Goal: Task Accomplishment & Management: Complete application form

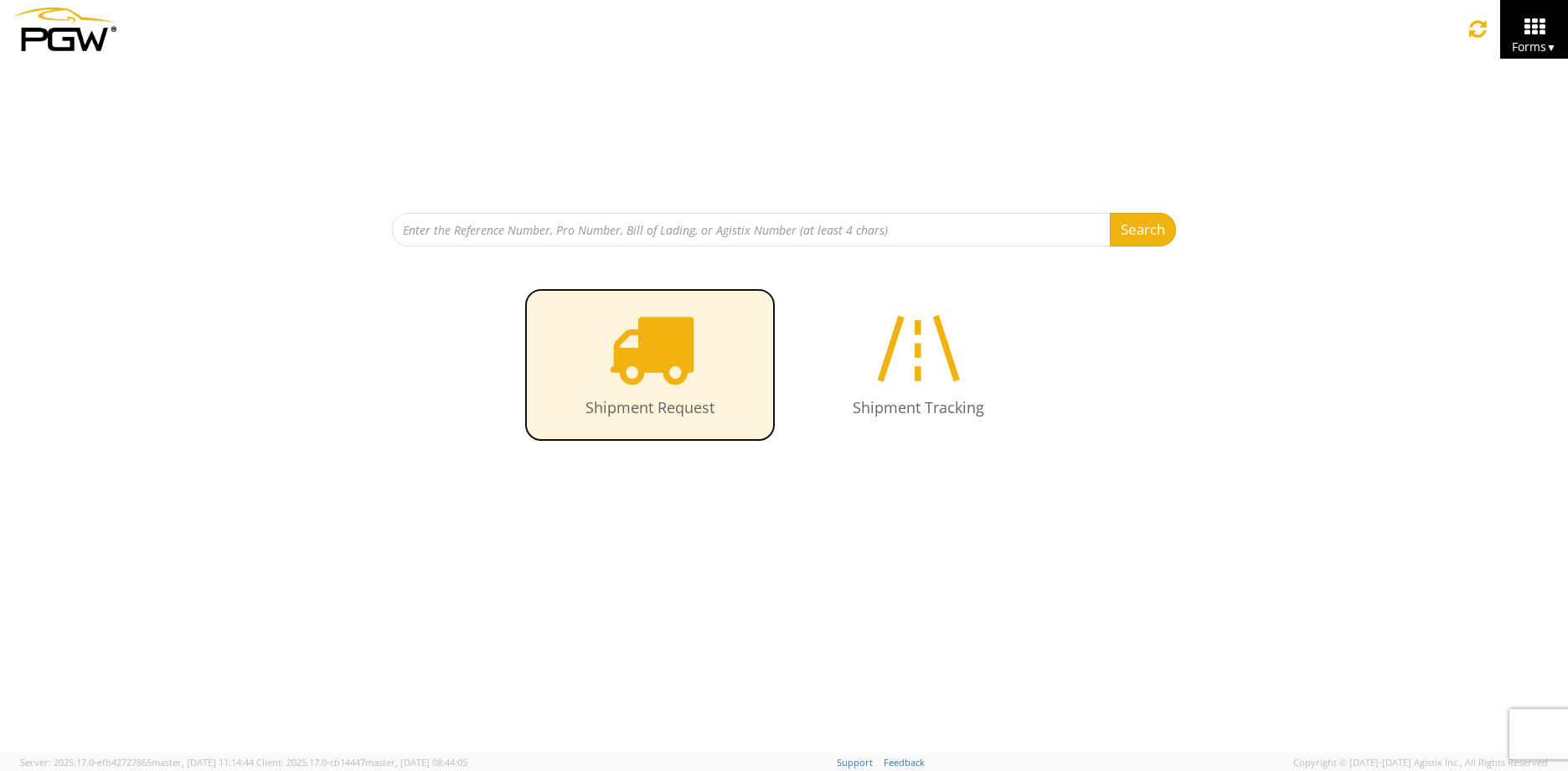
drag, startPoint x: 0, startPoint y: 0, endPoint x: 695, endPoint y: 392, distance: 797.9
click at [695, 392] on link "Shipment Request" at bounding box center [650, 365] width 251 height 153
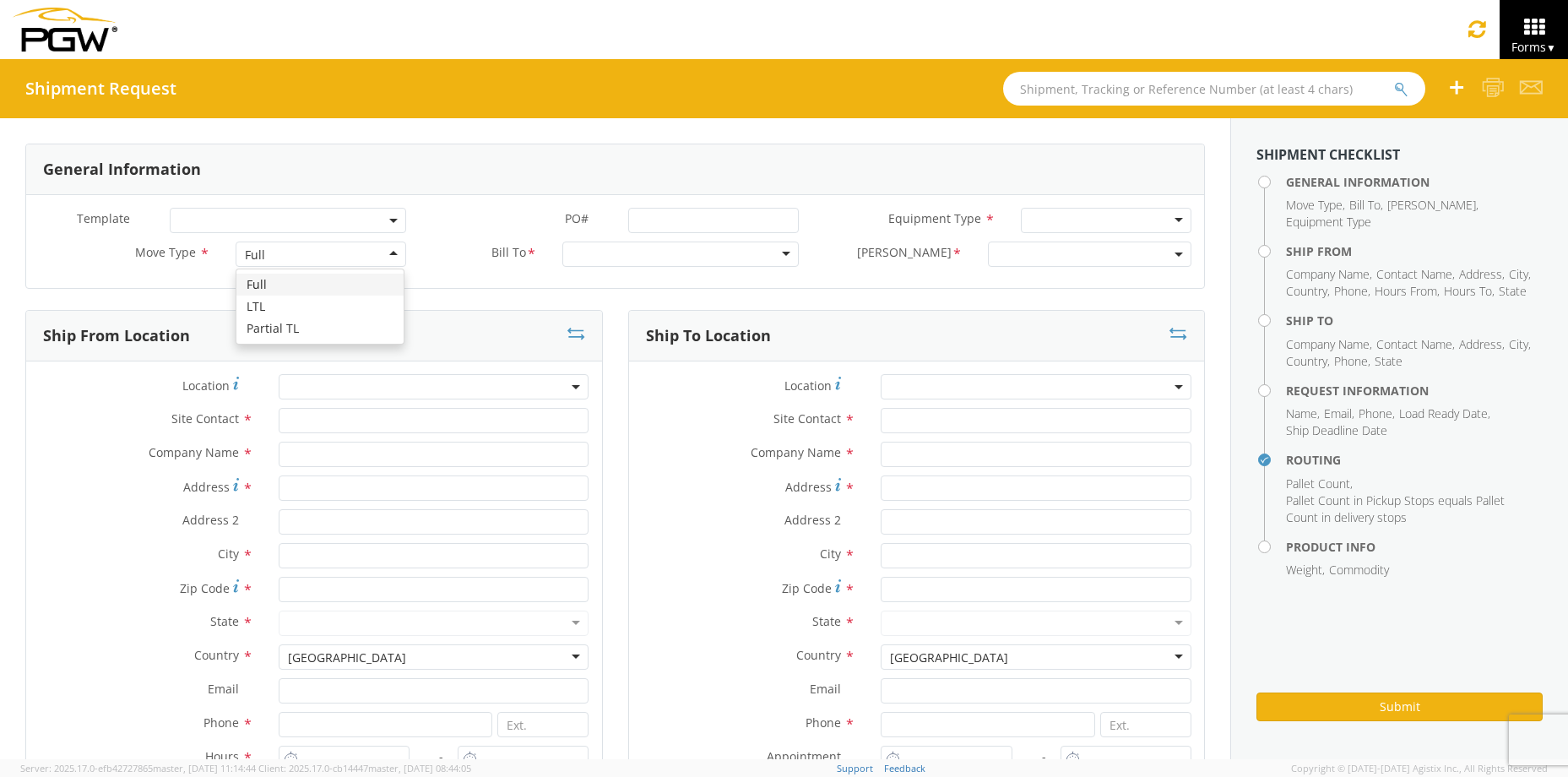
click at [341, 244] on div "Full" at bounding box center [321, 254] width 171 height 25
click at [643, 258] on div at bounding box center [680, 254] width 236 height 25
click at [784, 256] on div at bounding box center [680, 254] width 236 height 25
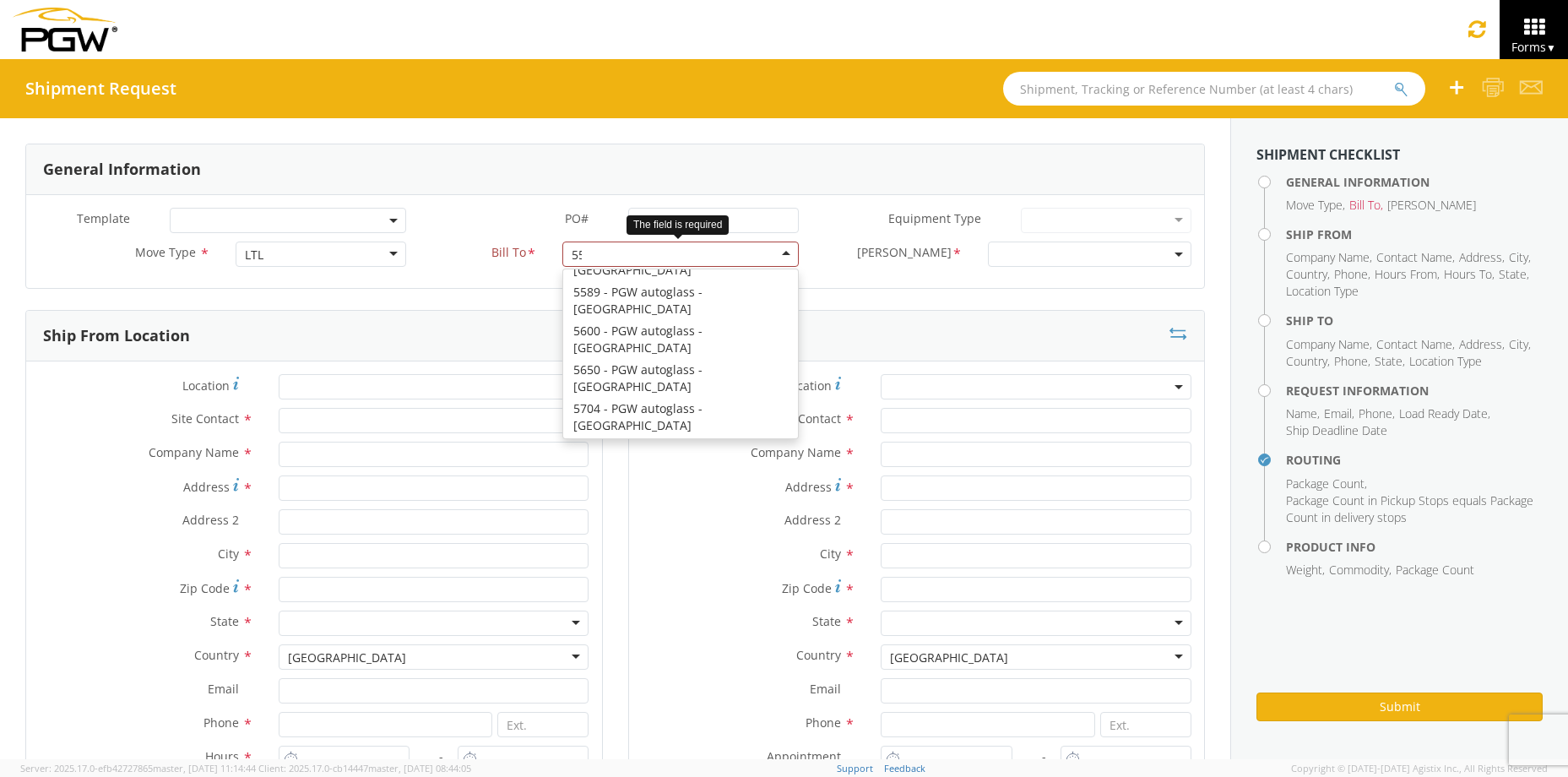
scroll to position [5, 0]
type input "5512"
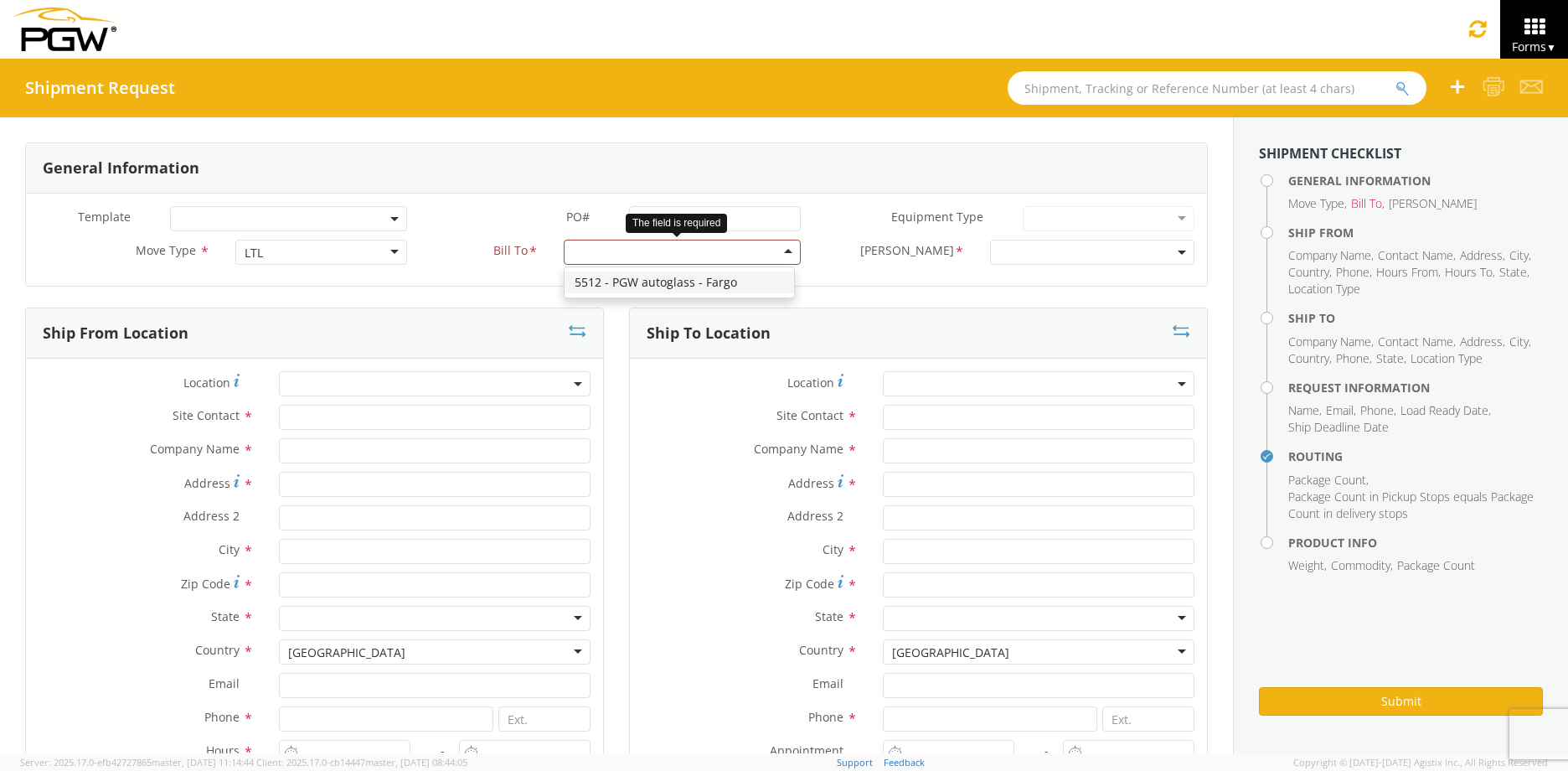
scroll to position [0, 0]
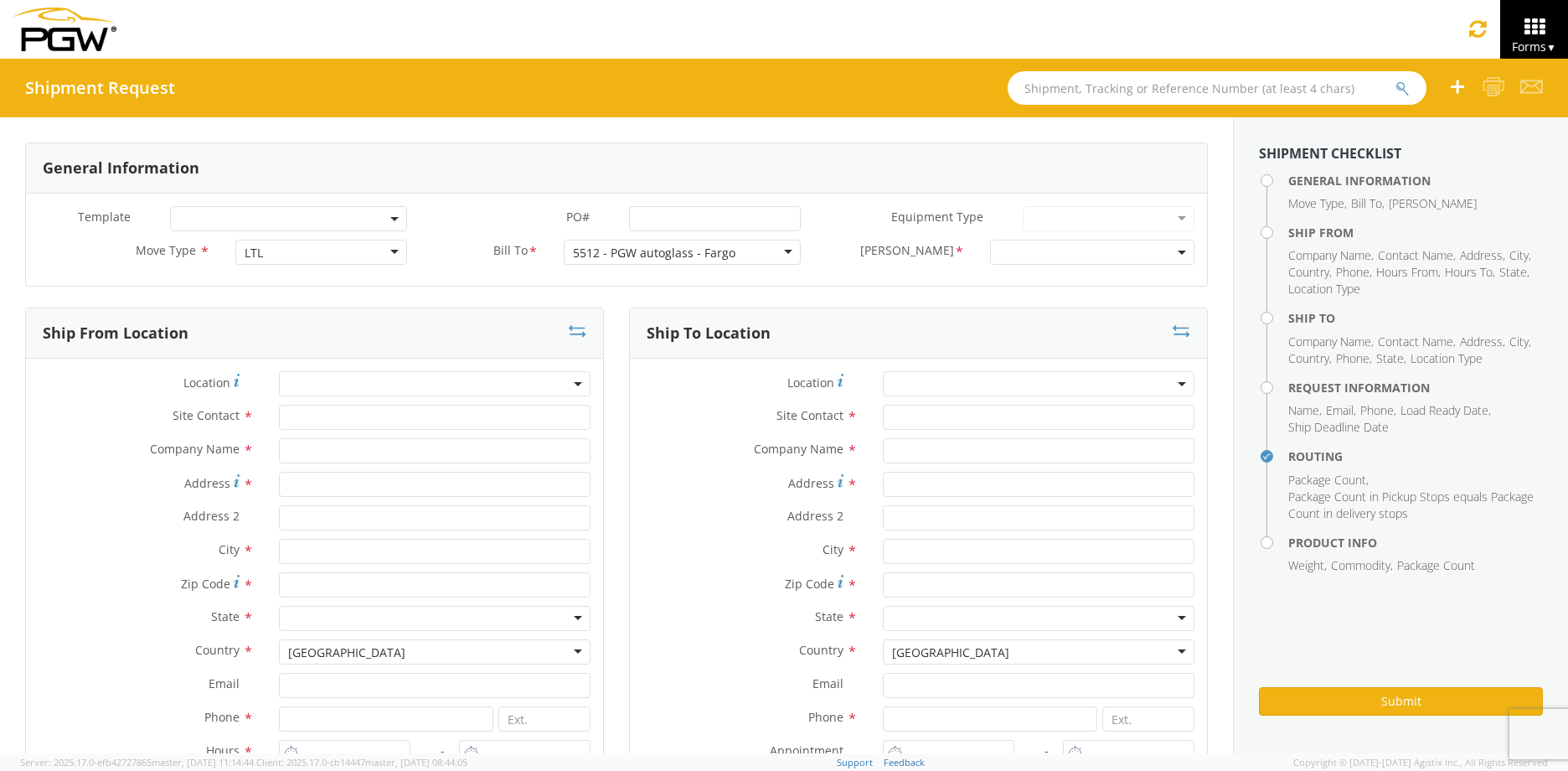
click at [1127, 247] on span at bounding box center [1092, 252] width 204 height 25
click at [1178, 250] on b at bounding box center [1181, 252] width 8 height 5
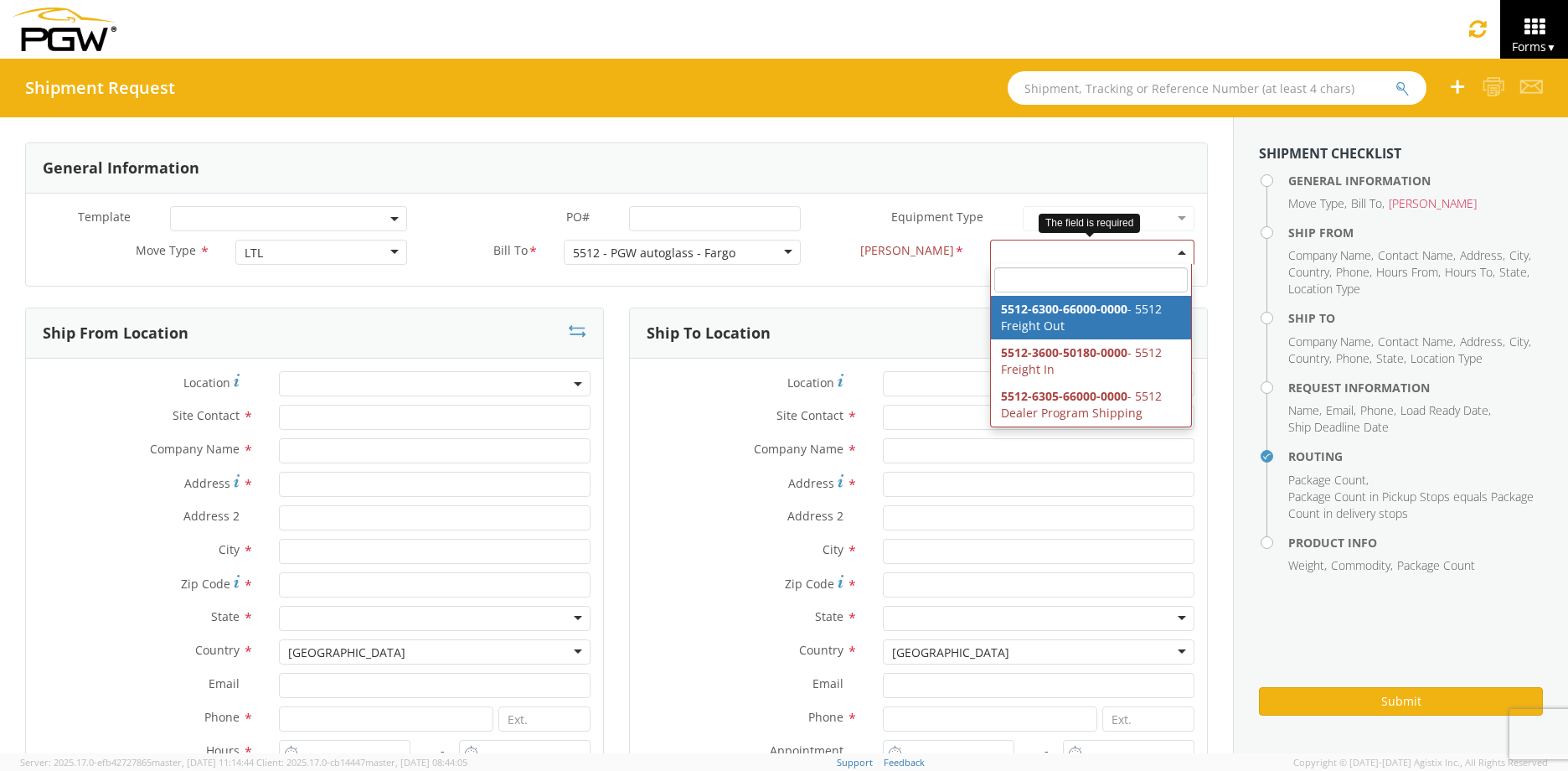
select select "5512-6300-66000-0000"
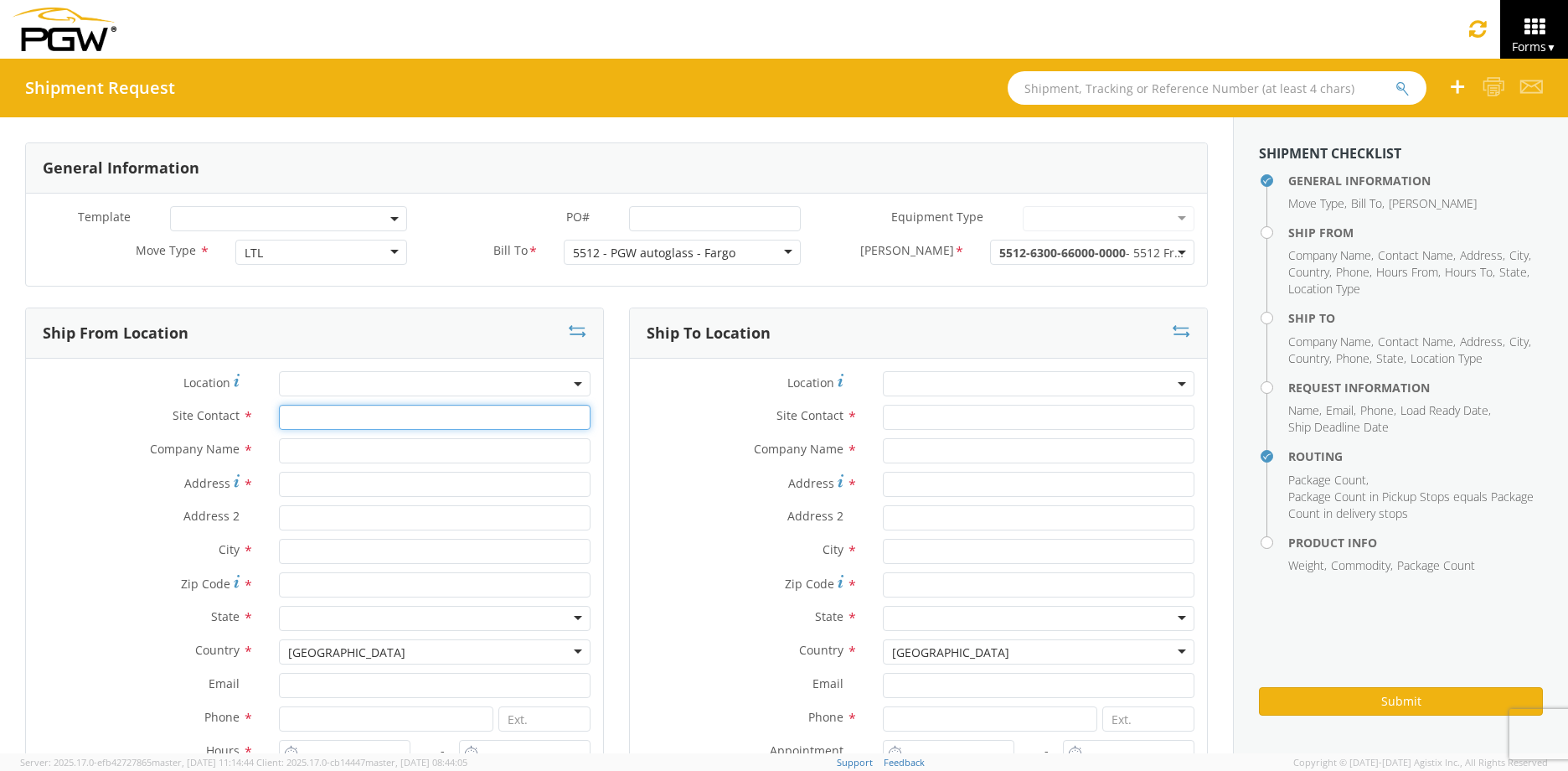
click at [301, 406] on input "text" at bounding box center [435, 416] width 312 height 25
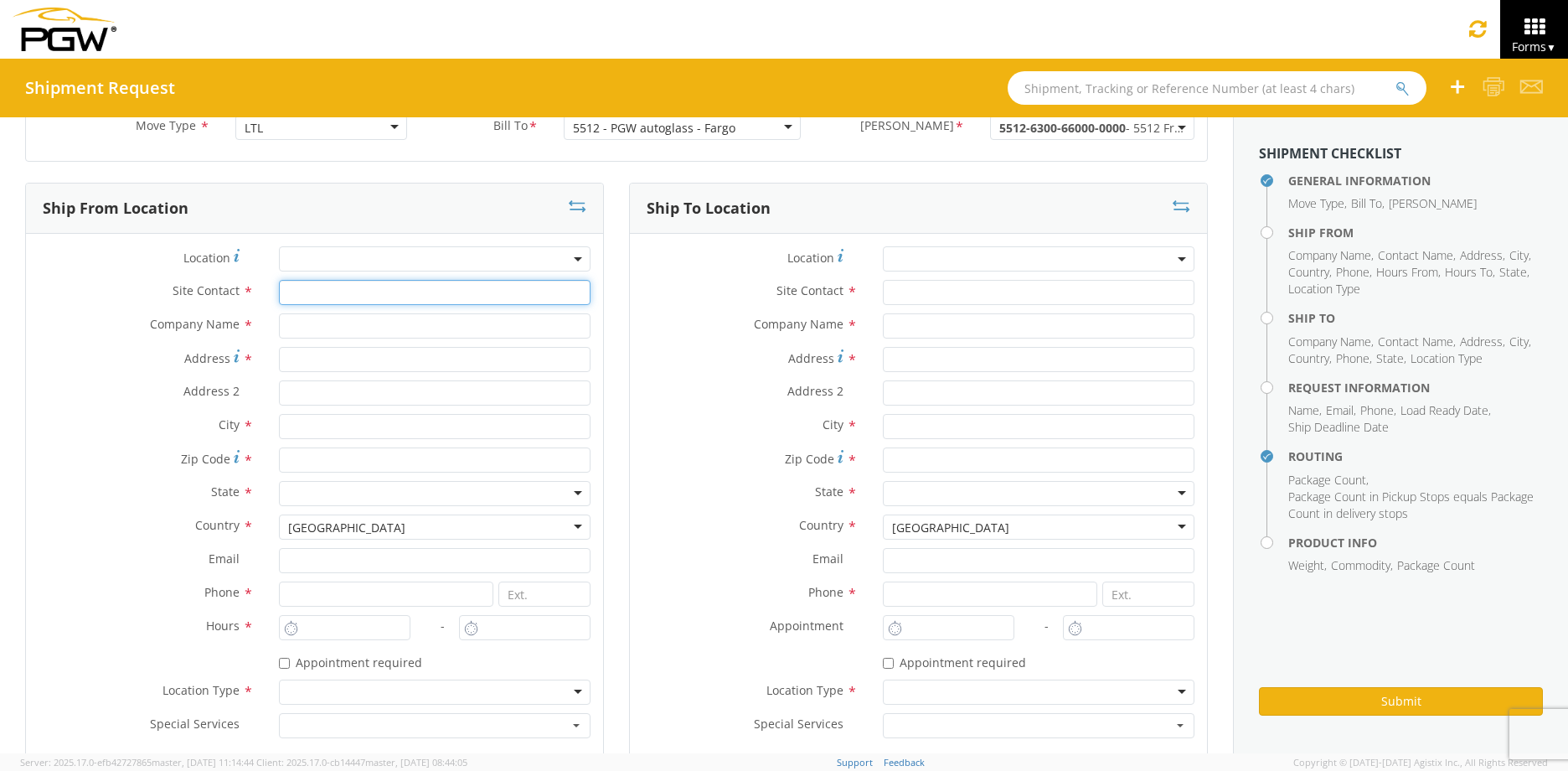
scroll to position [84, 0]
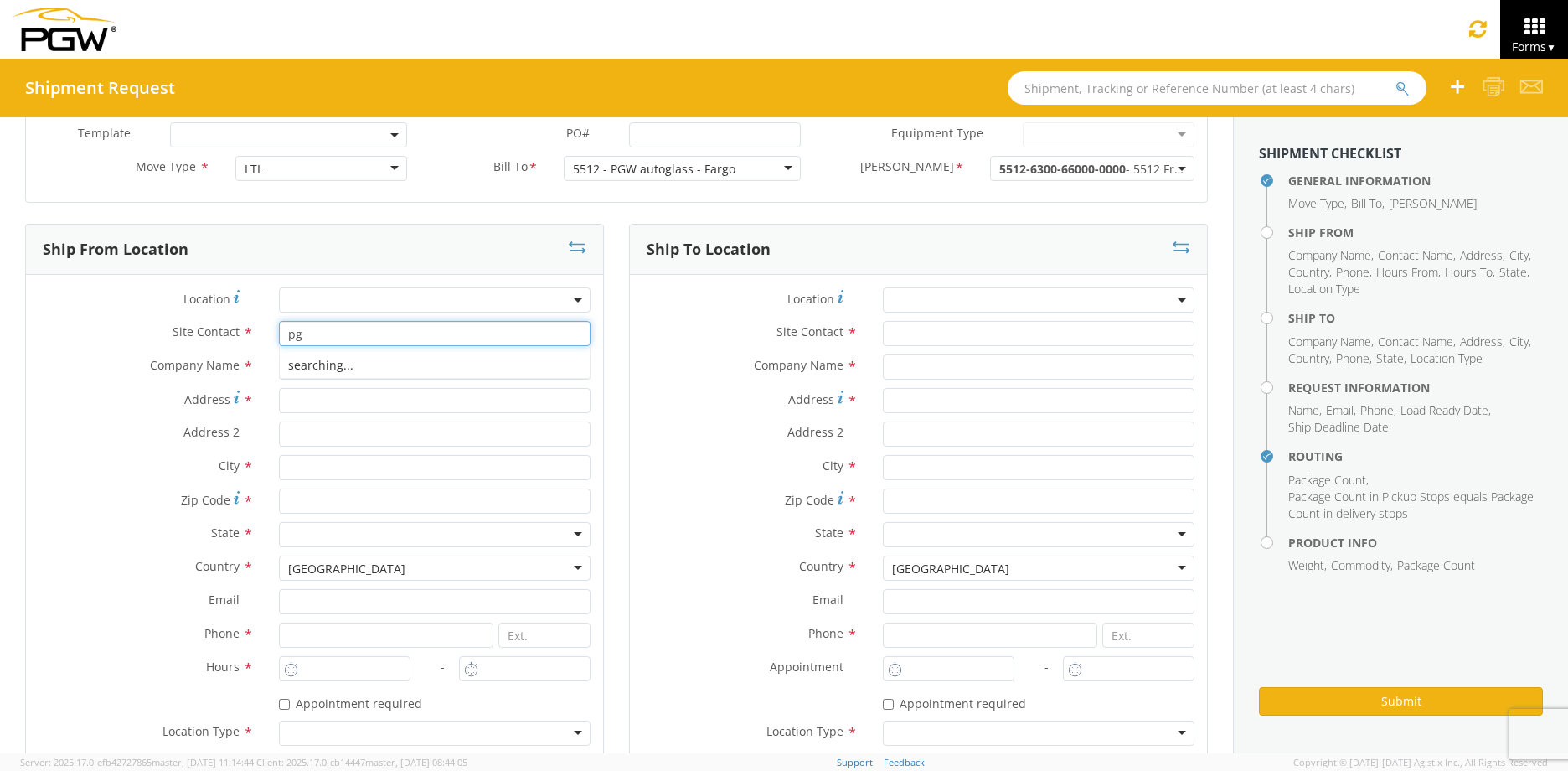
type input "p"
type input "[PERSON_NAME]"
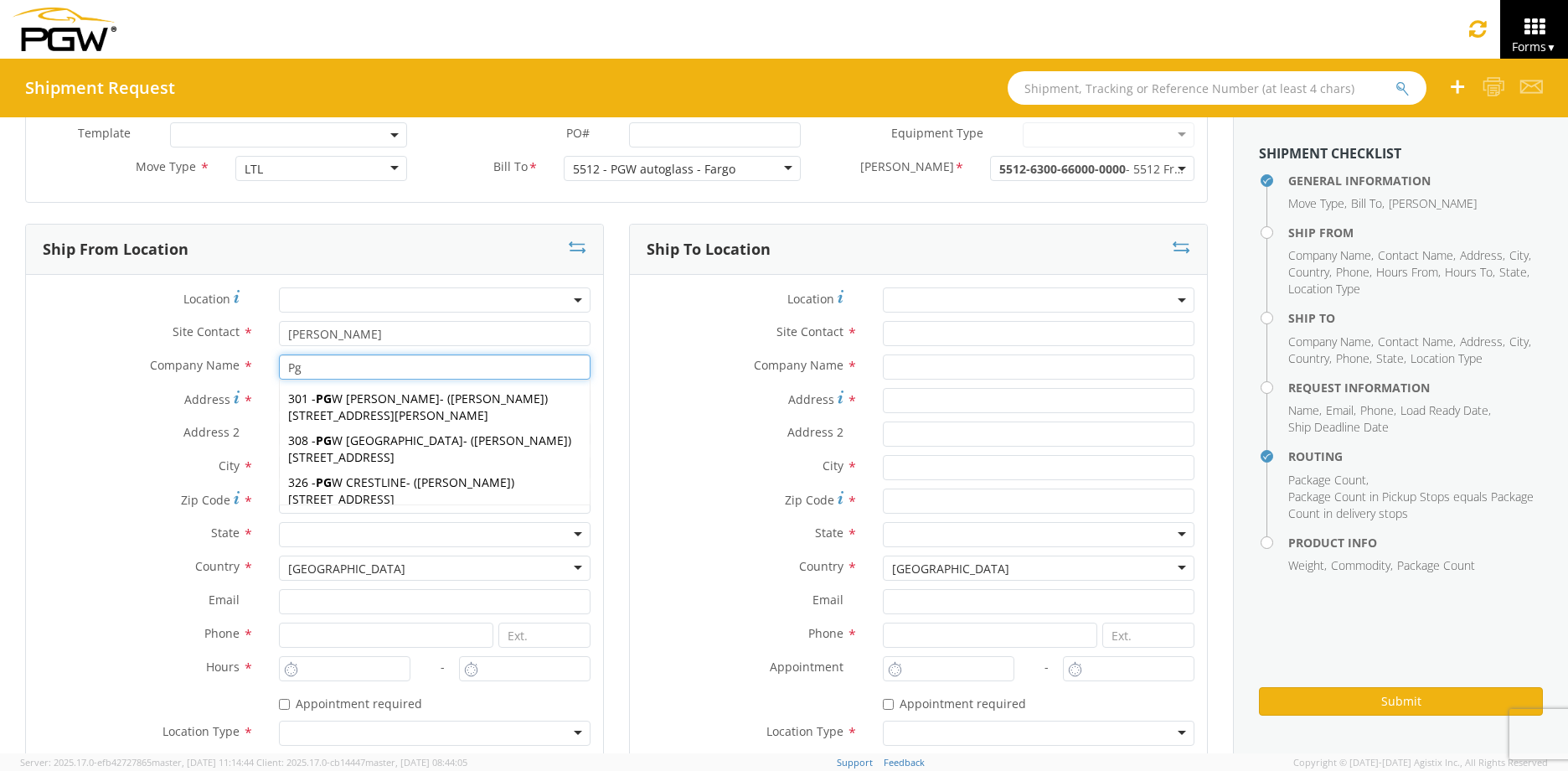
type input "PGW Auto Glass"
type input "[STREET_ADDRESS]"
type input "Unit A"
type input "West Fargo"
type input "58078"
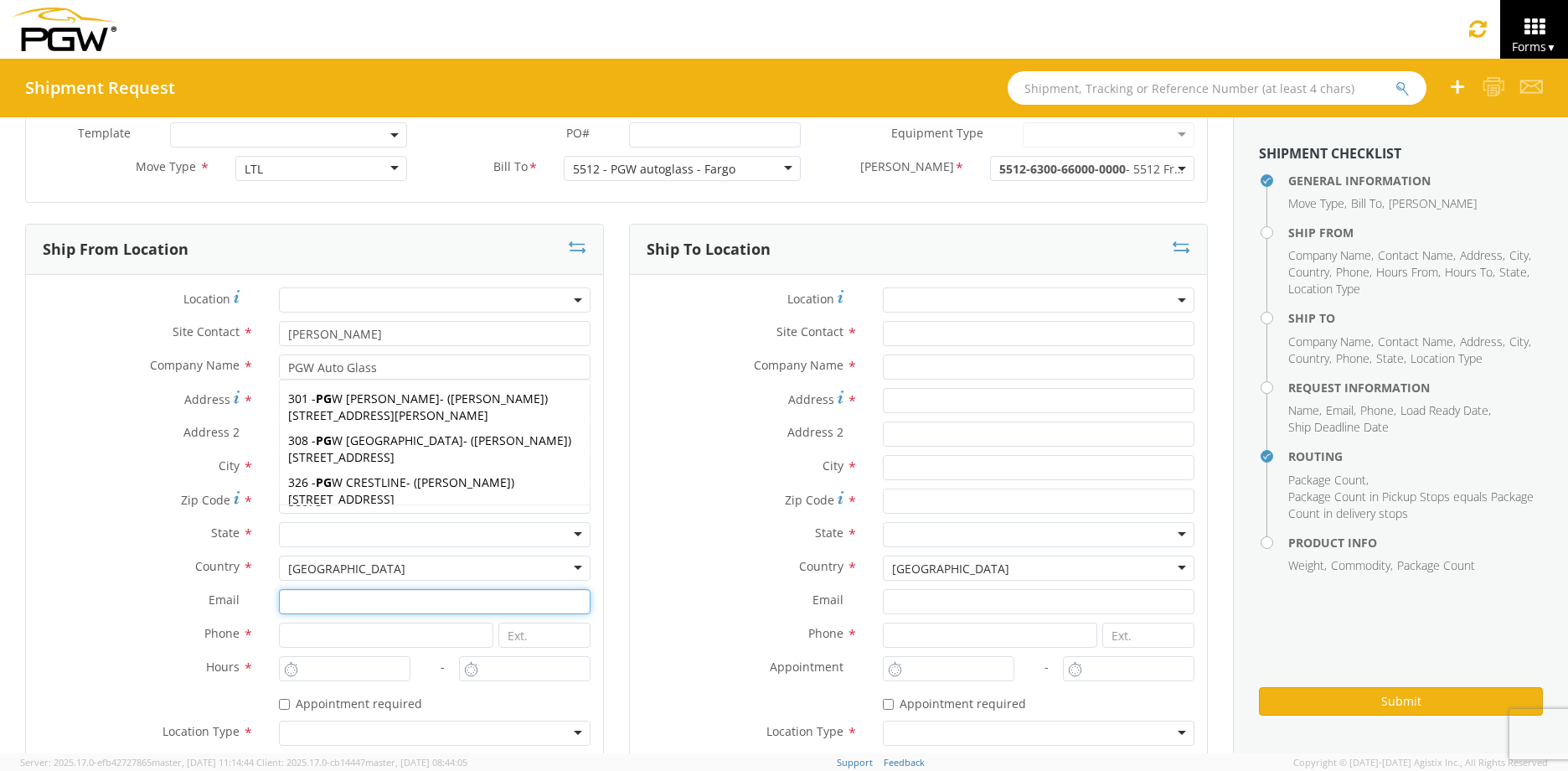
type input "[EMAIL_ADDRESS][DOMAIN_NAME]"
type input "7012191351"
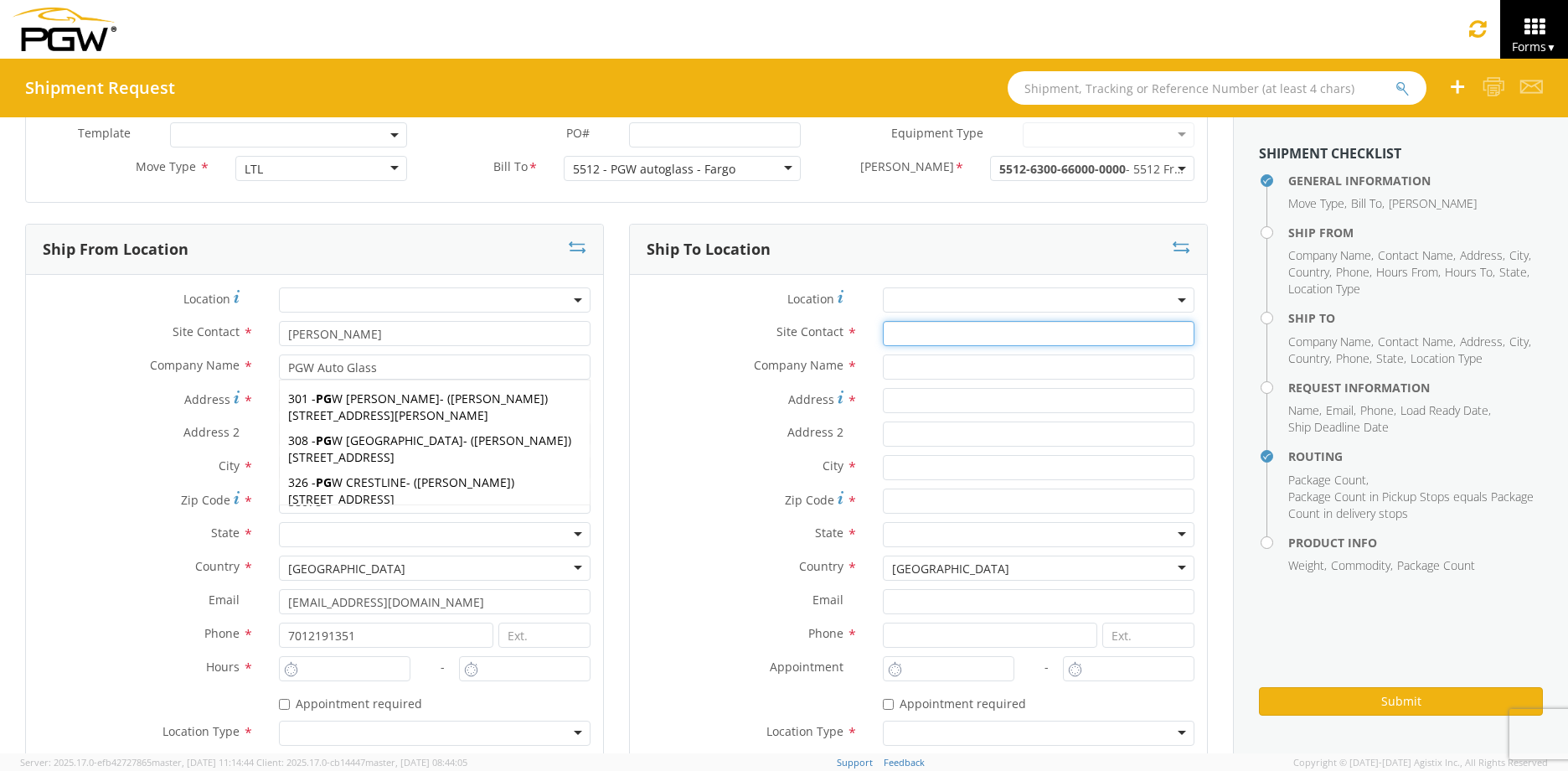
type input "[PERSON_NAME]"
type input "All America City Glass"
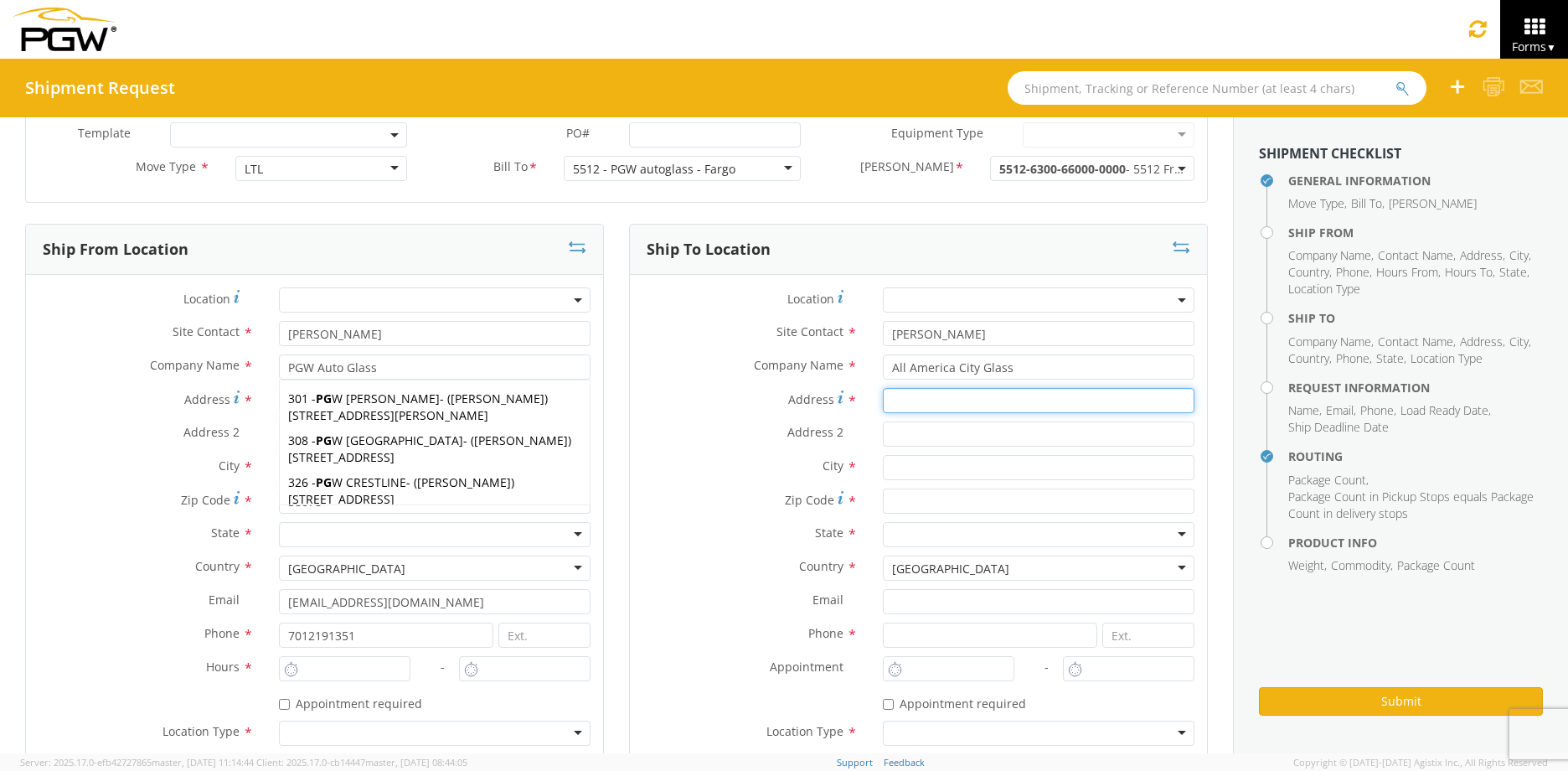
type input "[STREET_ADDRESS]"
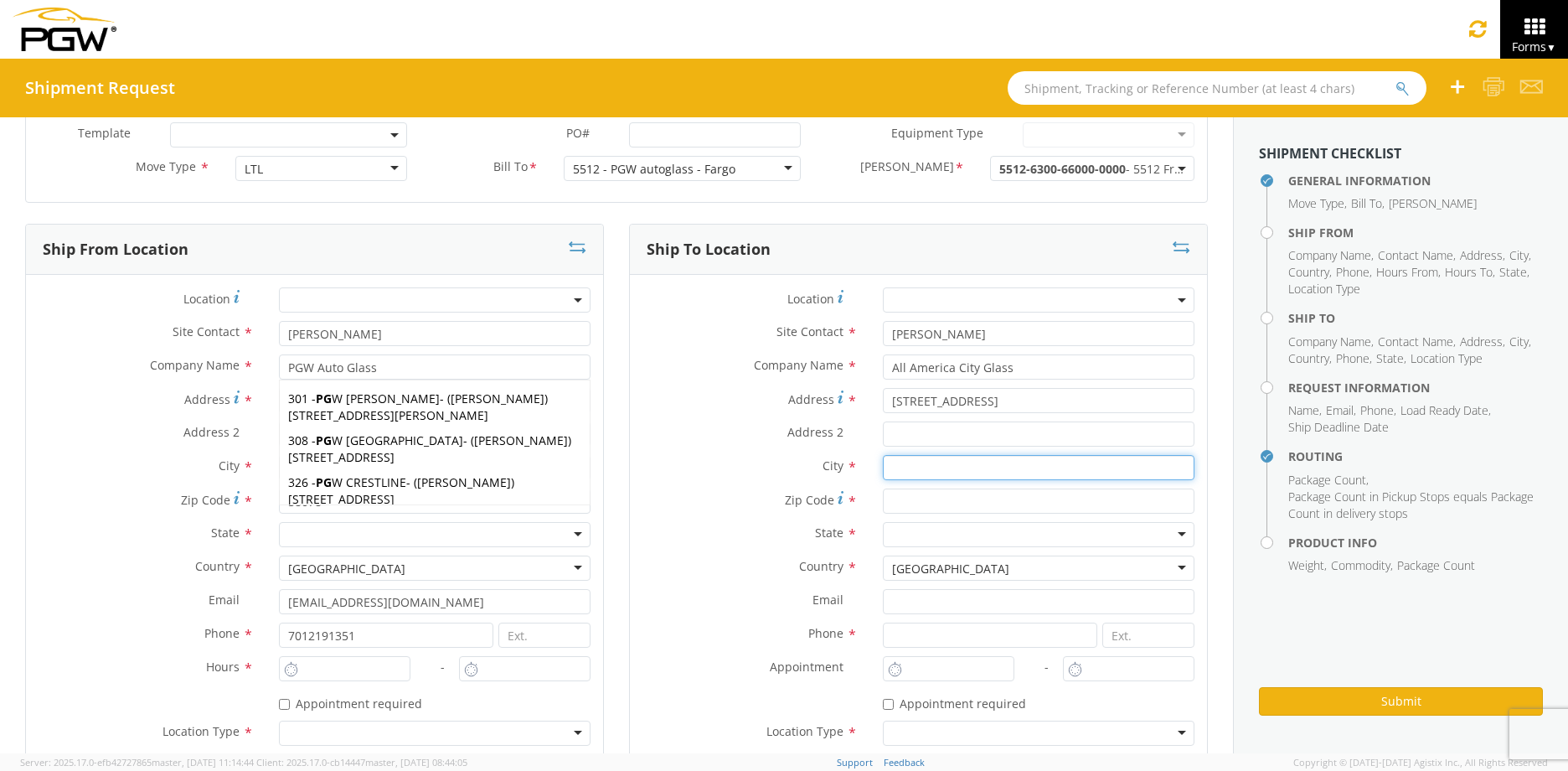
type input "Minot"
type input "58701"
type input "7012191351"
type input "[PERSON_NAME]"
type input "[EMAIL_ADDRESS][DOMAIN_NAME]"
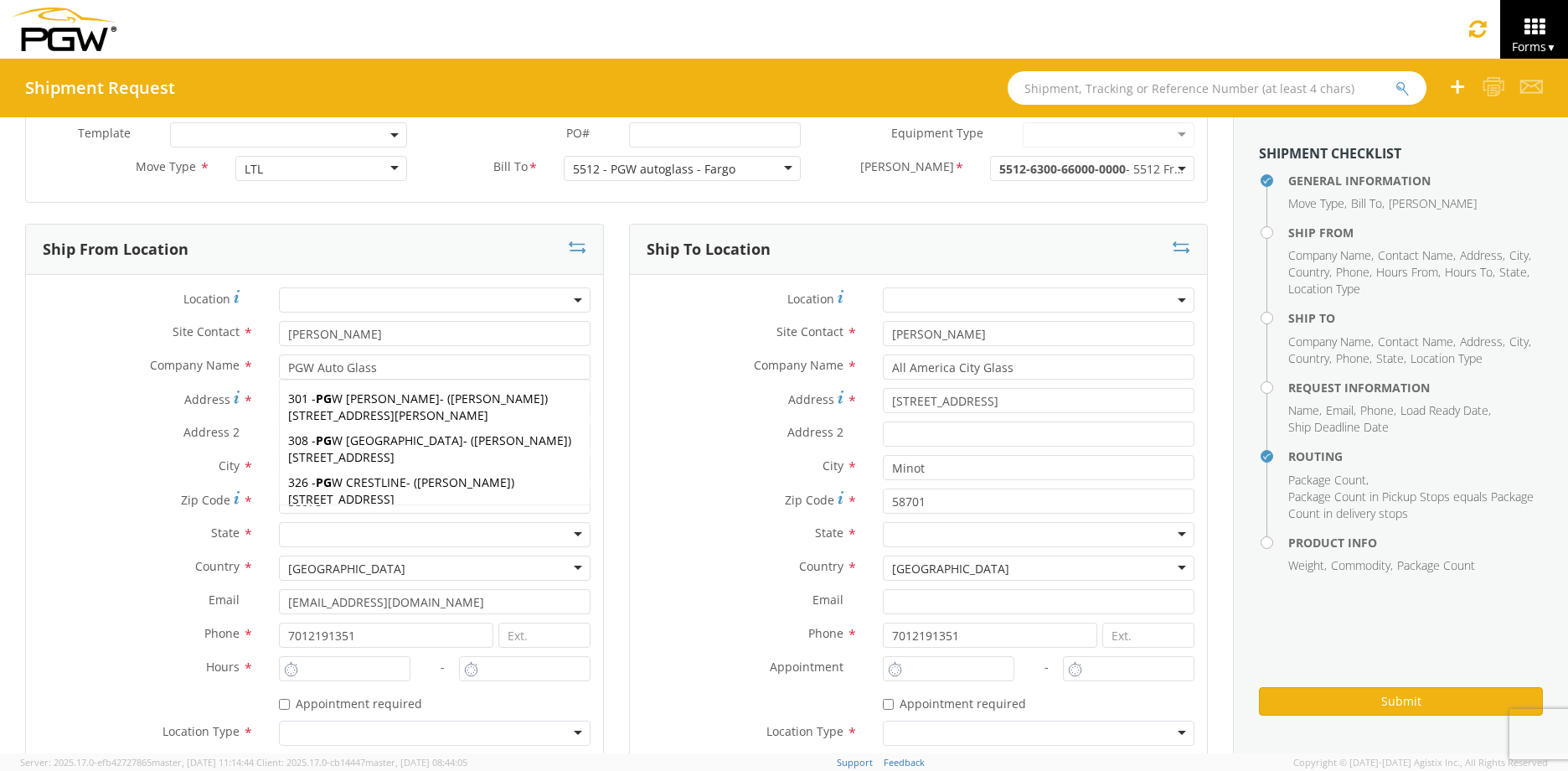
type input "7012191351"
type input "87"
type input "2"
type input "8:00 AM"
type input "9:00 AM"
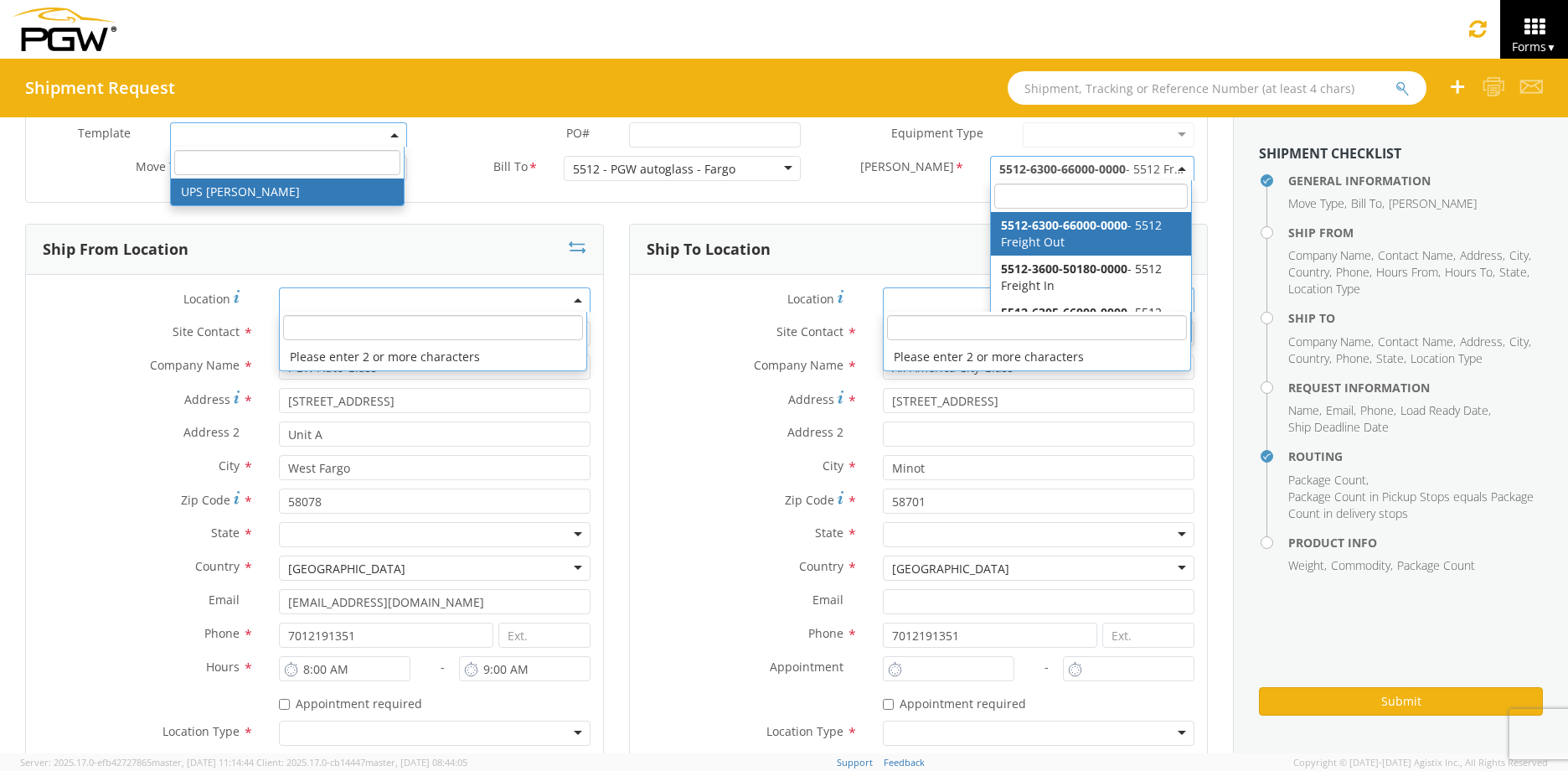
click at [105, 440] on label "Address 2 *" at bounding box center [146, 432] width 240 height 22
click at [279, 440] on input "Unit A" at bounding box center [435, 433] width 312 height 25
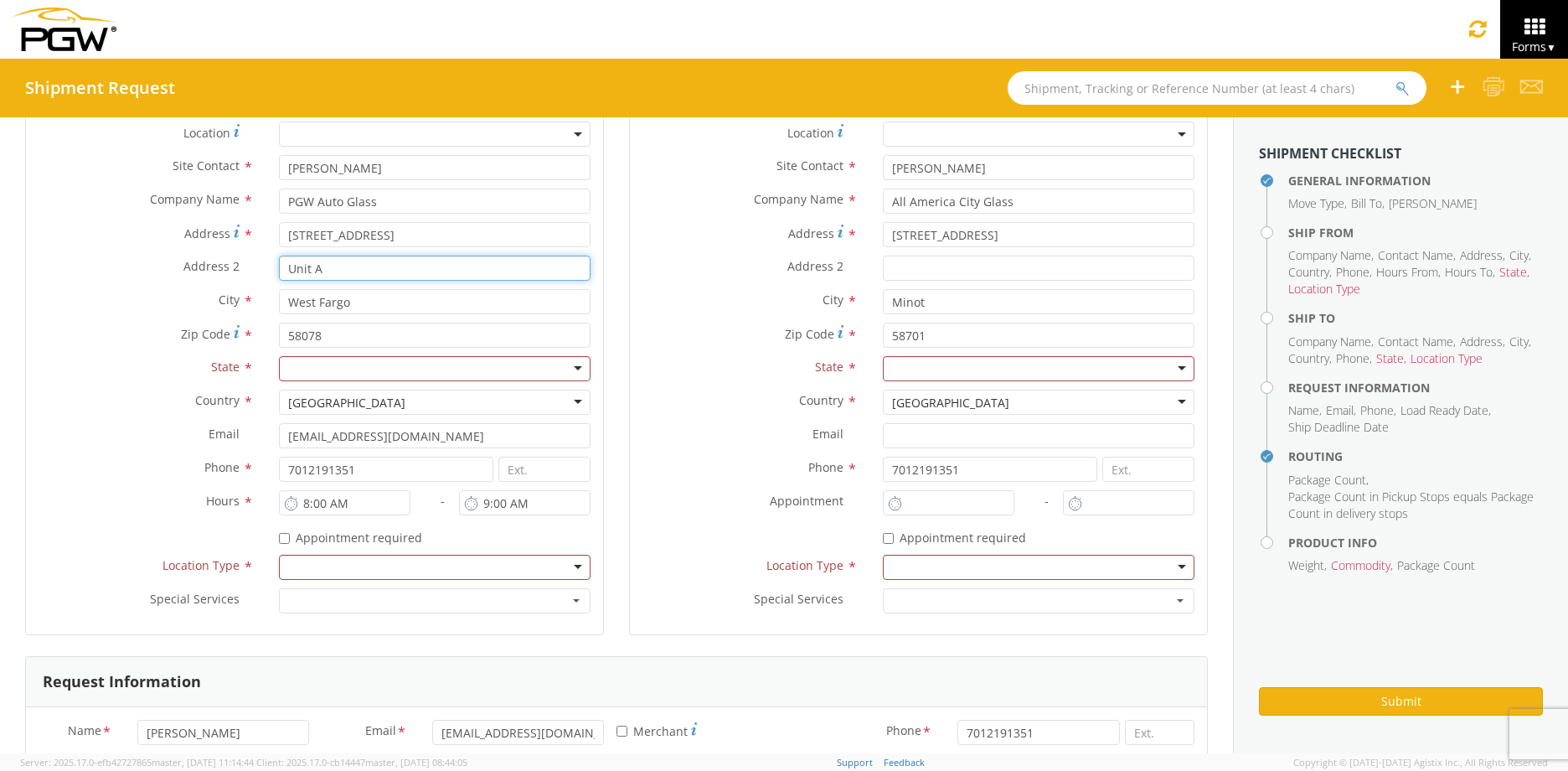
scroll to position [251, 0]
click at [321, 568] on div at bounding box center [435, 565] width 312 height 25
click at [350, 356] on div at bounding box center [435, 367] width 312 height 25
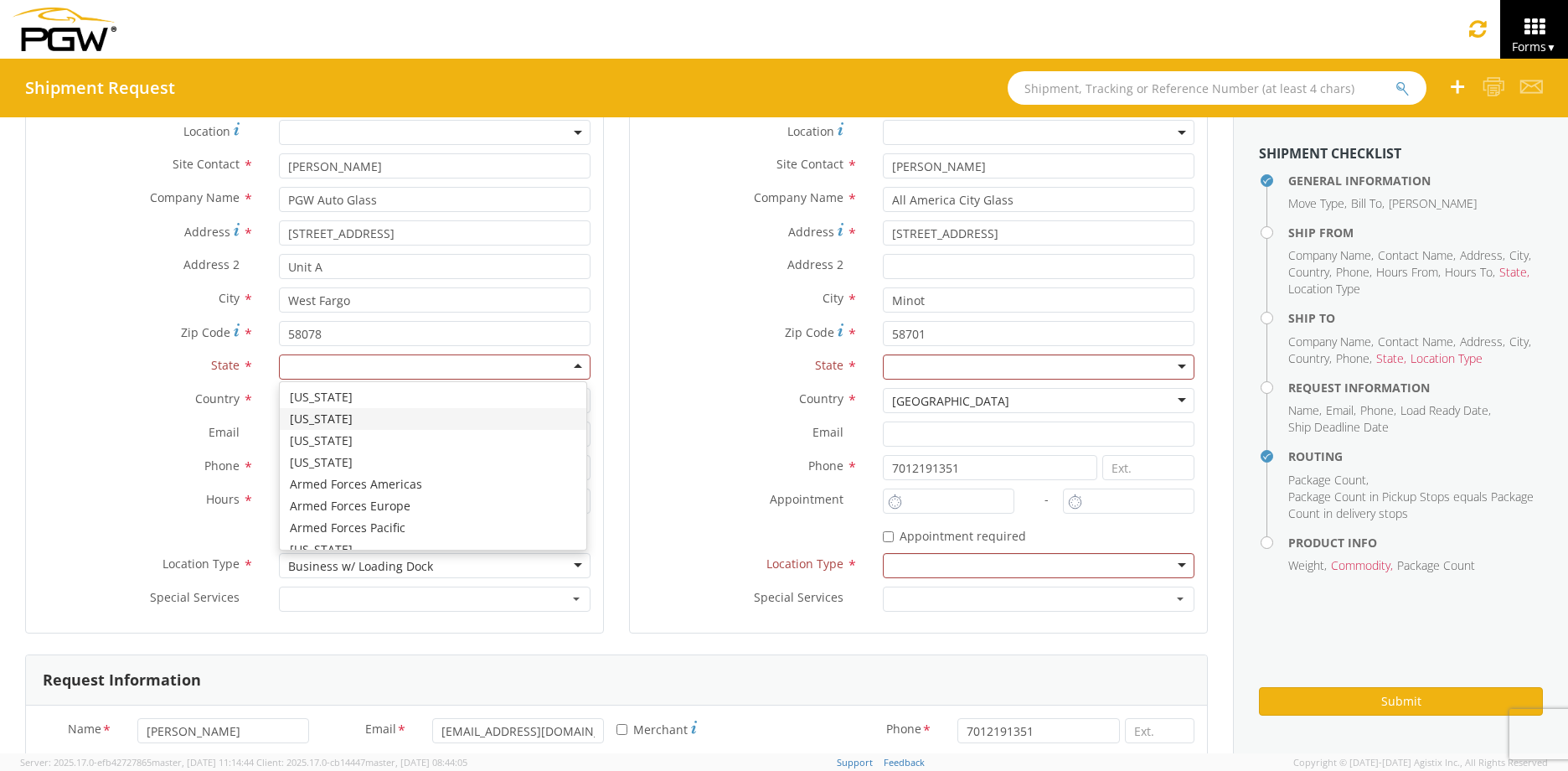
type input "n"
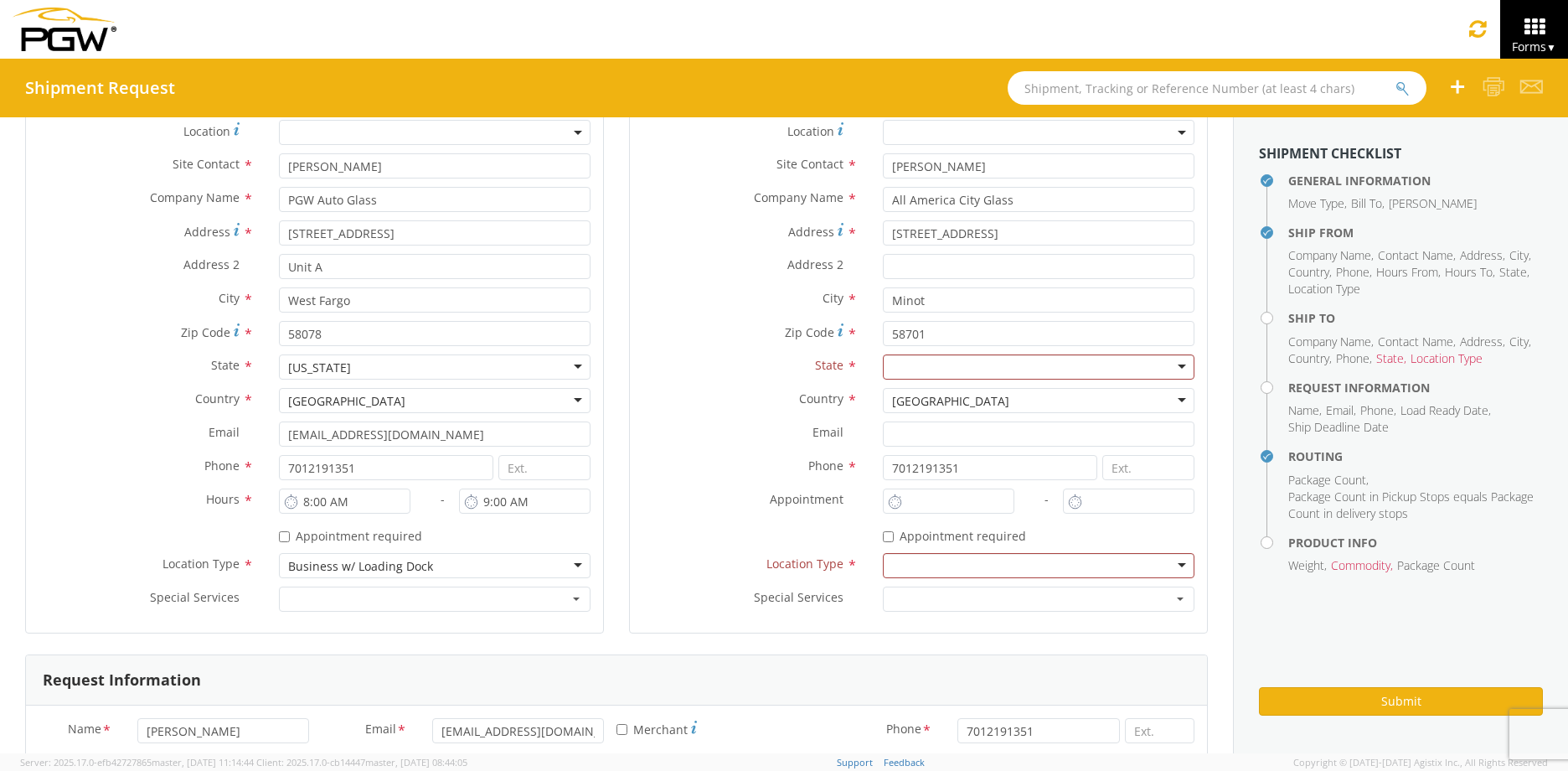
click at [1025, 356] on div at bounding box center [1038, 367] width 312 height 25
type input "n"
drag, startPoint x: 976, startPoint y: 152, endPoint x: 756, endPoint y: 156, distance: 220.0
click at [754, 156] on div "Location * Site Contact * [PERSON_NAME] searching... Company Name * All America…" at bounding box center [917, 370] width 577 height 500
click at [901, 159] on input "[PERSON_NAME]" at bounding box center [1038, 165] width 312 height 25
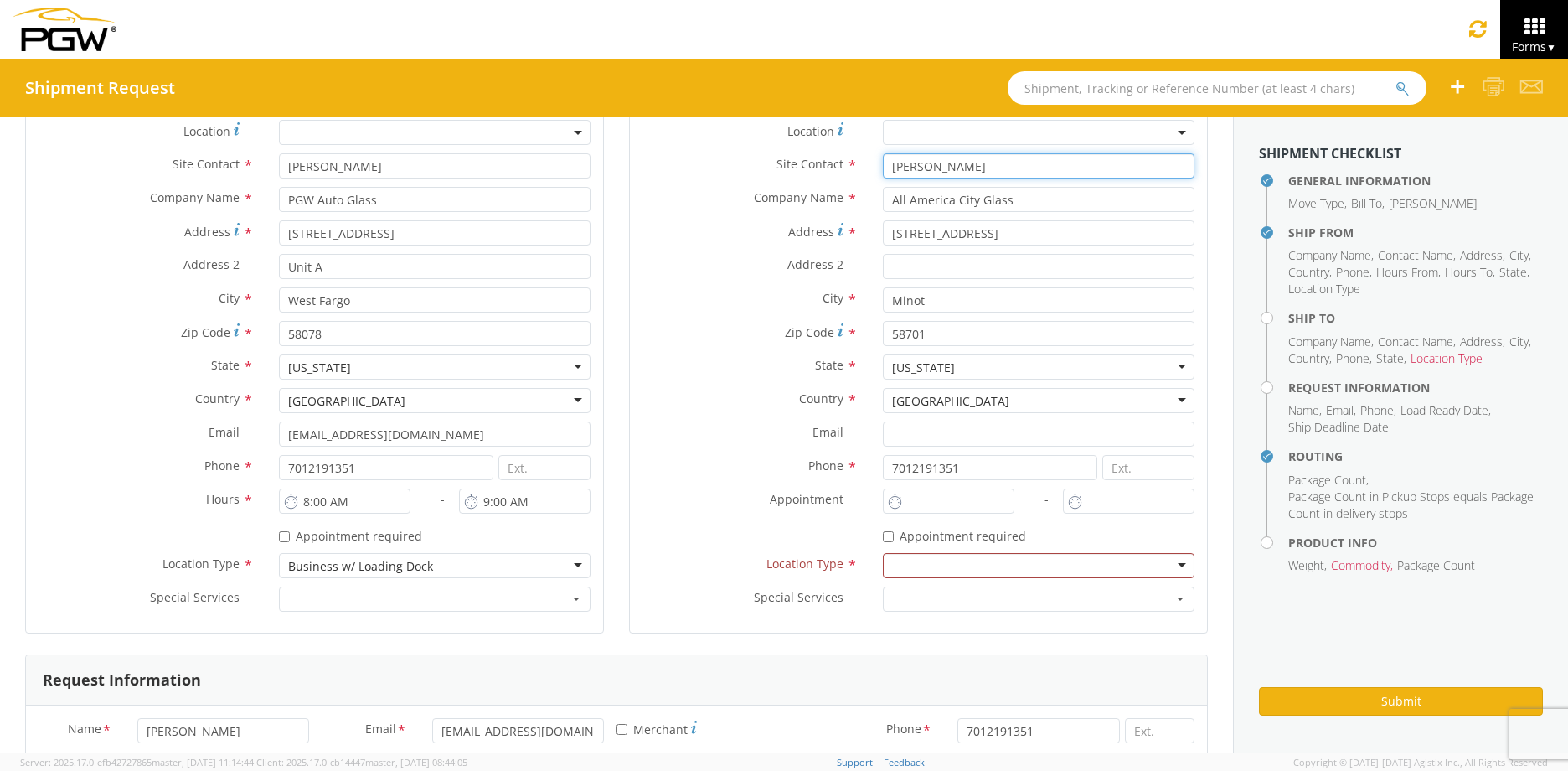
drag, startPoint x: 952, startPoint y: 167, endPoint x: 810, endPoint y: 168, distance: 142.0
click at [810, 168] on div "Site Contact * [PERSON_NAME] searching..." at bounding box center [917, 165] width 577 height 25
type input "[PERSON_NAME]"
click at [792, 170] on span "Site Contact" at bounding box center [809, 163] width 67 height 16
drag, startPoint x: 897, startPoint y: 186, endPoint x: 754, endPoint y: 185, distance: 143.0
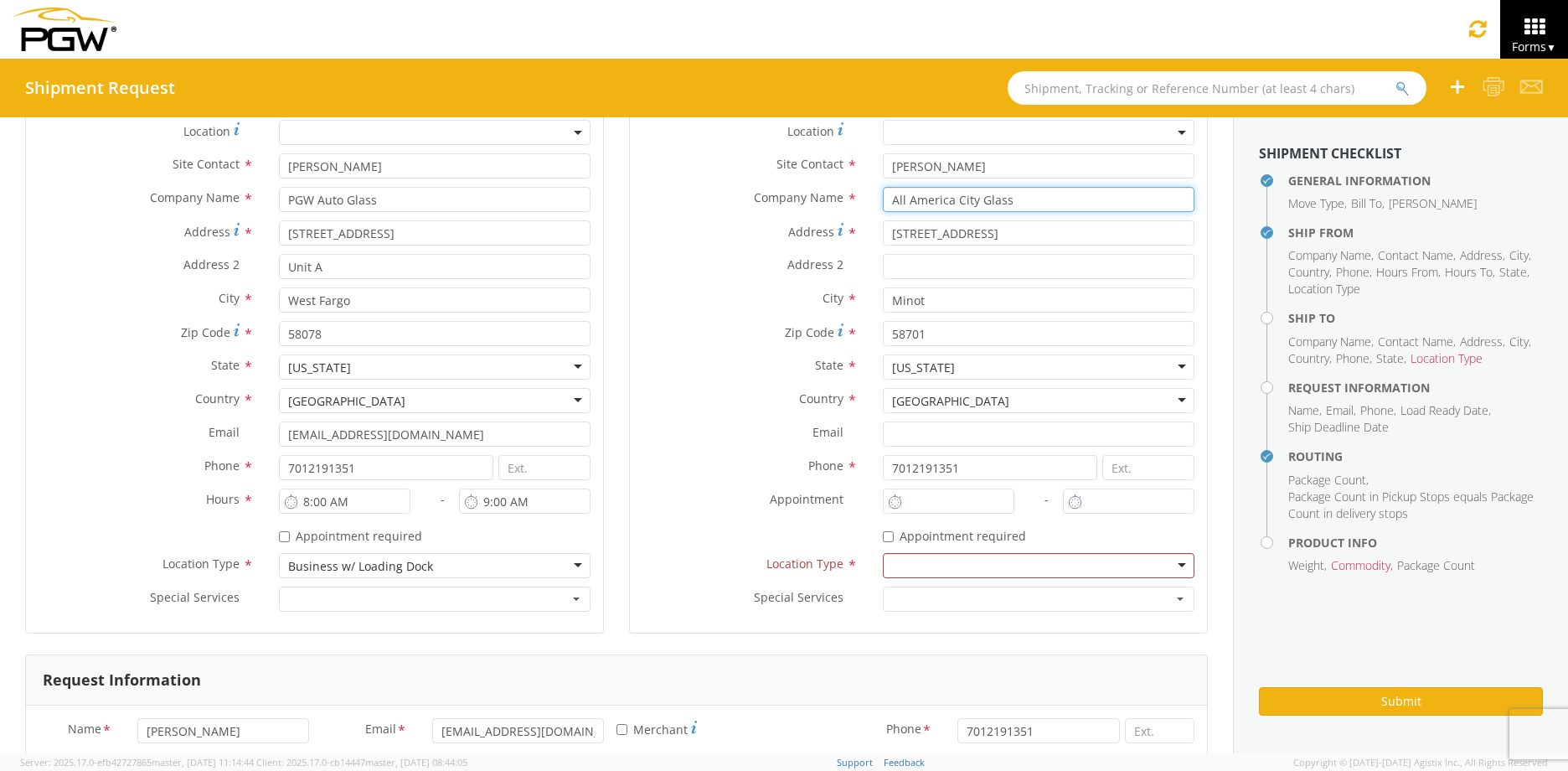
click at [754, 185] on div "Location * Site Contact * [PERSON_NAME] Company Name * All America City Glass s…" at bounding box center [917, 370] width 577 height 500
type input "[PERSON_NAME] Auto Value #410"
click at [780, 240] on label "Address *" at bounding box center [749, 232] width 240 height 23
click at [882, 240] on input "[STREET_ADDRESS]" at bounding box center [1038, 233] width 312 height 25
drag, startPoint x: 999, startPoint y: 237, endPoint x: 834, endPoint y: 234, distance: 165.0
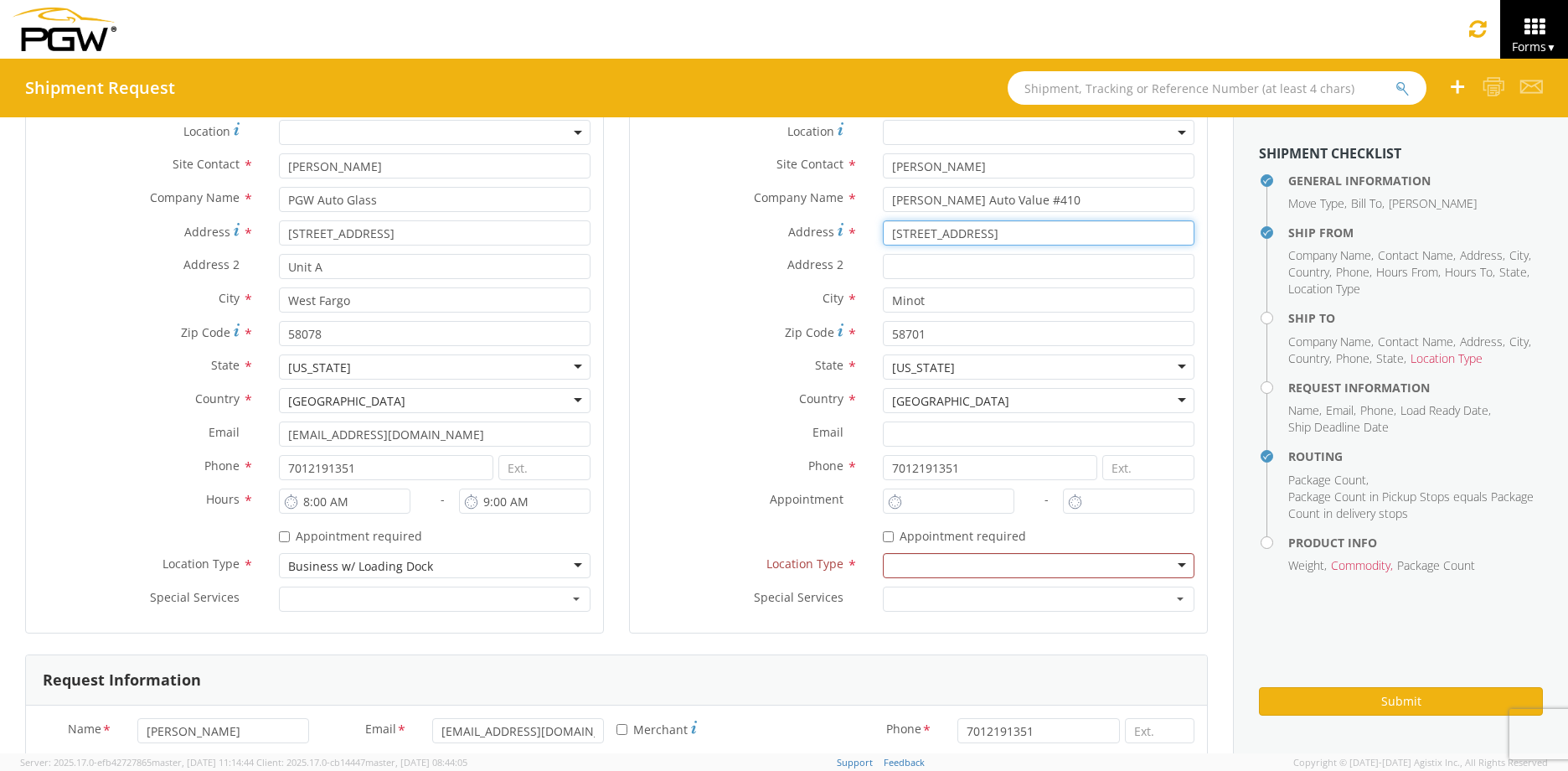
click at [834, 234] on div "Address * [STREET_ADDRESS]" at bounding box center [917, 233] width 577 height 25
type input "[STREET_ADDRESS]"
type input "Bismarck"
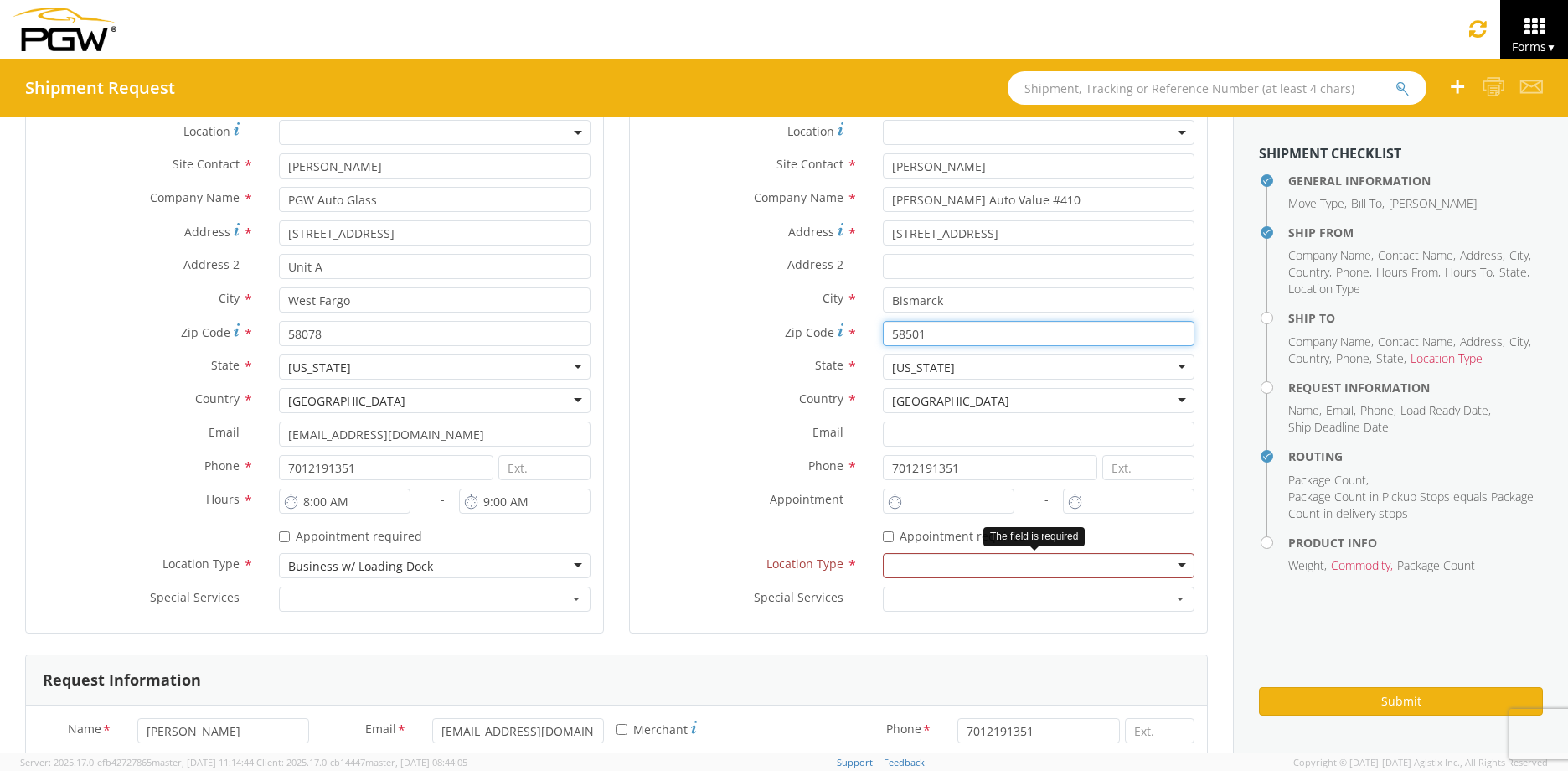
type input "58501"
click at [936, 560] on div at bounding box center [1038, 565] width 312 height 25
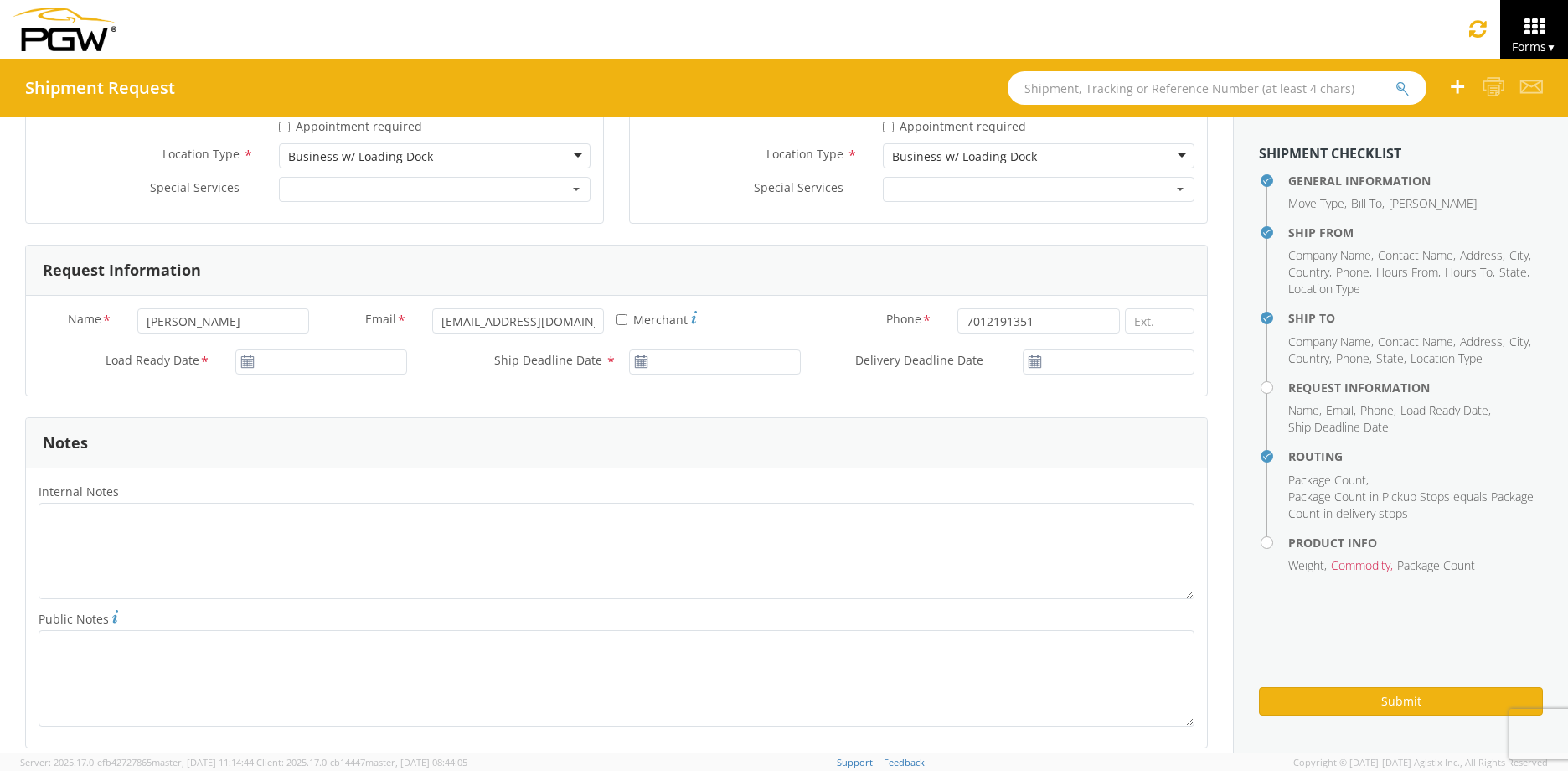
scroll to position [670, 0]
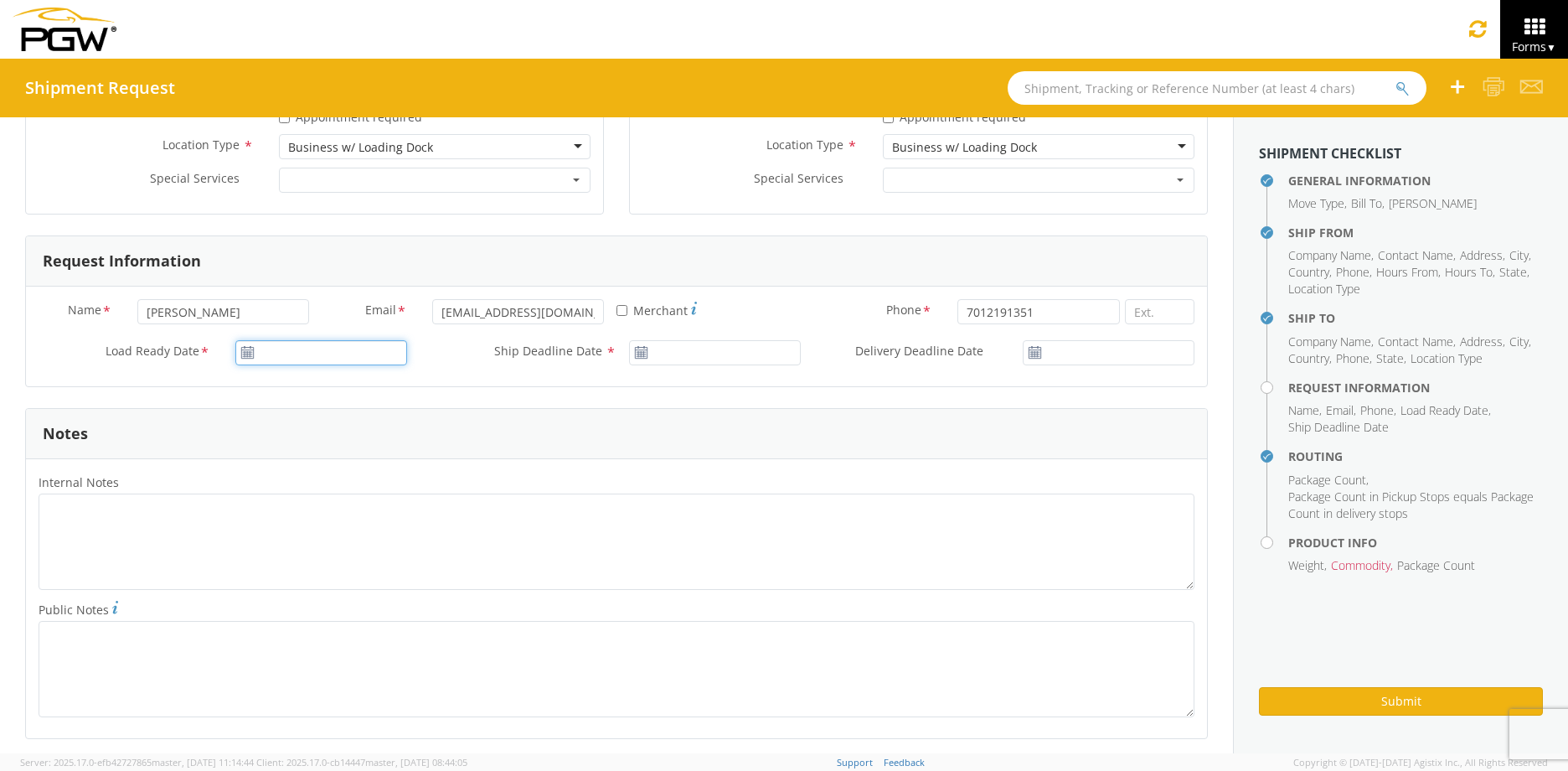
type input "[DATE]"
click at [317, 341] on input "[DATE]" at bounding box center [321, 352] width 172 height 25
click at [388, 516] on td "21" at bounding box center [382, 509] width 30 height 25
type input "[DATE]"
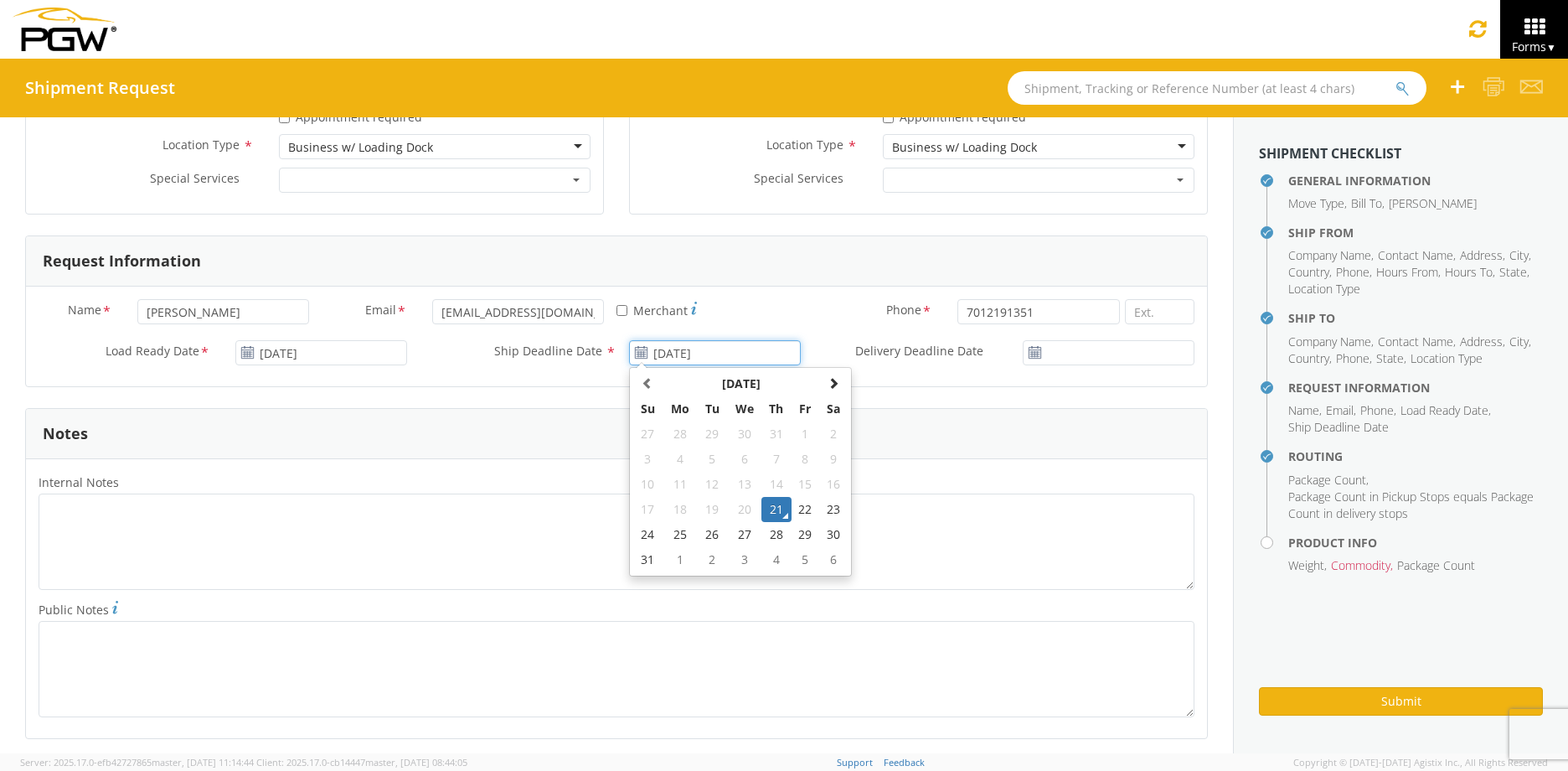
click at [658, 348] on input "[DATE]" at bounding box center [714, 352] width 172 height 25
click at [762, 502] on td "21" at bounding box center [776, 509] width 30 height 25
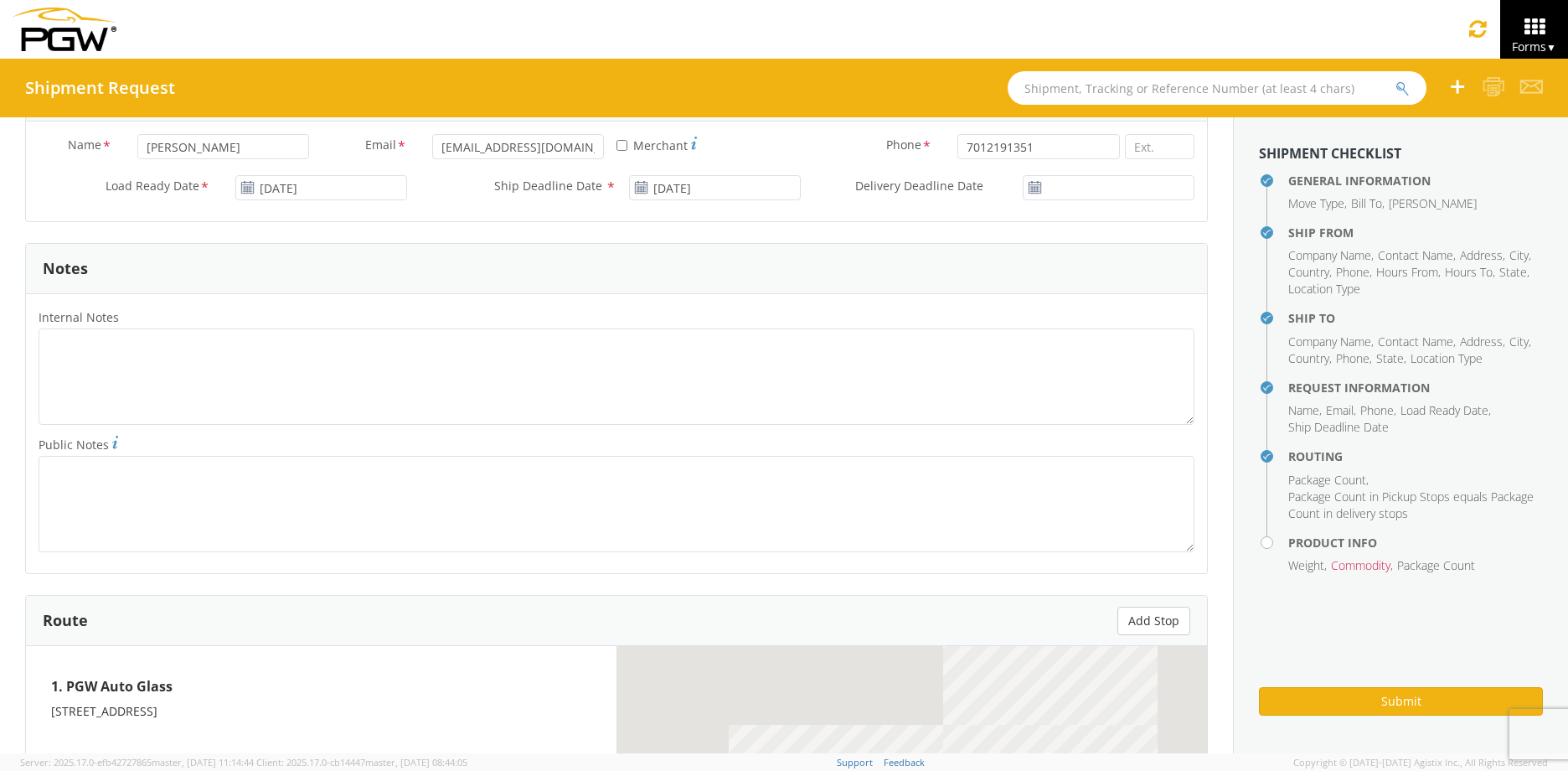
scroll to position [837, 0]
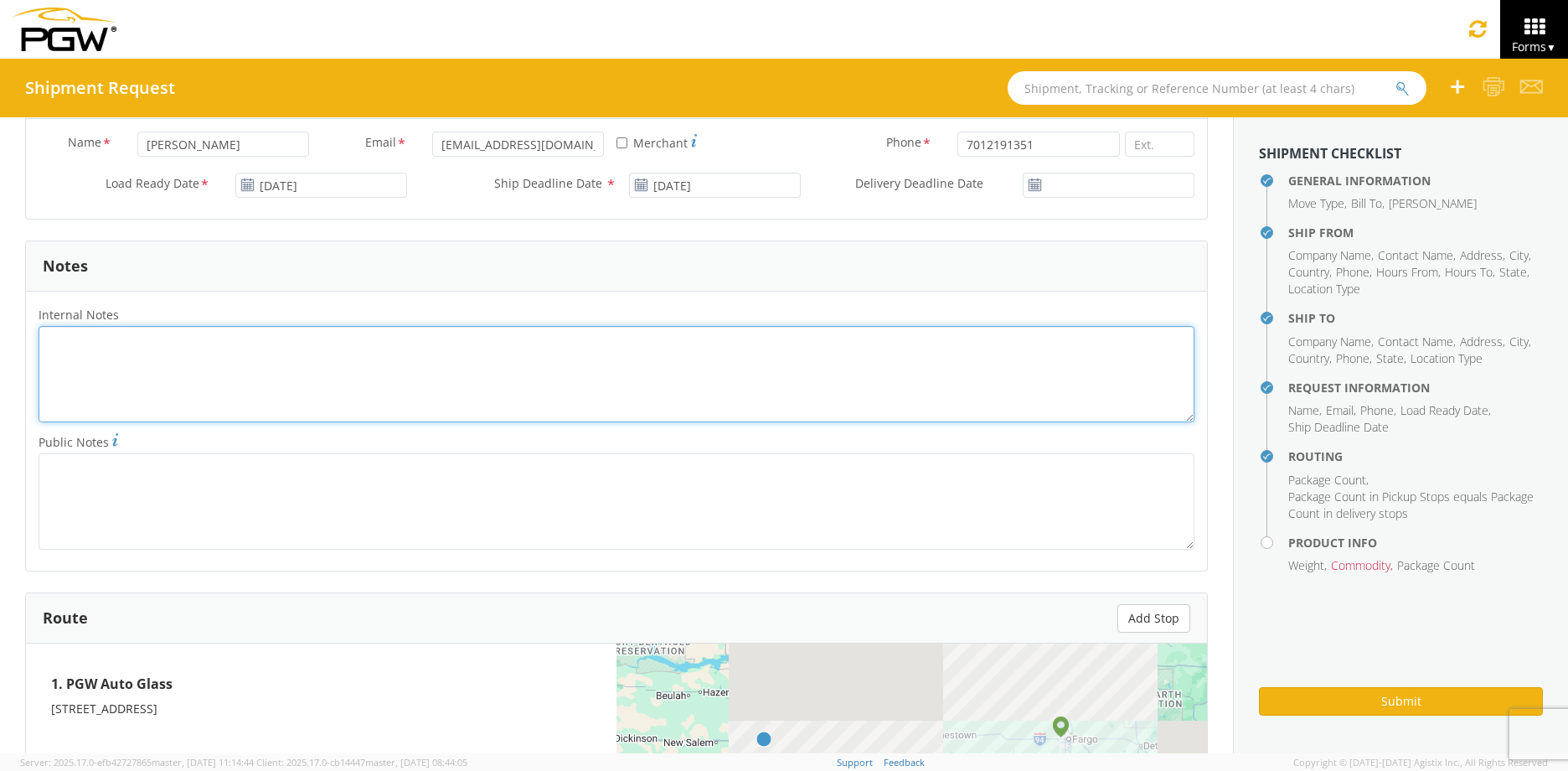
click at [307, 384] on textarea "Internal Notes *" at bounding box center [616, 374] width 1155 height 96
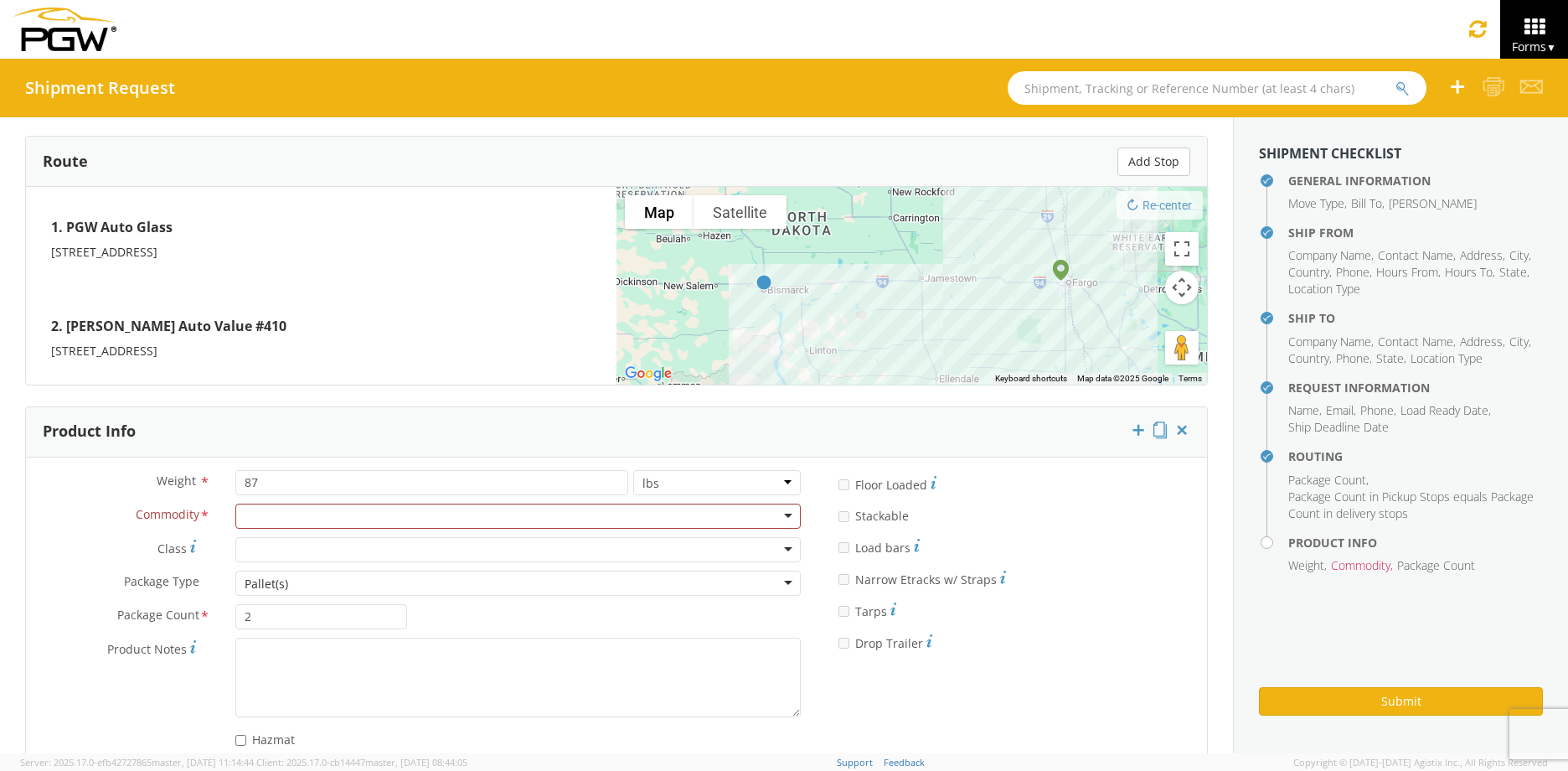
scroll to position [1332, 0]
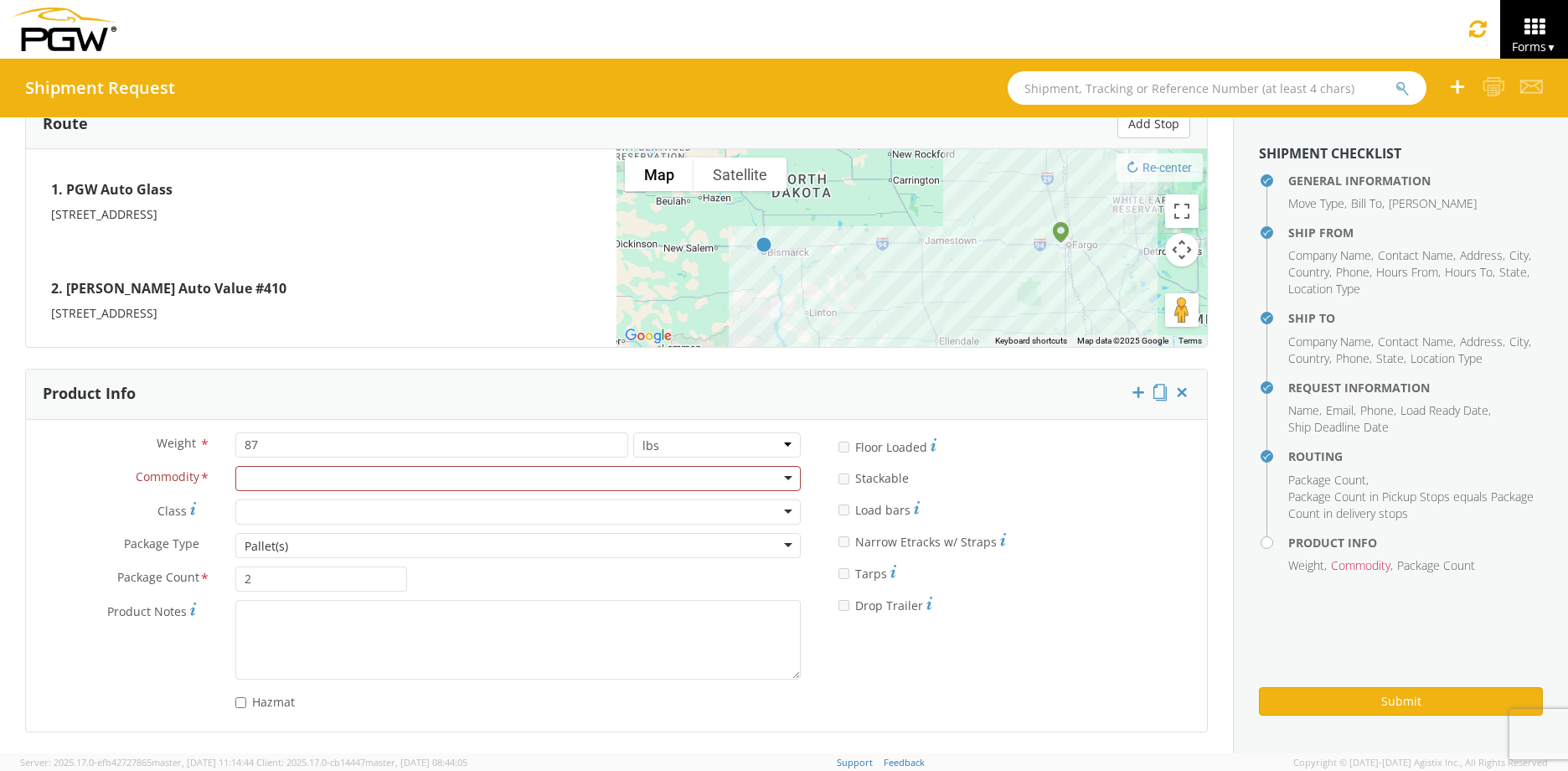
type textarea "Pro#839656714717"
drag, startPoint x: 320, startPoint y: 446, endPoint x: 194, endPoint y: 443, distance: 126.0
click at [194, 443] on div "Weight * 87 lbs kgs" at bounding box center [419, 444] width 787 height 25
type input "155"
click at [659, 470] on div at bounding box center [518, 478] width 566 height 25
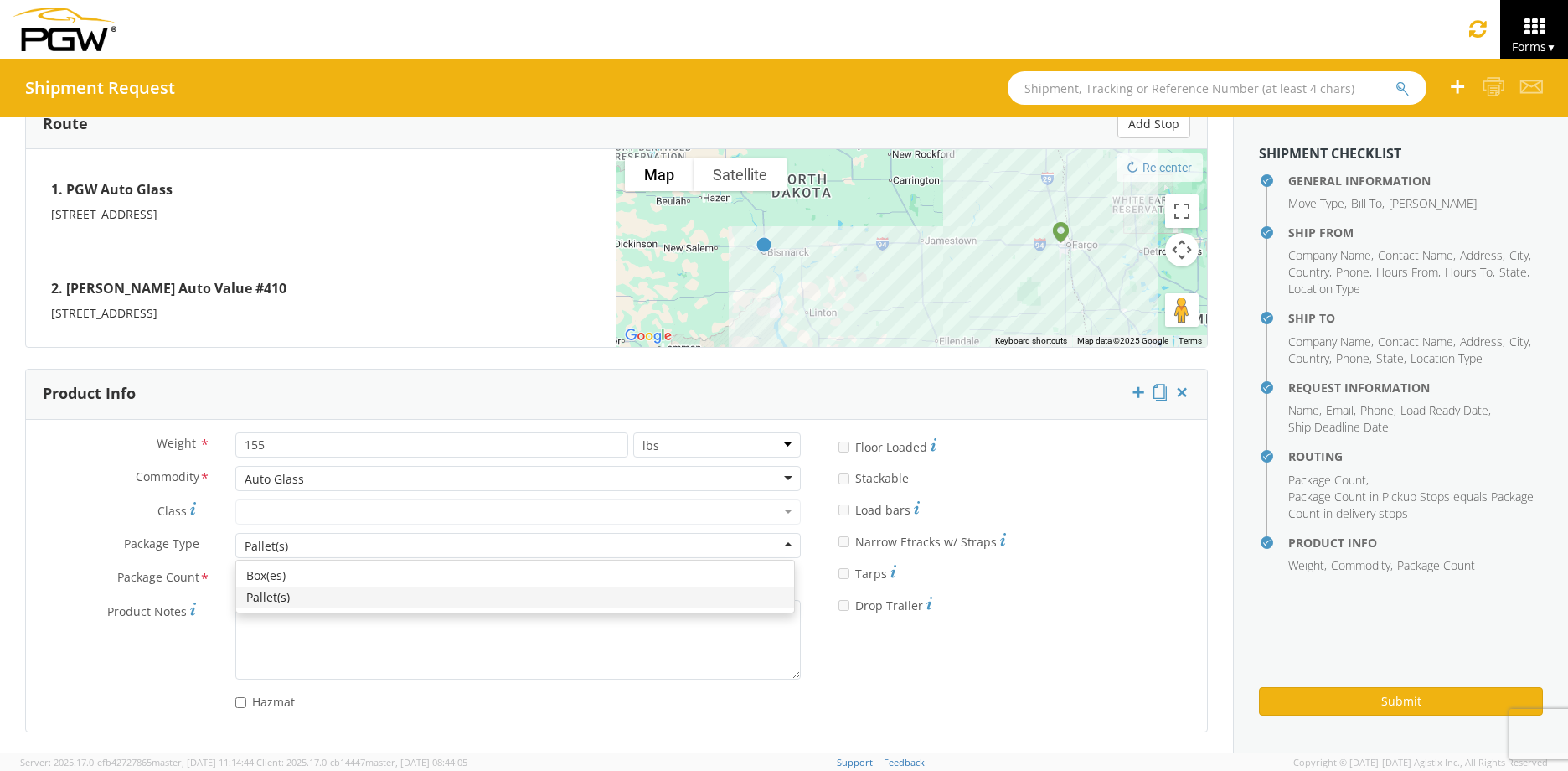
click at [324, 549] on div "Pallet(s)" at bounding box center [518, 545] width 566 height 25
drag, startPoint x: 296, startPoint y: 575, endPoint x: 197, endPoint y: 573, distance: 99.0
click at [197, 573] on div "Package Count * 2" at bounding box center [222, 578] width 393 height 25
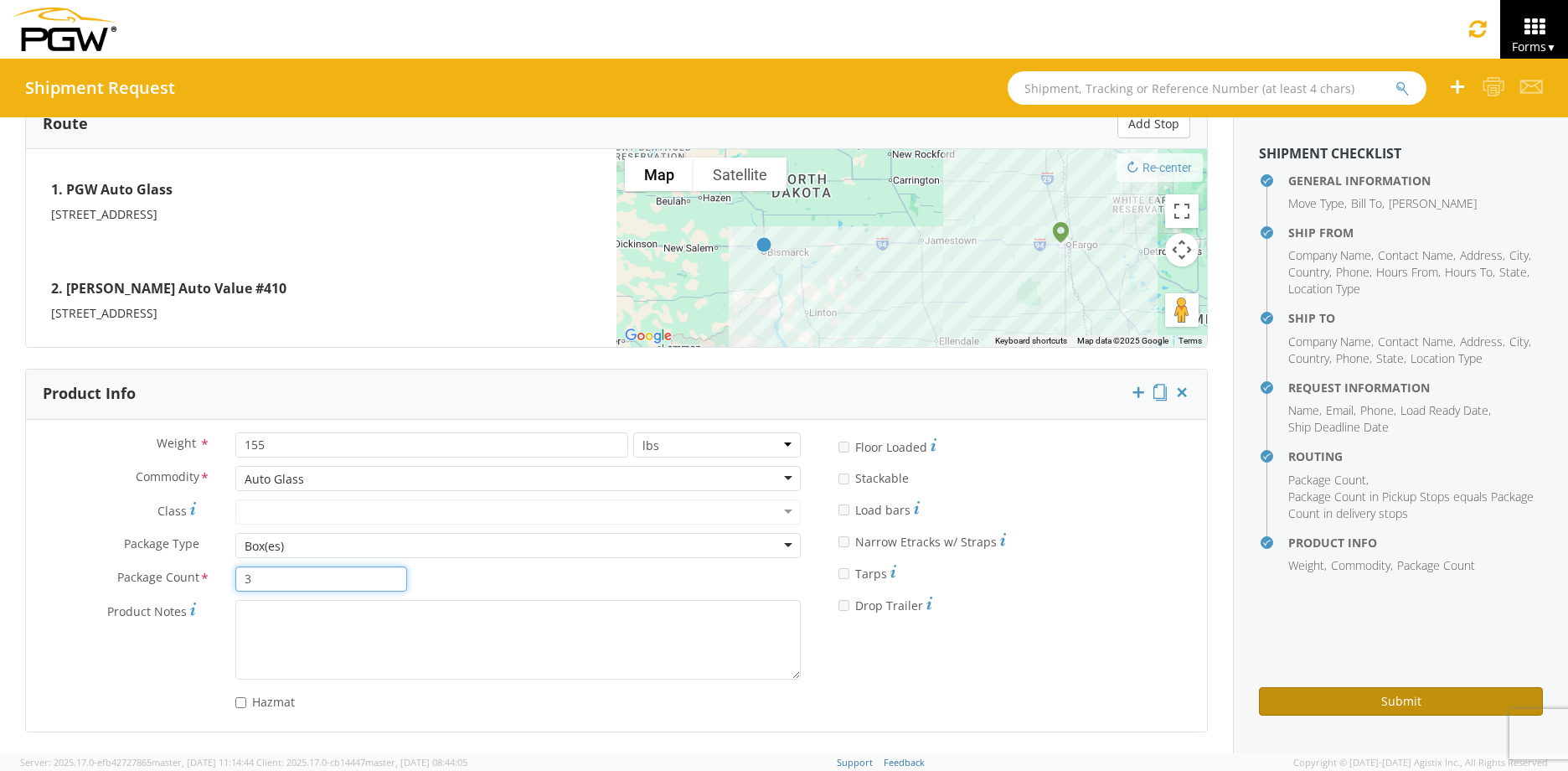
type input "3"
click at [1383, 701] on button "Submit" at bounding box center [1401, 701] width 284 height 29
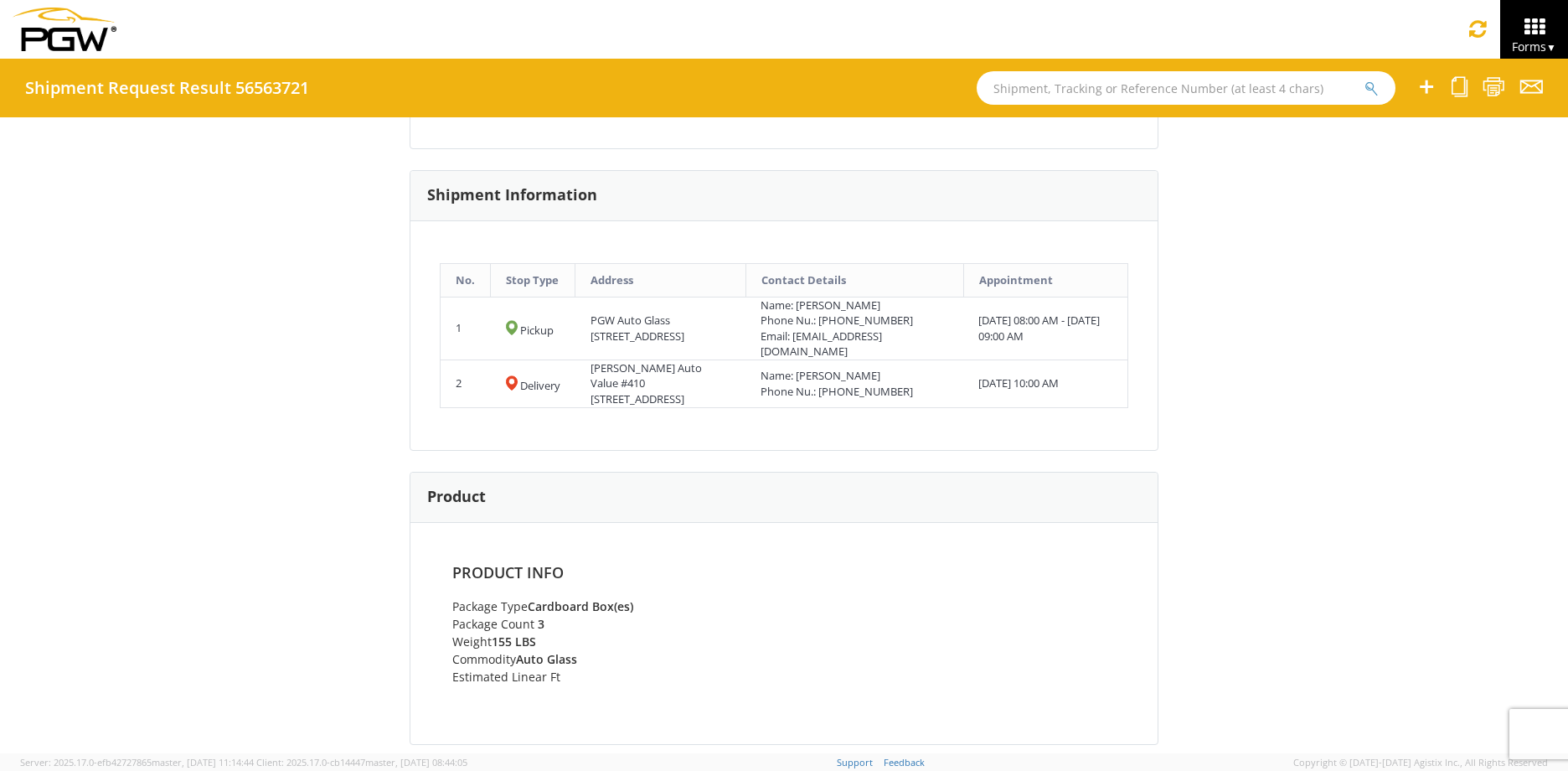
scroll to position [709, 0]
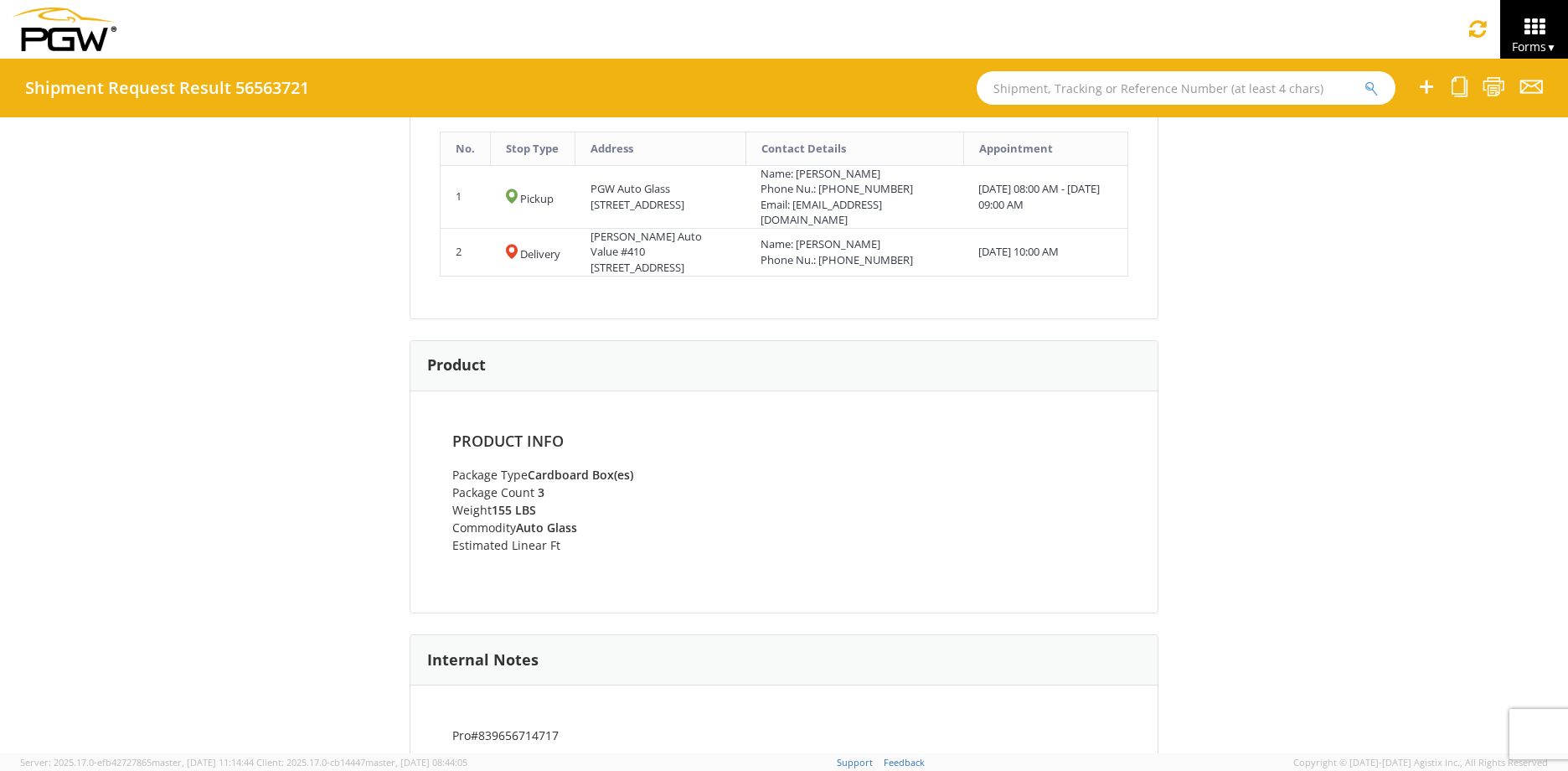
drag, startPoint x: 970, startPoint y: 274, endPoint x: 878, endPoint y: 259, distance: 93.2
click at [878, 259] on div "No. Stop Type Address Contact Details Appointment 1 Pickup PGW Auto Glass [STRE…" at bounding box center [784, 204] width 747 height 229
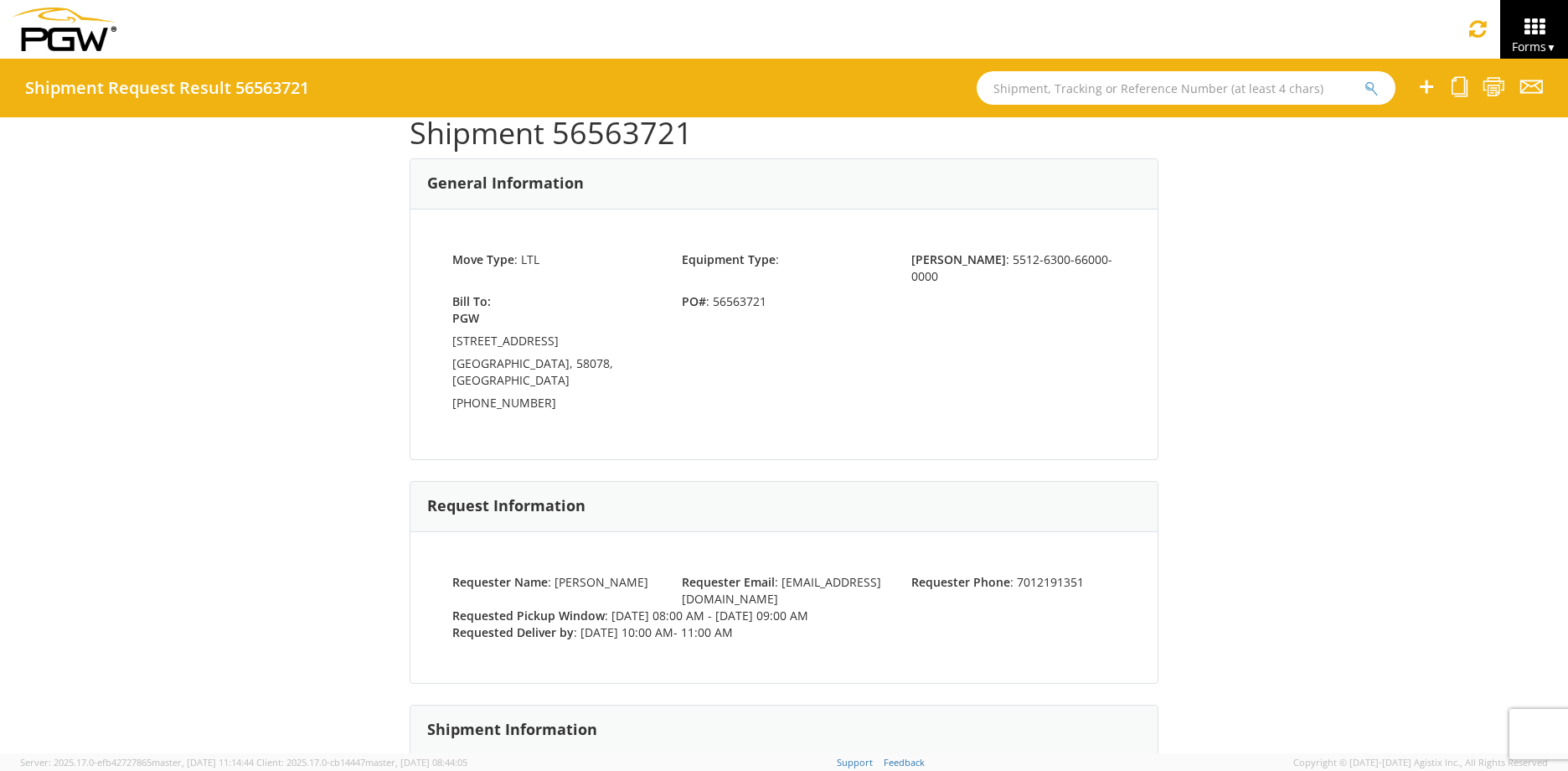
scroll to position [39, 0]
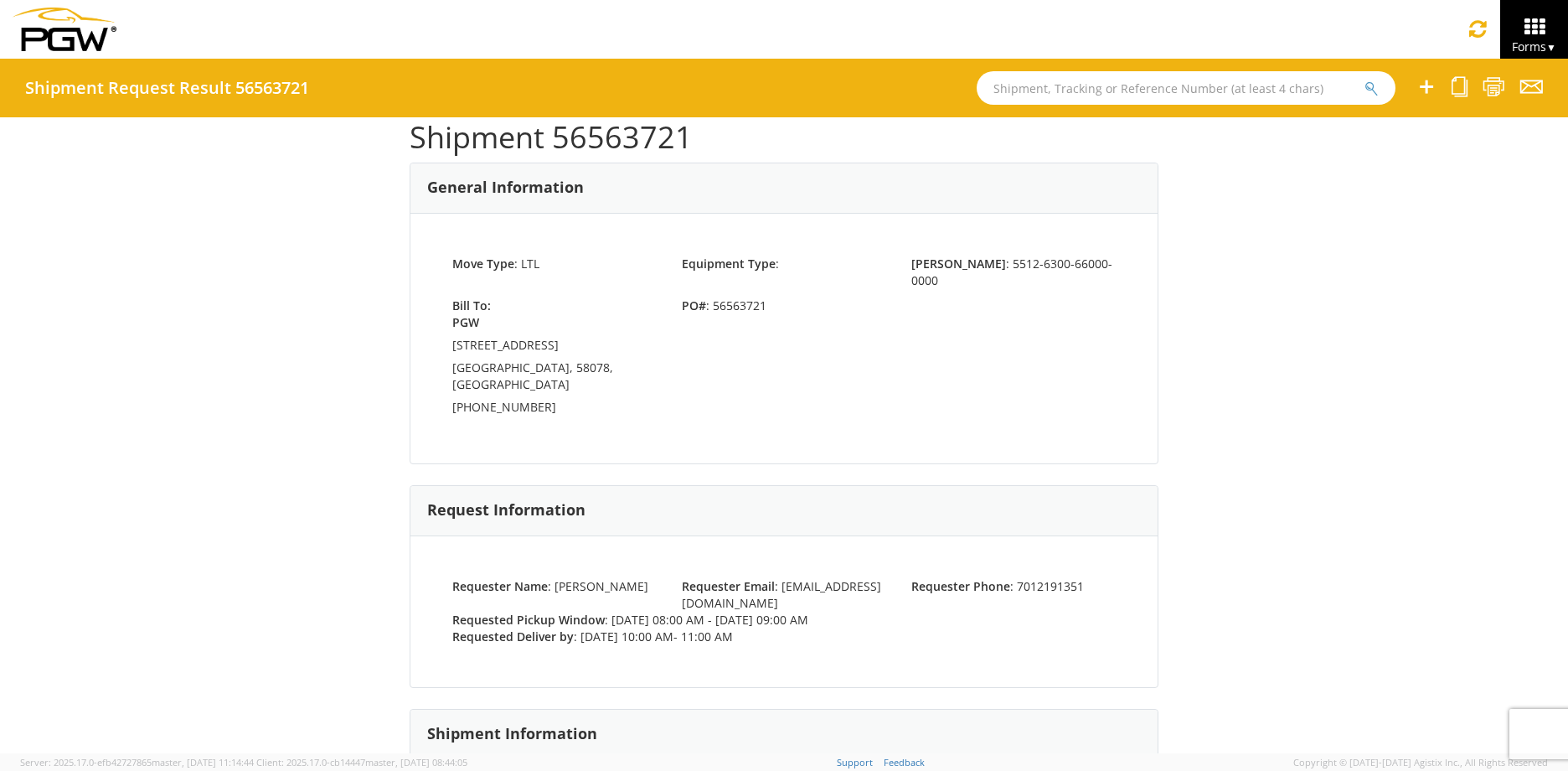
click at [756, 297] on span "PO# : 56563721" at bounding box center [784, 306] width 230 height 17
drag, startPoint x: 762, startPoint y: 284, endPoint x: 729, endPoint y: 285, distance: 33.0
click at [729, 297] on span "PO# : 56563721" at bounding box center [784, 306] width 230 height 17
drag, startPoint x: 729, startPoint y: 285, endPoint x: 719, endPoint y: 190, distance: 95.5
click at [719, 190] on div "General Information" at bounding box center [784, 188] width 747 height 50
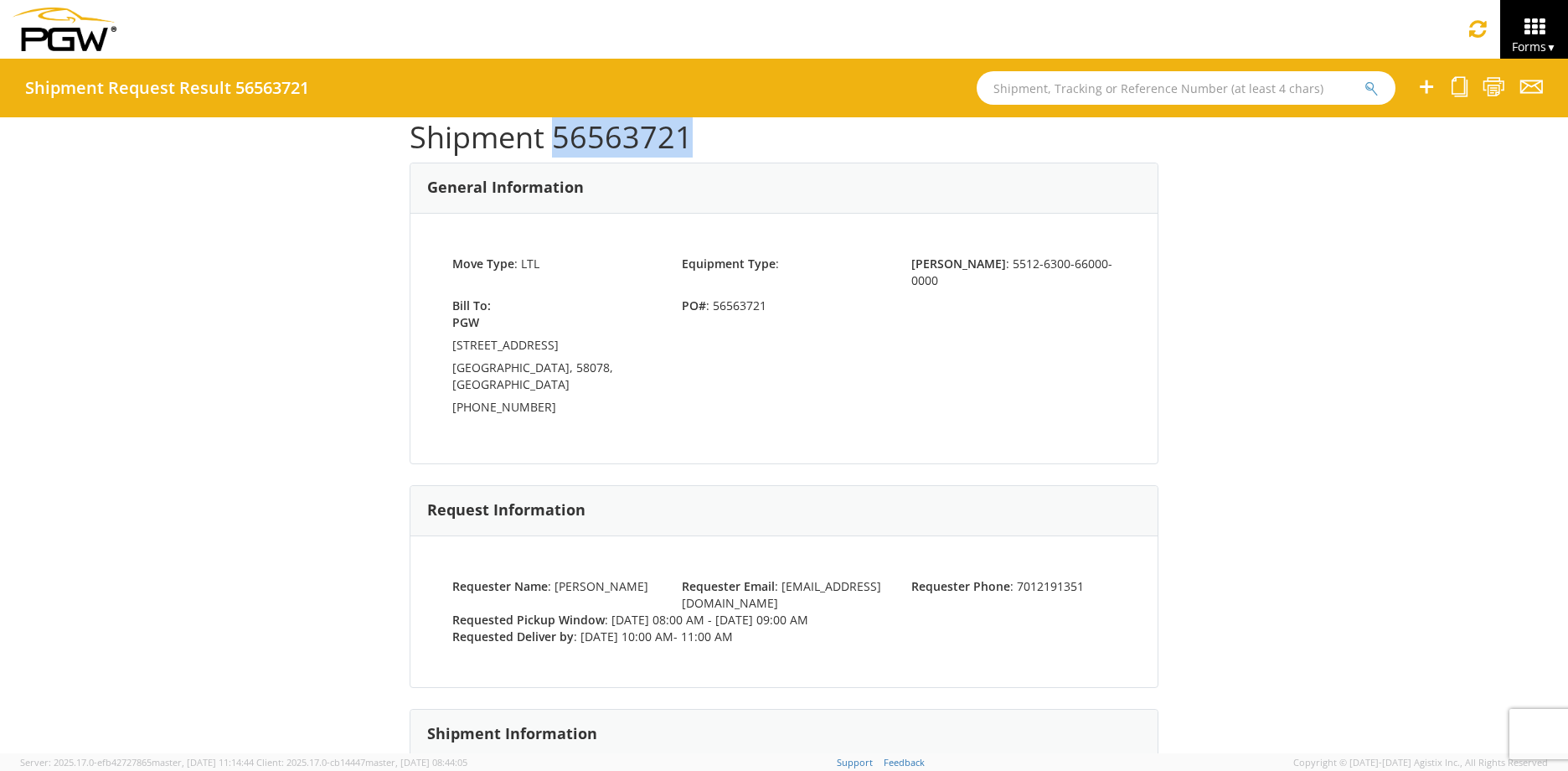
drag, startPoint x: 683, startPoint y: 135, endPoint x: 551, endPoint y: 136, distance: 132.0
click at [551, 136] on h1 "Shipment 56563721" at bounding box center [784, 138] width 748 height 33
copy h1 "56563721"
click at [1536, 48] on span "Forms ▼" at bounding box center [1534, 46] width 44 height 16
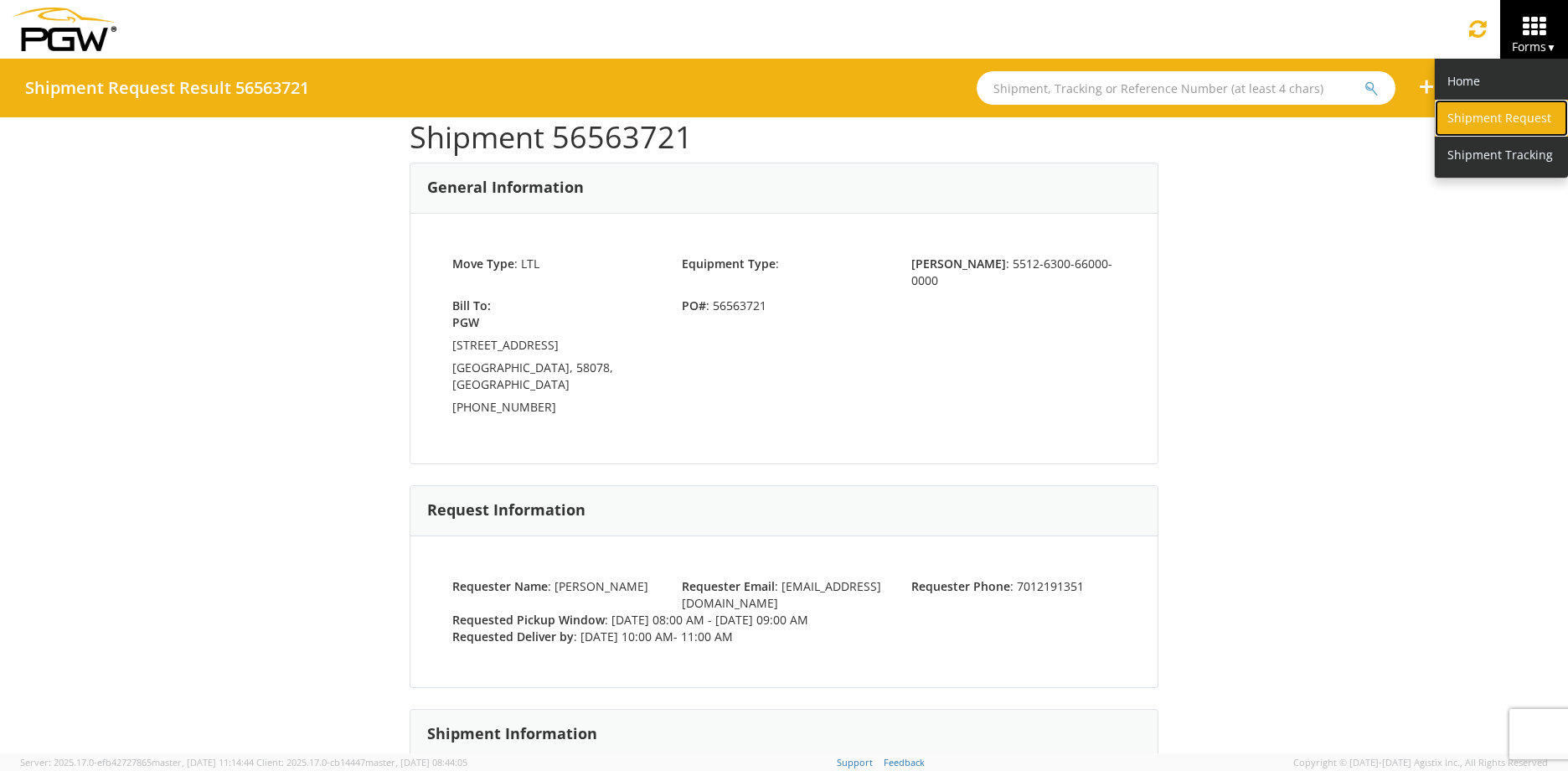
click at [1495, 112] on link "Shipment Request" at bounding box center [1501, 118] width 133 height 37
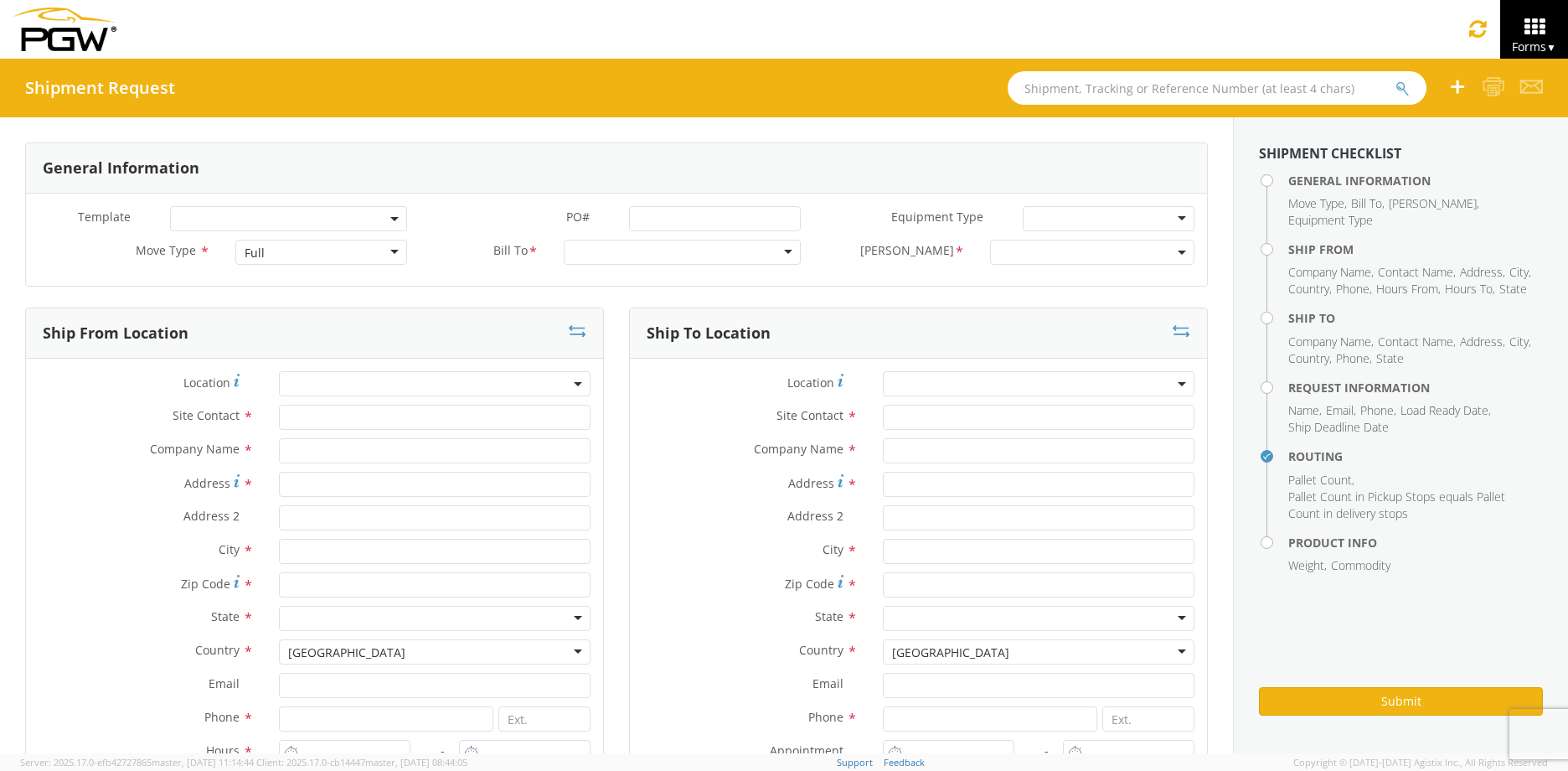
click at [329, 247] on div "Full" at bounding box center [321, 252] width 172 height 25
click at [781, 256] on div at bounding box center [682, 252] width 237 height 25
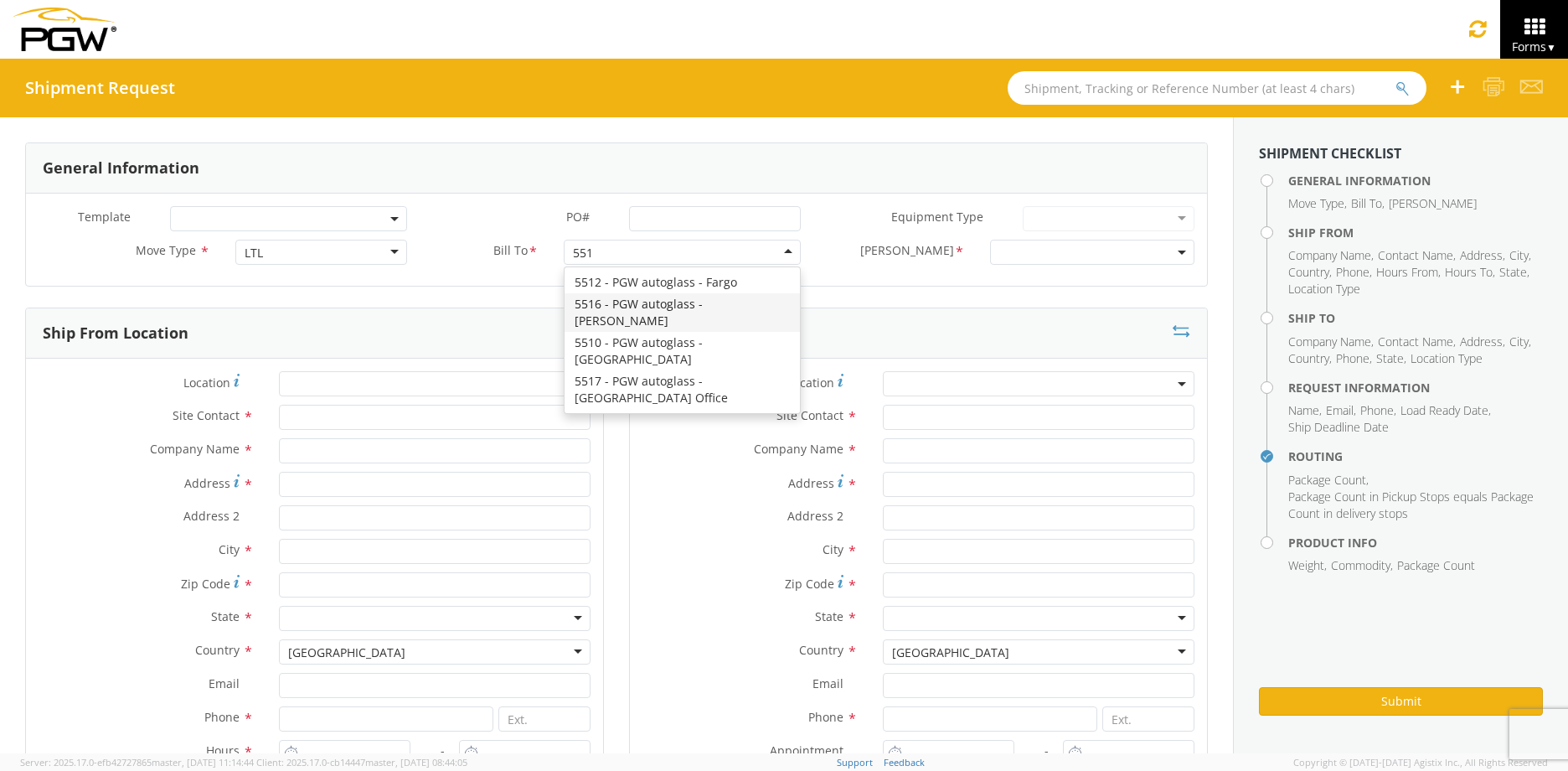
type input "5512"
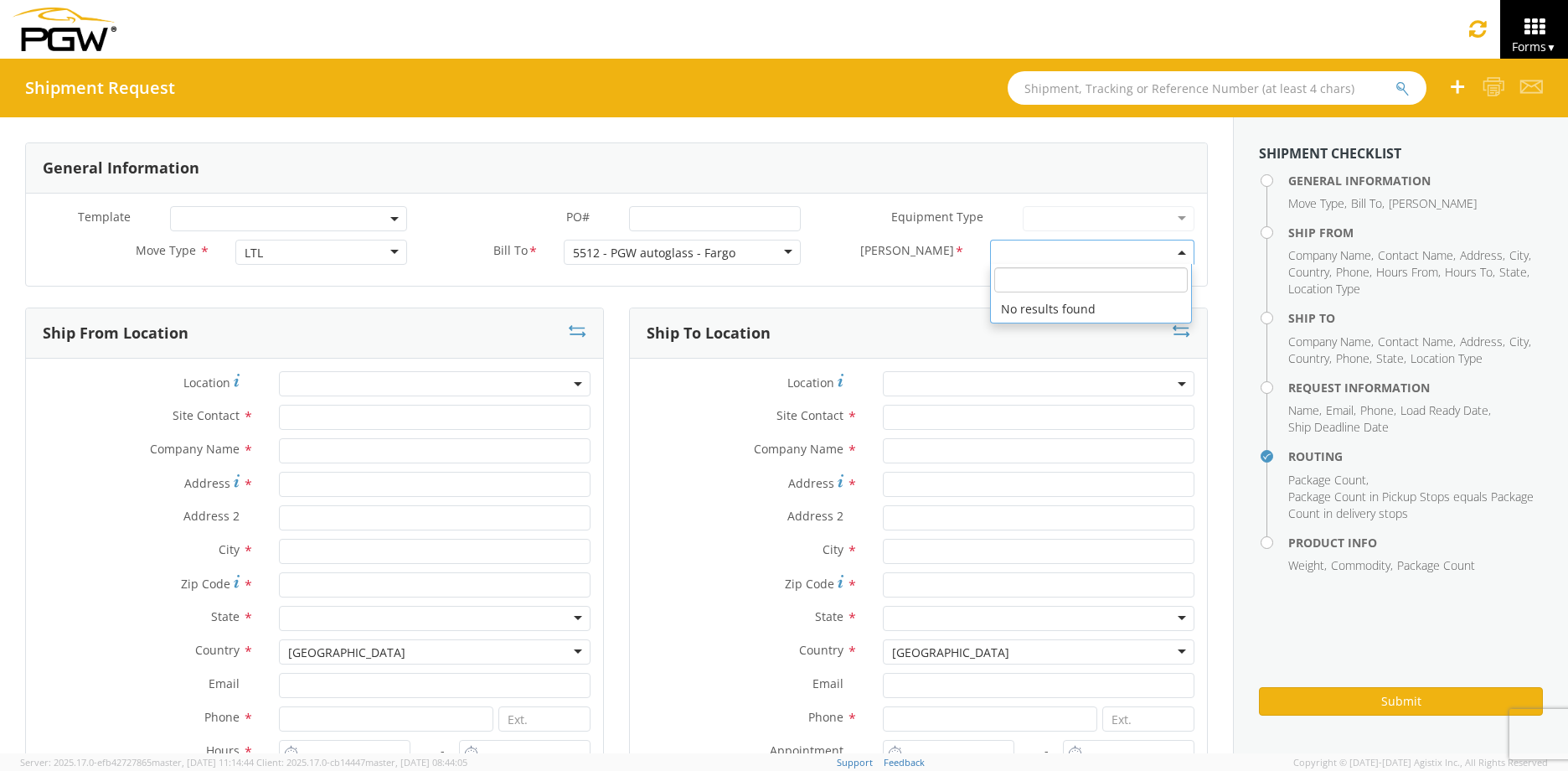
click at [1167, 248] on span at bounding box center [1092, 252] width 204 height 25
click at [1180, 249] on span at bounding box center [1182, 252] width 4 height 25
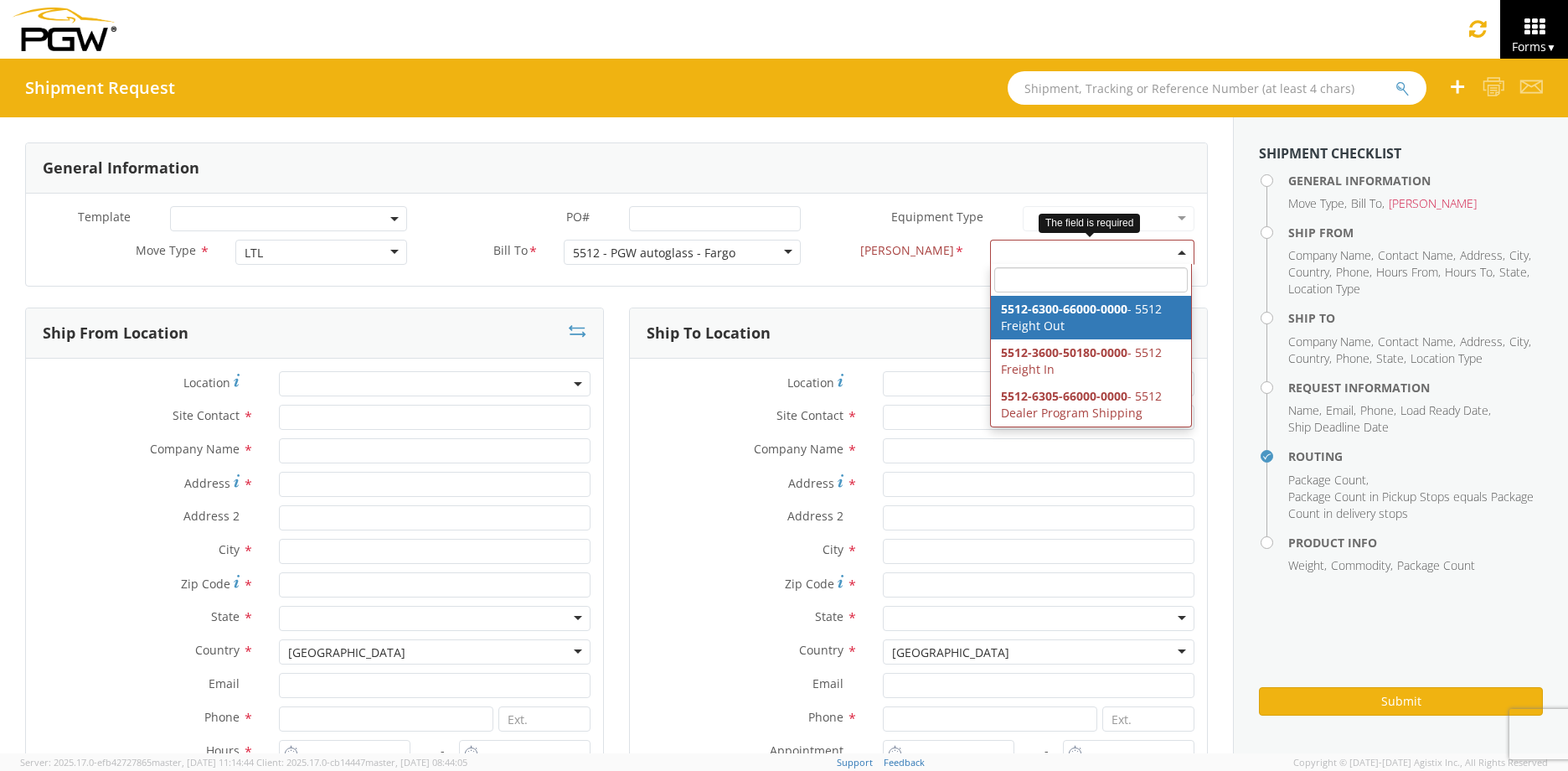
select select "5512-6300-66000-0000"
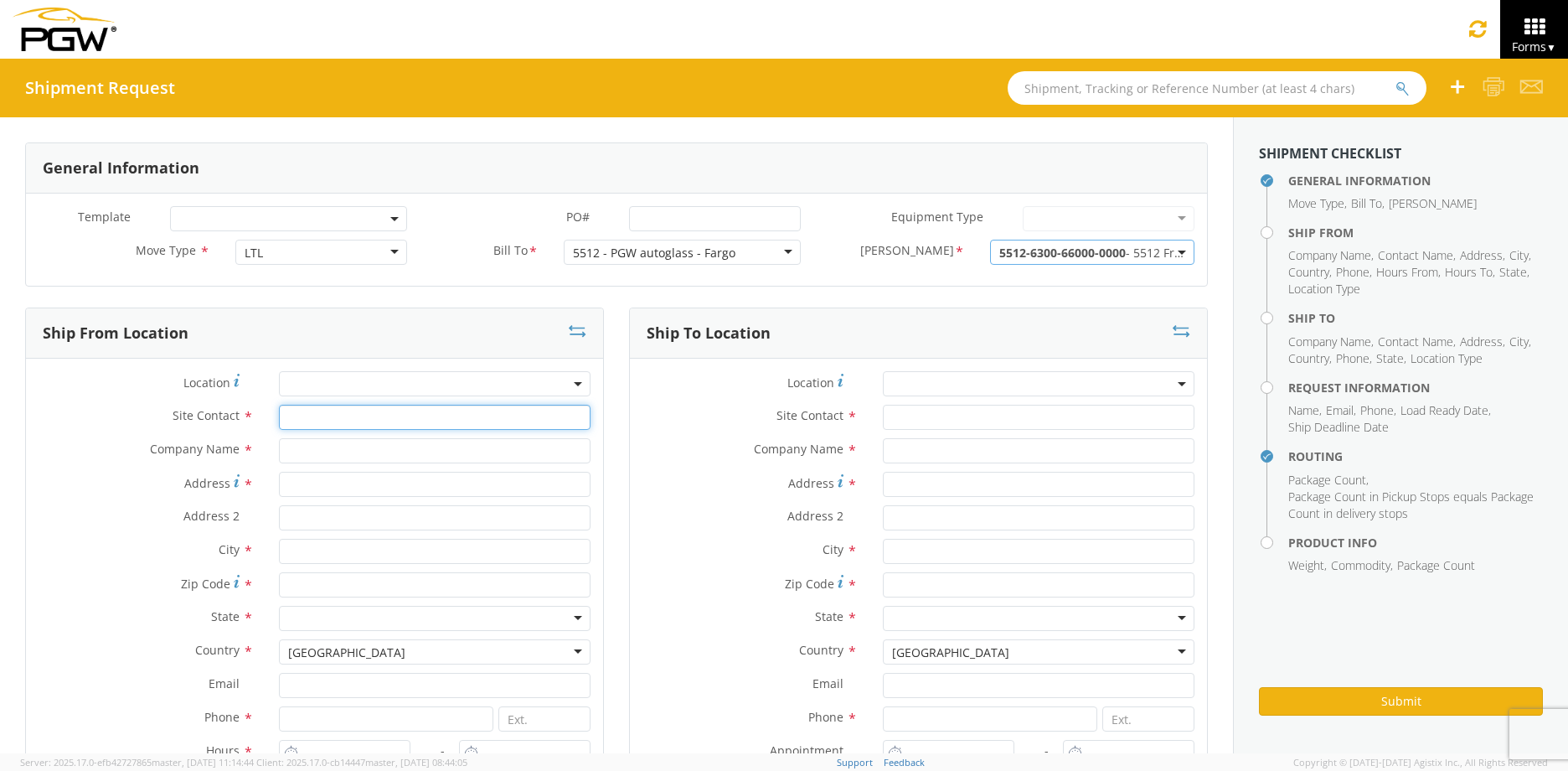
click at [377, 429] on input "text" at bounding box center [435, 416] width 312 height 25
type input "[PERSON_NAME]"
click at [340, 442] on input "text" at bounding box center [435, 451] width 312 height 25
type input "PGW Auto Glass"
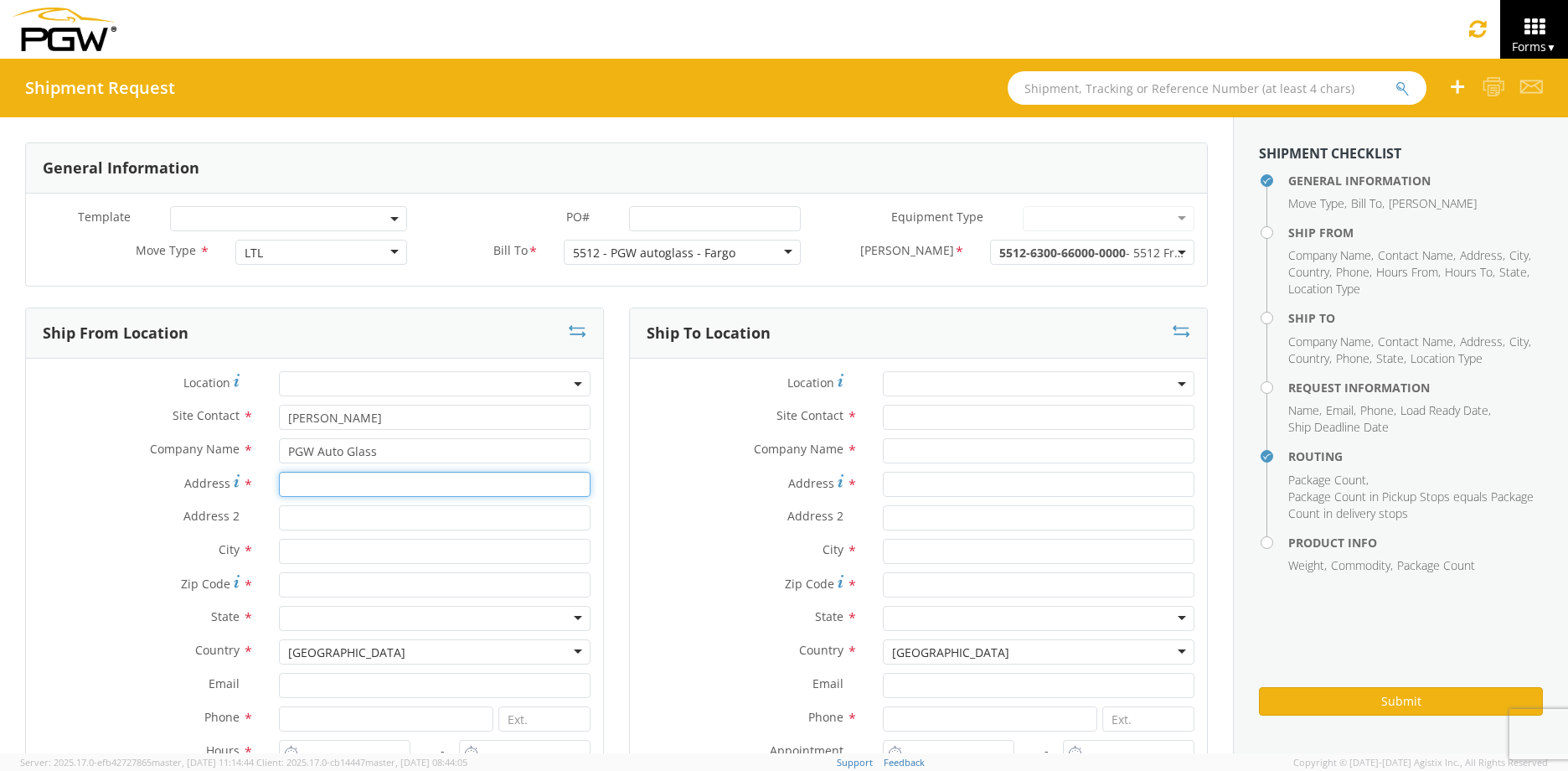
type input "[STREET_ADDRESS]"
type input "Unit A"
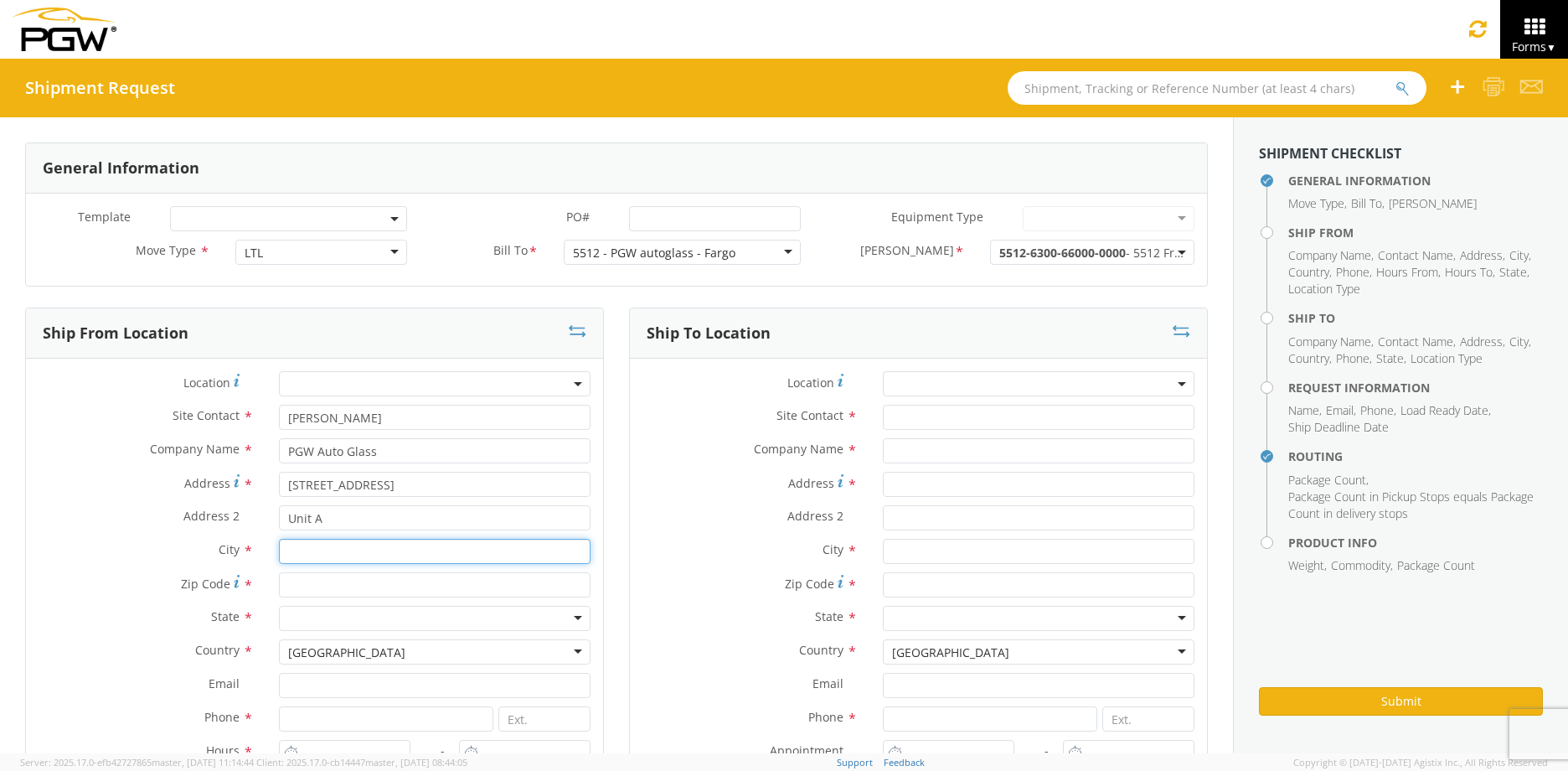
type input "West Fargo"
type input "58078"
type input "[EMAIL_ADDRESS][DOMAIN_NAME]"
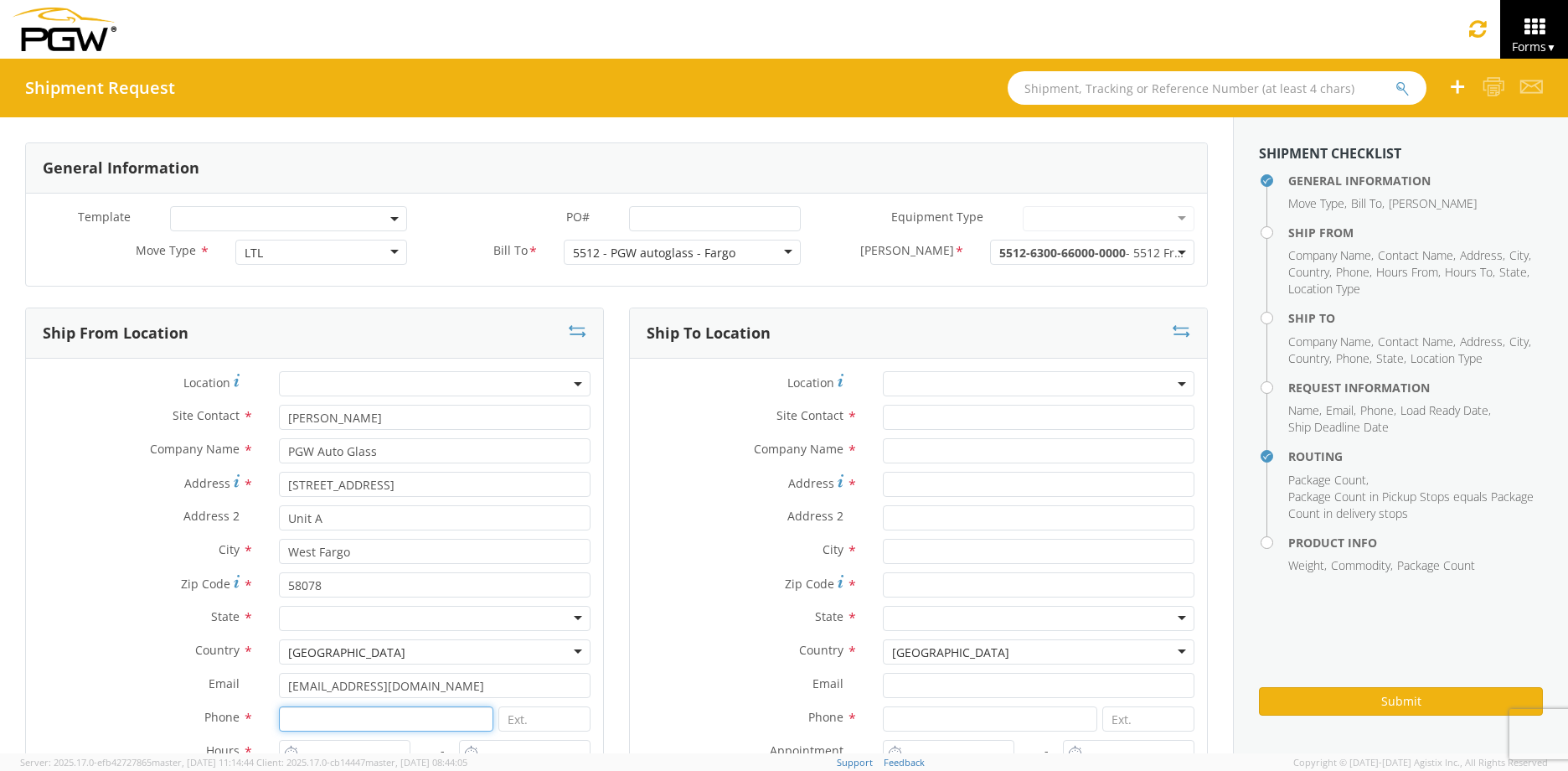
type input "7012191351"
type input "[PERSON_NAME]"
type input "[PERSON_NAME] Auto Value #410"
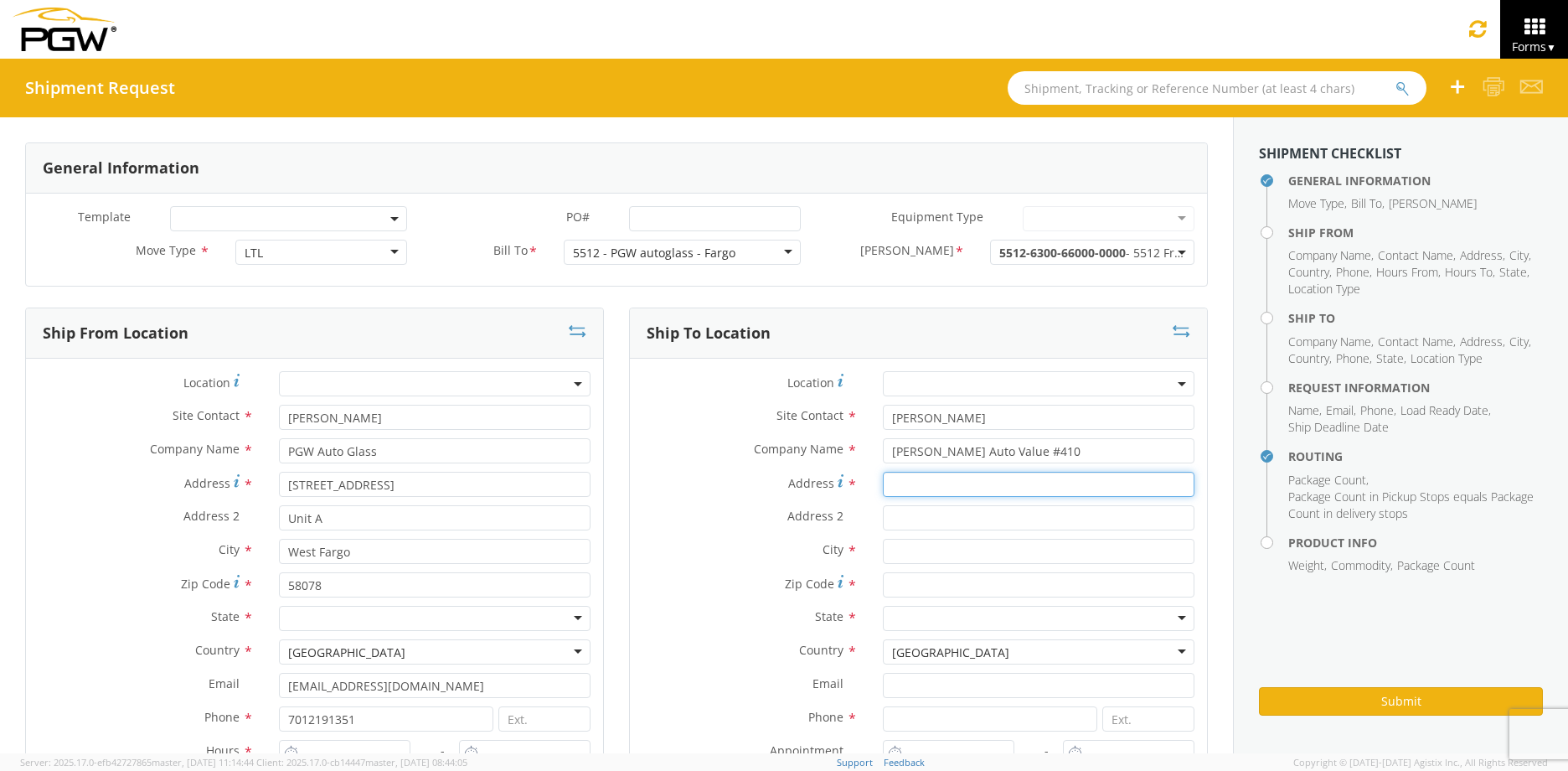
type input "[STREET_ADDRESS]"
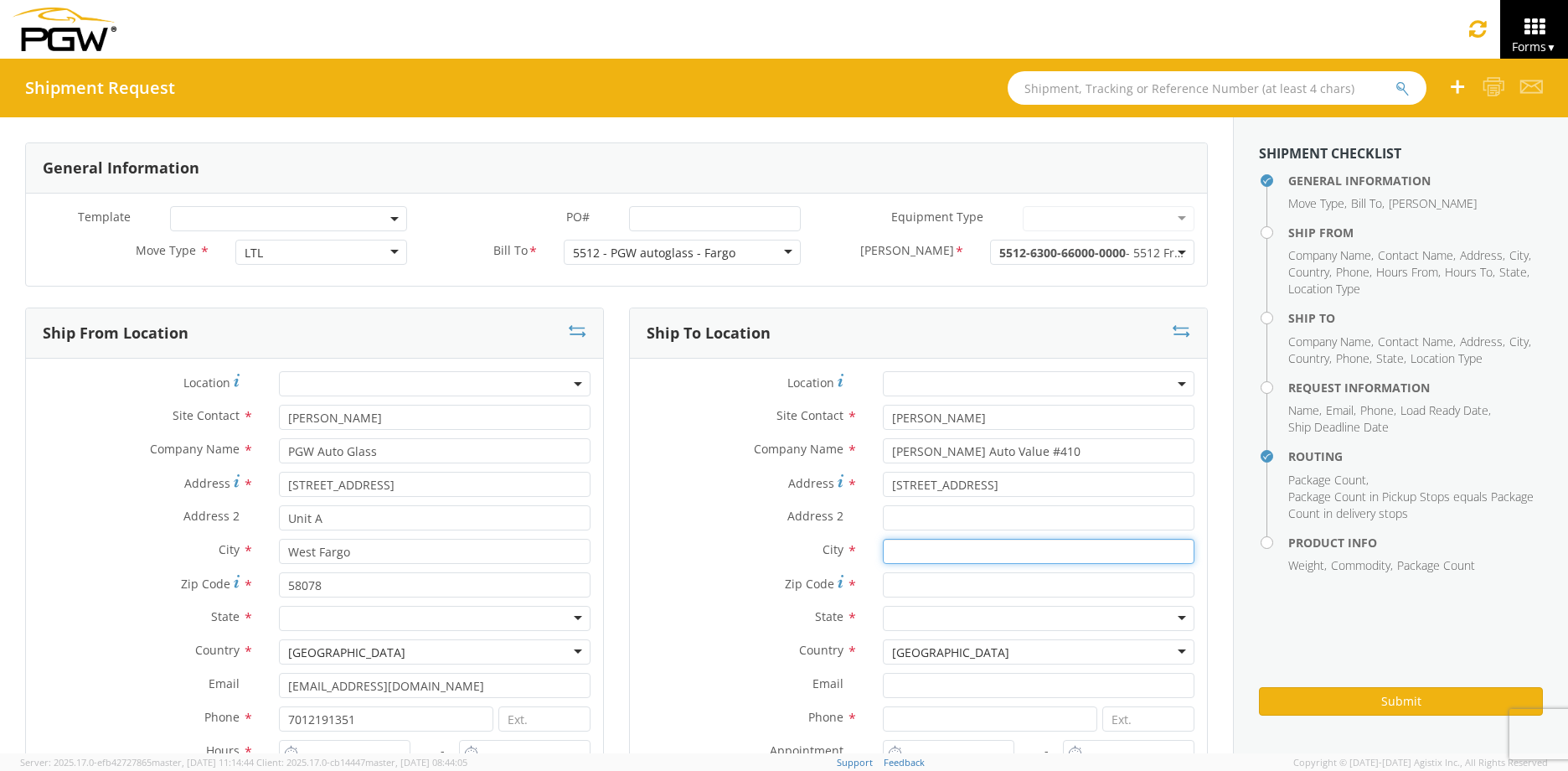
type input "Bismarck"
type input "58501"
type input "7012191351"
type input "[PERSON_NAME]"
type input "[EMAIL_ADDRESS][DOMAIN_NAME]"
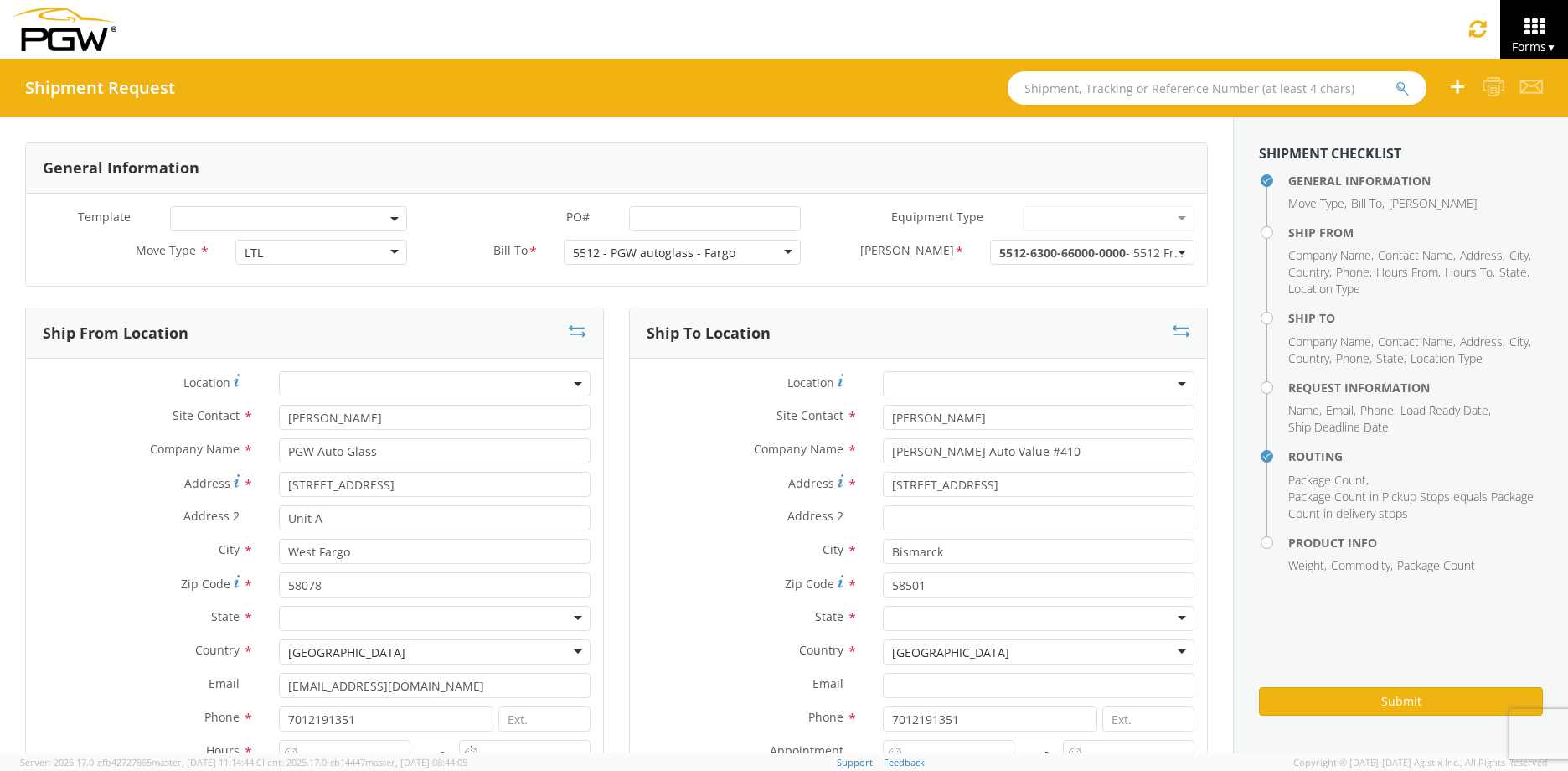
type input "7012191351"
type input "155"
type input "3"
type input "8:00 AM"
type input "9:00 AM"
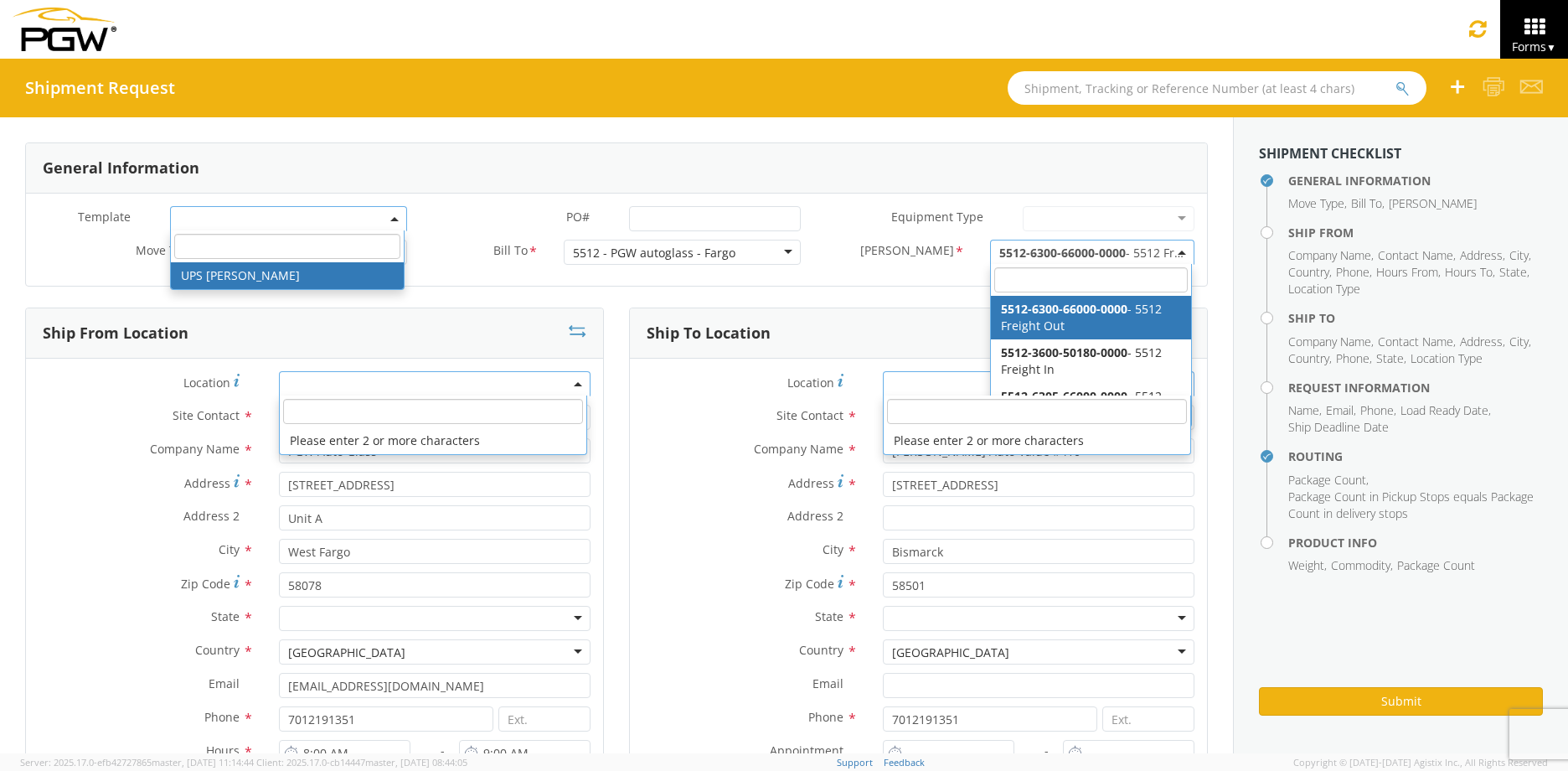
click at [101, 519] on label "Address 2 *" at bounding box center [146, 516] width 240 height 22
click at [279, 519] on input "Unit A" at bounding box center [435, 517] width 312 height 25
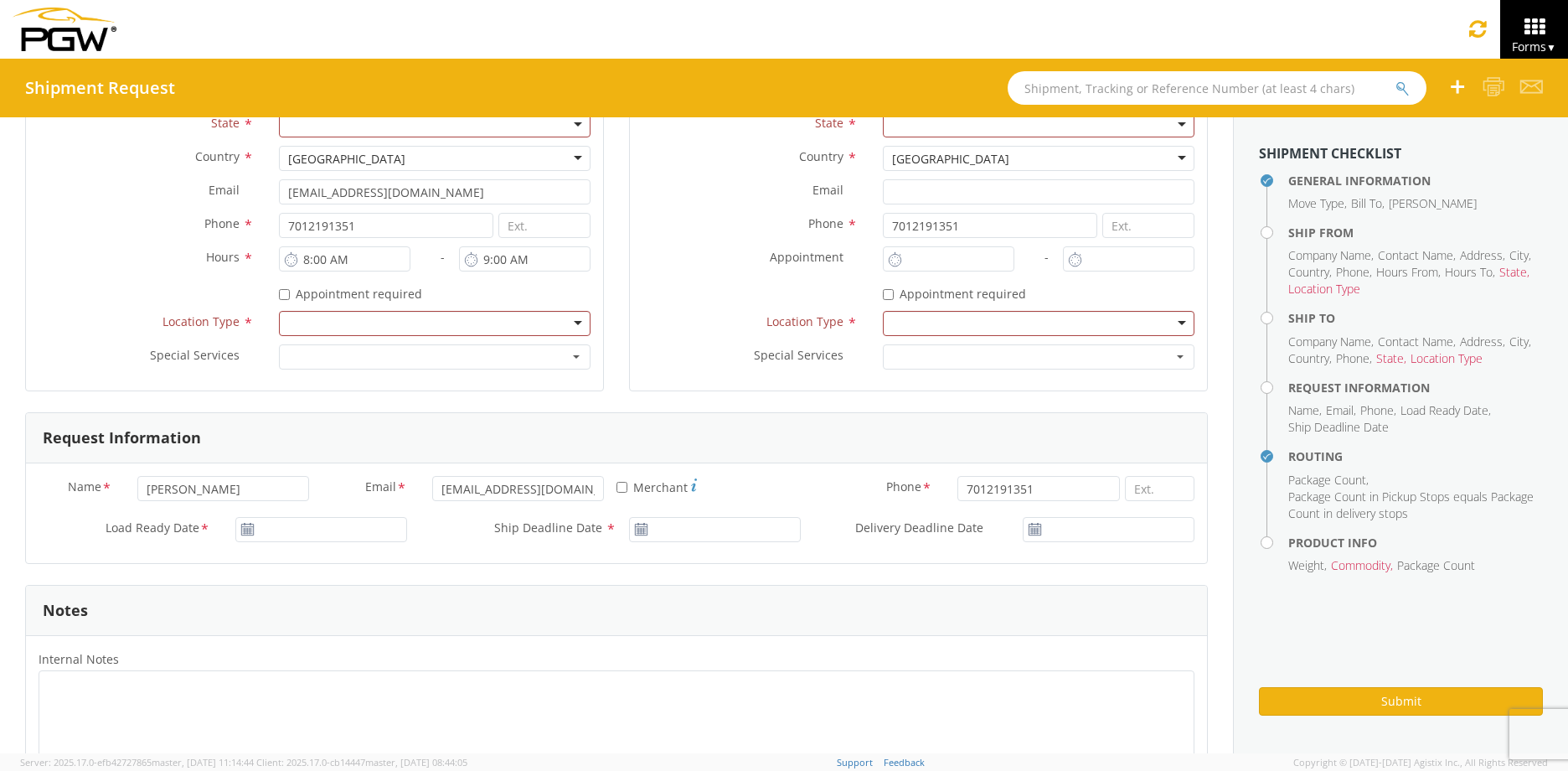
scroll to position [502, 0]
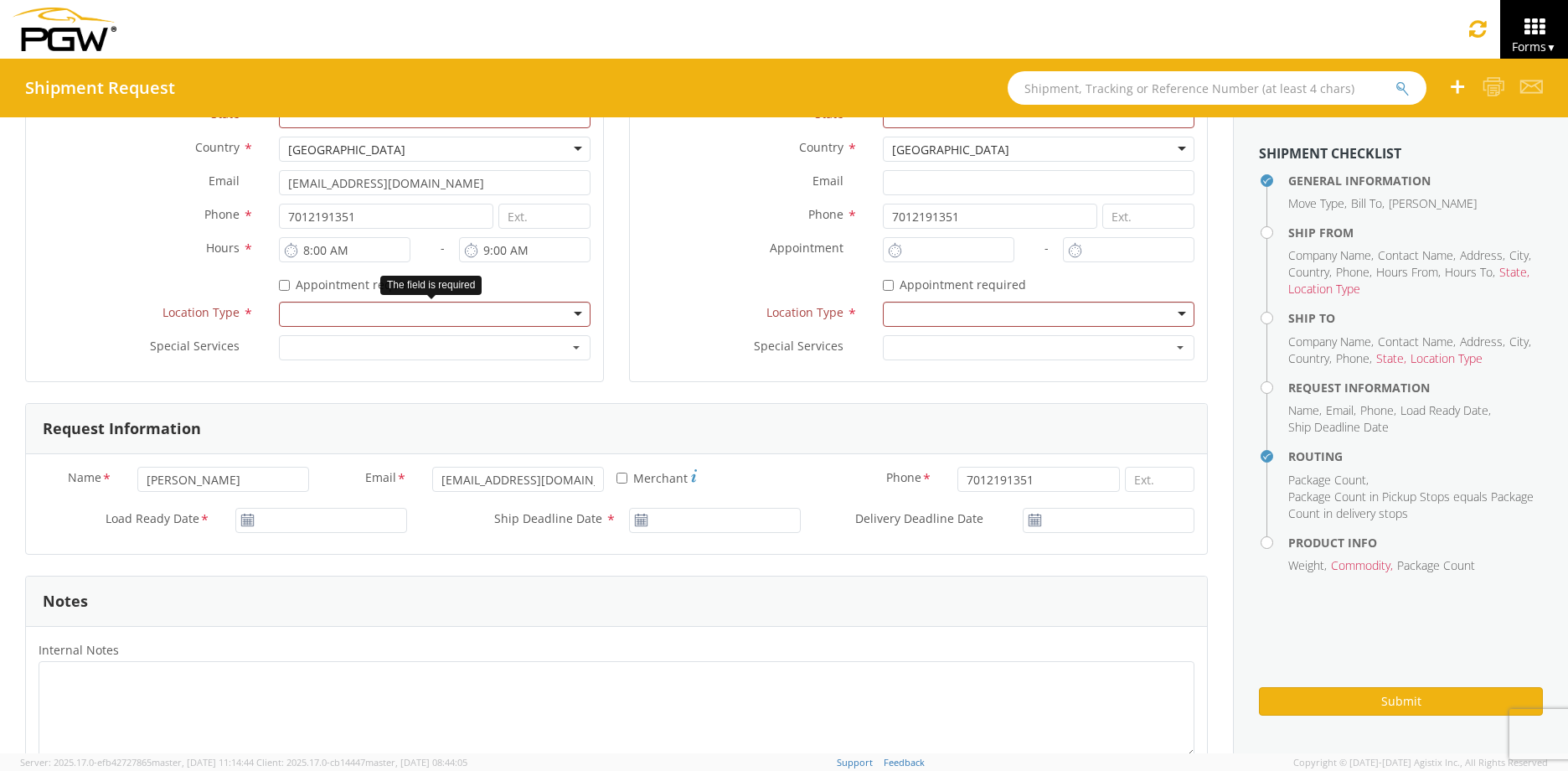
click at [574, 306] on div at bounding box center [435, 314] width 312 height 25
click at [1160, 315] on div at bounding box center [1038, 314] width 312 height 25
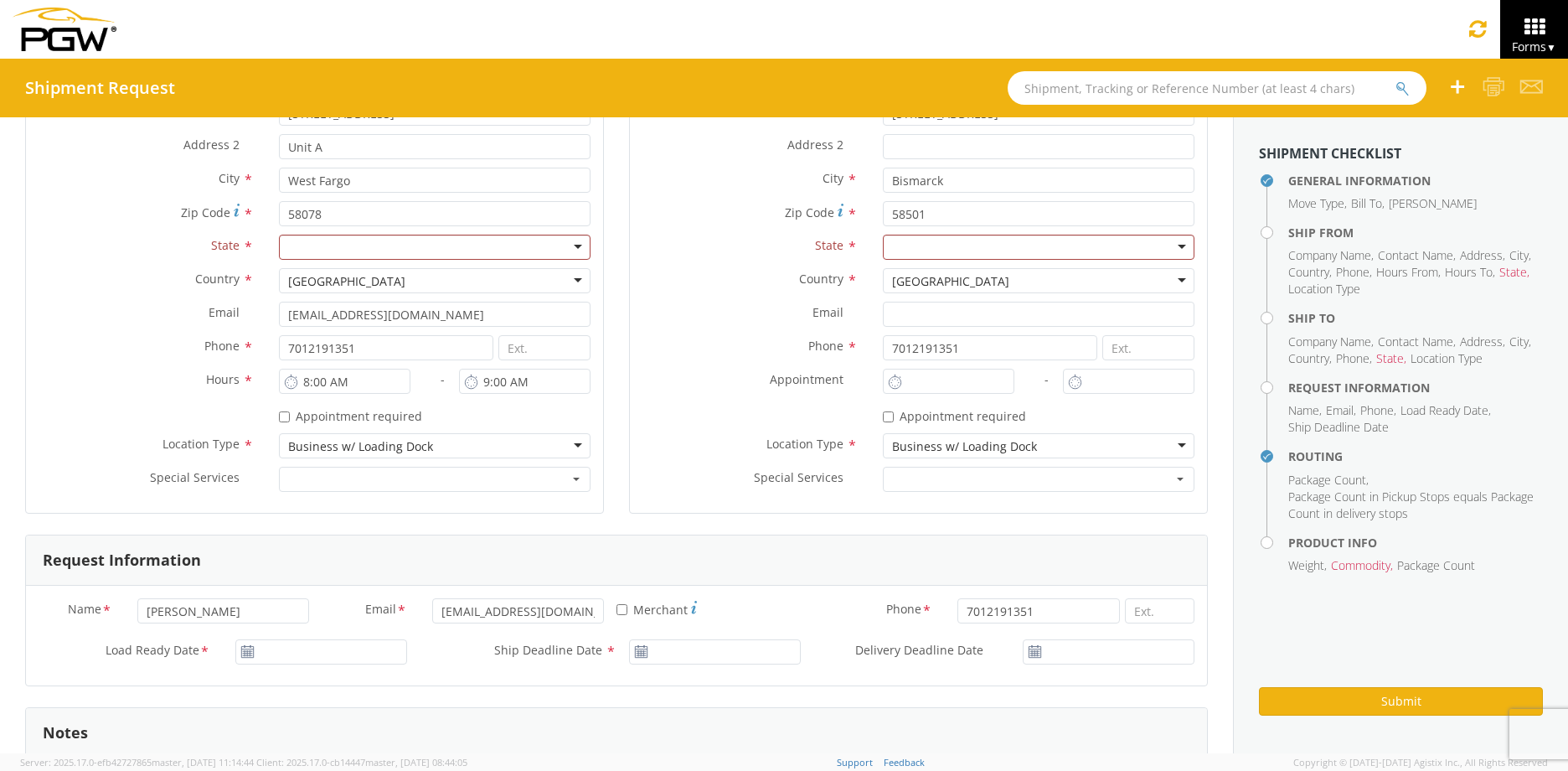
scroll to position [251, 0]
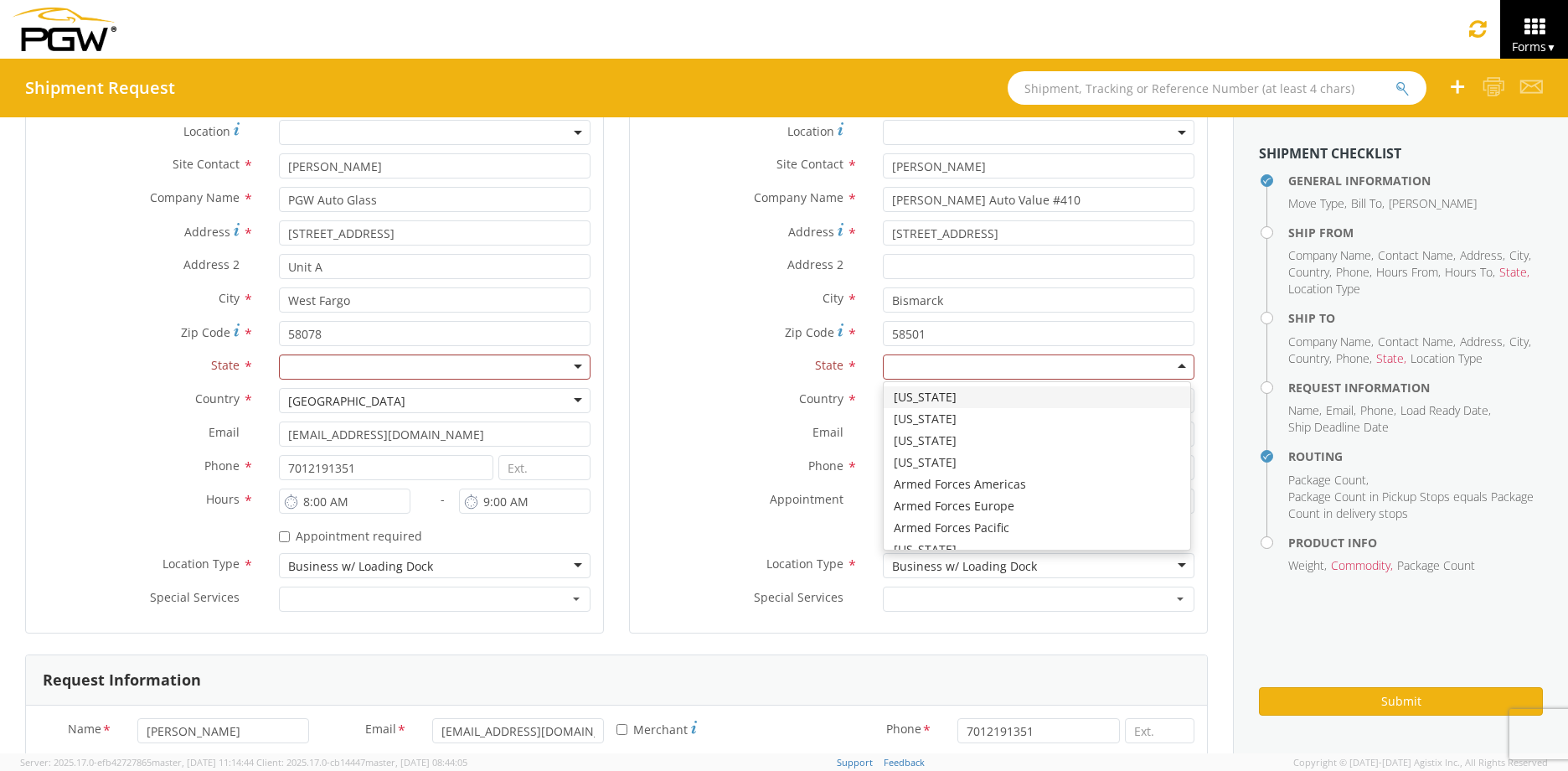
click at [989, 374] on div at bounding box center [1038, 367] width 312 height 25
type input "b"
type input "n"
drag, startPoint x: 987, startPoint y: 370, endPoint x: 889, endPoint y: 367, distance: 98.0
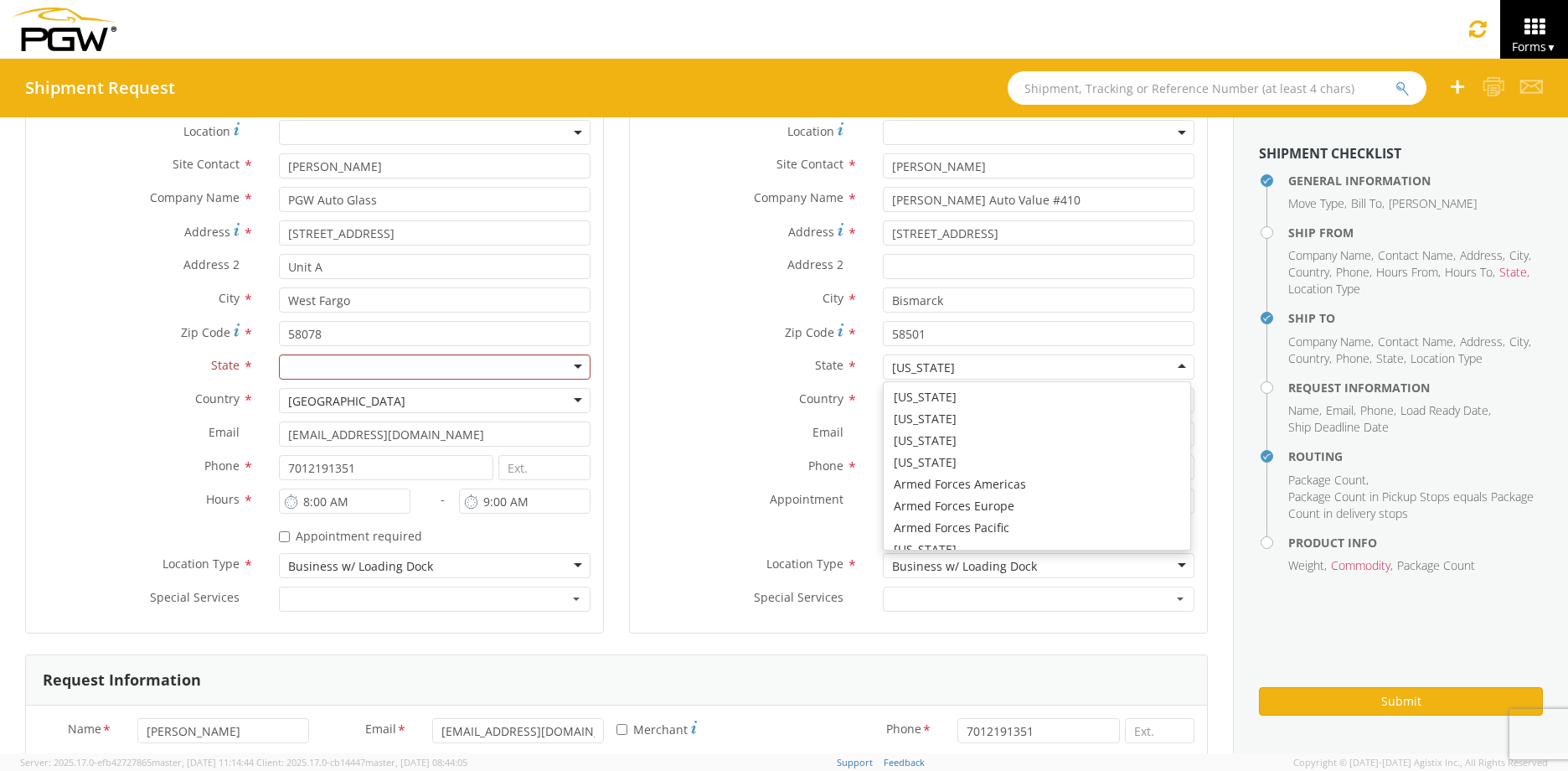
click at [850, 367] on div "State * [US_STATE] [US_STATE] [US_STATE] [US_STATE] [US_STATE] [US_STATE] Armed…" at bounding box center [917, 367] width 577 height 25
drag, startPoint x: 1040, startPoint y: 365, endPoint x: 831, endPoint y: 366, distance: 209.0
click at [831, 366] on div "State * [US_STATE] [US_STATE] [US_STATE] [US_STATE] [US_STATE] [US_STATE] Armed…" at bounding box center [917, 367] width 577 height 25
click at [1175, 366] on div "[US_STATE]" at bounding box center [1038, 367] width 312 height 25
click at [1074, 368] on div "[US_STATE]" at bounding box center [1038, 367] width 312 height 25
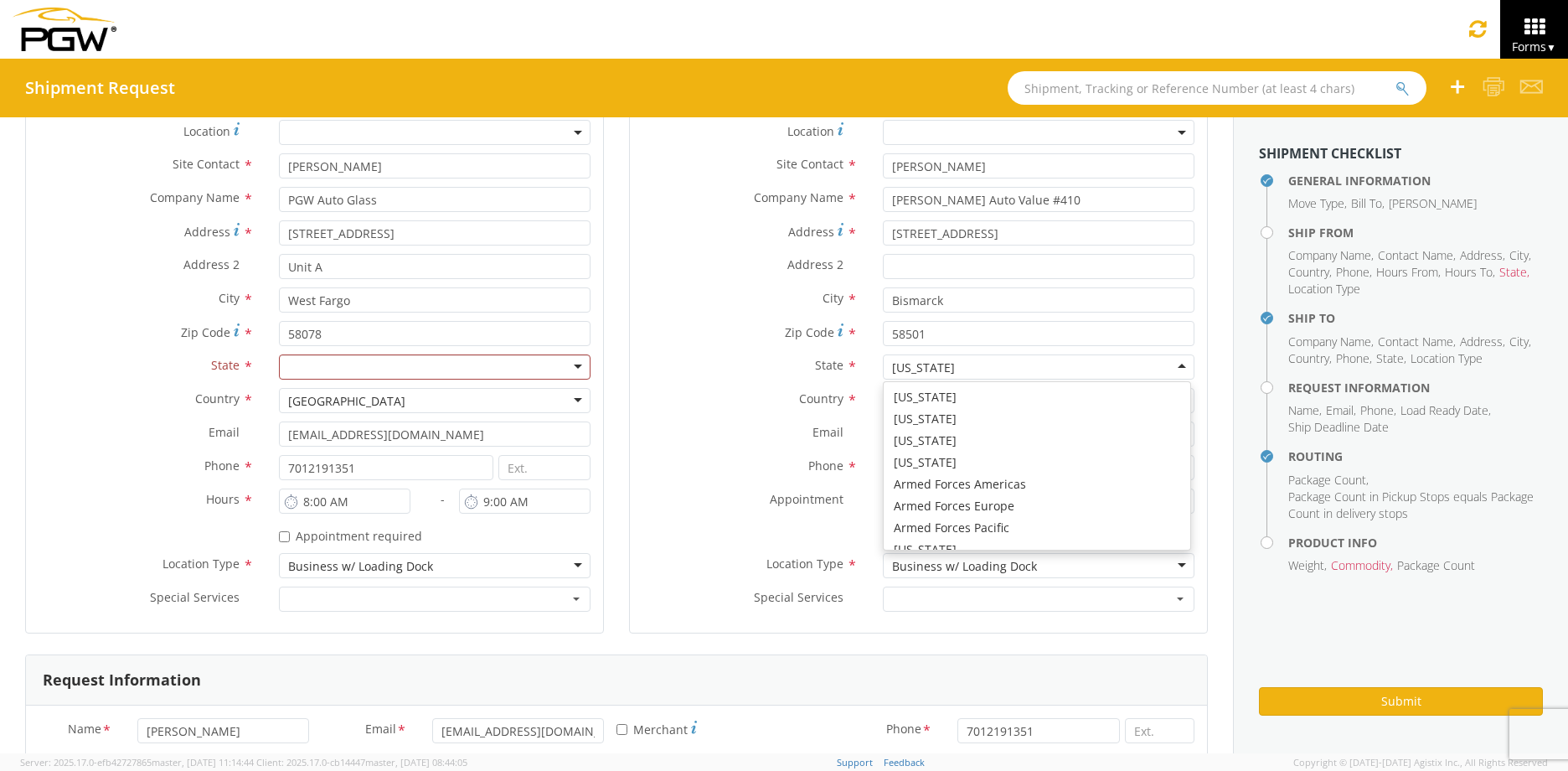
click at [775, 348] on div "Zip Code * 58501" at bounding box center [917, 338] width 577 height 33
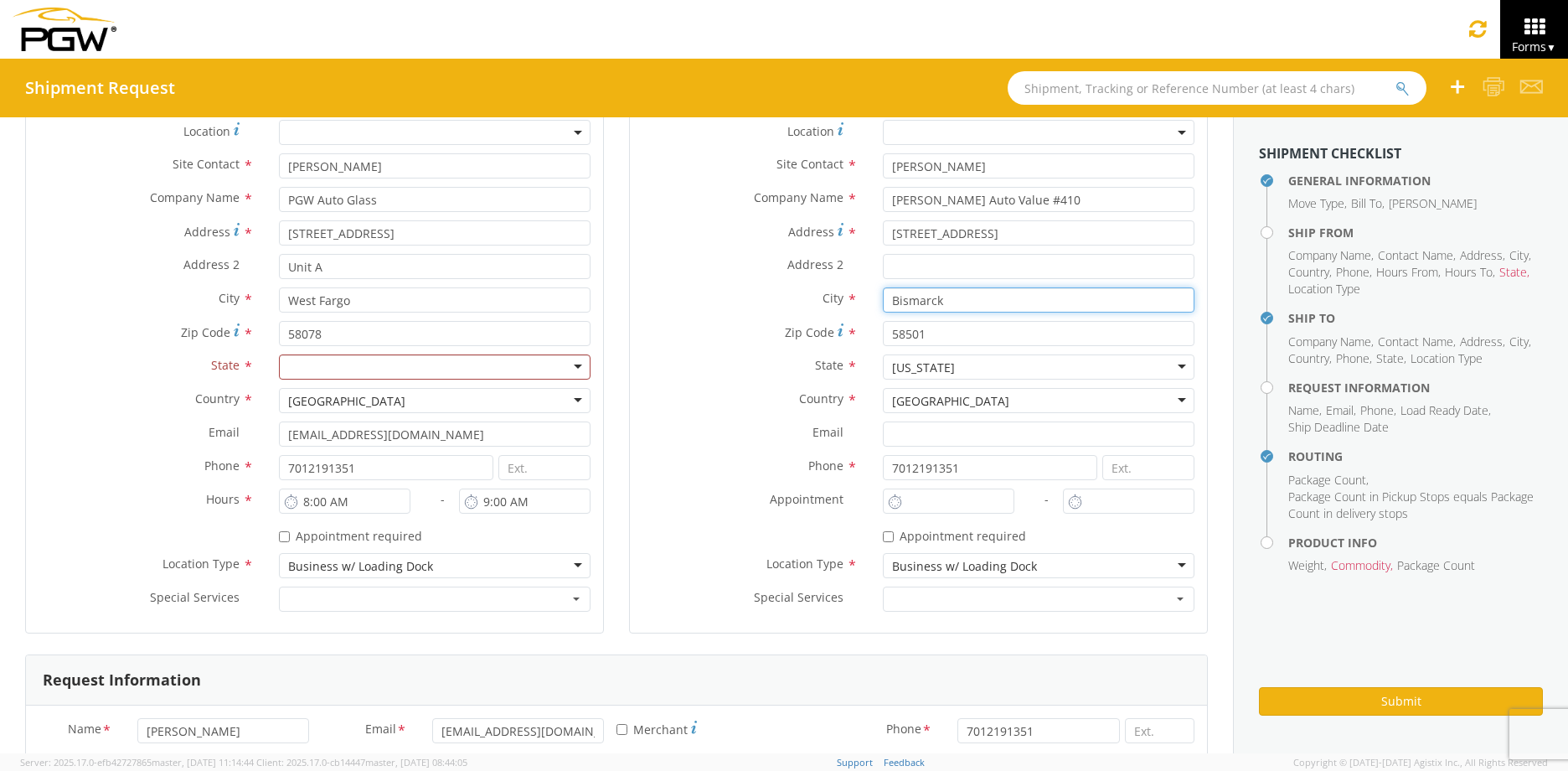
drag, startPoint x: 967, startPoint y: 296, endPoint x: 769, endPoint y: 295, distance: 198.0
click at [769, 295] on div "City * Bismarck Bismarck Abra Autobody & Glass - ( Shipping Receiving ) 1901 E …" at bounding box center [917, 299] width 577 height 25
type input "MInot"
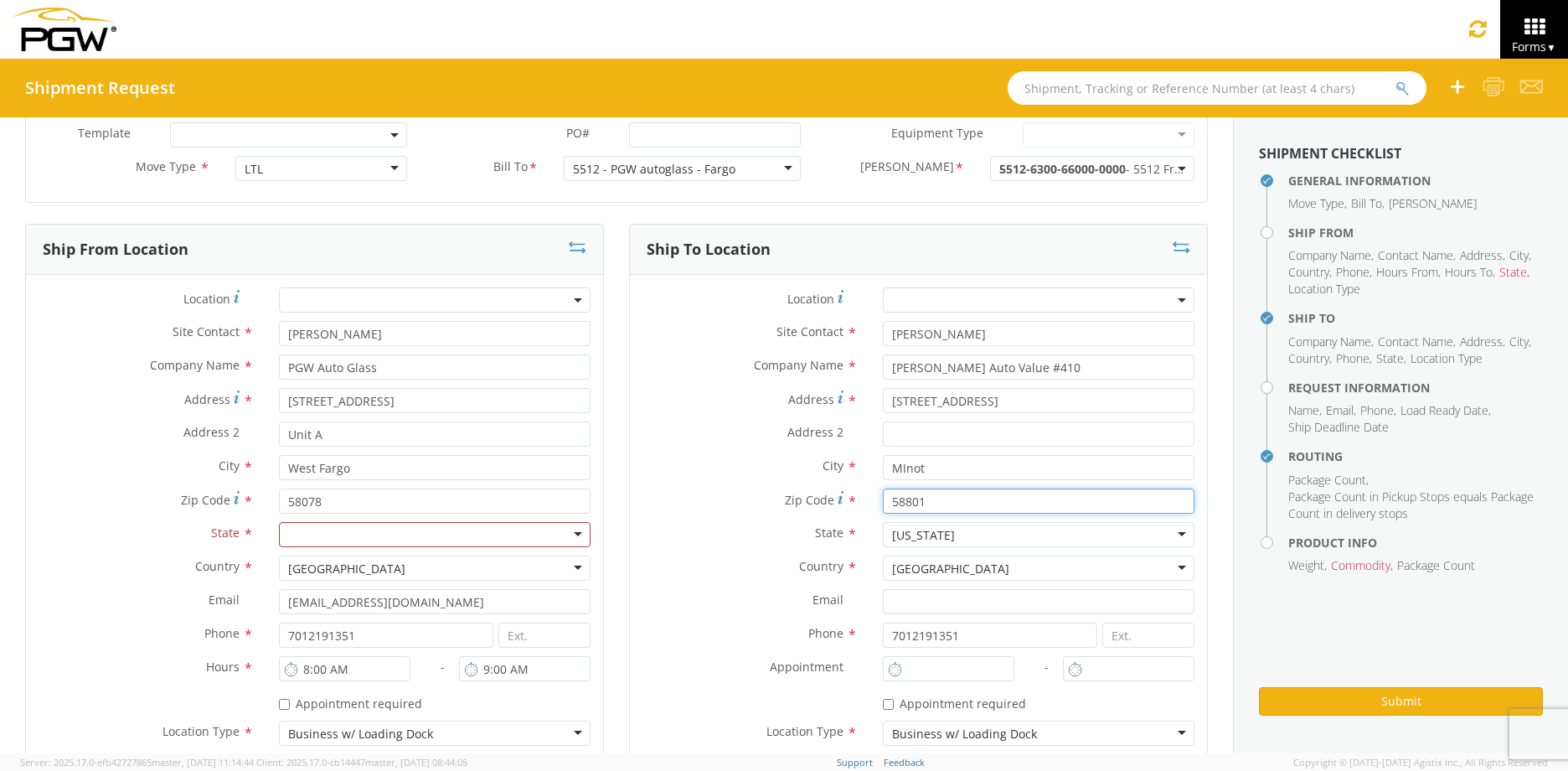
type input "58801"
click at [797, 320] on div "Location *" at bounding box center [917, 304] width 577 height 33
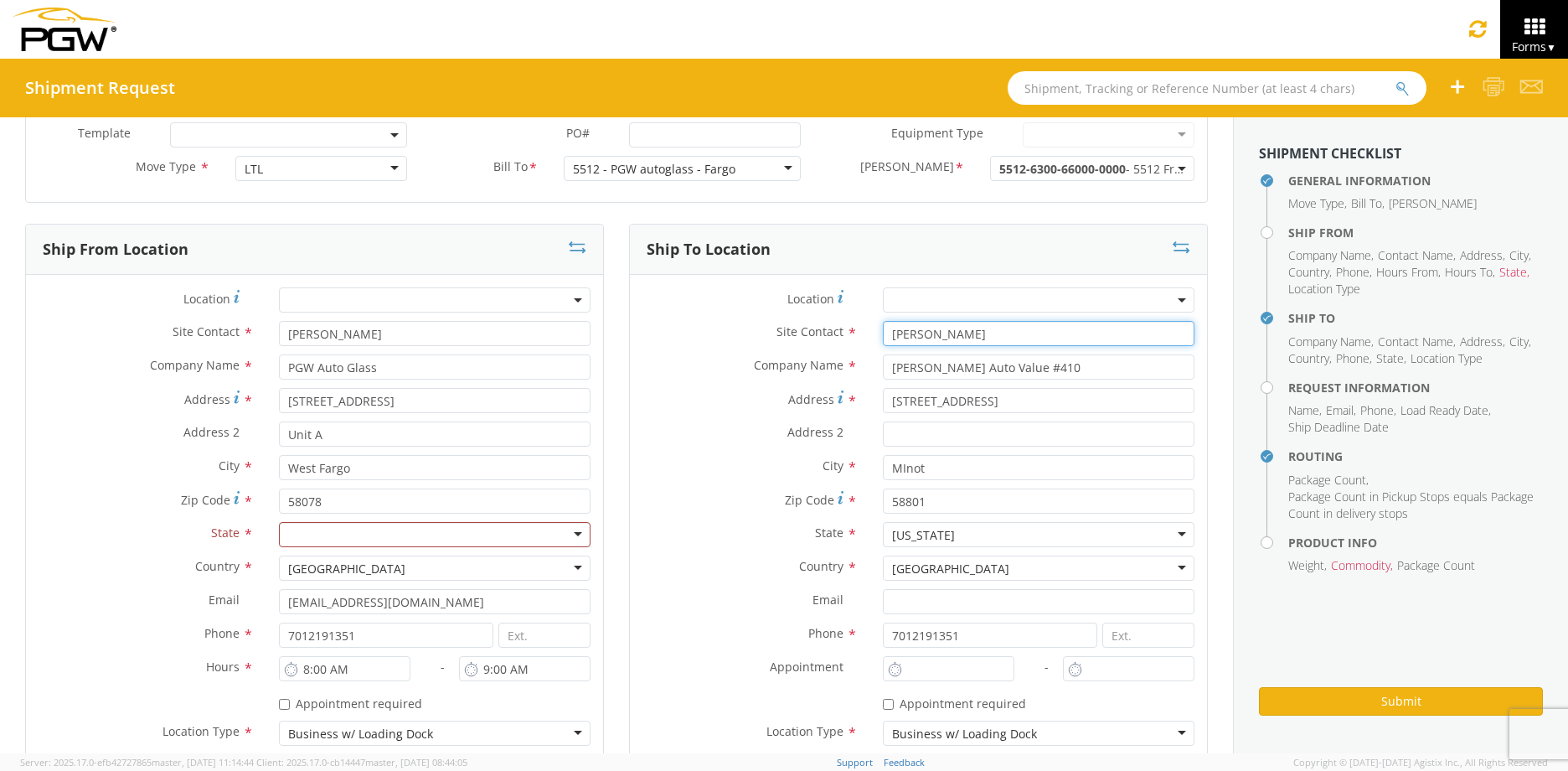
drag, startPoint x: 899, startPoint y: 333, endPoint x: 759, endPoint y: 323, distance: 140.4
click at [759, 323] on div "Site Contact * [PERSON_NAME] searching..." at bounding box center [917, 333] width 577 height 25
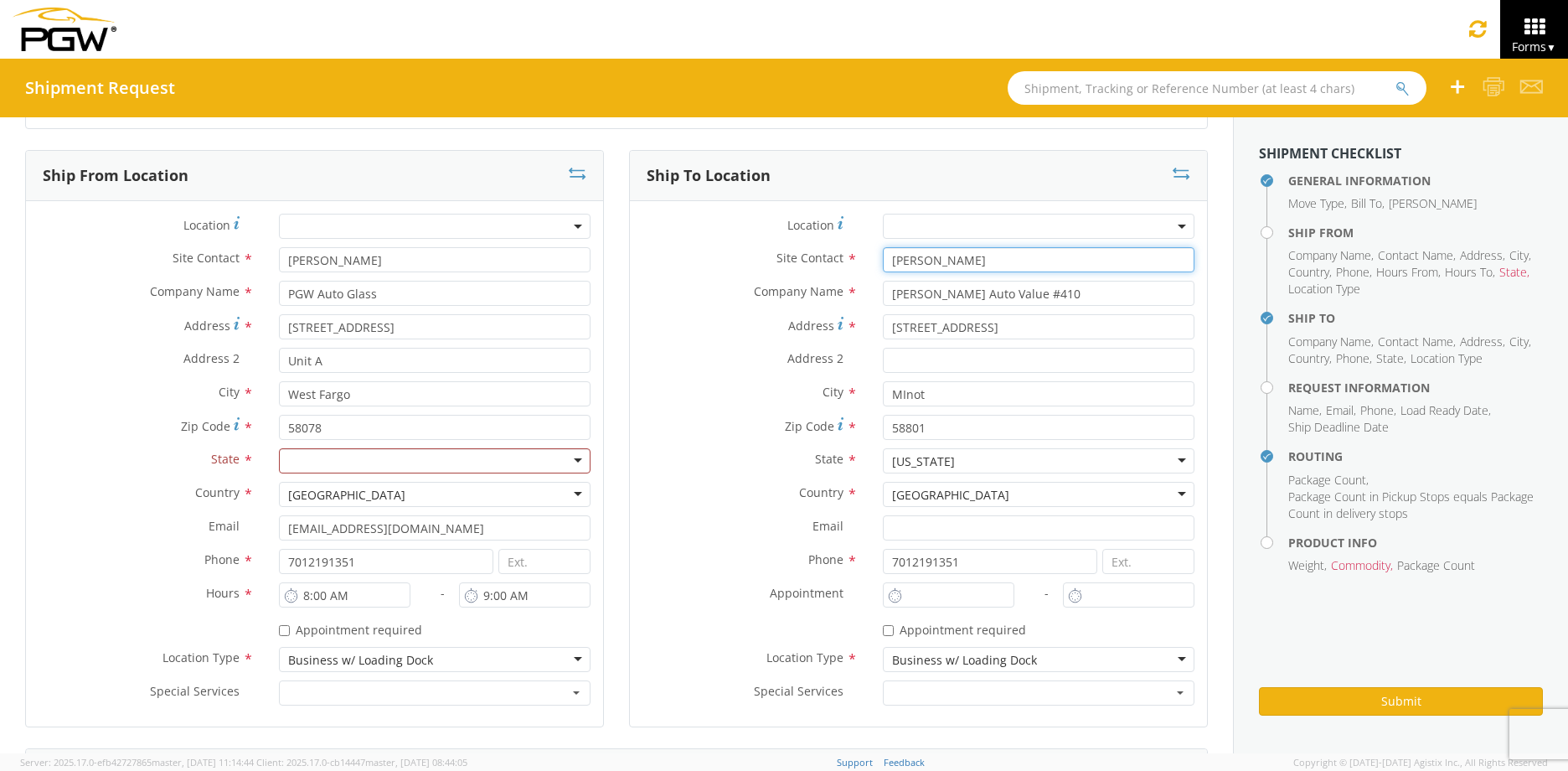
type input "[PERSON_NAME]"
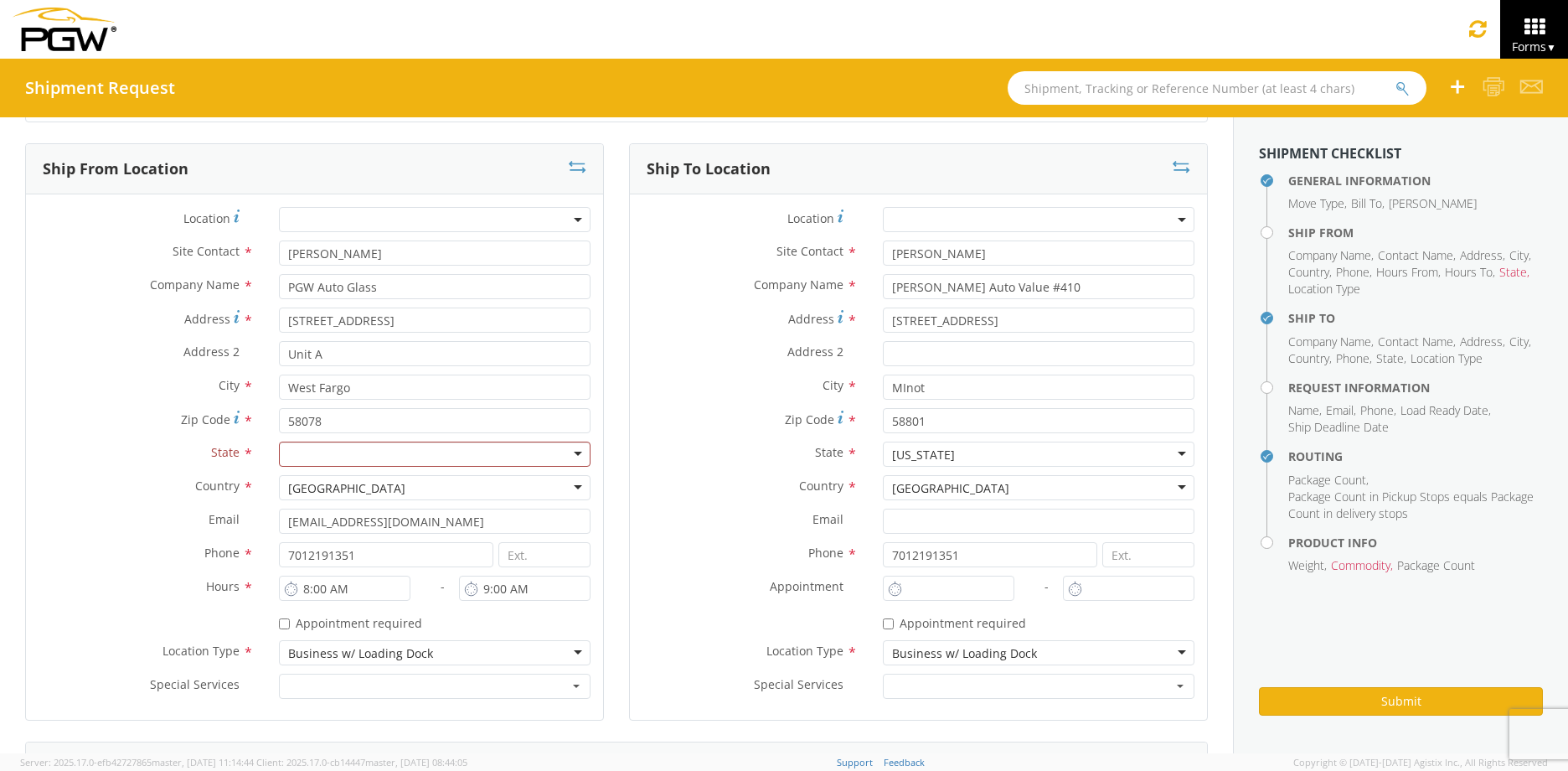
click at [760, 323] on label "Address *" at bounding box center [749, 319] width 240 height 23
click at [882, 323] on input "[STREET_ADDRESS]" at bounding box center [1038, 319] width 312 height 25
drag, startPoint x: 1069, startPoint y: 290, endPoint x: 611, endPoint y: 248, distance: 459.9
click at [616, 248] on div "Ship To Location Location * Site Contact * Kaitlyn Company Name * [PERSON_NAME]…" at bounding box center [918, 440] width 604 height 598
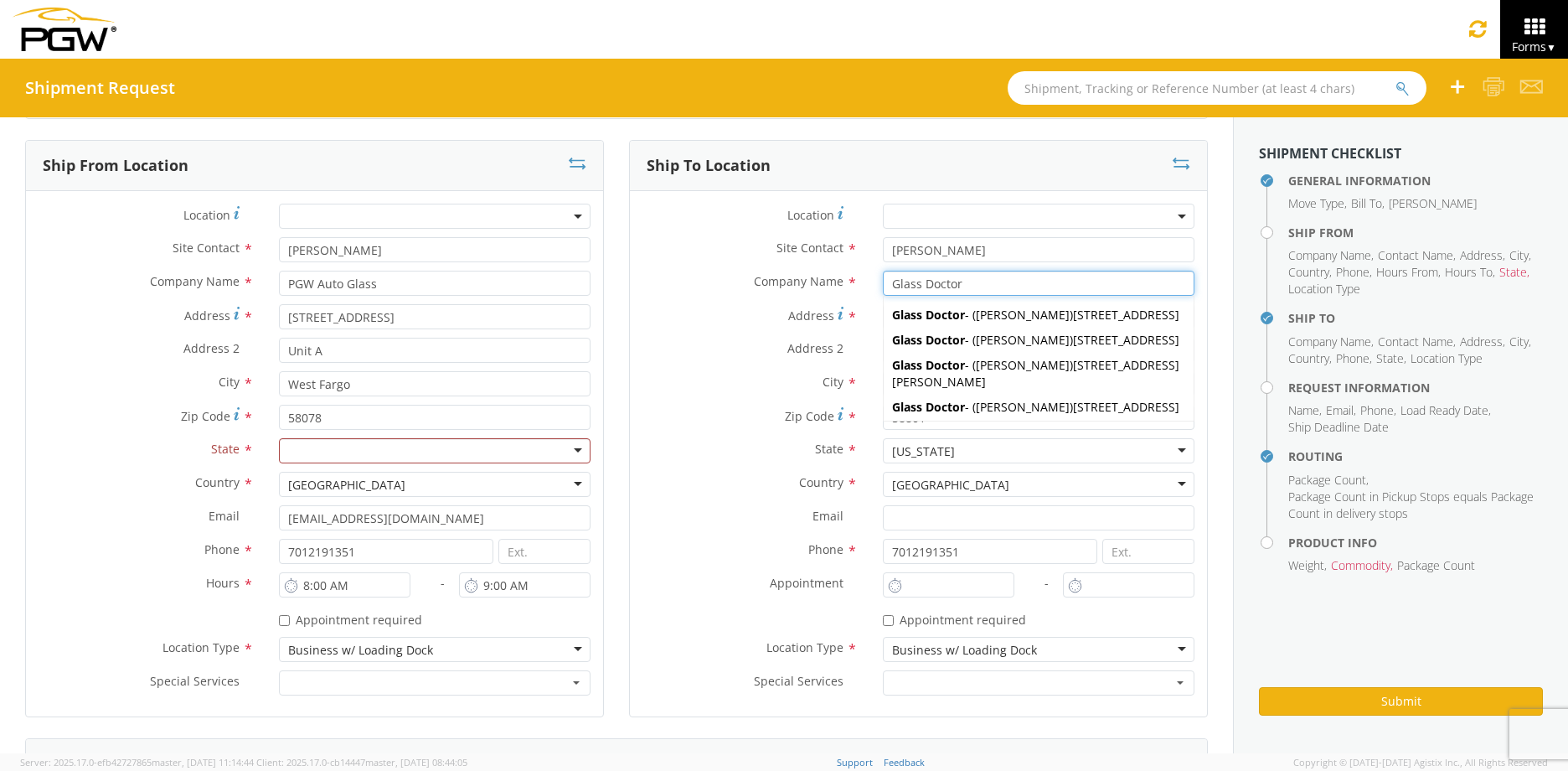
type input "Glass Doctor"
click at [724, 428] on div "Zip Code * 58801" at bounding box center [917, 416] width 577 height 25
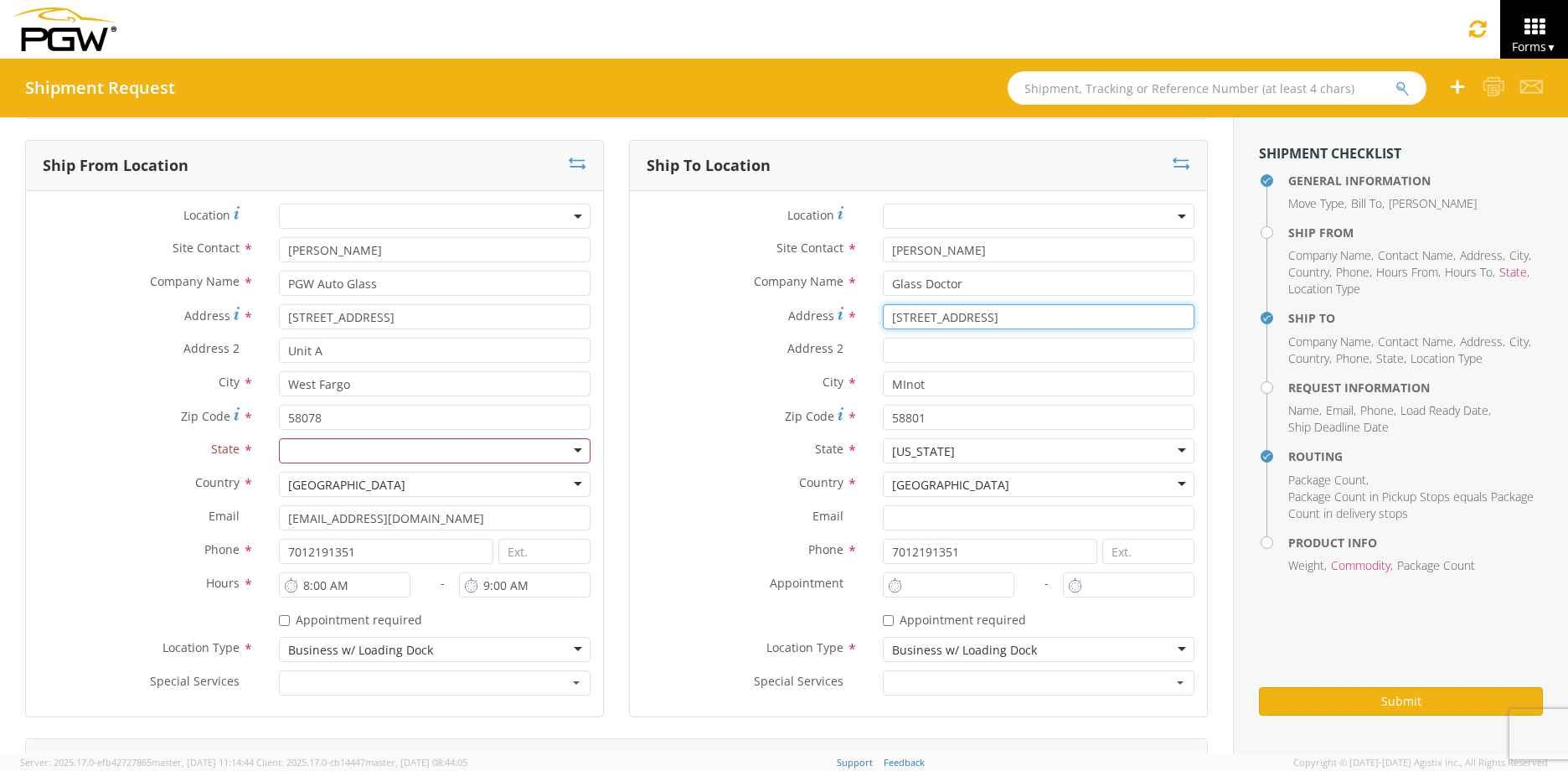
drag, startPoint x: 992, startPoint y: 322, endPoint x: 671, endPoint y: 324, distance: 321.0
click at [701, 322] on div "Address * [STREET_ADDRESS]" at bounding box center [917, 316] width 577 height 25
type input "[STREET_ADDRESS]"
click at [775, 342] on label "Address 2 *" at bounding box center [749, 349] width 240 height 22
click at [882, 342] on input "Address 2 *" at bounding box center [1038, 350] width 312 height 25
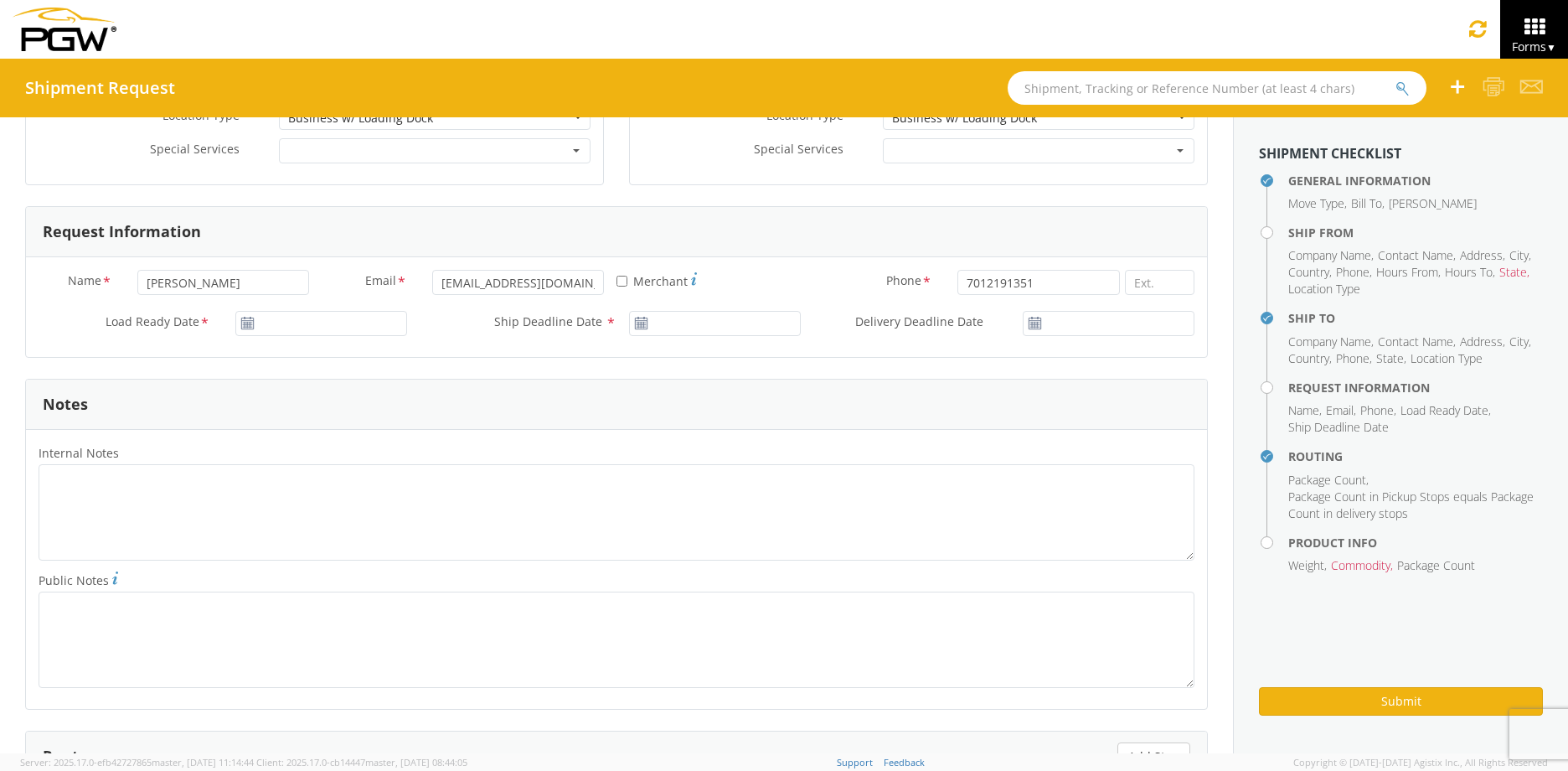
scroll to position [754, 0]
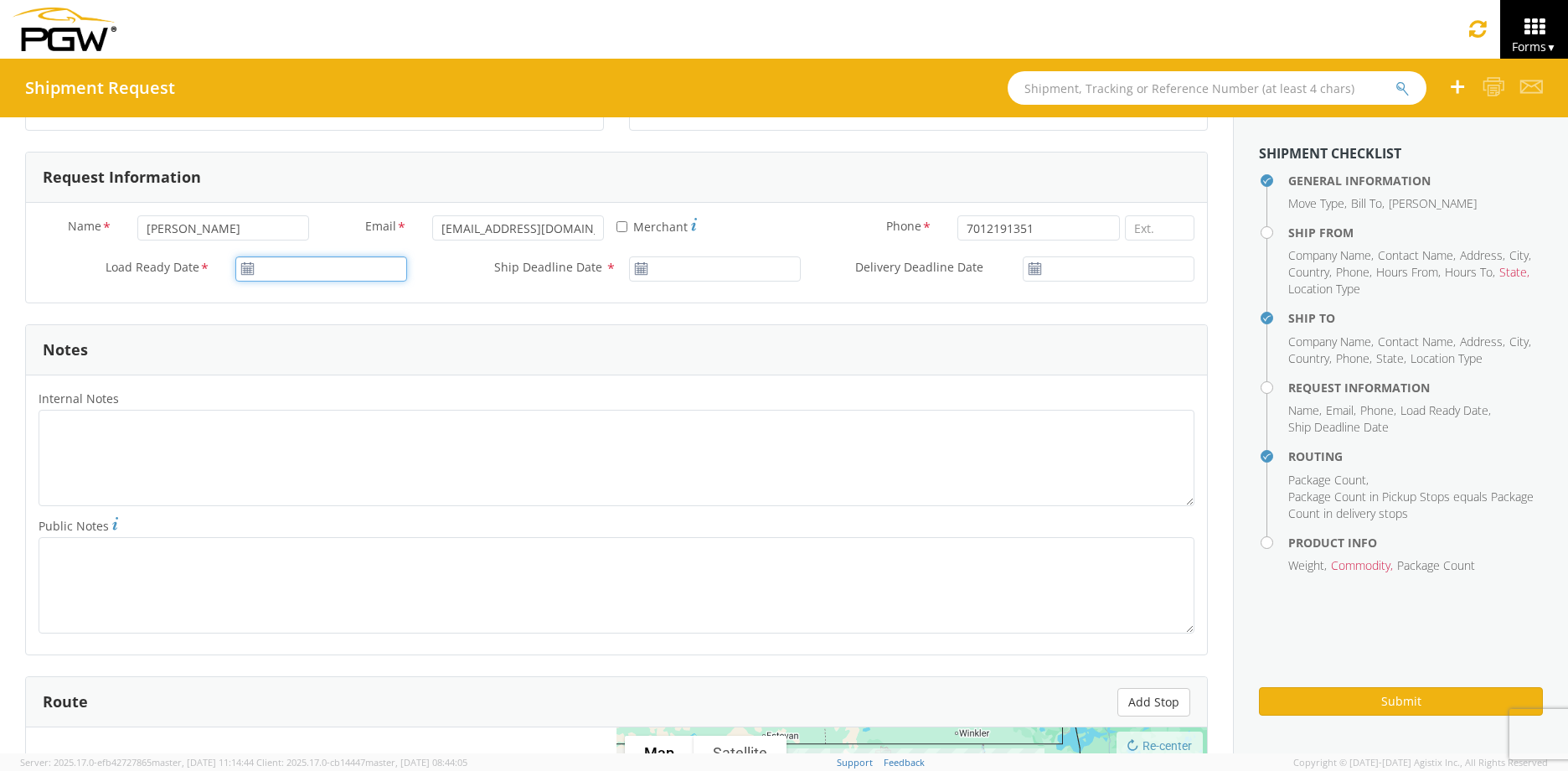
type input "[DATE]"
click at [340, 269] on input "[DATE]" at bounding box center [321, 269] width 172 height 25
click at [378, 421] on td "21" at bounding box center [382, 425] width 30 height 25
click at [701, 253] on div "* Merchant" at bounding box center [714, 235] width 197 height 41
type input "[DATE]"
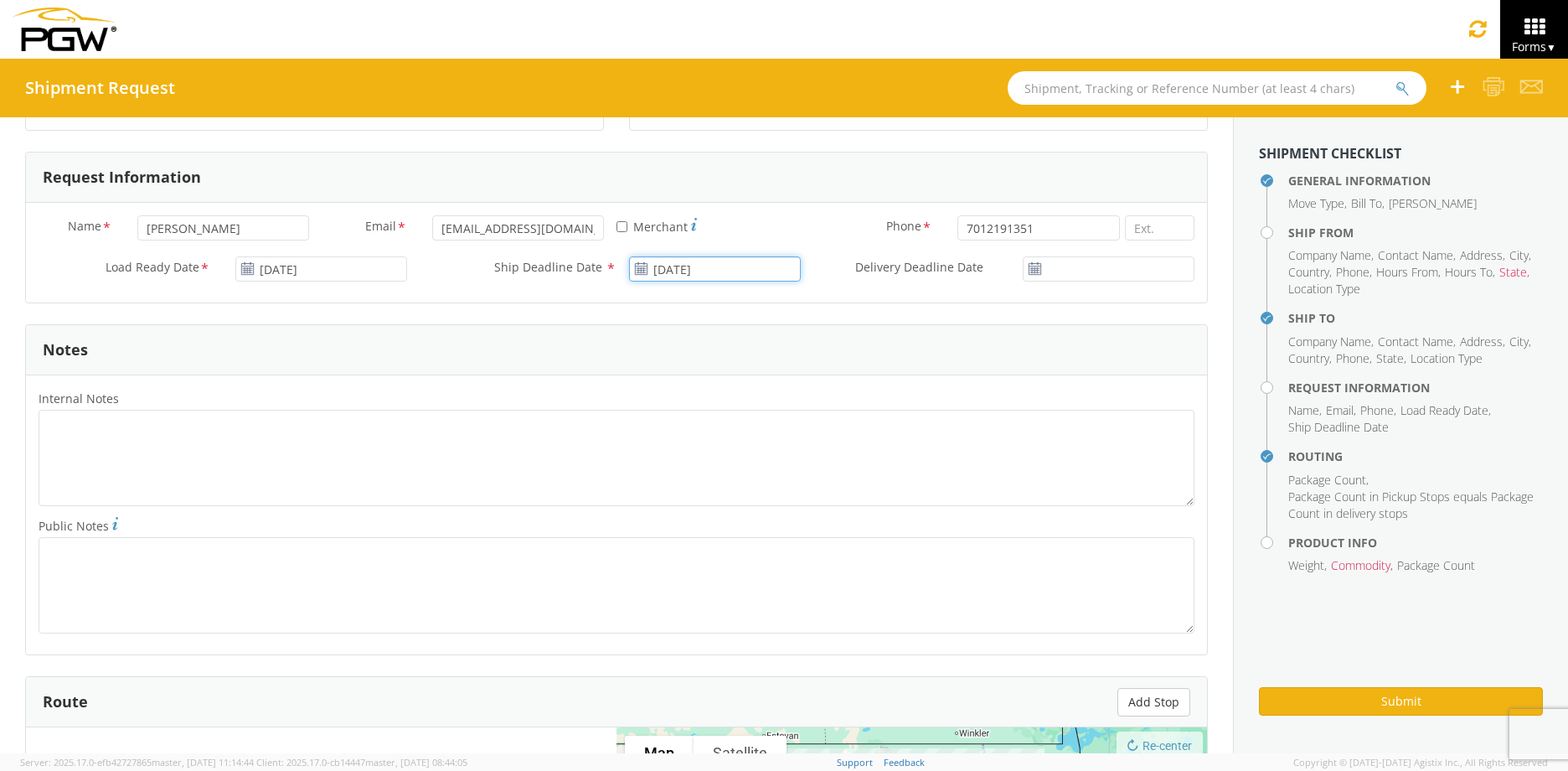
click at [696, 259] on input "[DATE]" at bounding box center [714, 269] width 172 height 25
click at [772, 425] on td "21" at bounding box center [776, 425] width 30 height 25
type input "[DATE]"
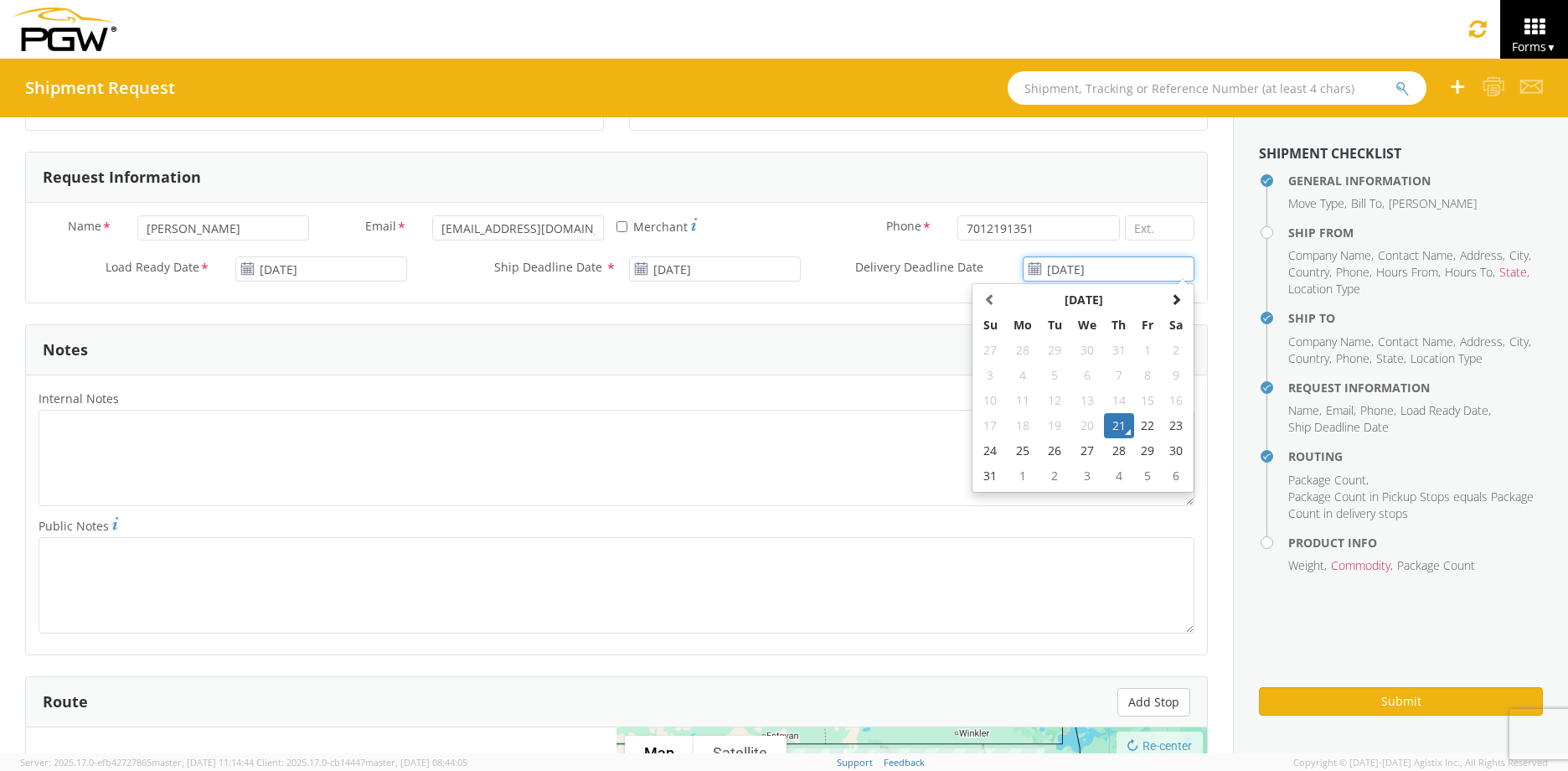
click at [1067, 261] on input "[DATE]" at bounding box center [1108, 269] width 172 height 25
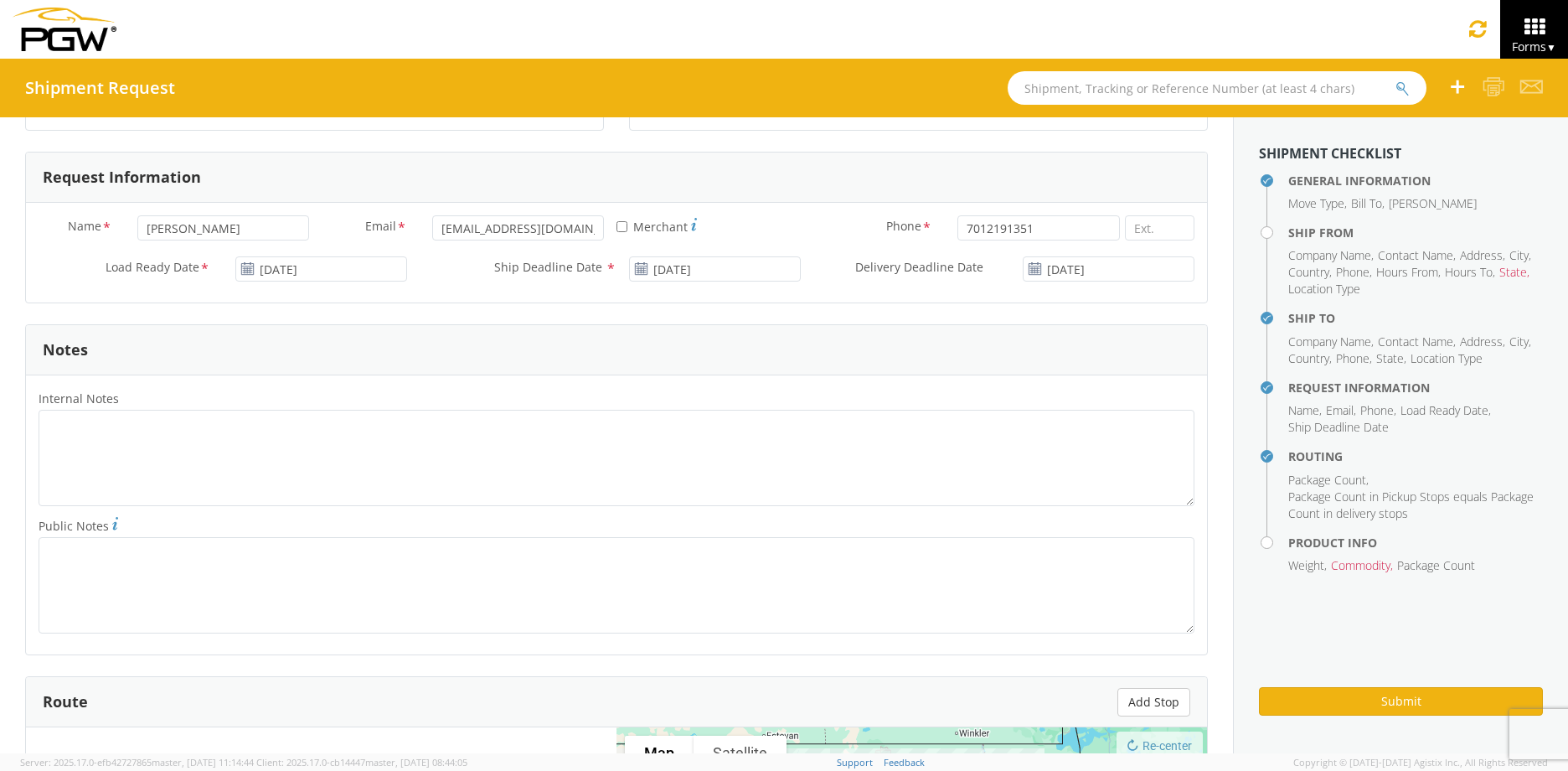
click at [790, 338] on div "Notes" at bounding box center [616, 350] width 1180 height 50
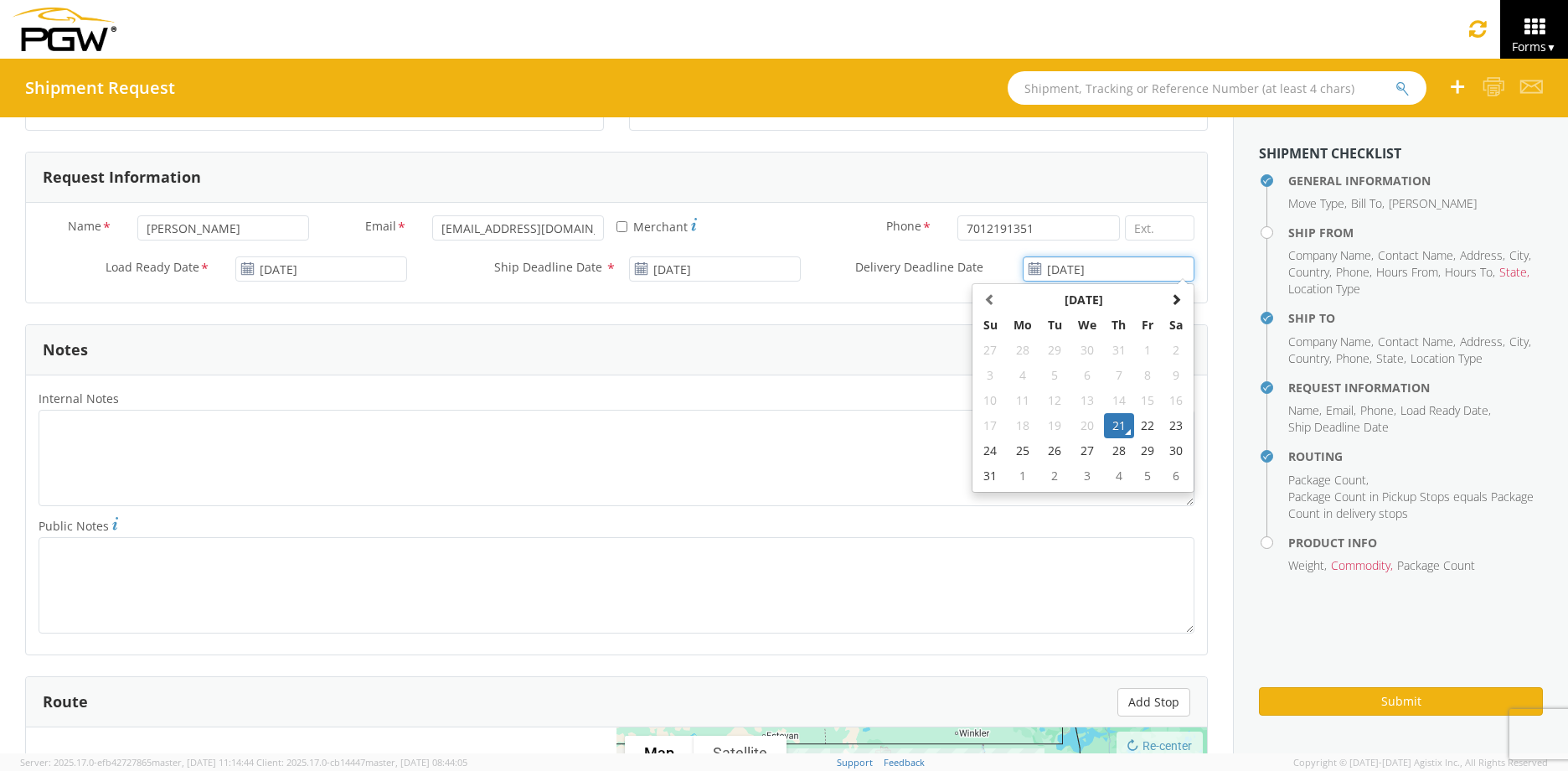
drag, startPoint x: 1106, startPoint y: 267, endPoint x: 950, endPoint y: 272, distance: 156.1
click at [950, 272] on div "Delivery Deadline Date * [DATE] [DATE] Su Mo Tu We Th Fr Sa 27 28 29 30 31 1 2 …" at bounding box center [1010, 269] width 393 height 25
click at [766, 310] on form "General Information Template * PO# * Equipment Type * 28’ Box Van 53’ Dry Van D…" at bounding box center [616, 350] width 1182 height 1922
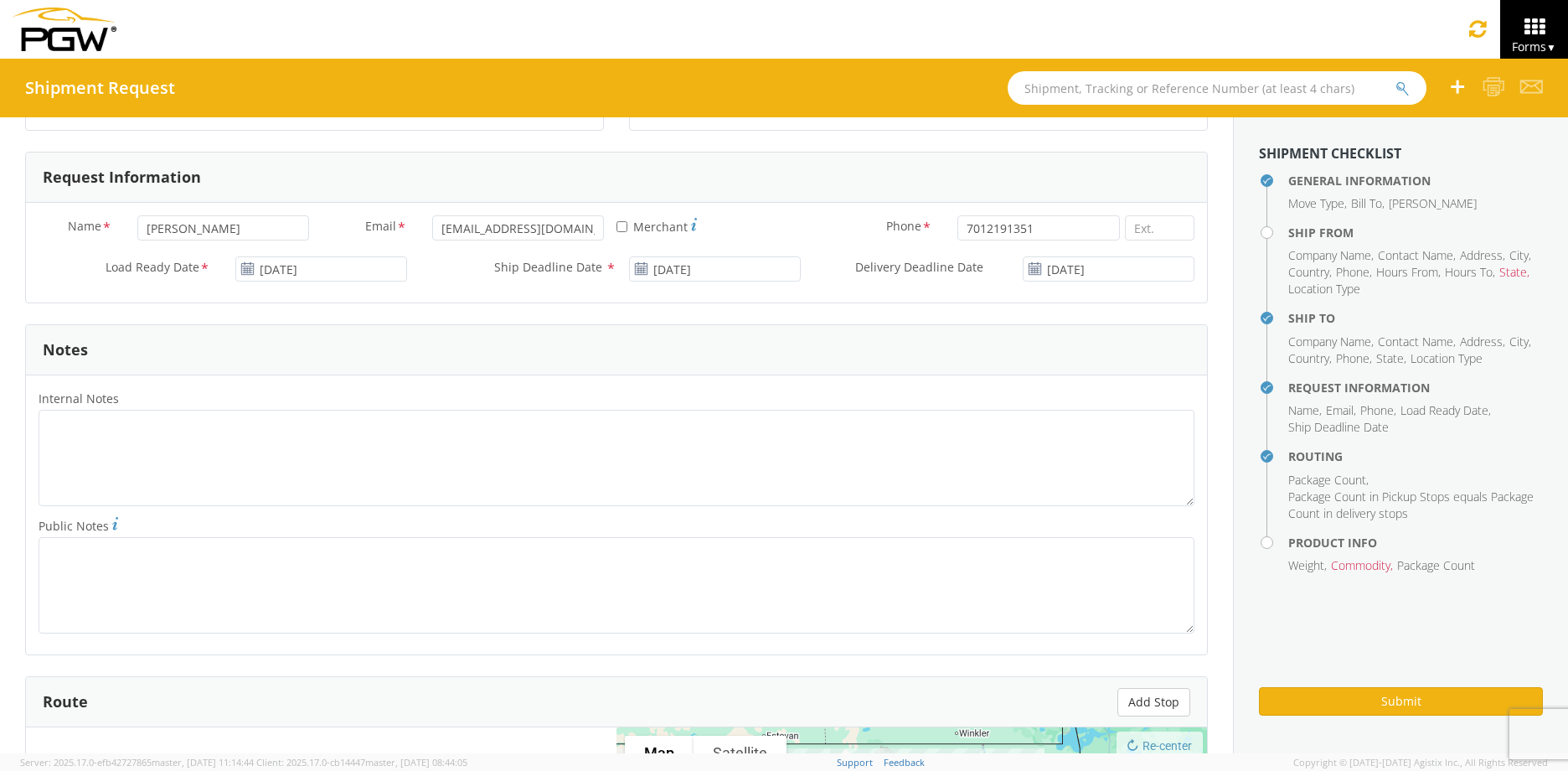
click at [641, 345] on div "Notes" at bounding box center [616, 350] width 1180 height 50
click at [561, 401] on label "Internal Notes *" at bounding box center [616, 399] width 1180 height 22
click at [561, 410] on textarea "Internal Notes *" at bounding box center [616, 458] width 1155 height 96
click at [532, 429] on textarea "Internal Notes *" at bounding box center [616, 458] width 1155 height 96
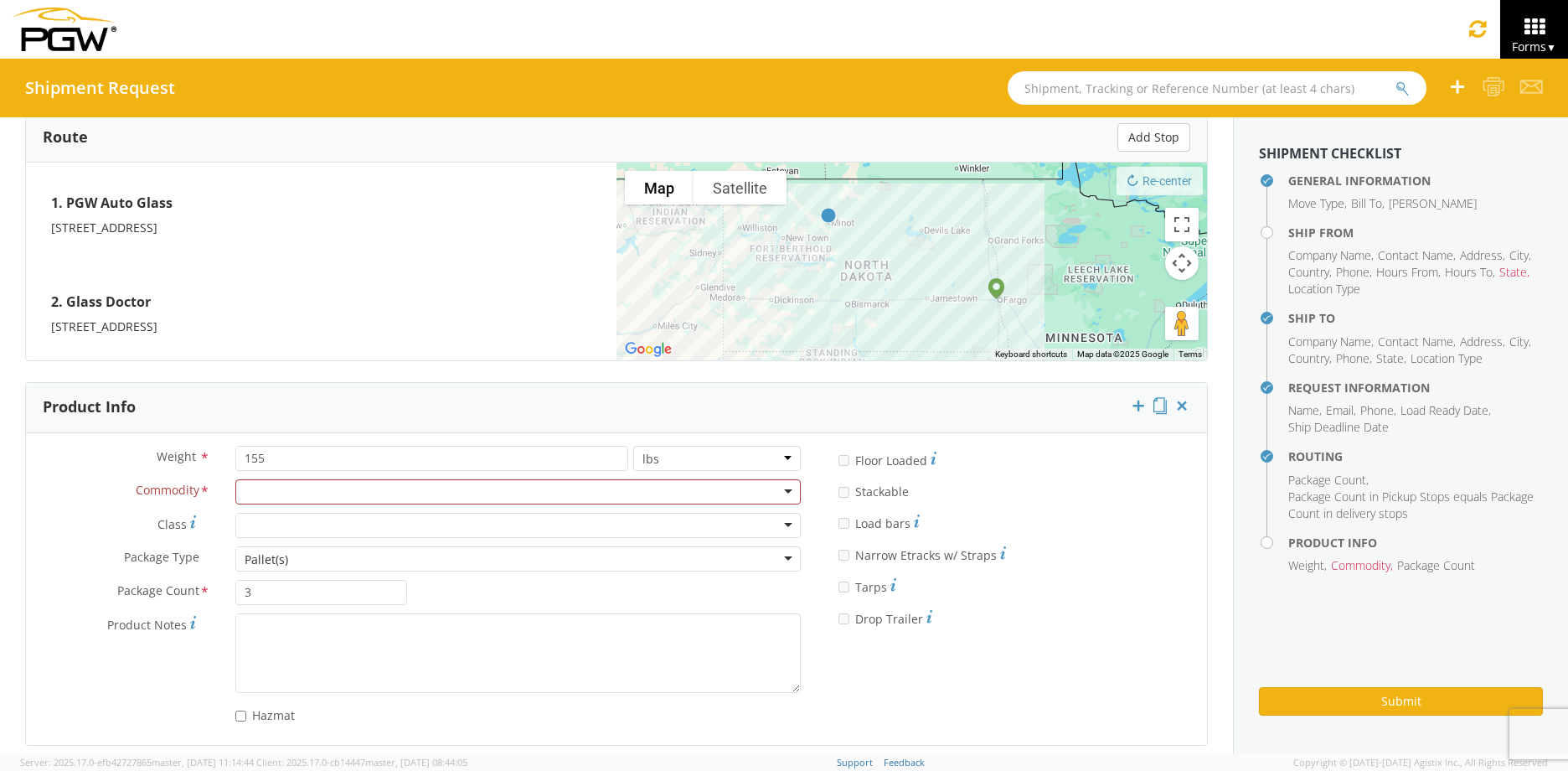
scroll to position [1332, 0]
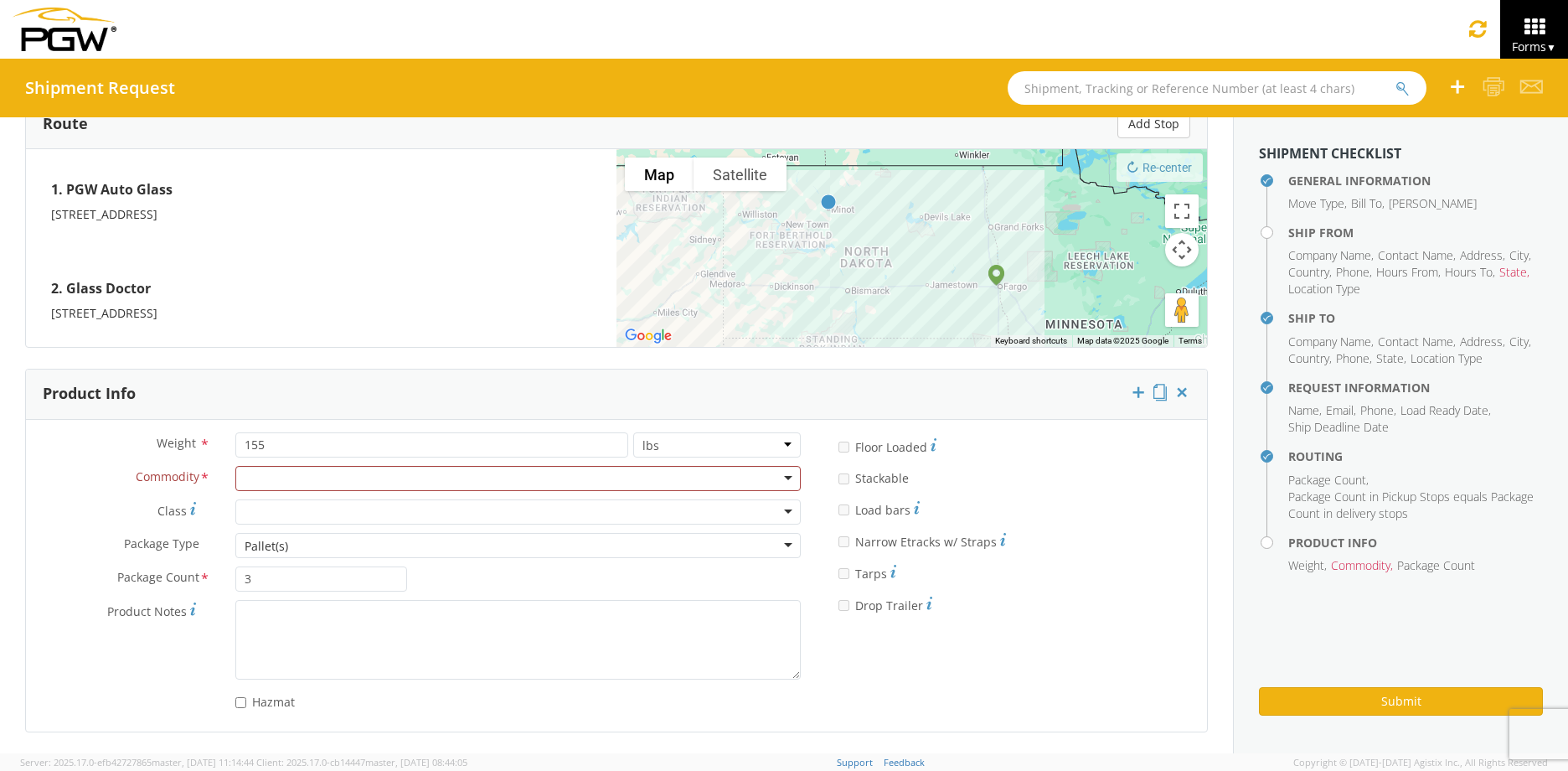
type textarea "Pro#839656714751"
drag, startPoint x: 368, startPoint y: 438, endPoint x: 195, endPoint y: 437, distance: 173.0
click at [195, 437] on div "Weight * 155 lbs kgs" at bounding box center [419, 444] width 787 height 25
type input "345"
click at [421, 477] on div at bounding box center [518, 478] width 566 height 25
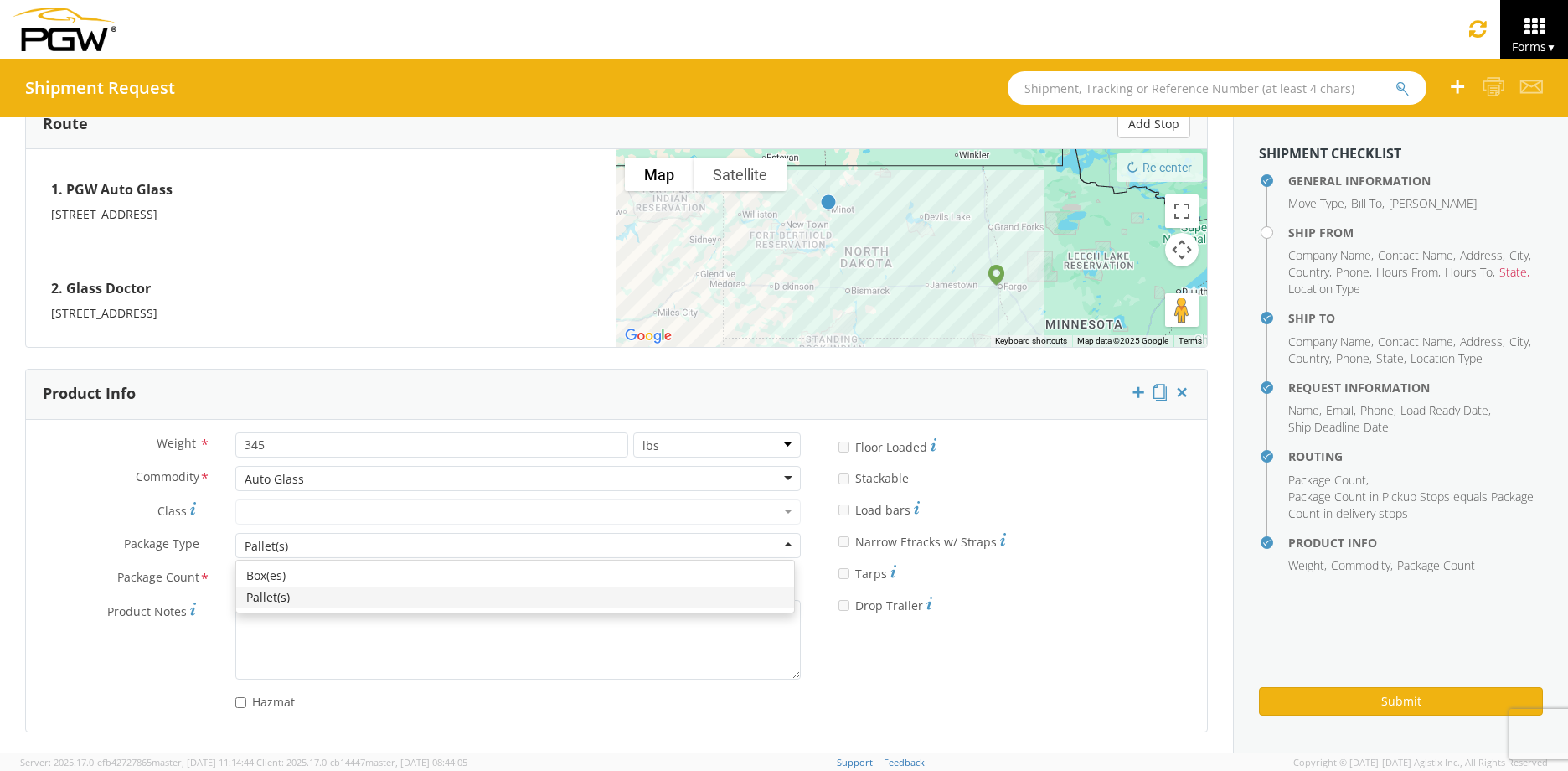
click at [306, 551] on div "Pallet(s)" at bounding box center [518, 545] width 566 height 25
drag, startPoint x: 199, startPoint y: 575, endPoint x: 213, endPoint y: 577, distance: 14.1
click at [179, 575] on div "Package Count * 3" at bounding box center [222, 578] width 393 height 25
click at [463, 571] on div "Weight * 345 lbs kgs Commodity * Auto Glass Auto Glass Adhesives / Glues Aquape…" at bounding box center [419, 575] width 787 height 286
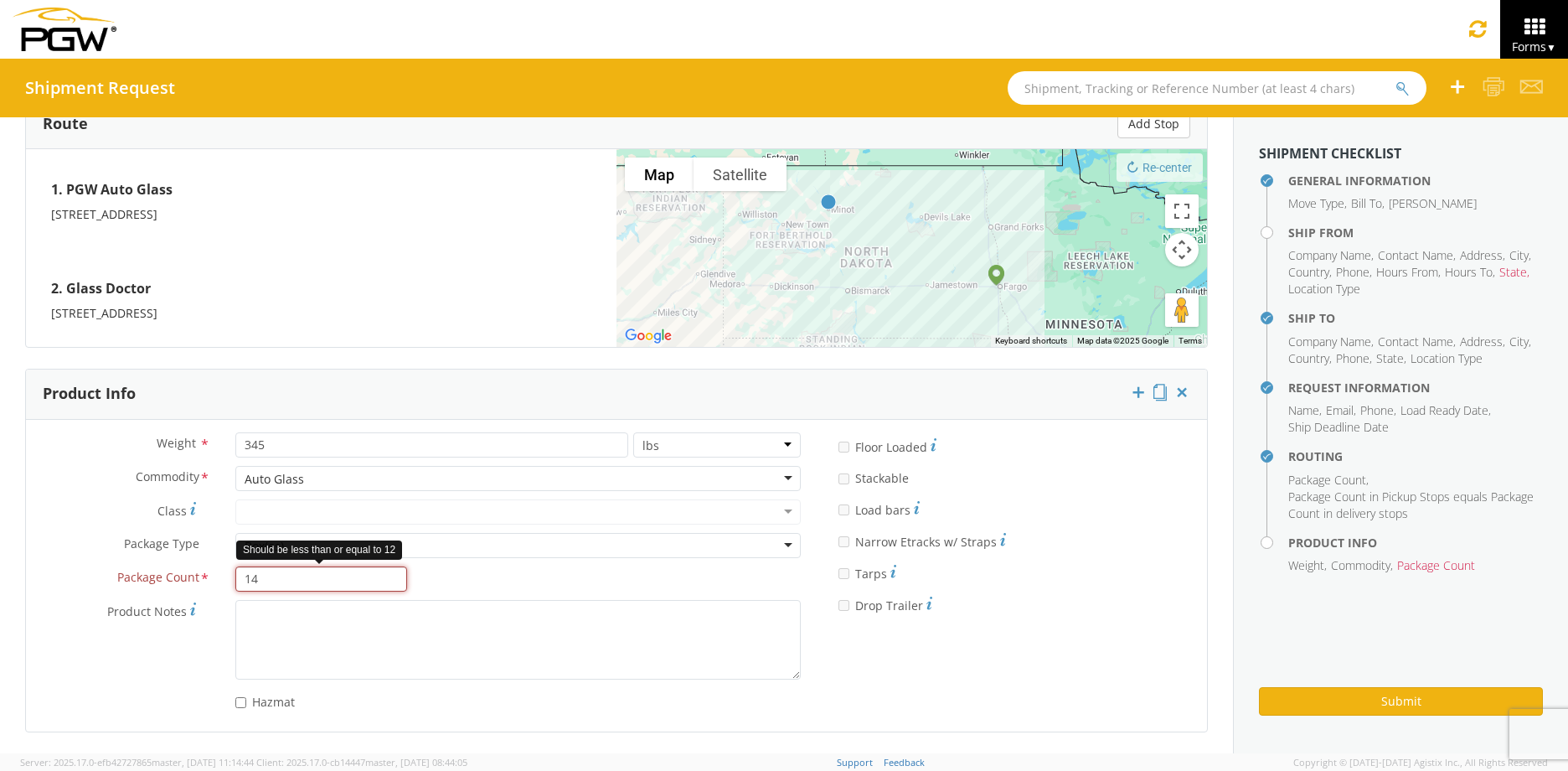
drag, startPoint x: 324, startPoint y: 569, endPoint x: 162, endPoint y: 567, distance: 162.0
click at [162, 567] on div "Package Count * 14 Should be less than or equal to 12" at bounding box center [222, 578] width 393 height 25
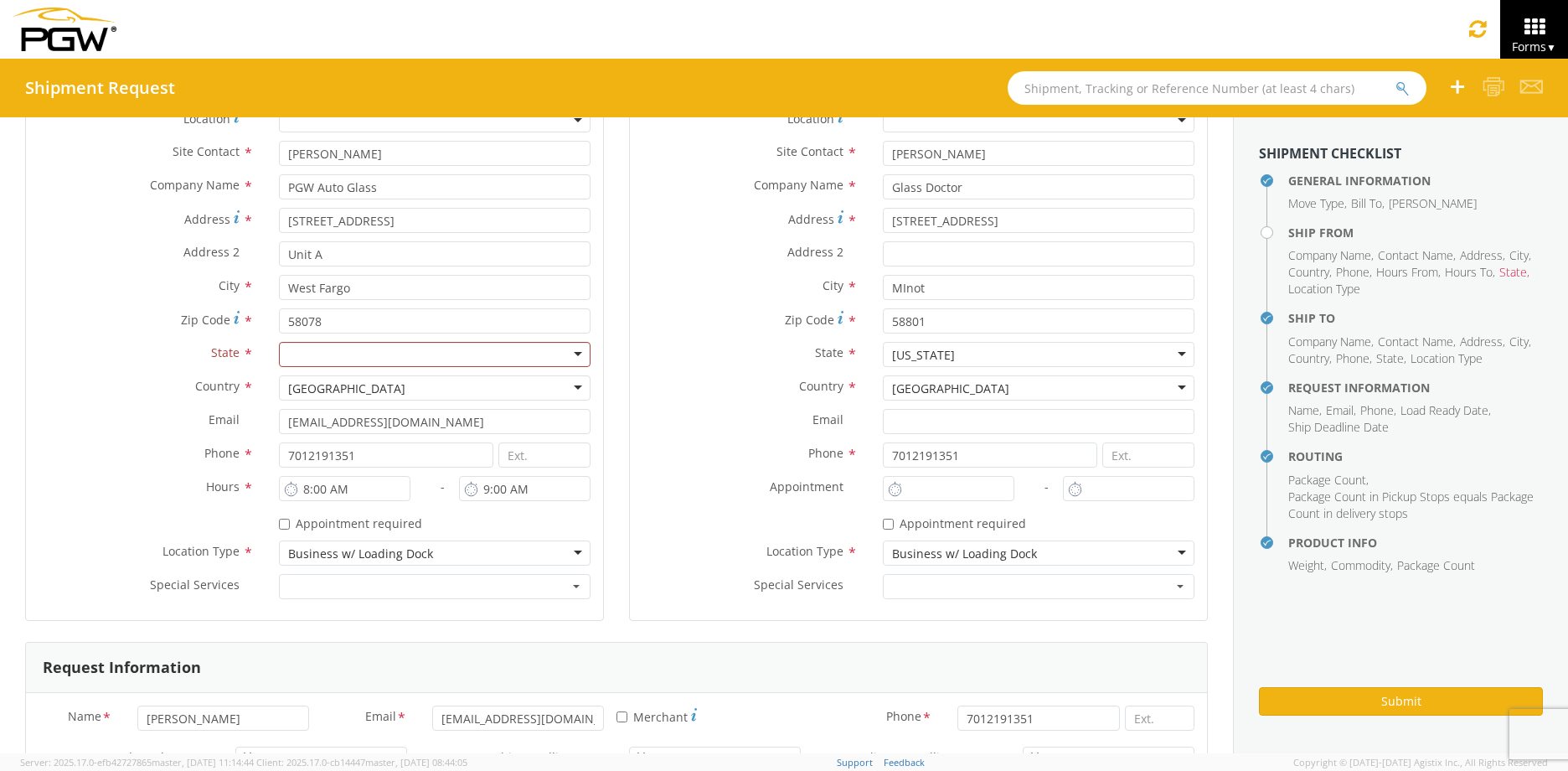
scroll to position [243, 0]
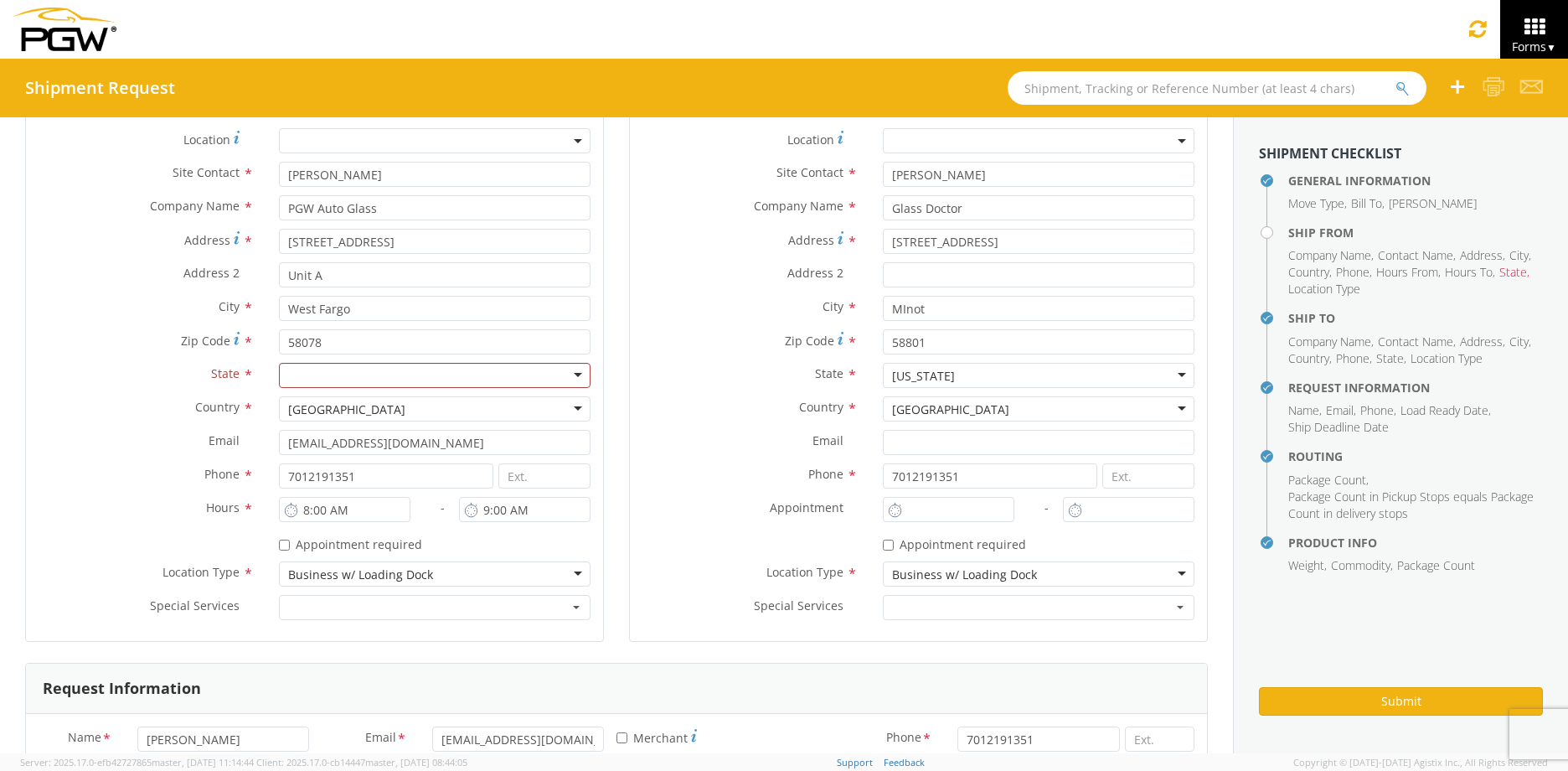
type input "12"
click at [408, 369] on div at bounding box center [435, 375] width 312 height 25
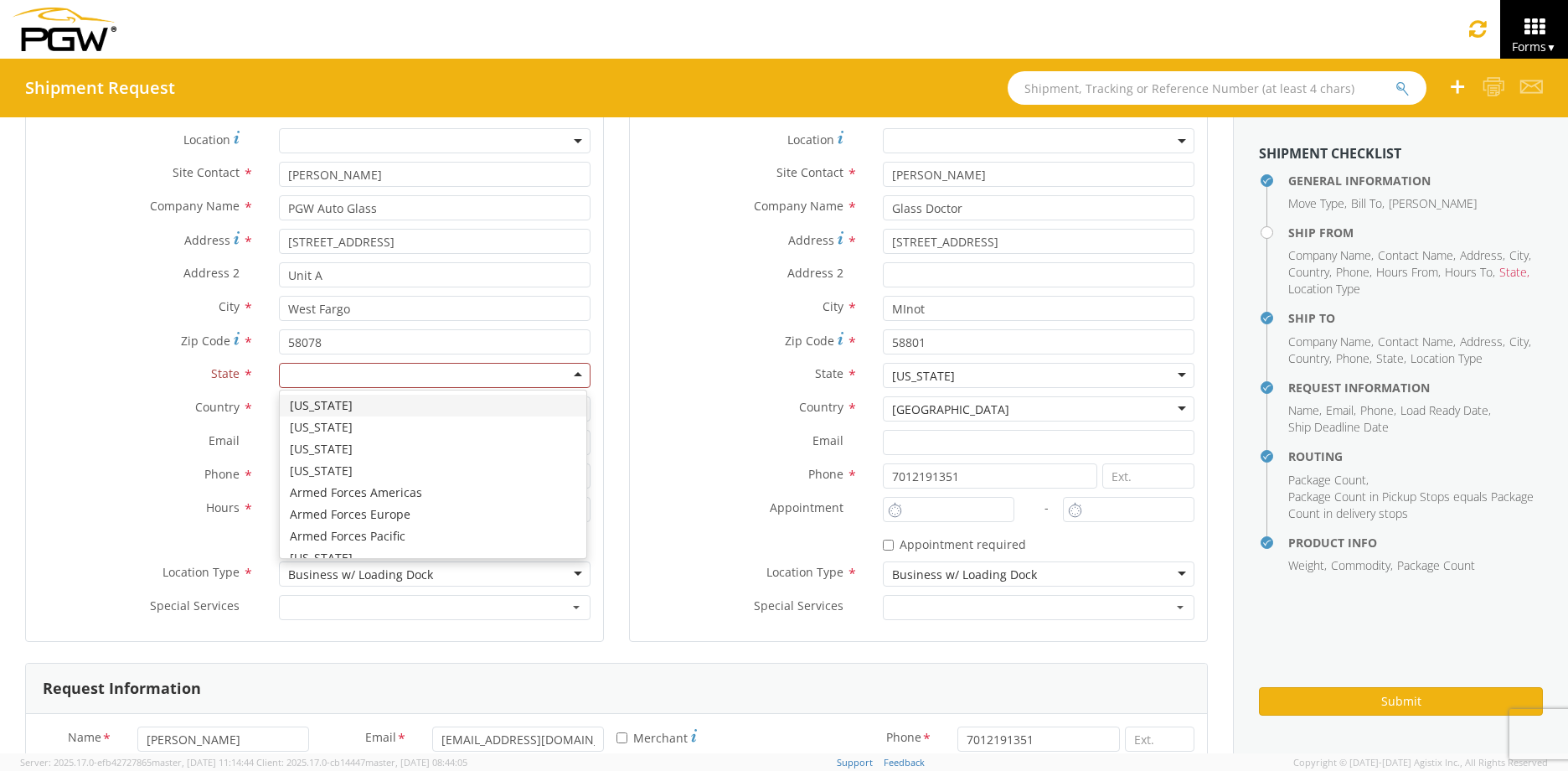
type input "n"
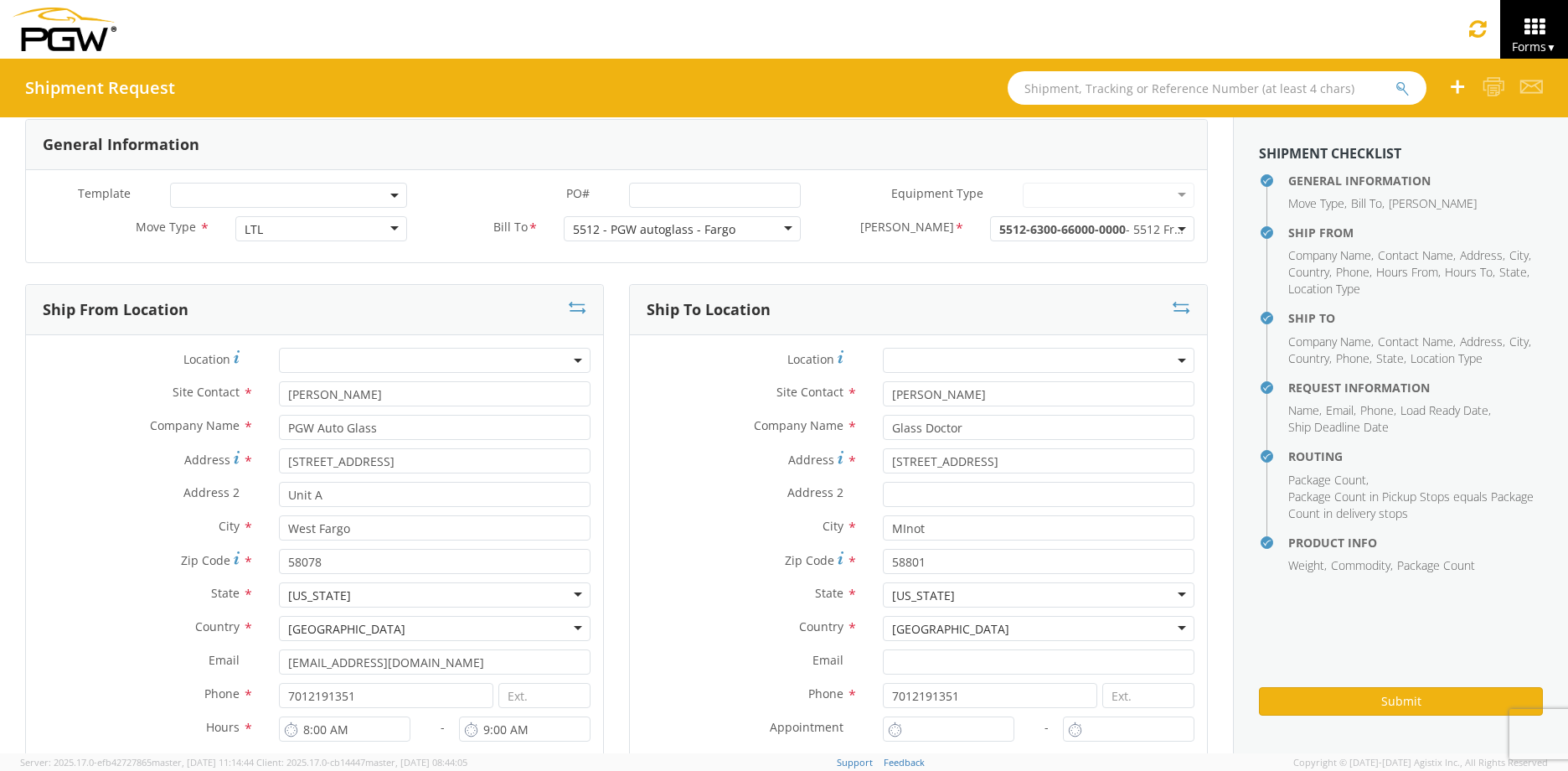
scroll to position [0, 0]
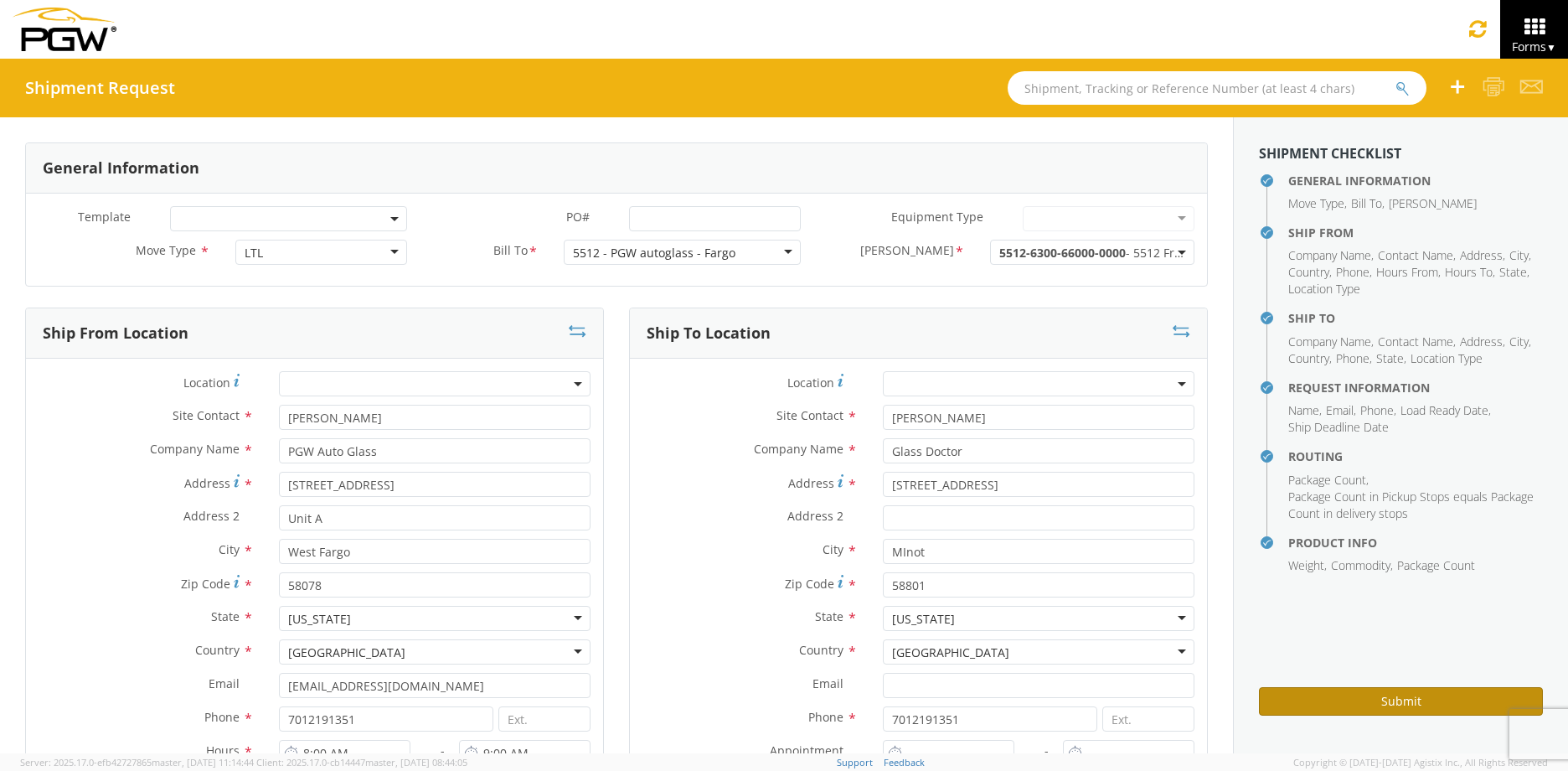
click at [1371, 694] on button "Submit" at bounding box center [1401, 701] width 284 height 29
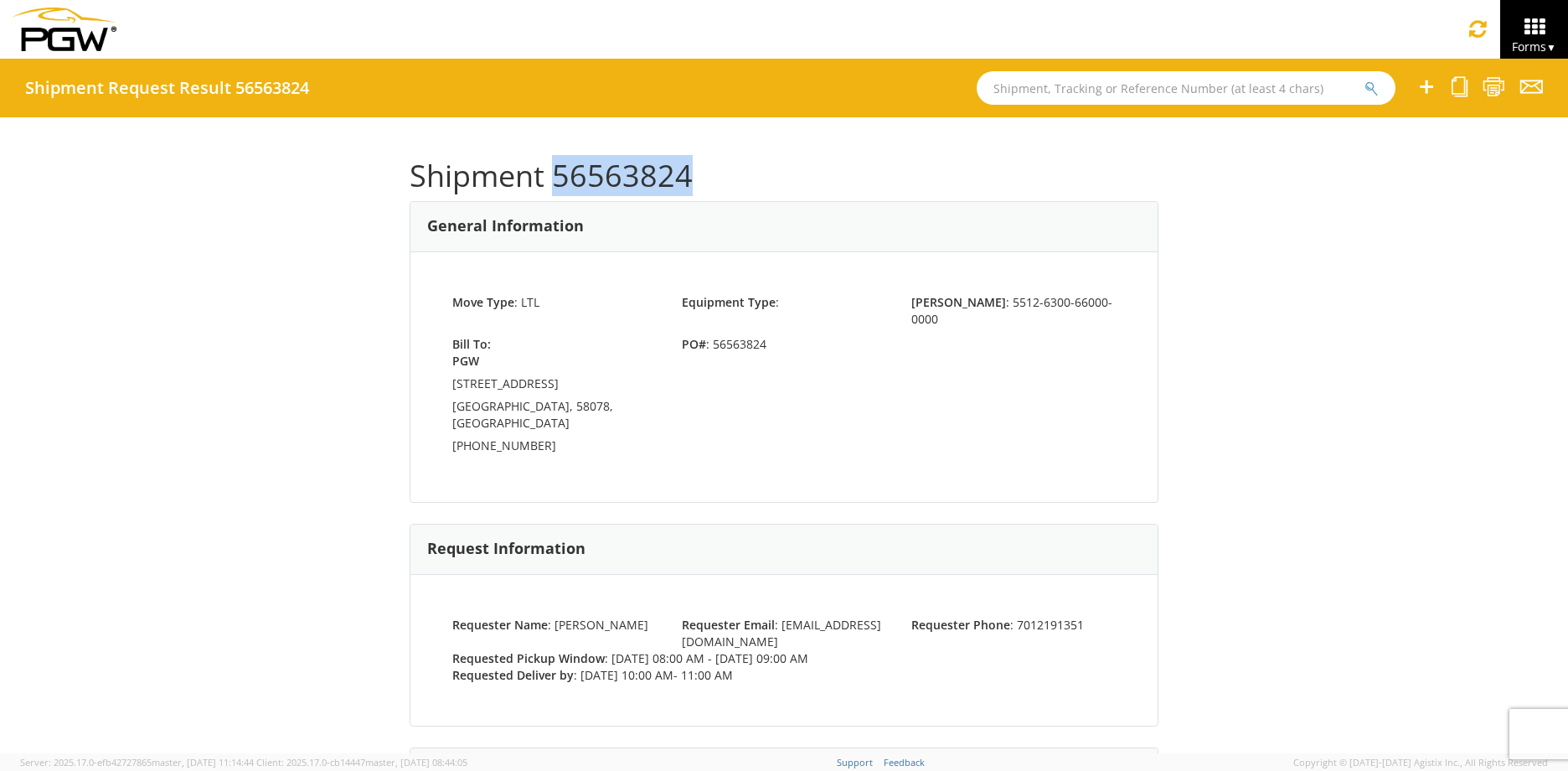
drag, startPoint x: 674, startPoint y: 176, endPoint x: 551, endPoint y: 177, distance: 123.0
click at [551, 177] on h1 "Shipment 56563824" at bounding box center [784, 175] width 748 height 33
click at [1550, 39] on span "Forms ▼" at bounding box center [1534, 46] width 44 height 16
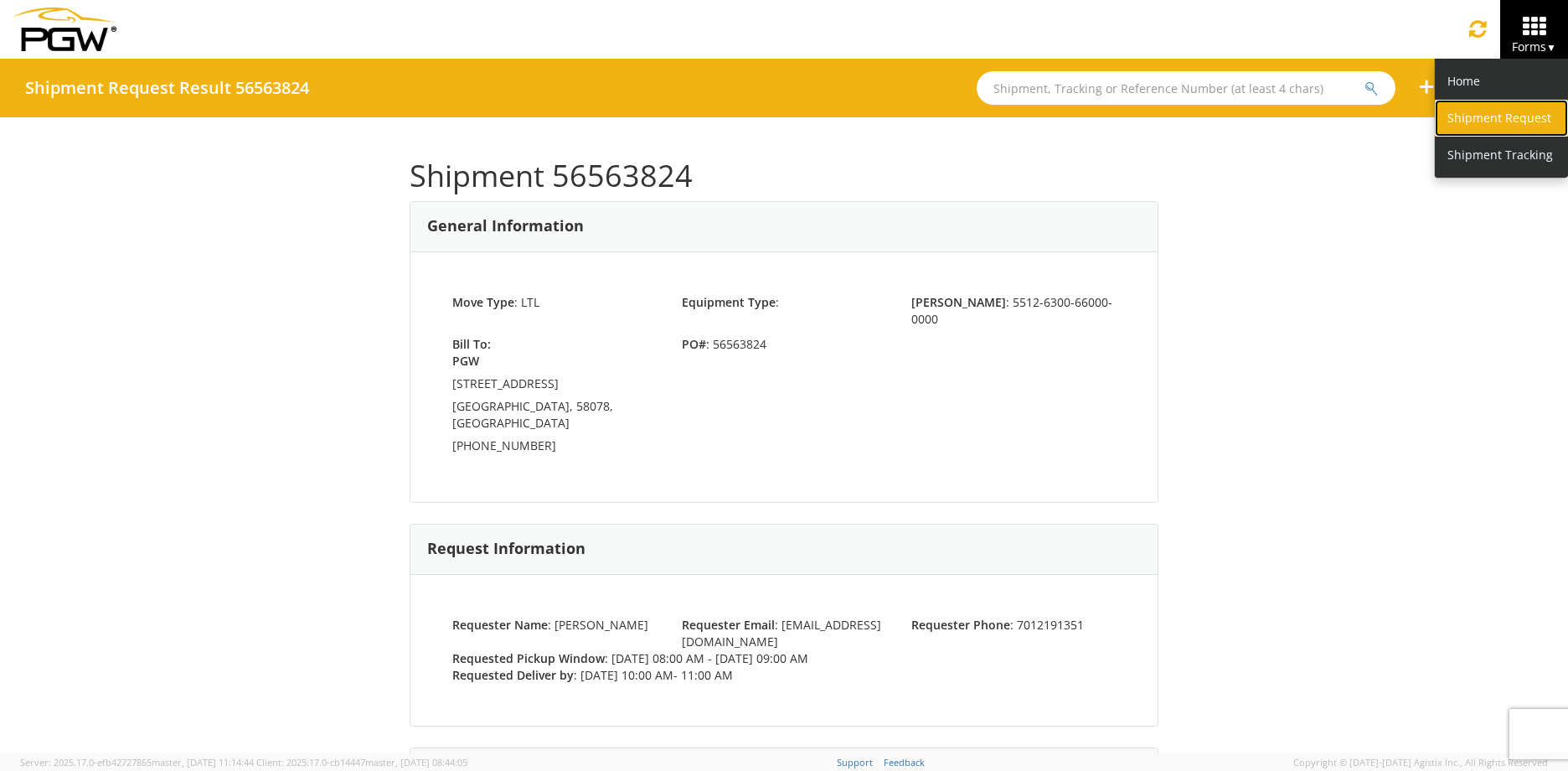
click at [1505, 114] on link "Shipment Request" at bounding box center [1501, 118] width 133 height 37
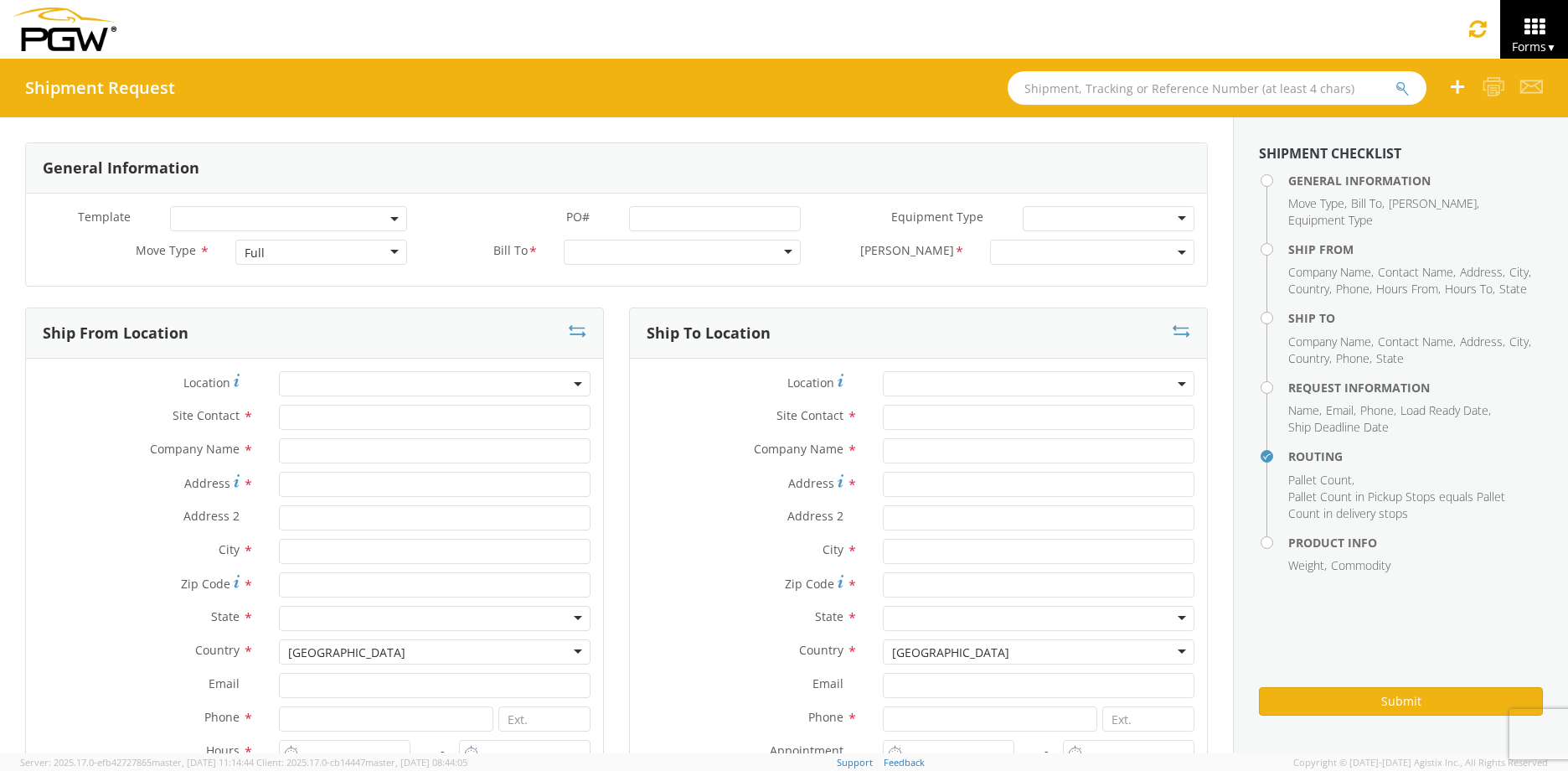
click at [312, 241] on div "Full" at bounding box center [321, 252] width 172 height 25
click at [785, 249] on div at bounding box center [682, 252] width 237 height 25
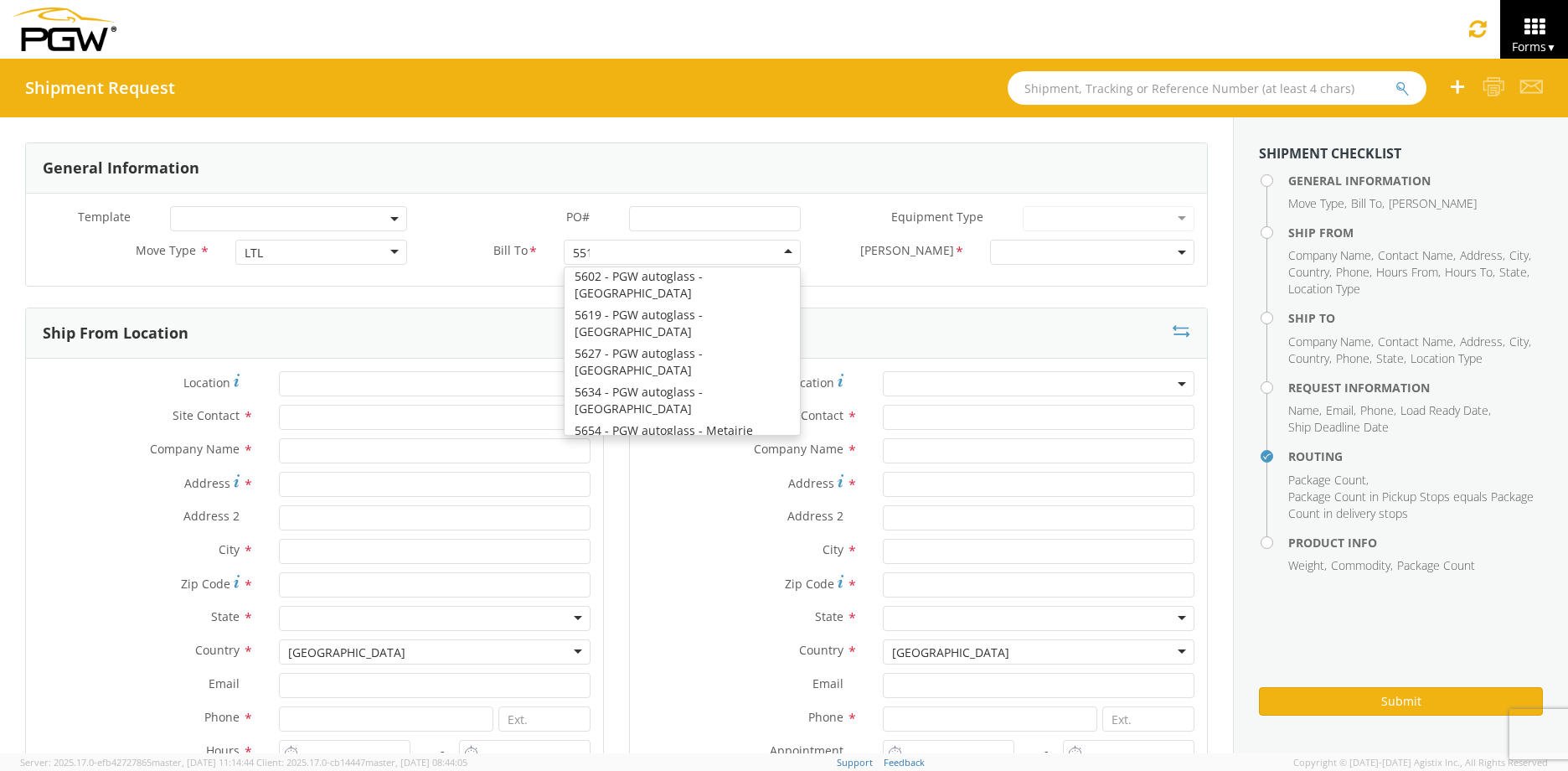
scroll to position [989, 0]
type input "5512"
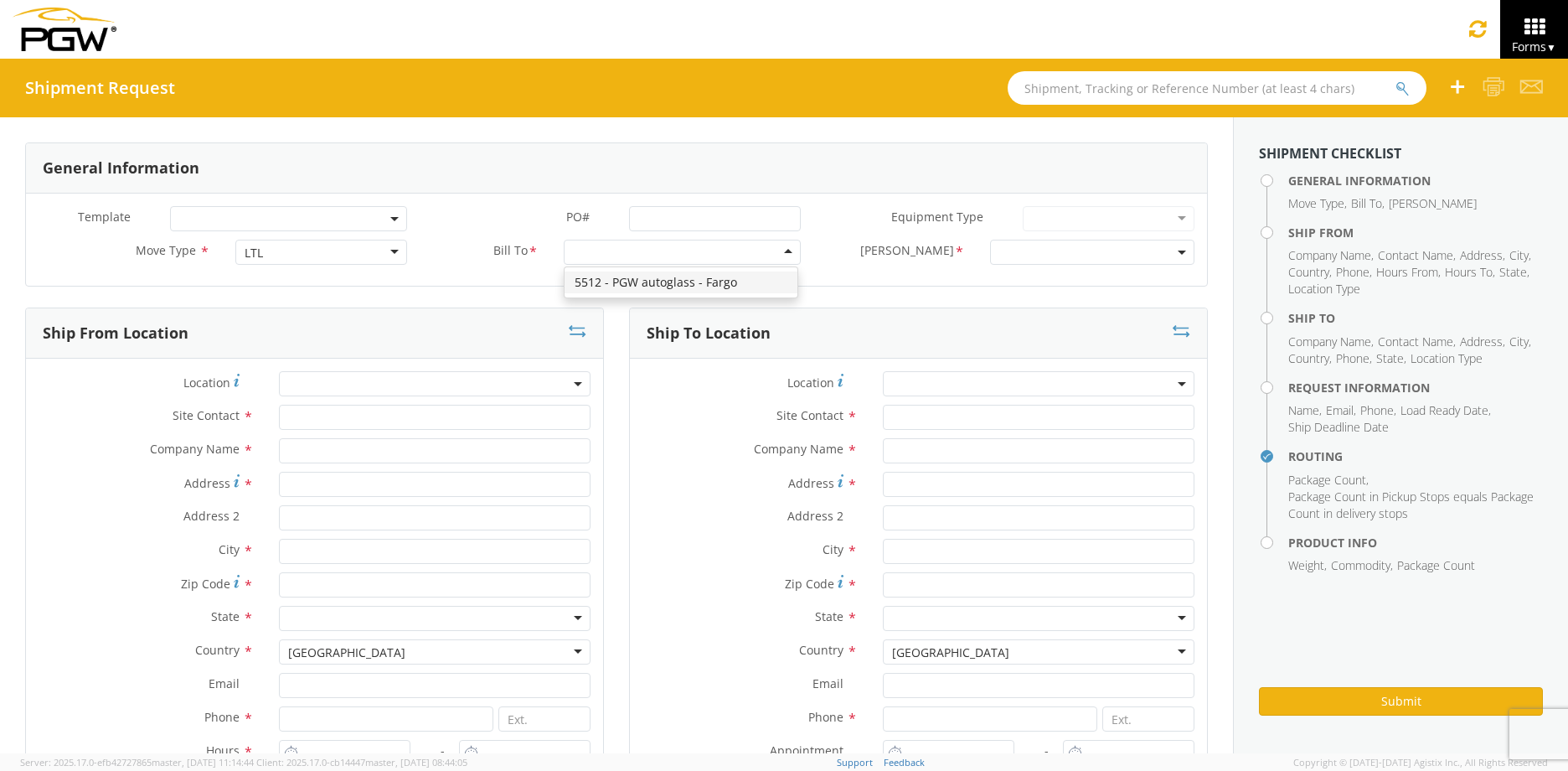
scroll to position [0, 0]
click at [1174, 259] on span at bounding box center [1092, 252] width 204 height 25
click at [1173, 248] on span at bounding box center [1092, 252] width 204 height 25
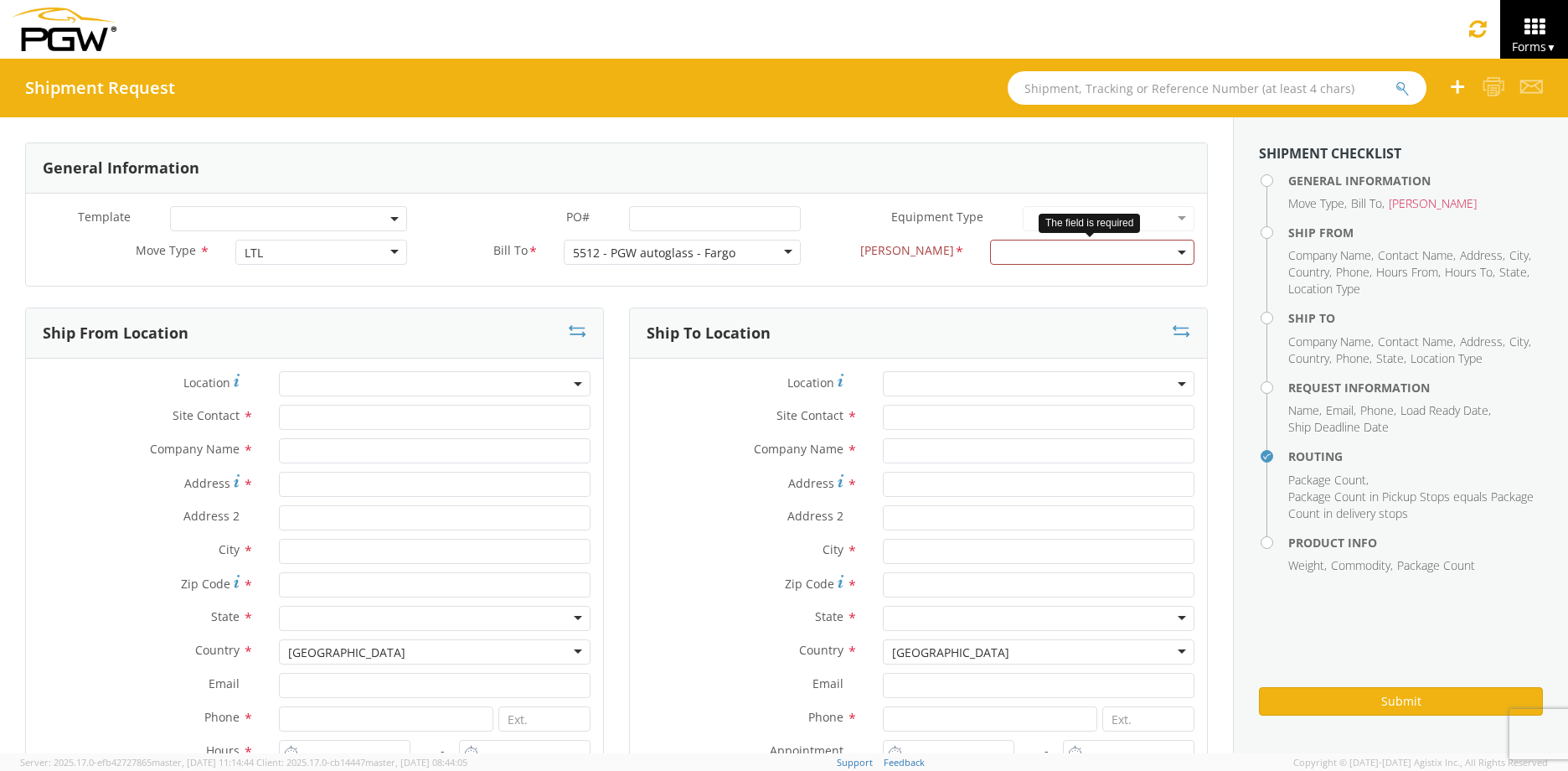
click at [1167, 249] on span at bounding box center [1092, 252] width 204 height 25
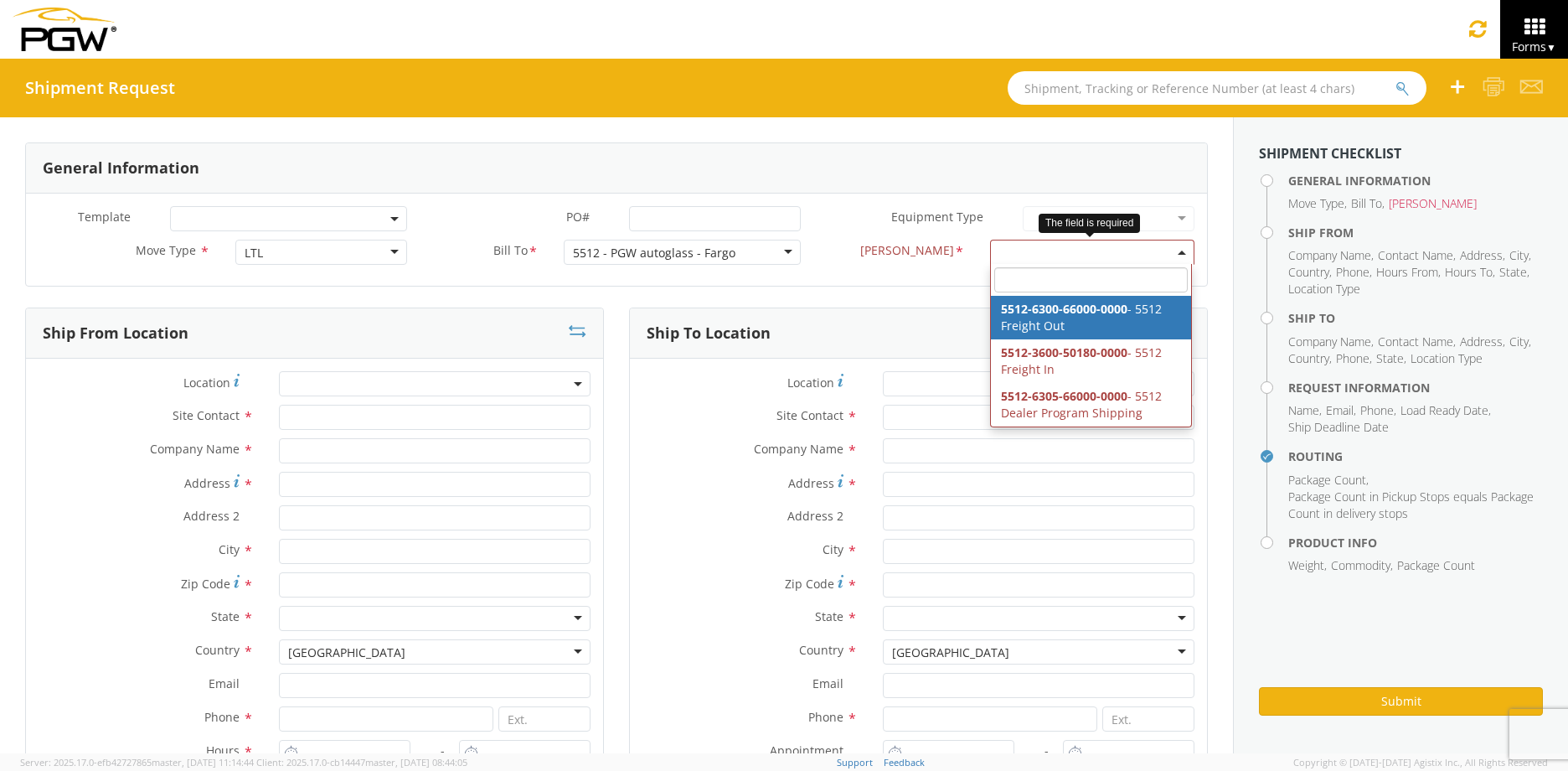
select select "5512-6300-66000-0000"
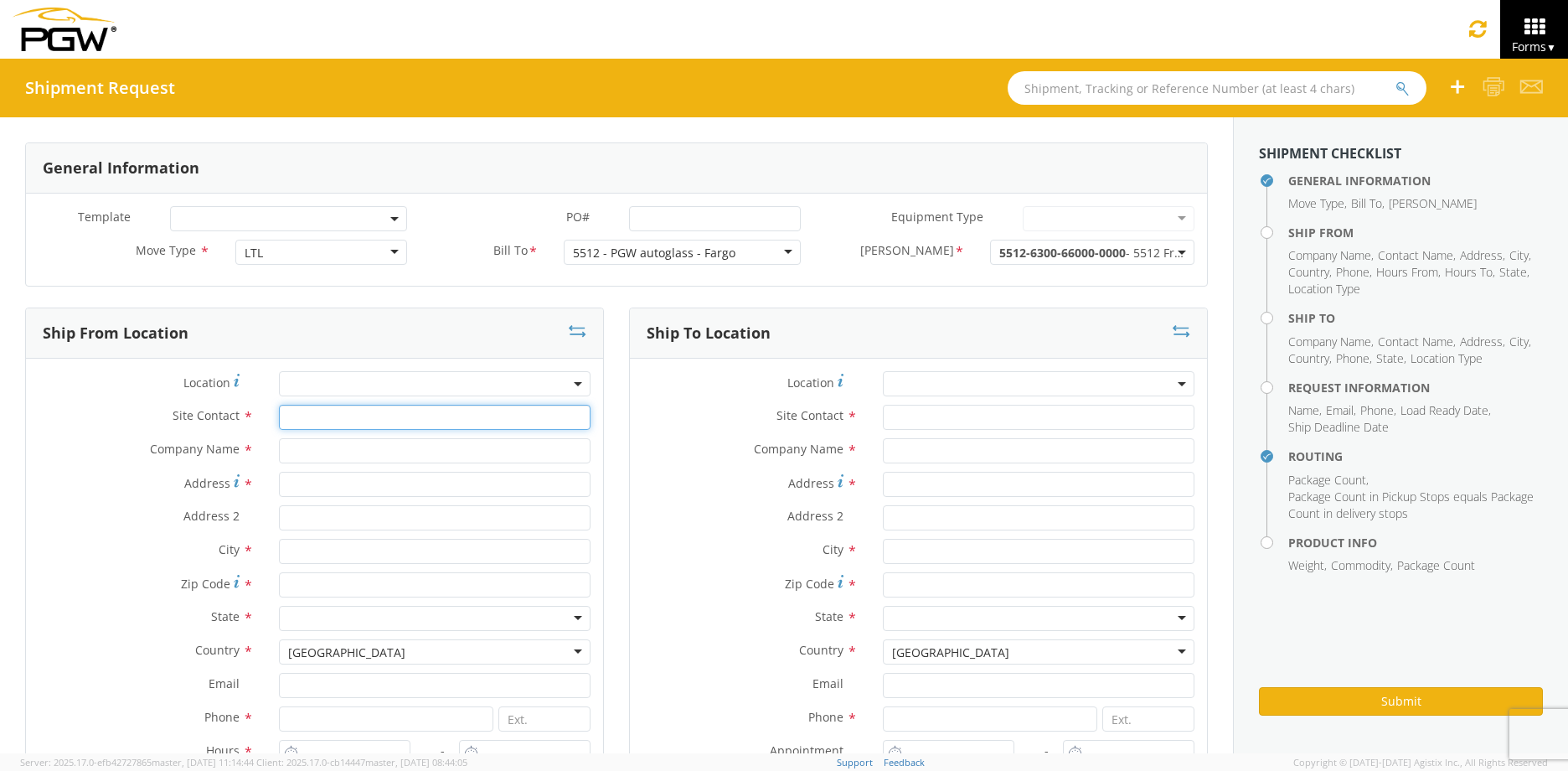
click at [364, 421] on input "text" at bounding box center [435, 416] width 312 height 25
click at [333, 447] on input "text" at bounding box center [435, 451] width 312 height 25
type input "PGW Auto Glass"
type input "[PERSON_NAME]"
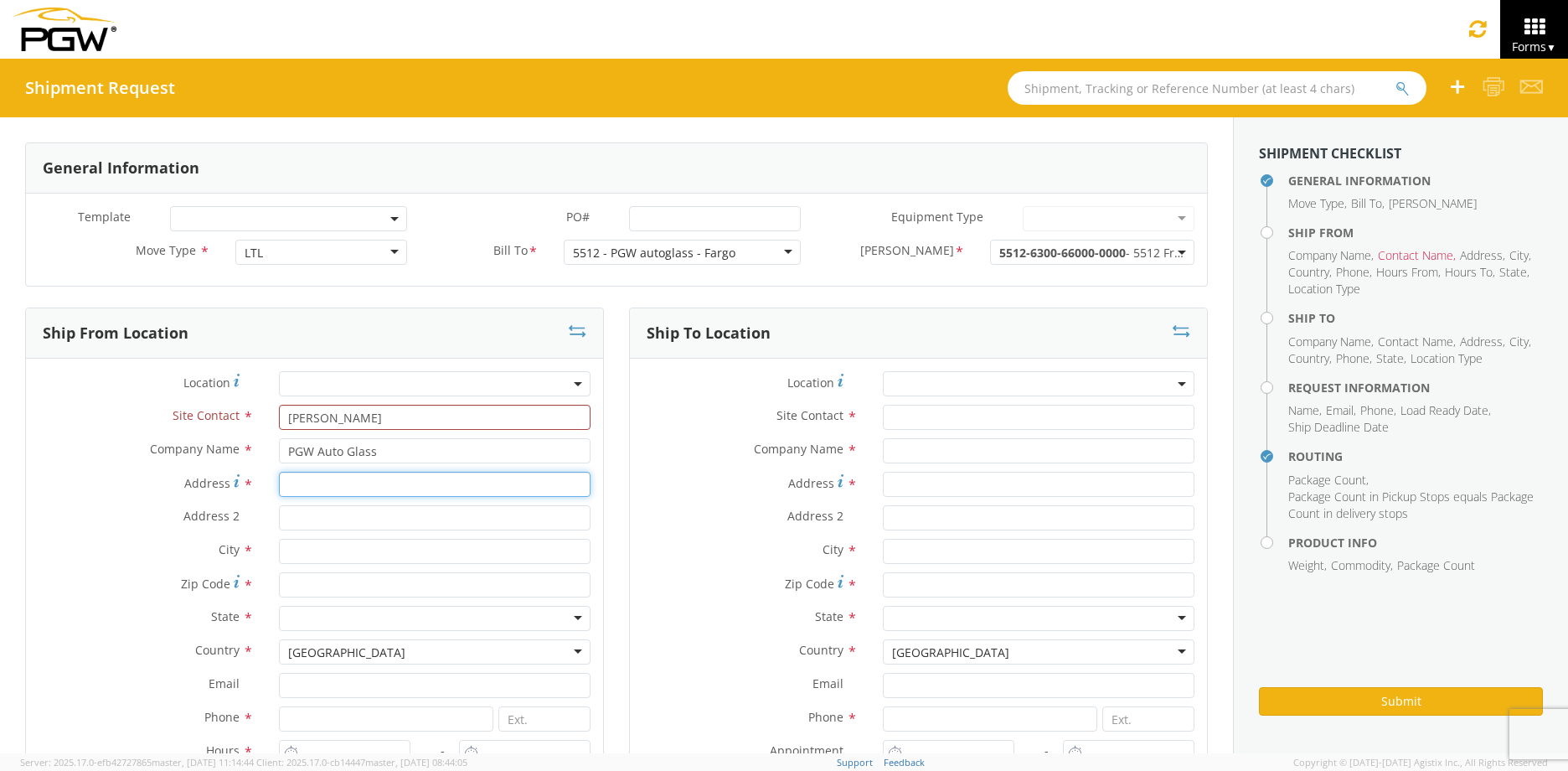
type input "[STREET_ADDRESS]"
type input "Unit A"
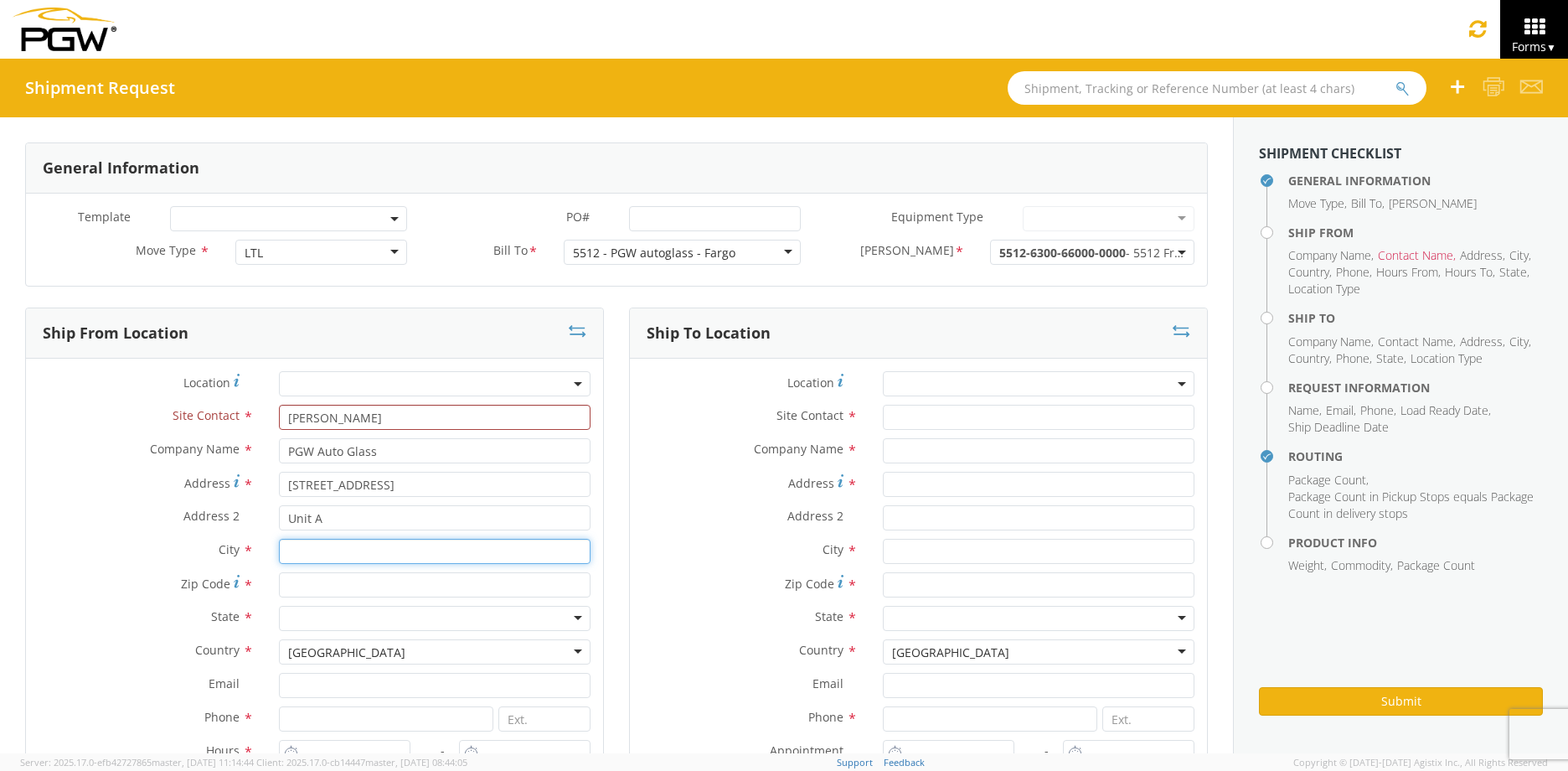
type input "West Fargo"
type input "58078"
type input "[EMAIL_ADDRESS][DOMAIN_NAME]"
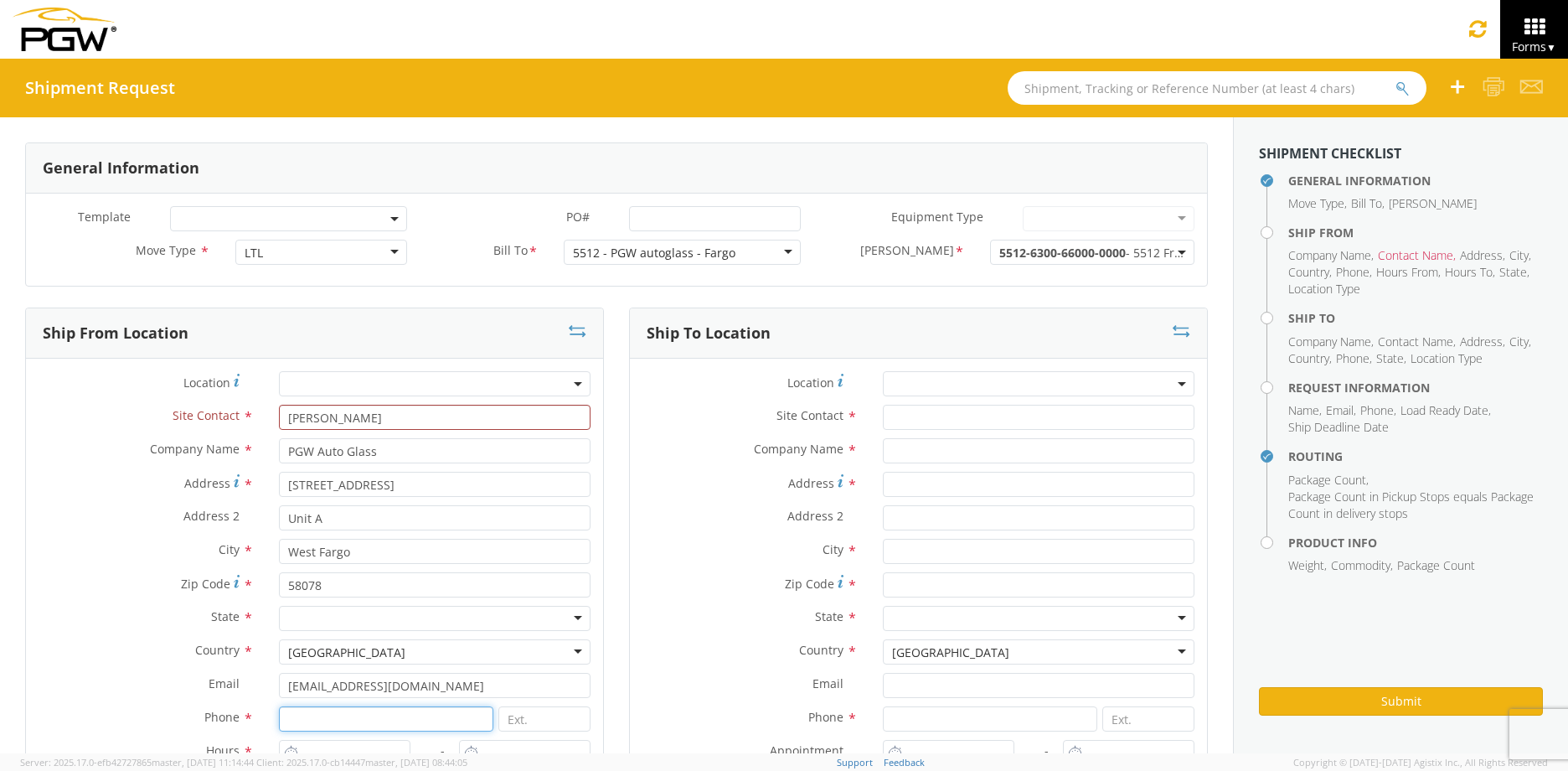
type input "7012191351"
type input "[PERSON_NAME]"
type input "Glass Doctor"
type input "[STREET_ADDRESS]"
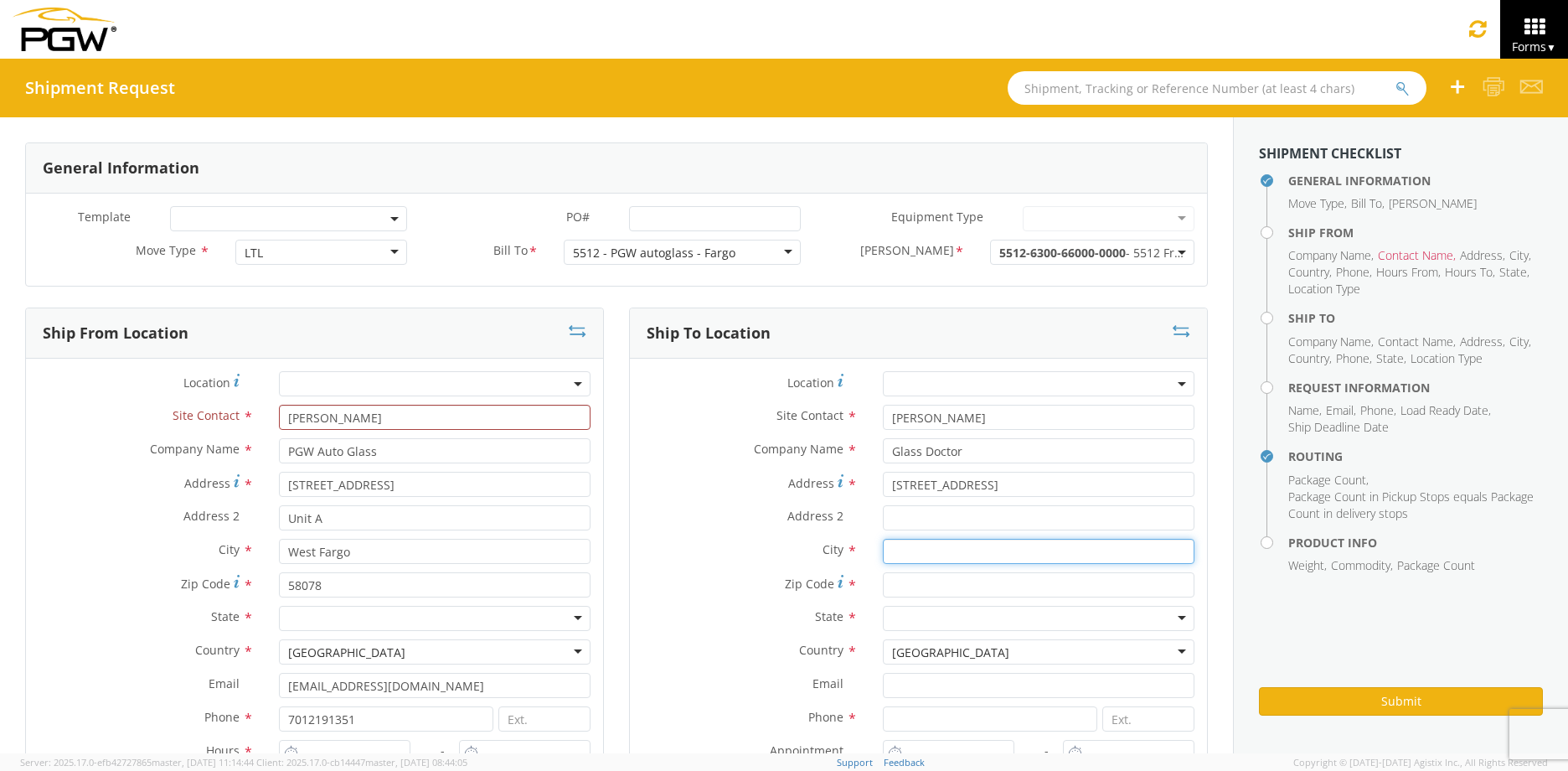
type input "MInot"
type input "58801"
type input "7012191351"
type input "[PERSON_NAME]"
type input "[EMAIL_ADDRESS][DOMAIN_NAME]"
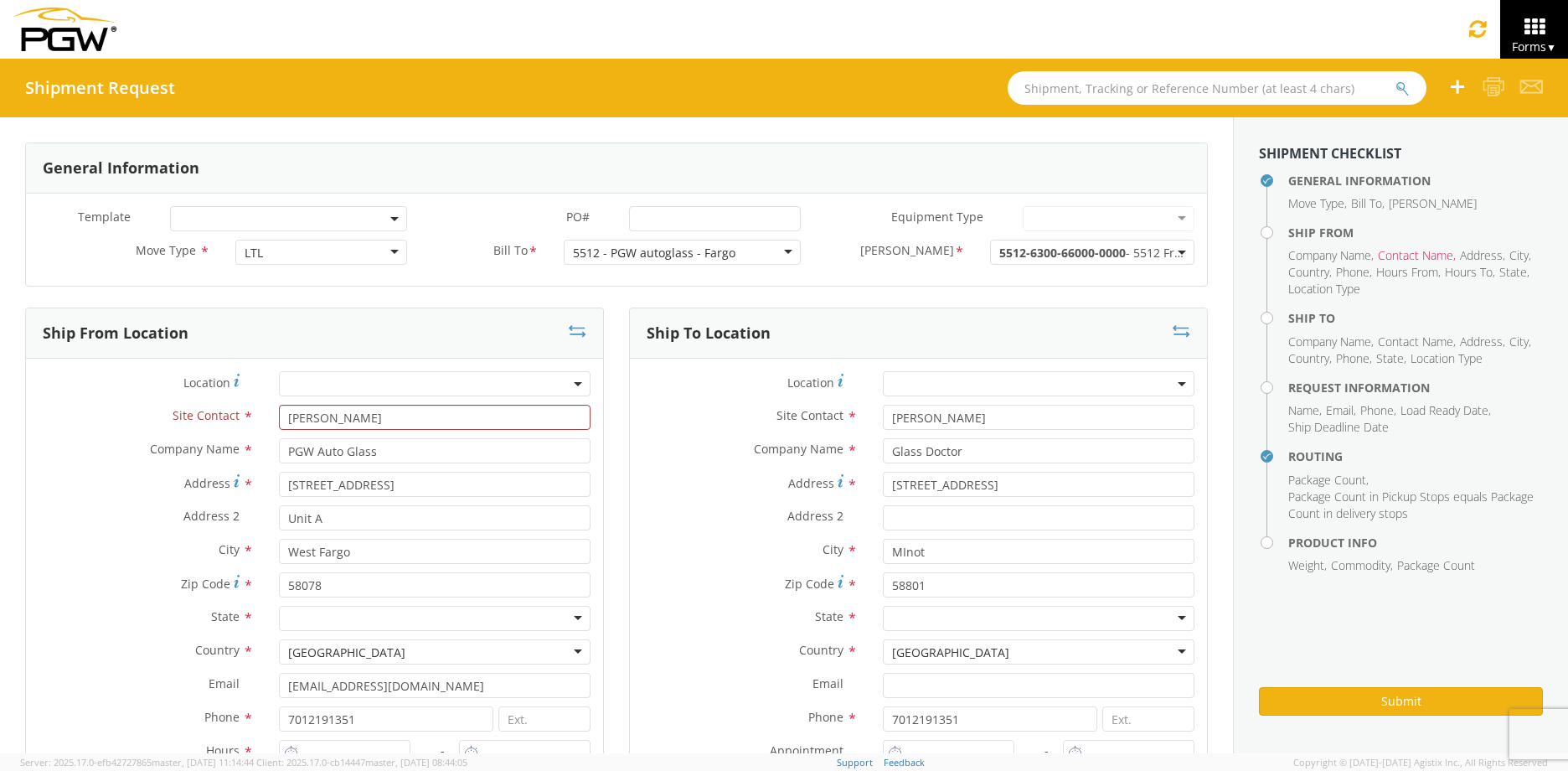
type input "7012191351"
type input "345"
type input "12"
type input "8:00 AM"
type input "9:00 AM"
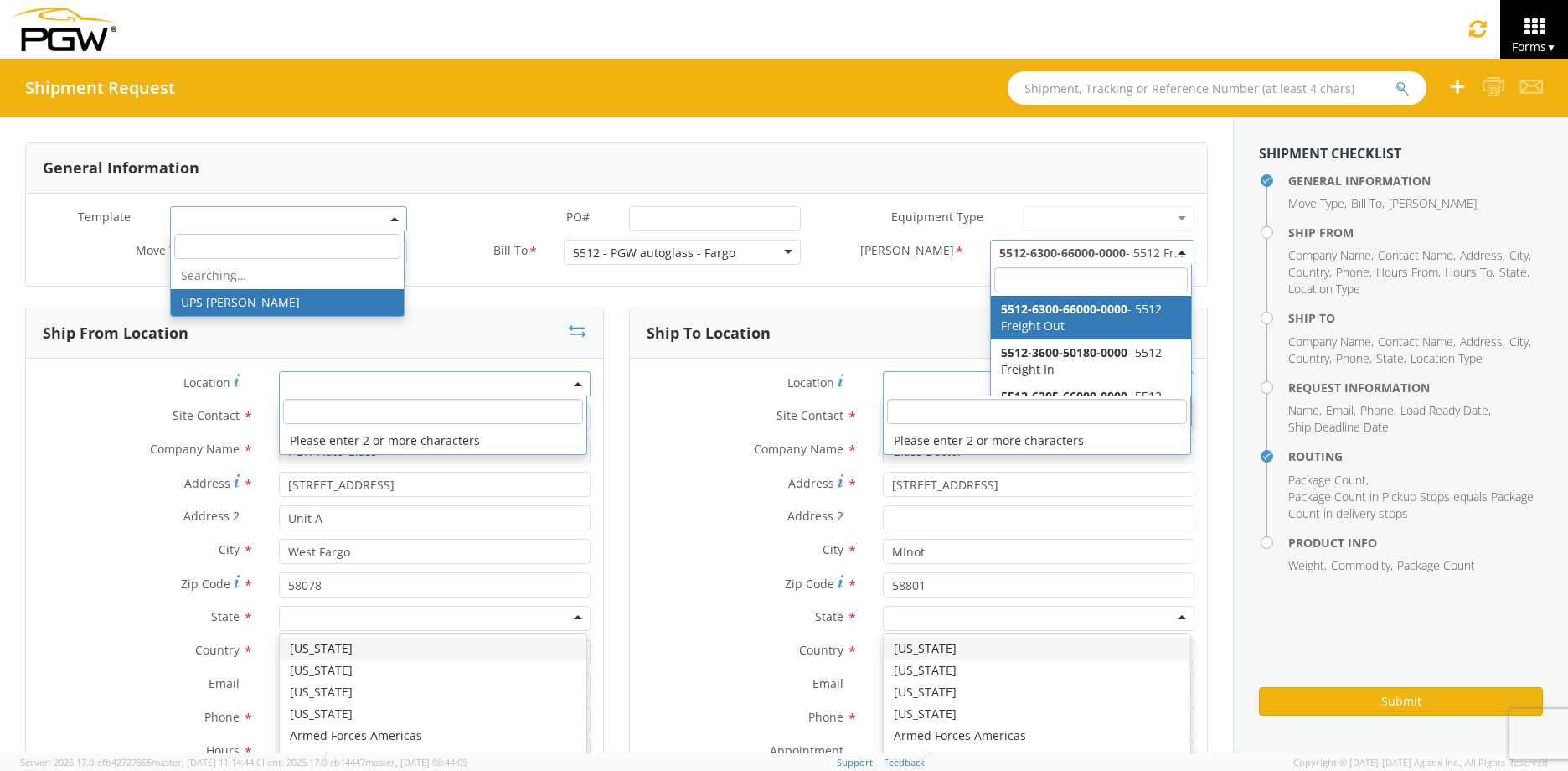
click at [629, 485] on label "Address *" at bounding box center [749, 483] width 240 height 23
click at [882, 485] on input "[STREET_ADDRESS]" at bounding box center [1038, 484] width 312 height 25
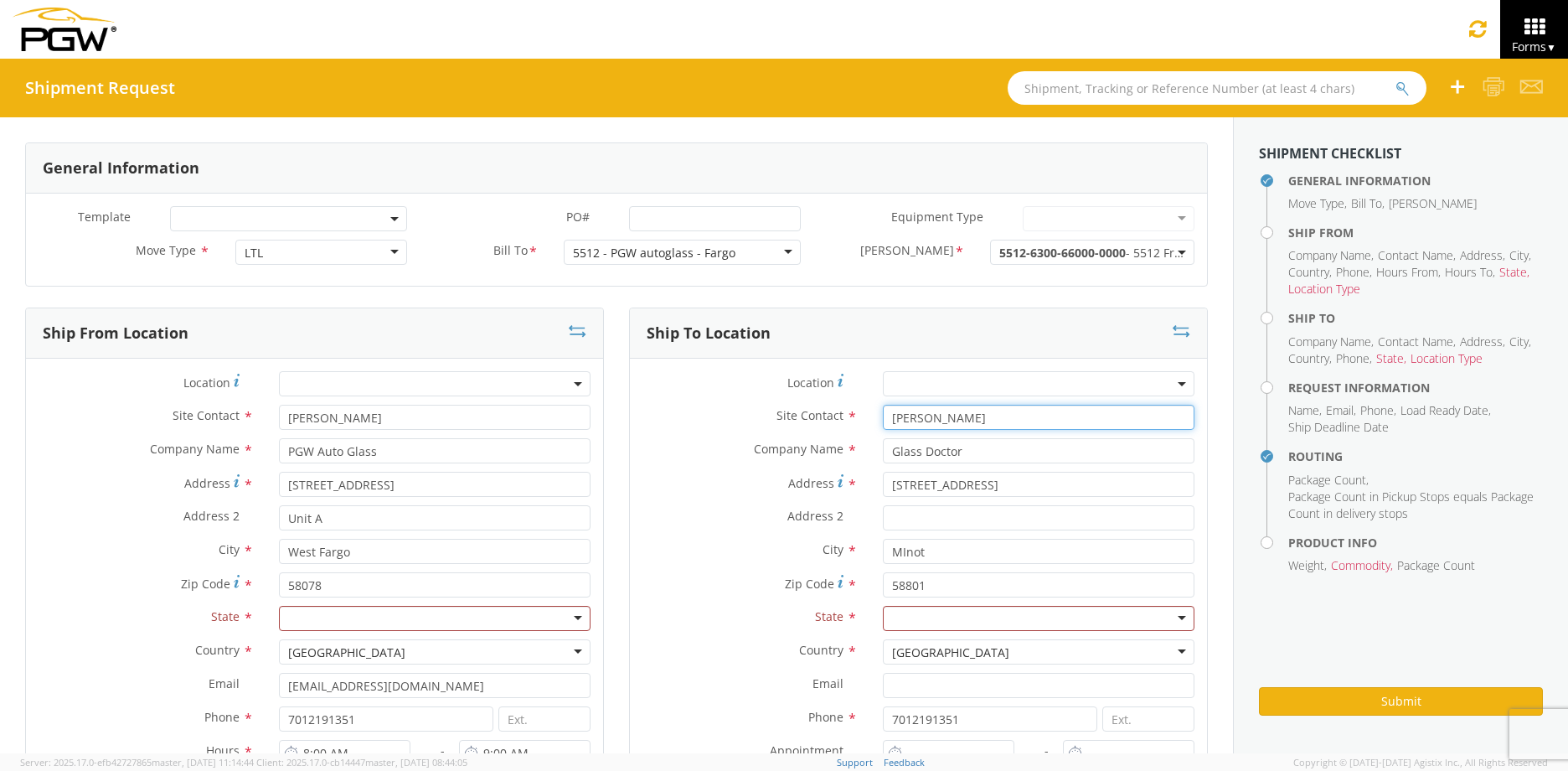
drag, startPoint x: 939, startPoint y: 424, endPoint x: 748, endPoint y: 420, distance: 191.0
click at [748, 420] on div "Site Contact * [PERSON_NAME] searching..." at bounding box center [917, 416] width 577 height 25
click at [748, 420] on label "Site Contact *" at bounding box center [749, 416] width 240 height 22
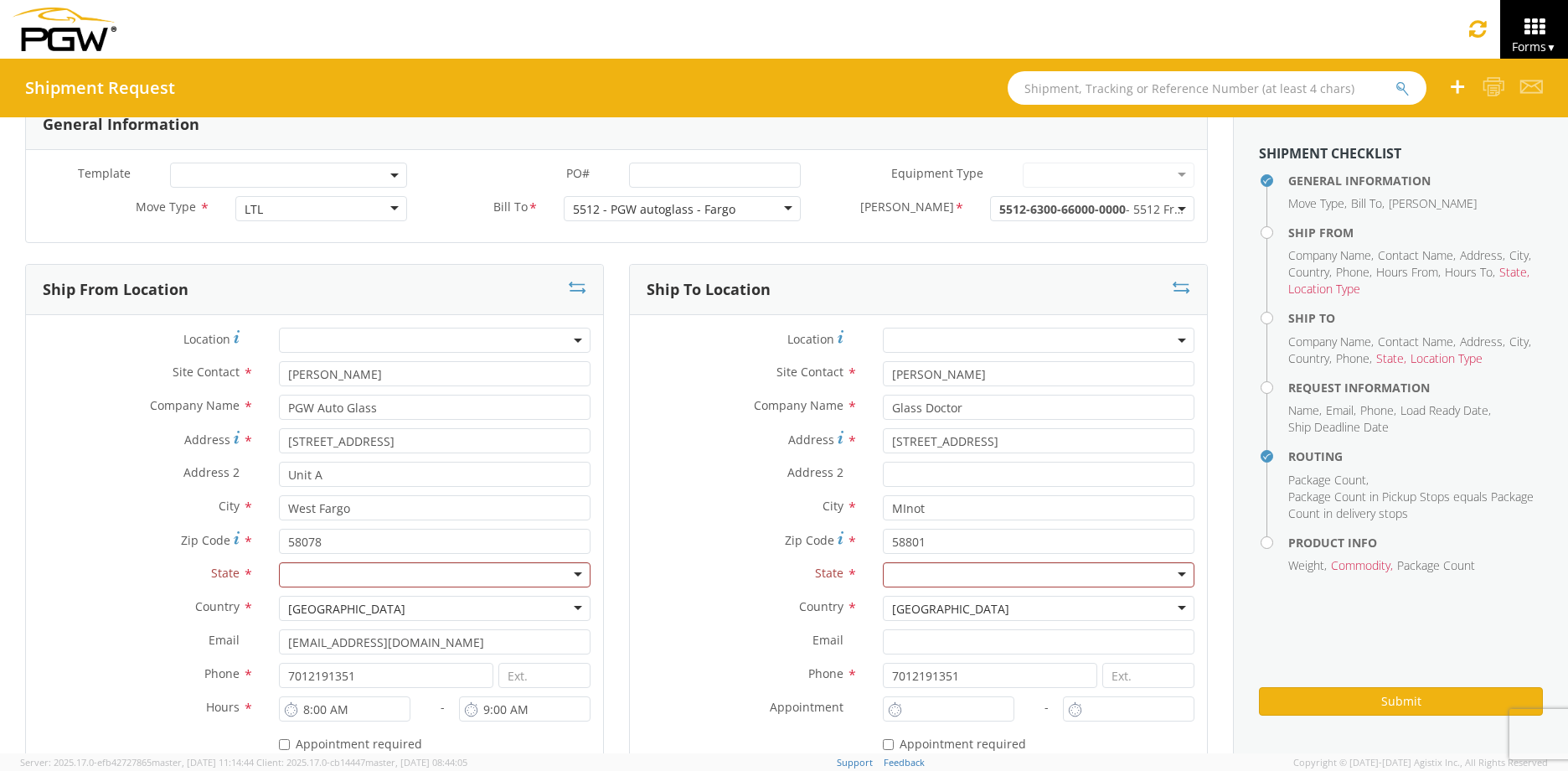
scroll to position [167, 0]
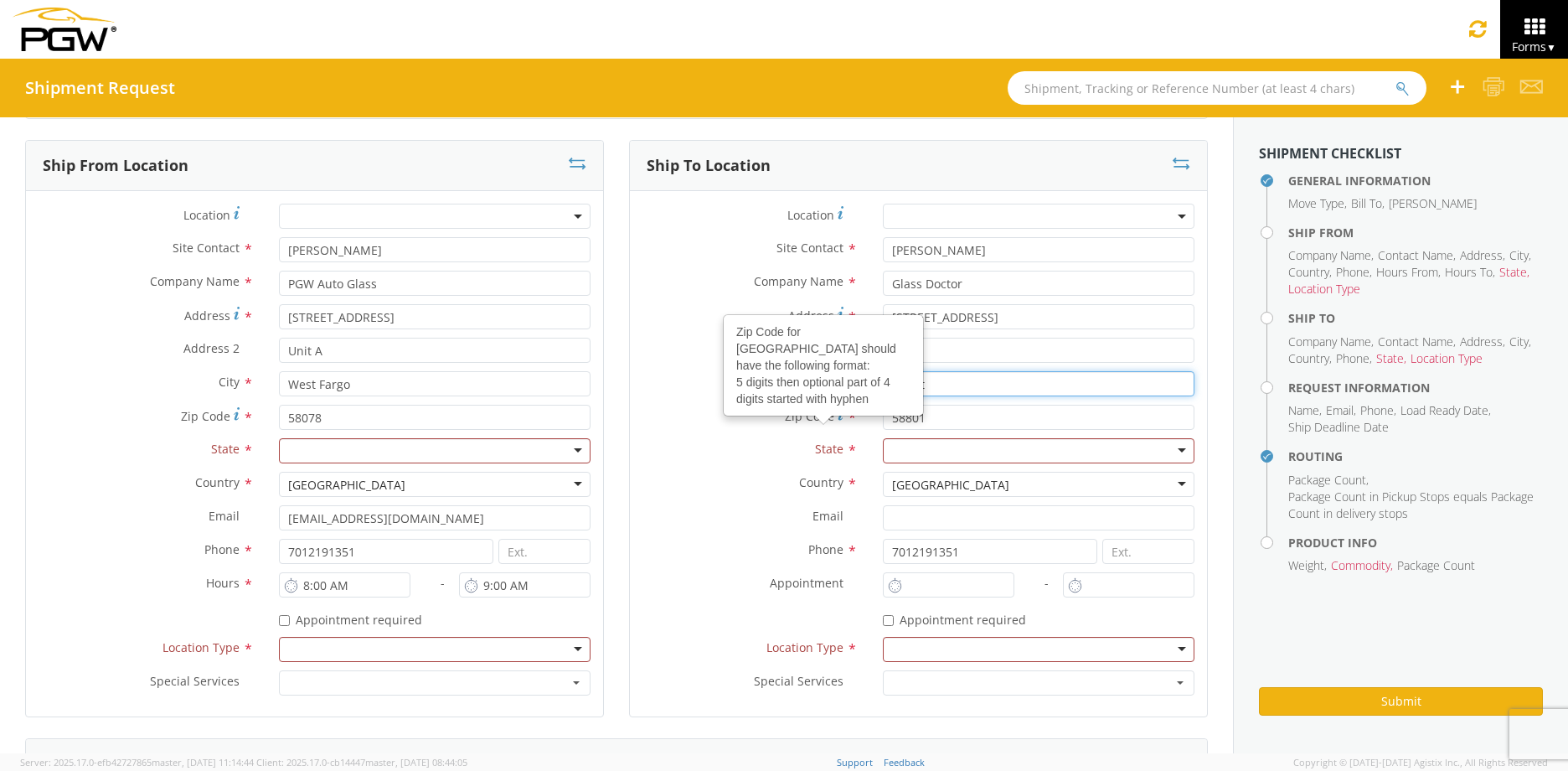
click at [960, 392] on input "MInot" at bounding box center [1038, 383] width 312 height 25
click at [756, 412] on label "Zip Code Zip Code for [GEOGRAPHIC_DATA] should have the following format: 5 dig…" at bounding box center [749, 416] width 240 height 23
click at [882, 412] on input "58801" at bounding box center [1038, 416] width 312 height 25
click at [723, 462] on div "State * [US_STATE] [US_STATE] [US_STATE] [US_STATE] Armed Forces Americas Armed…" at bounding box center [917, 451] width 577 height 25
click at [760, 567] on div "Phone * 7012191351" at bounding box center [917, 555] width 577 height 33
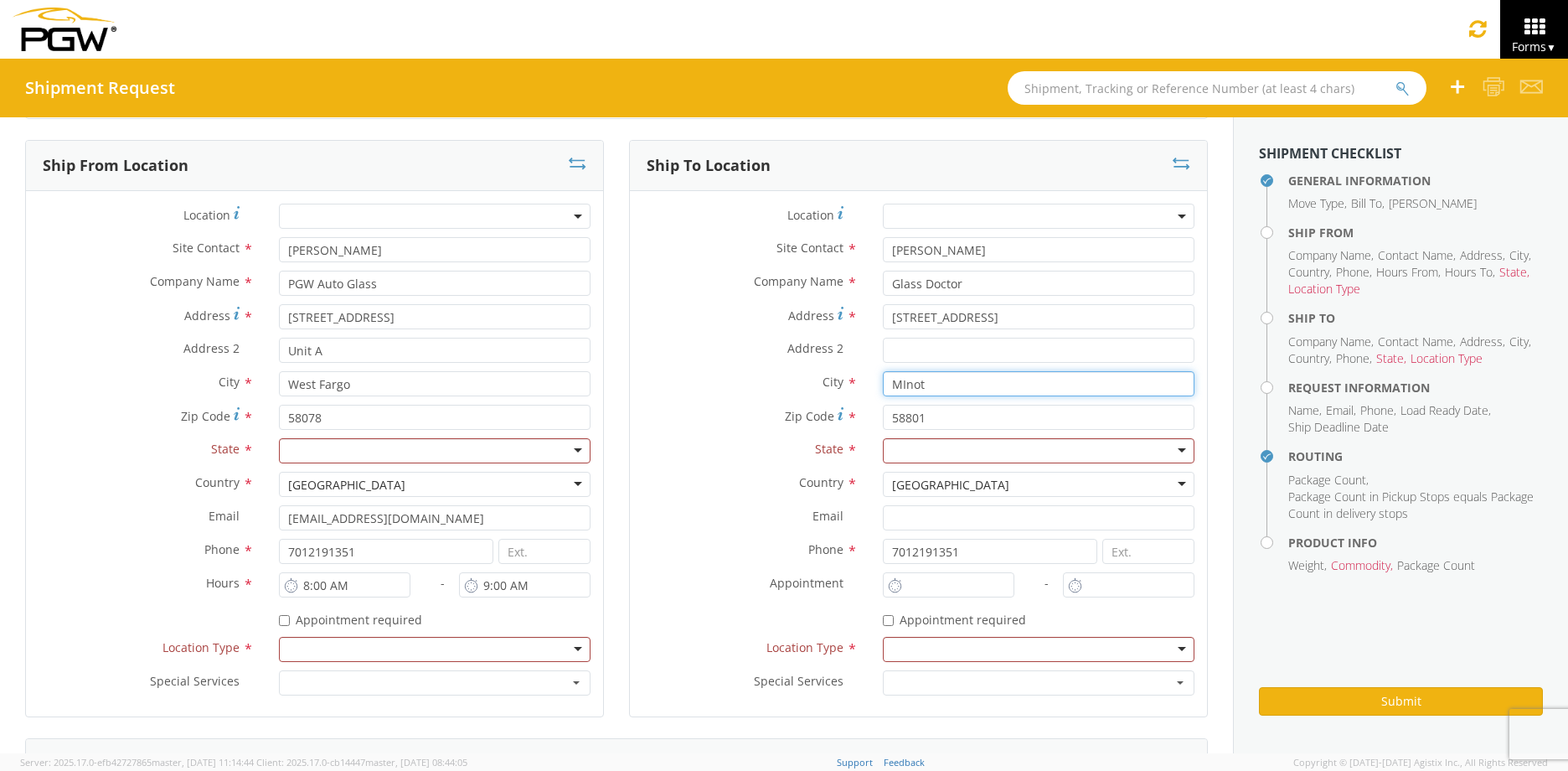
drag, startPoint x: 896, startPoint y: 388, endPoint x: 904, endPoint y: 401, distance: 15.3
click at [896, 388] on input "MInot" at bounding box center [1038, 383] width 312 height 25
type input "Minot"
click at [933, 456] on div at bounding box center [1038, 451] width 312 height 25
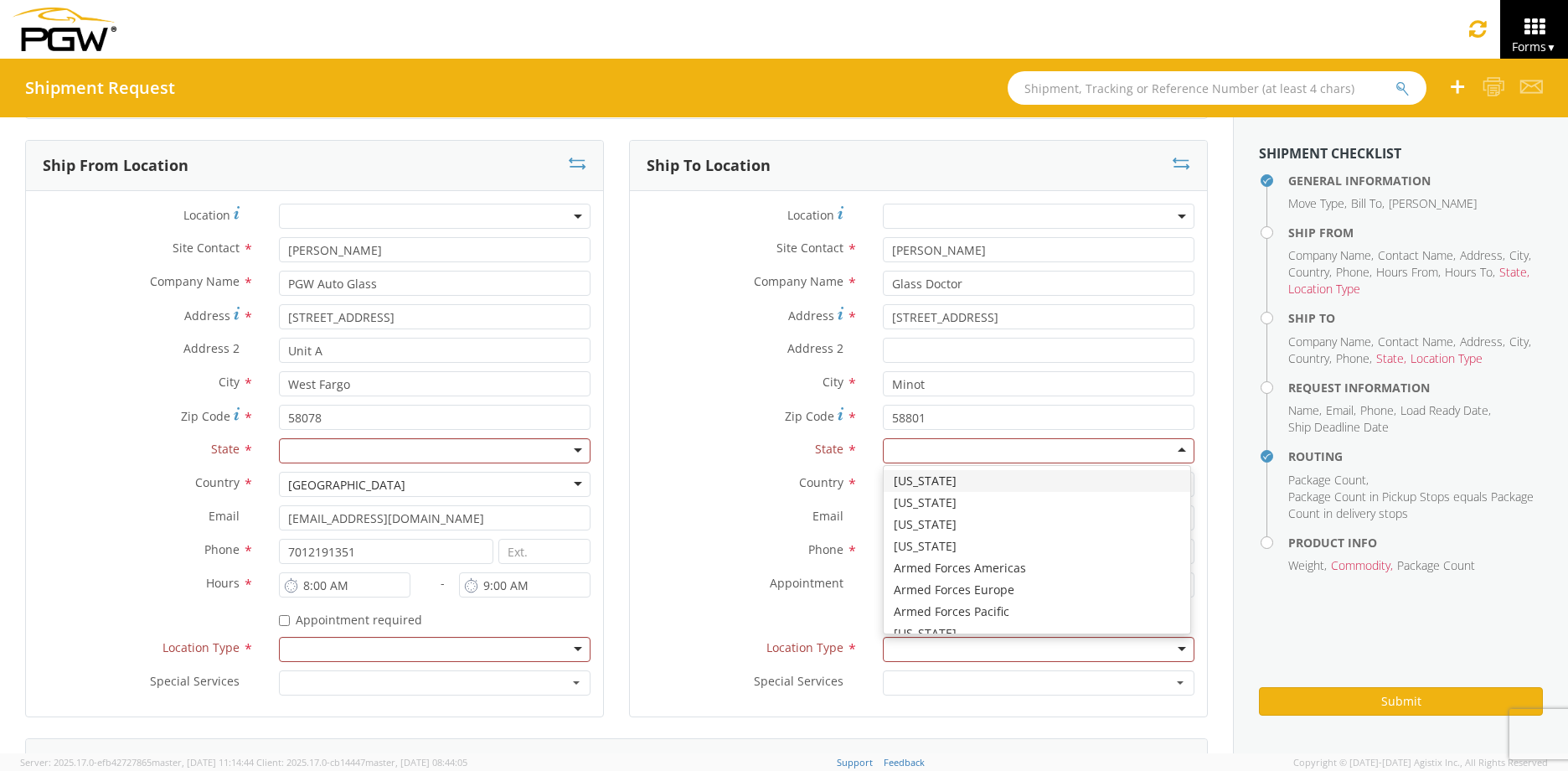
type input "n"
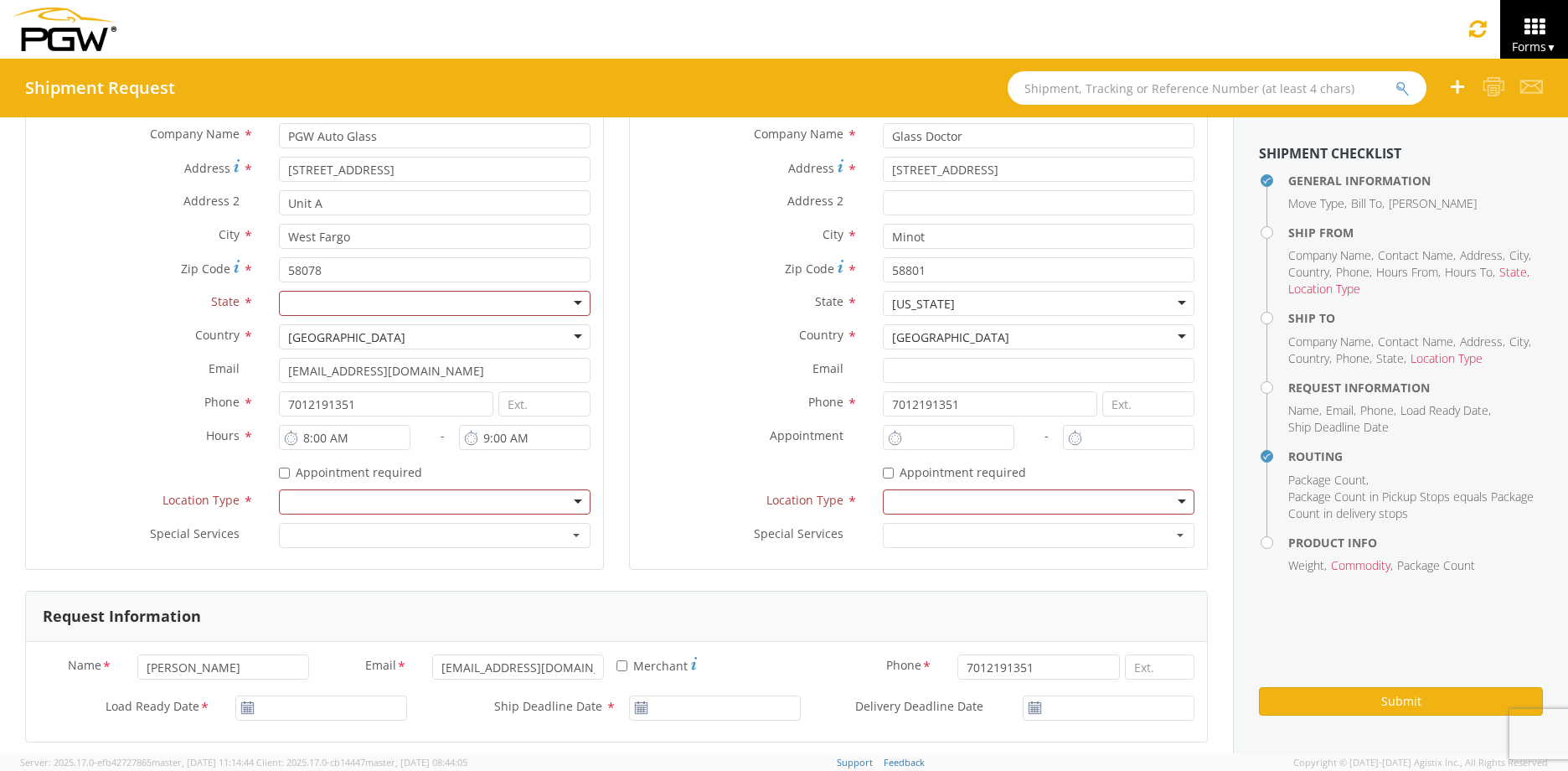
scroll to position [335, 0]
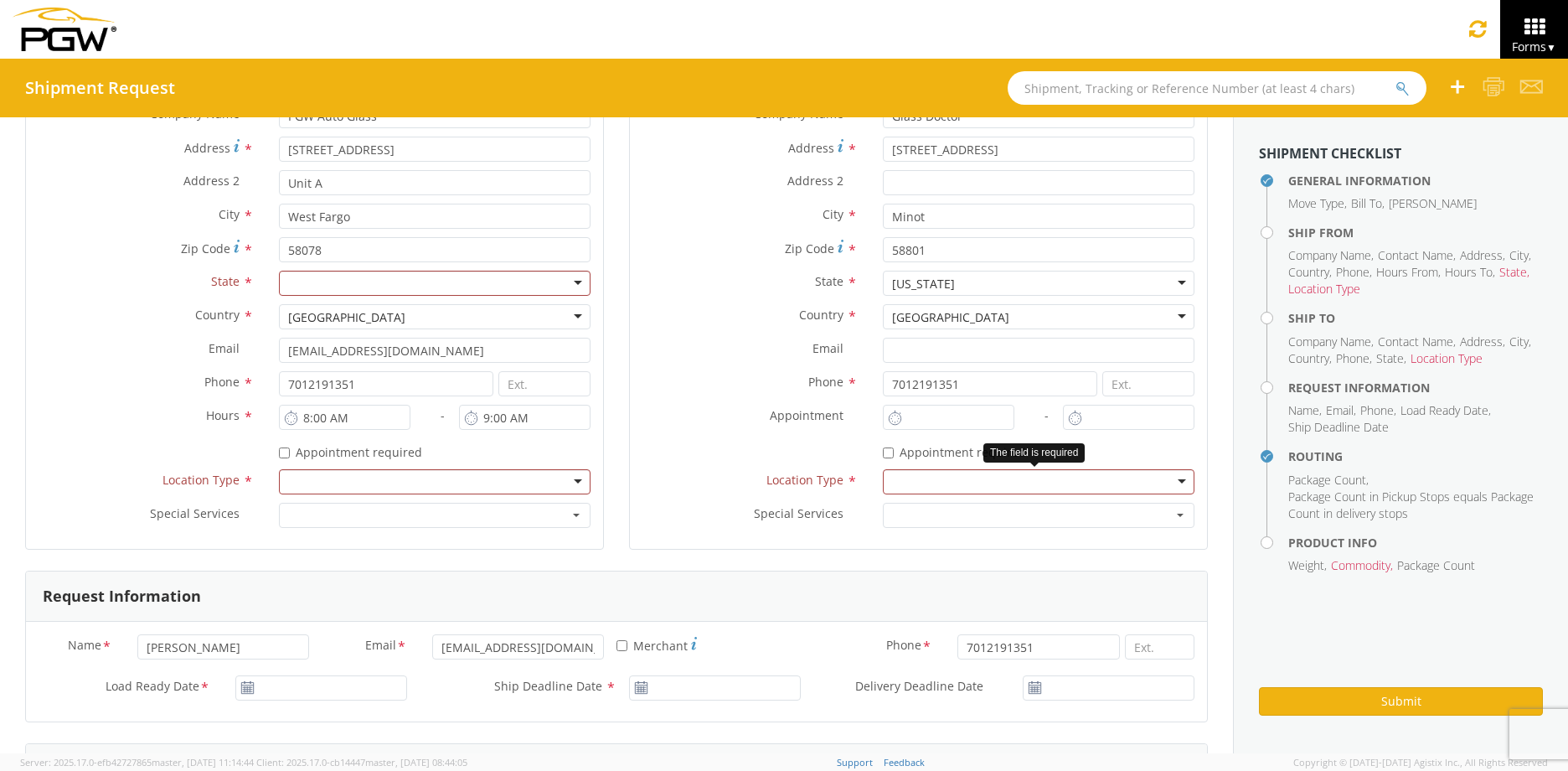
click at [938, 480] on div at bounding box center [1038, 481] width 312 height 25
click at [474, 475] on div at bounding box center [435, 481] width 312 height 25
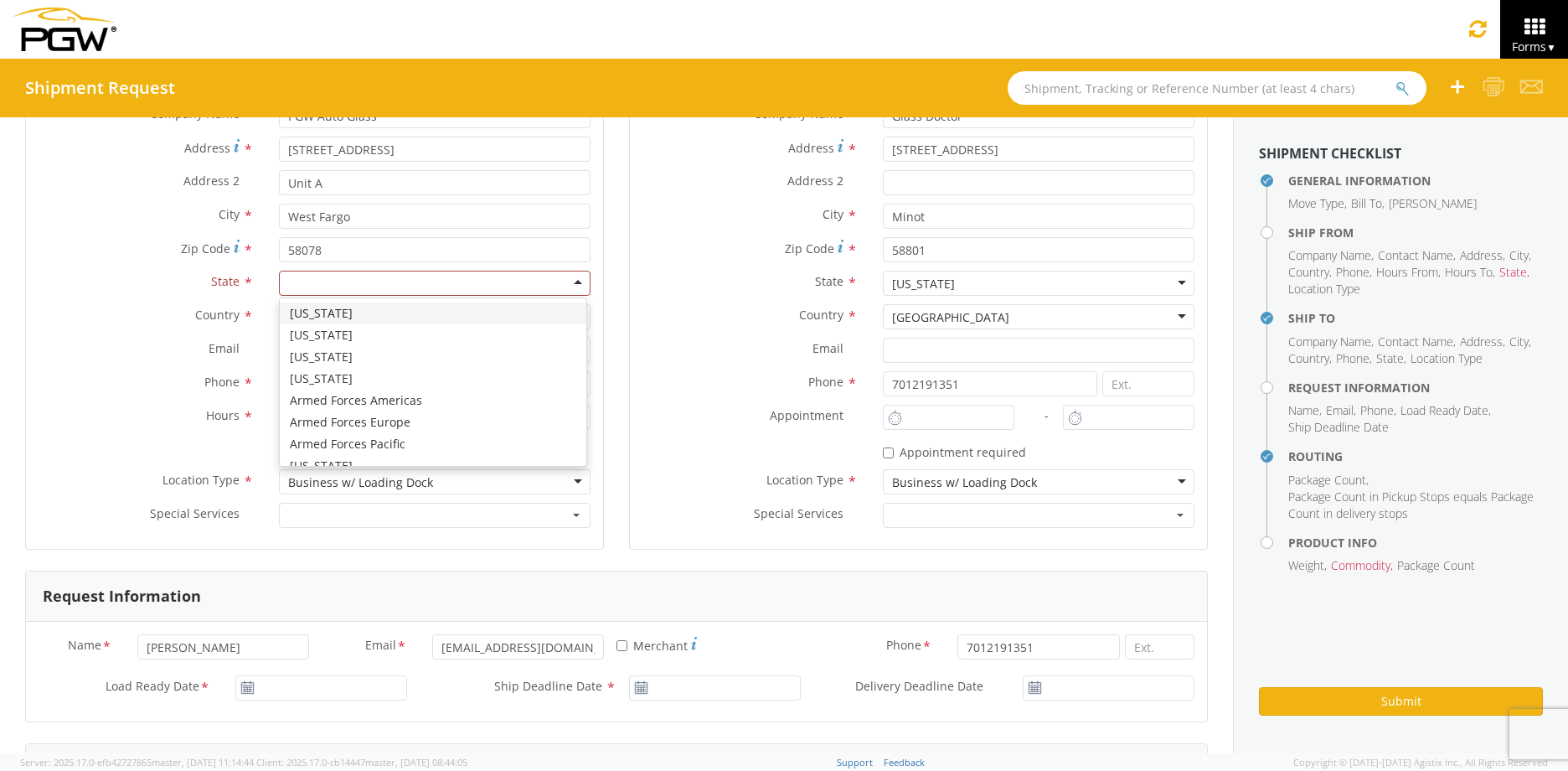
click at [446, 277] on div at bounding box center [435, 283] width 312 height 25
type input "n"
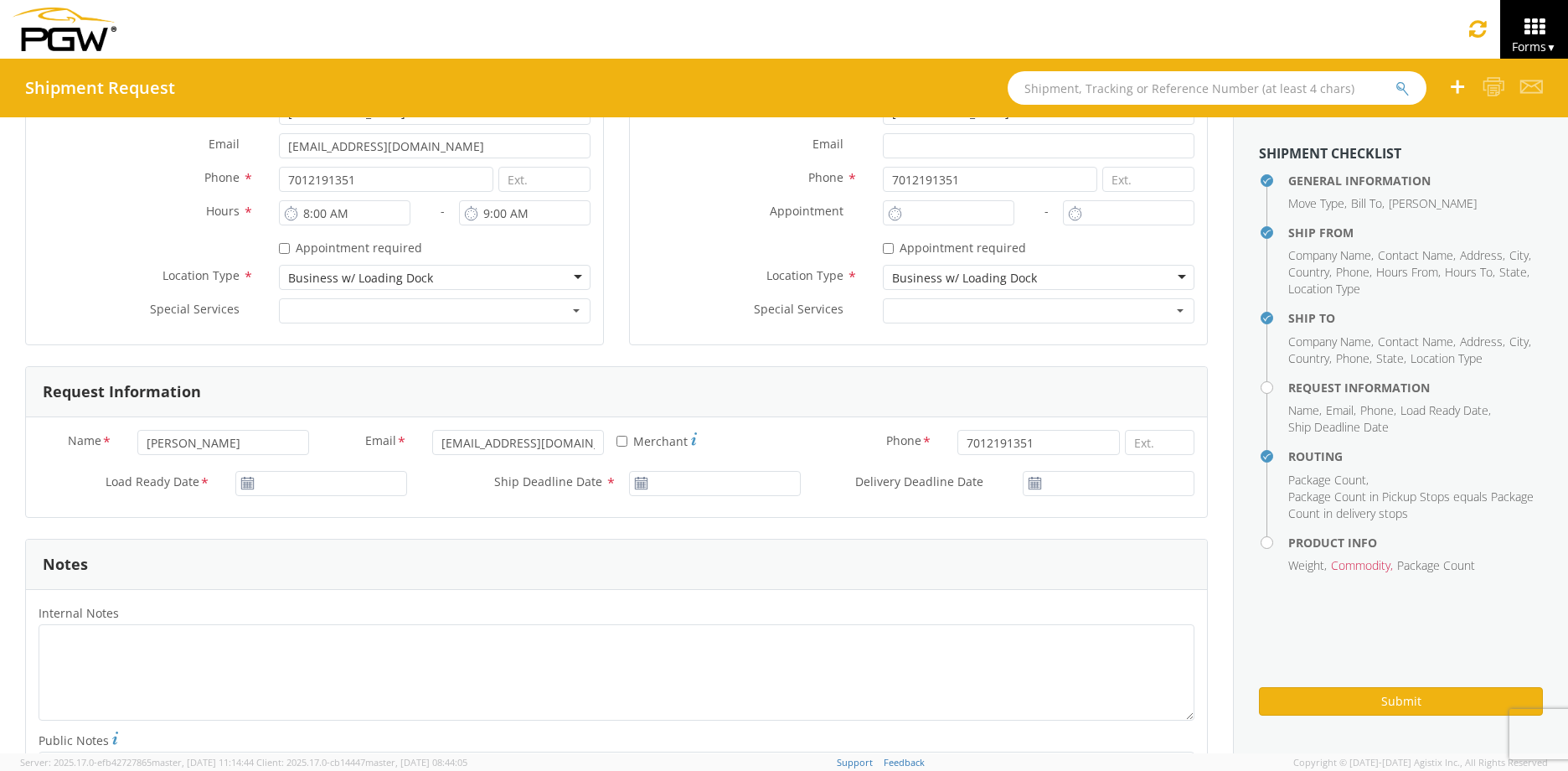
scroll to position [670, 0]
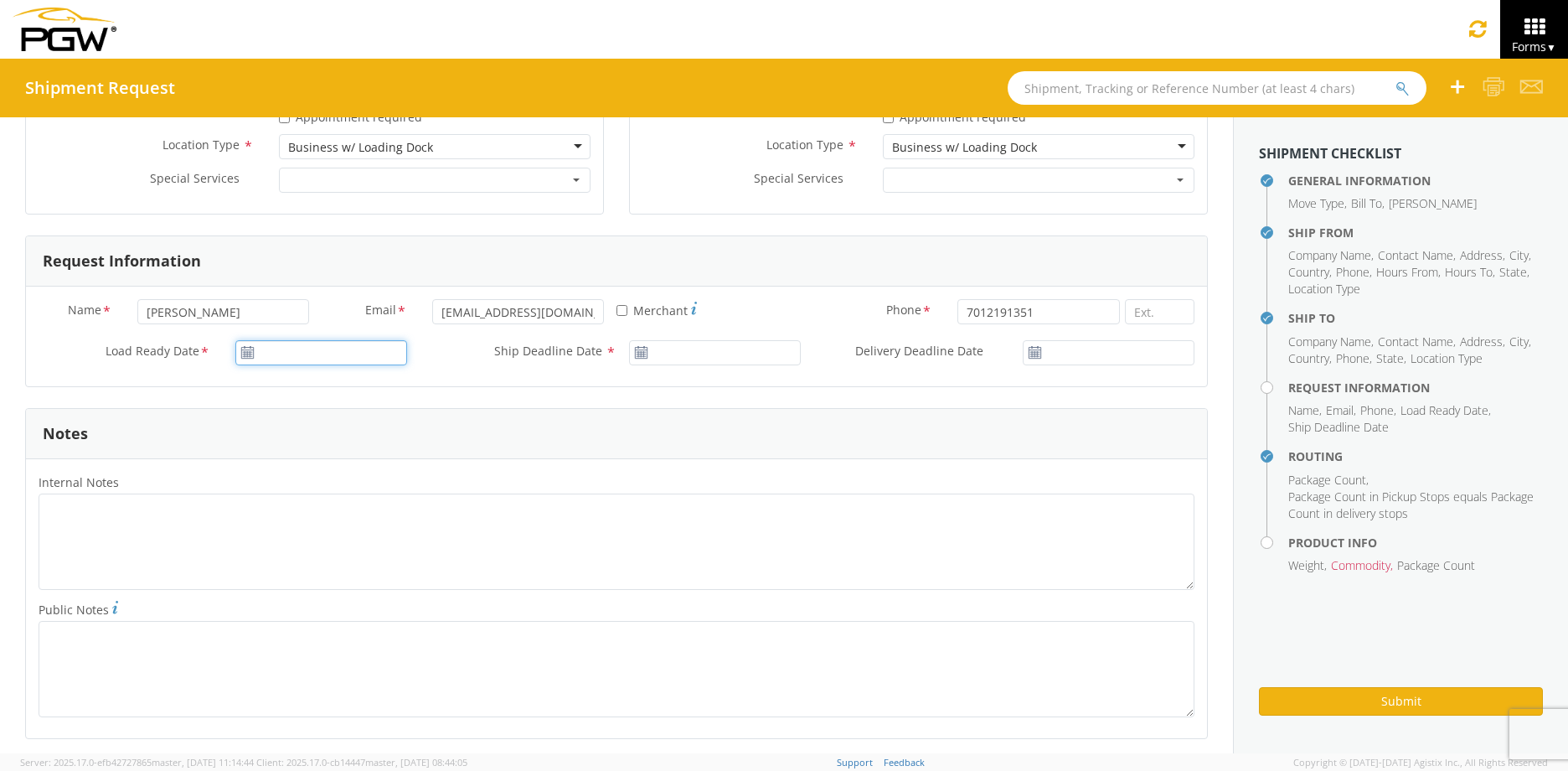
type input "[DATE]"
click at [304, 356] on input "[DATE]" at bounding box center [321, 352] width 172 height 25
click at [380, 501] on td "21" at bounding box center [382, 509] width 30 height 25
type input "[DATE]"
click at [661, 360] on input "[DATE]" at bounding box center [714, 352] width 172 height 25
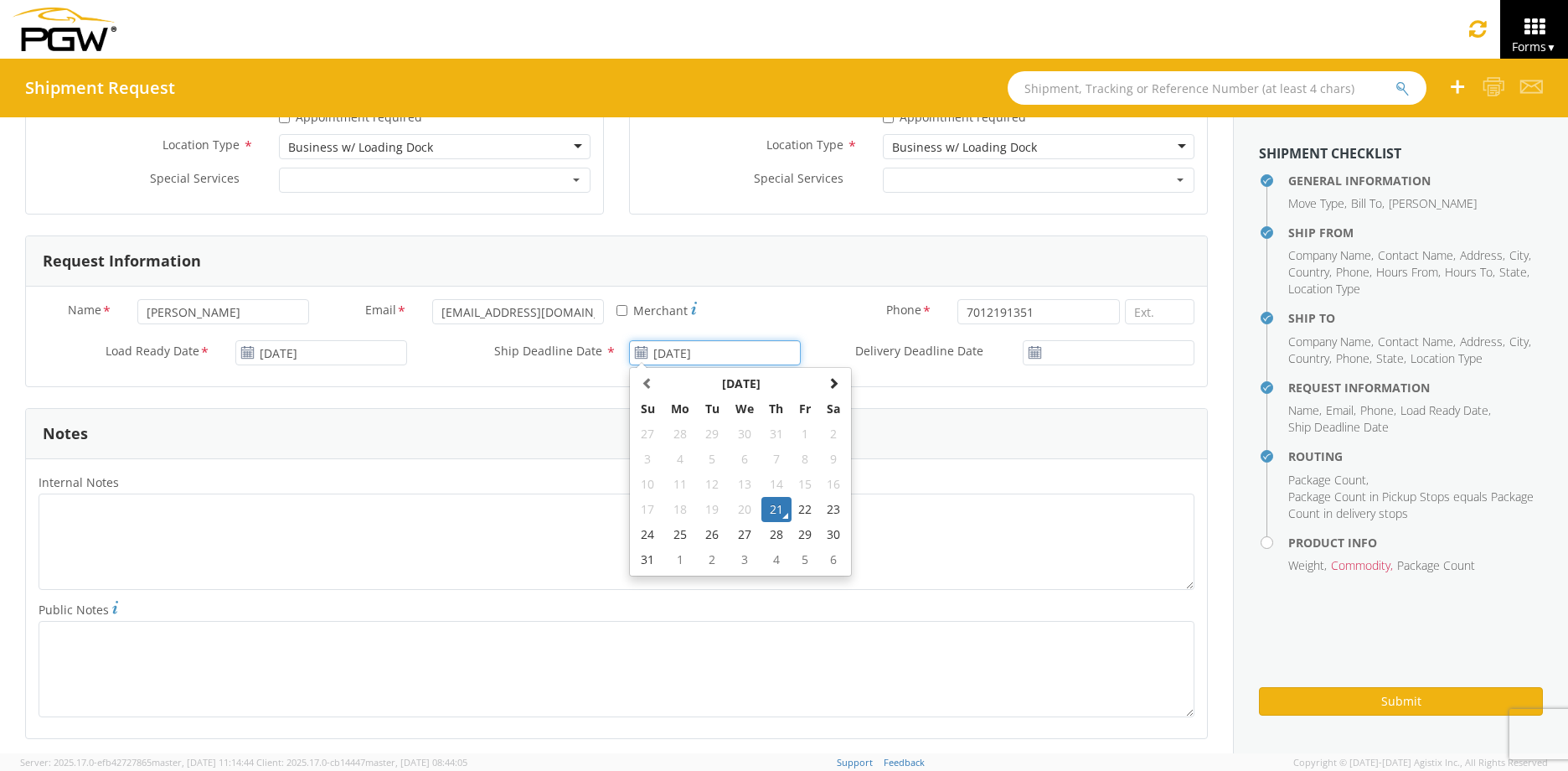
click at [771, 509] on td "21" at bounding box center [776, 509] width 30 height 25
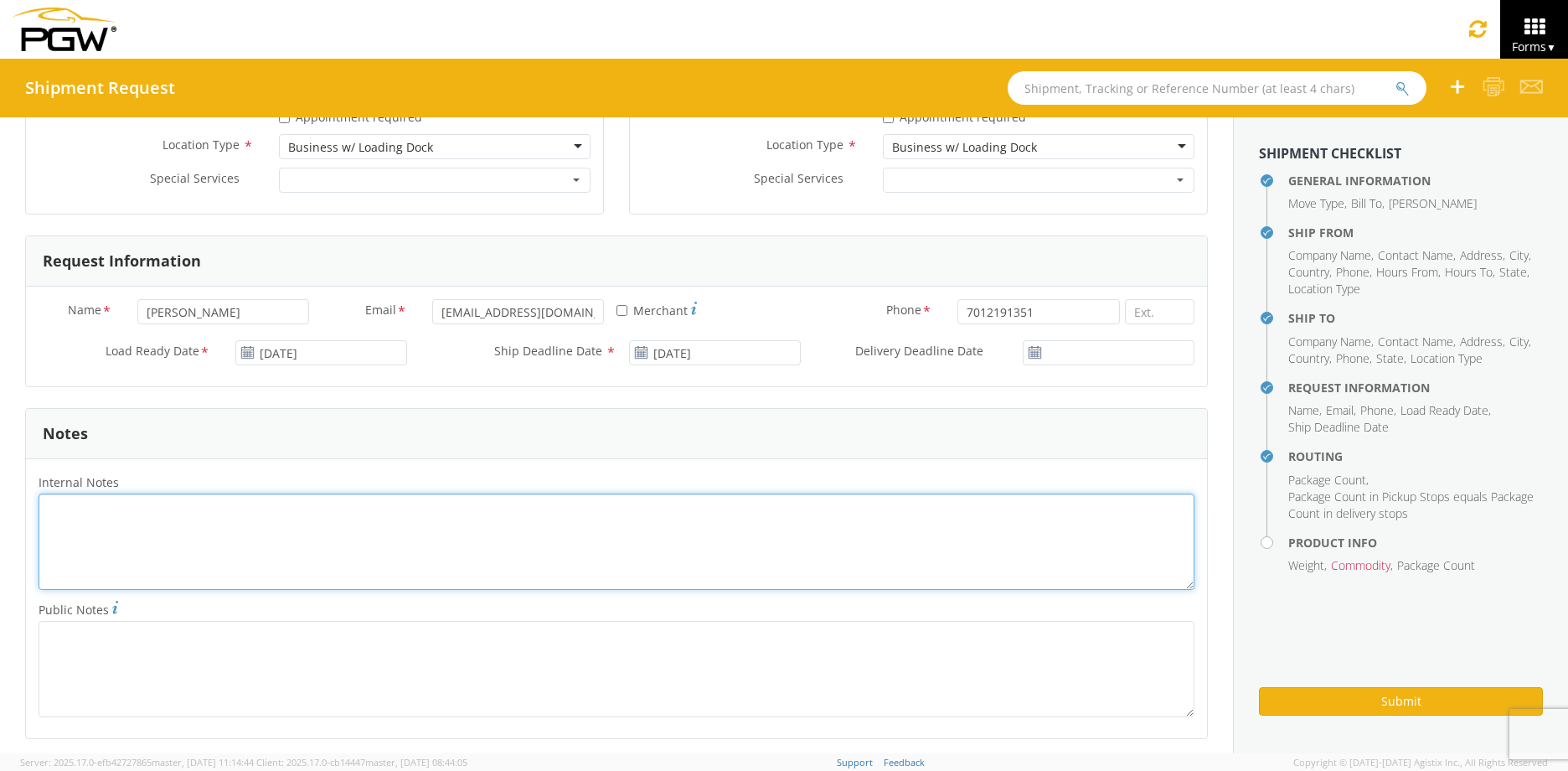
click at [279, 513] on textarea "Internal Notes *" at bounding box center [616, 541] width 1155 height 96
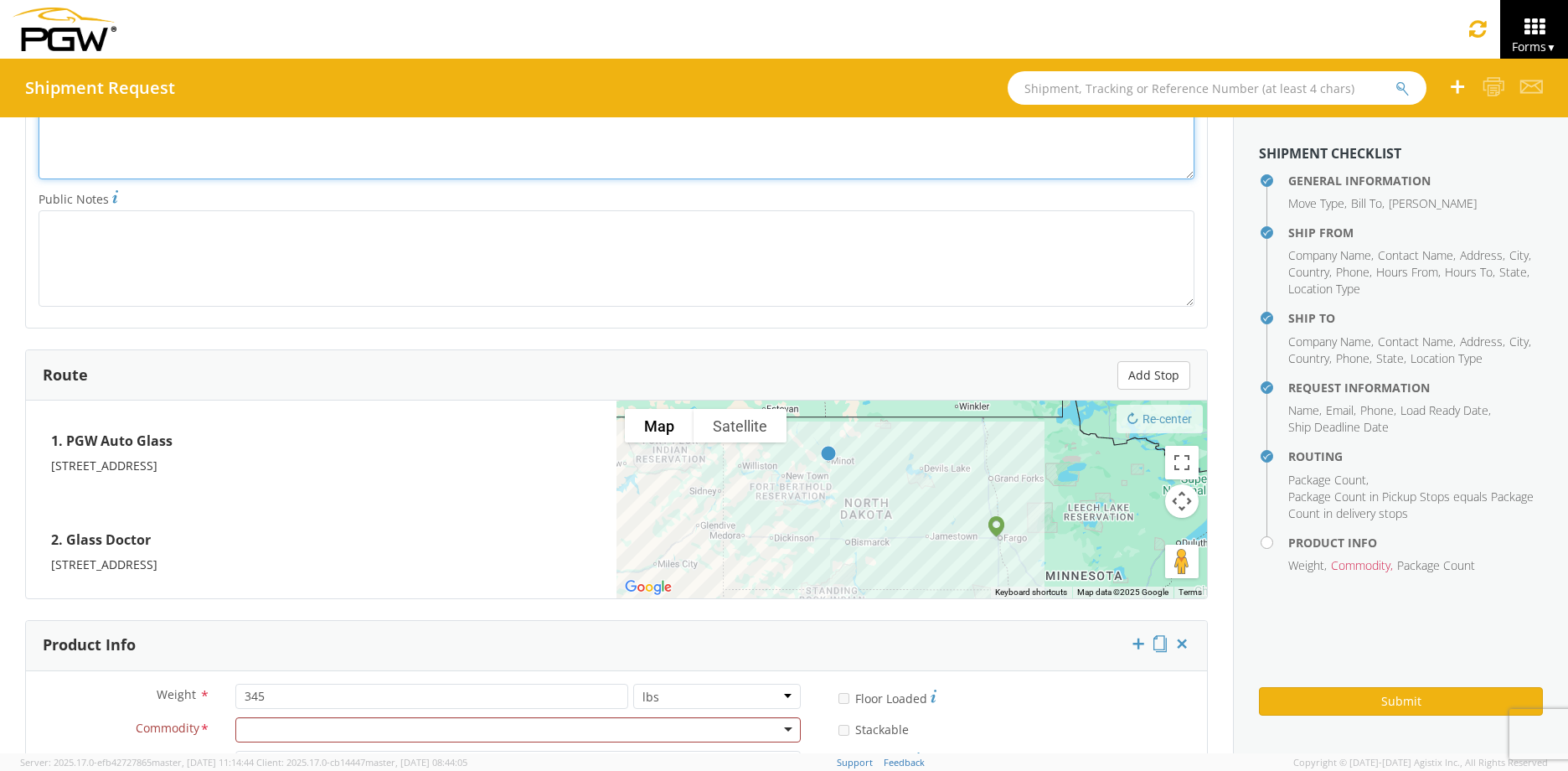
scroll to position [1332, 0]
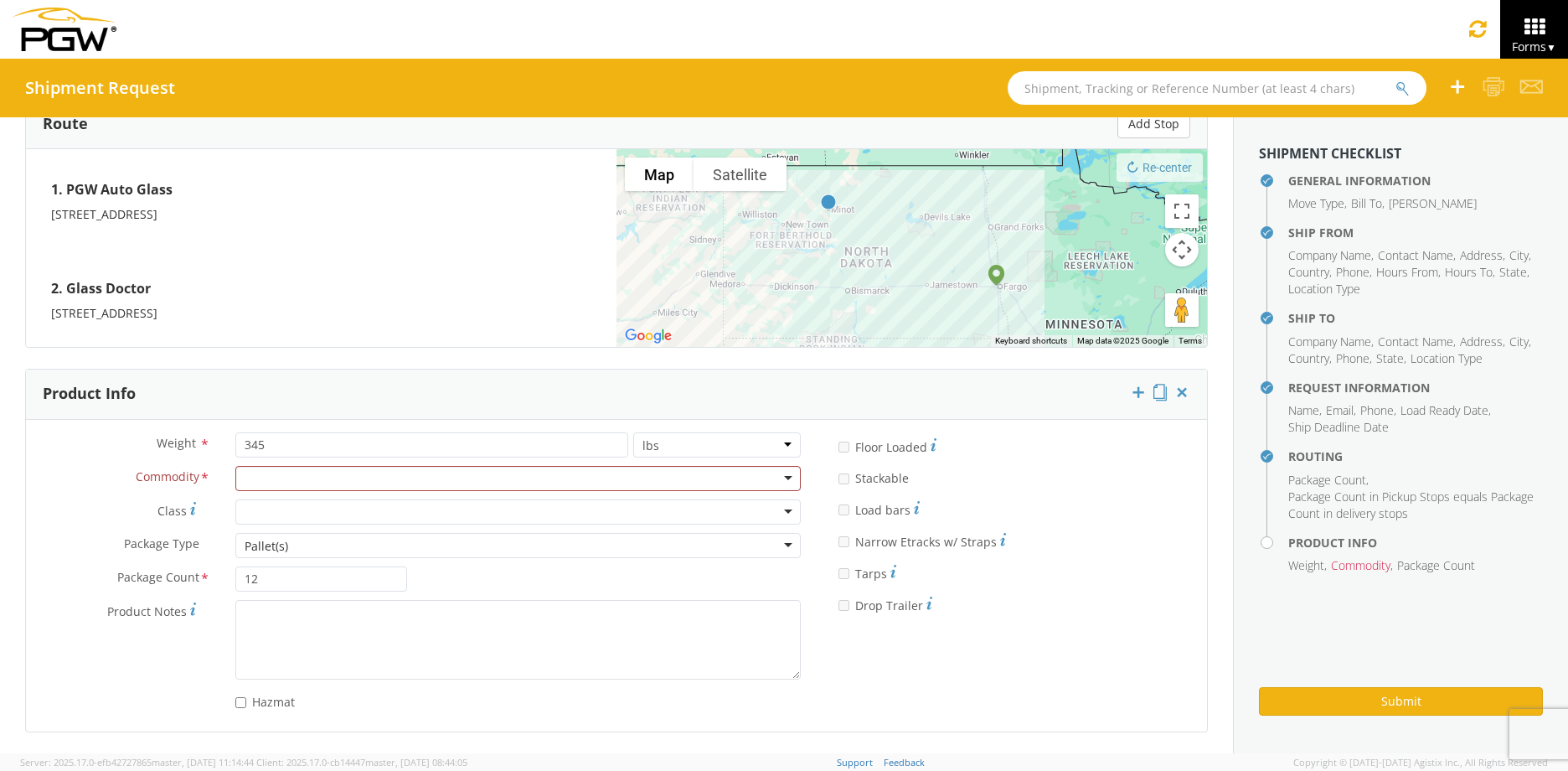
type textarea "Pro # 839656714953"
click at [330, 442] on input "345" at bounding box center [432, 444] width 393 height 25
type input "325"
click at [277, 481] on div at bounding box center [518, 478] width 566 height 25
click at [316, 538] on div "Pallet(s)" at bounding box center [518, 545] width 566 height 25
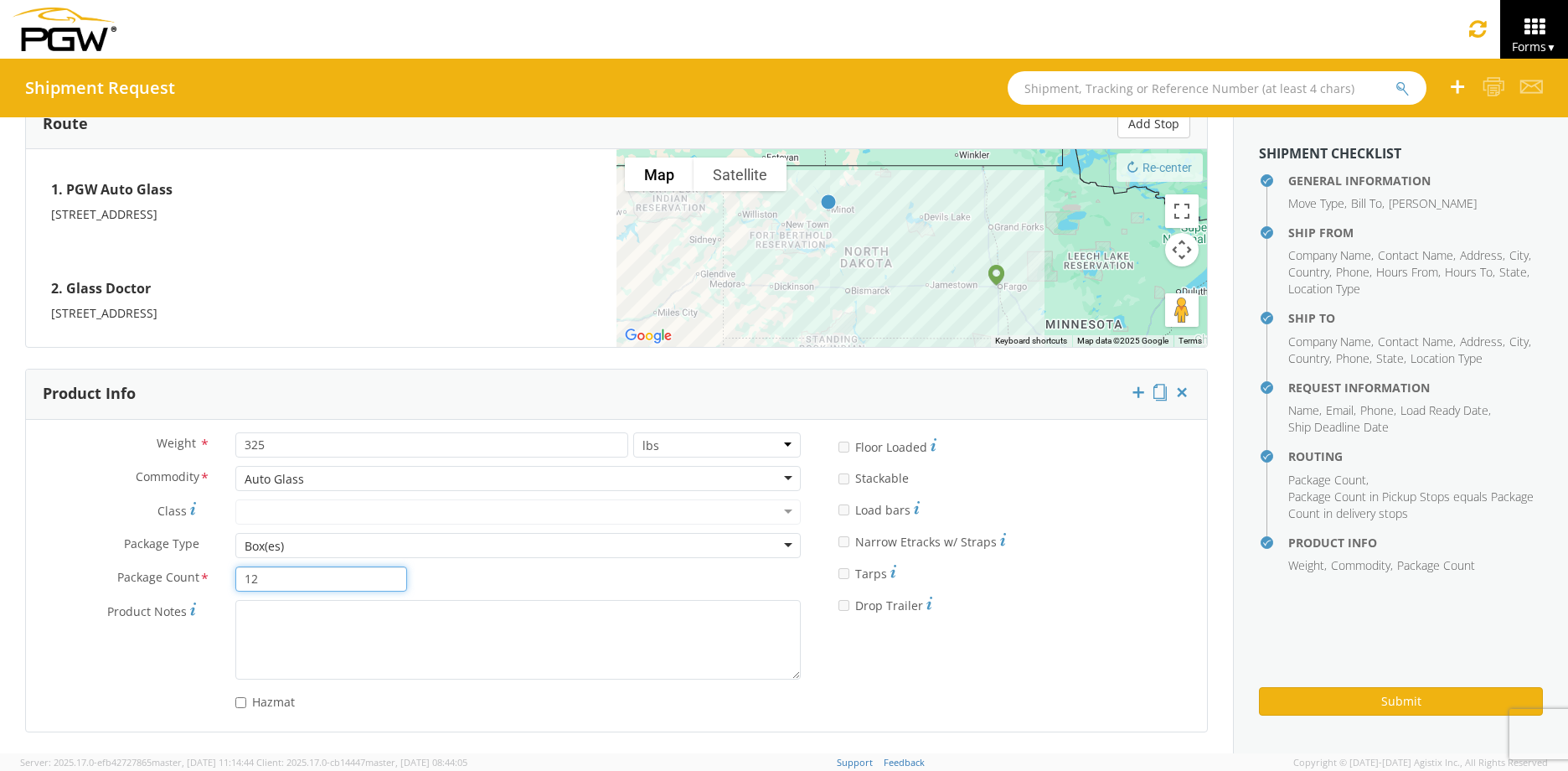
drag, startPoint x: 301, startPoint y: 579, endPoint x: 124, endPoint y: 578, distance: 177.0
click at [124, 578] on div "Package Count * 12" at bounding box center [222, 578] width 393 height 25
type input "6"
click at [1391, 705] on button "Submit" at bounding box center [1401, 701] width 284 height 29
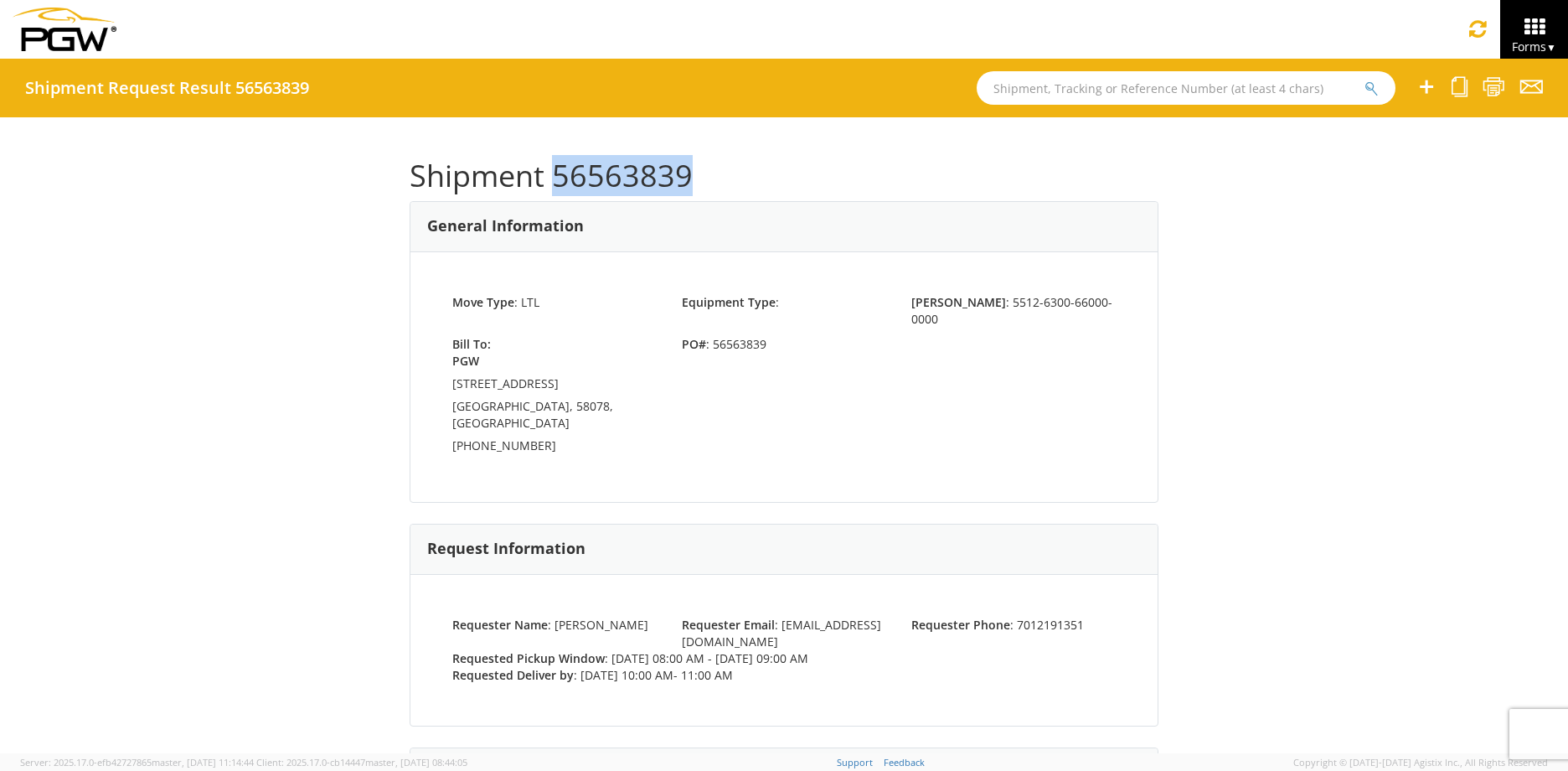
drag, startPoint x: 680, startPoint y: 167, endPoint x: 547, endPoint y: 174, distance: 133.2
click at [547, 174] on h1 "Shipment 56563839" at bounding box center [784, 175] width 748 height 33
copy h1 "56563839"
click at [1527, 27] on icon at bounding box center [1534, 26] width 78 height 23
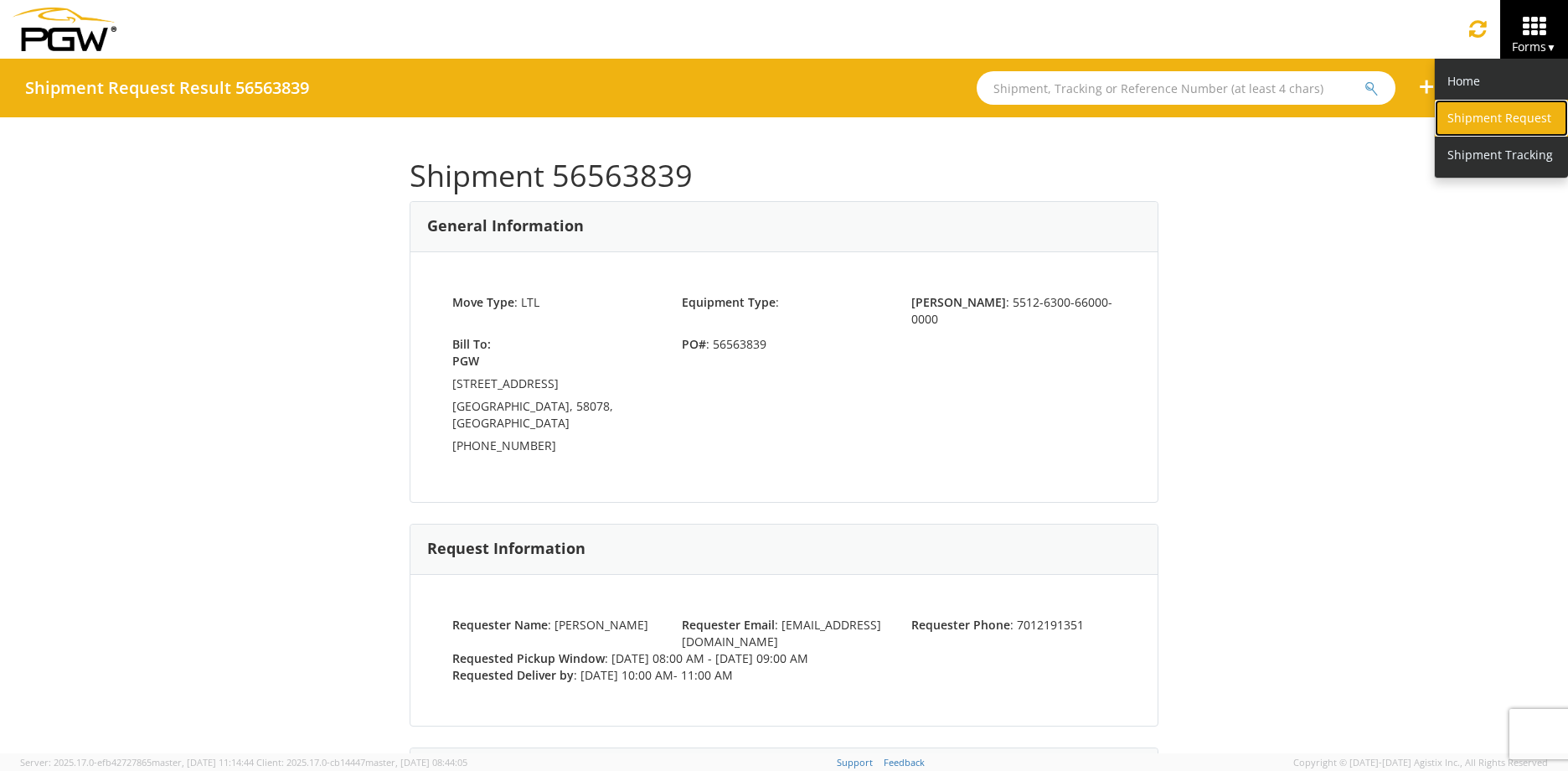
click at [1460, 106] on link "Shipment Request" at bounding box center [1501, 118] width 133 height 37
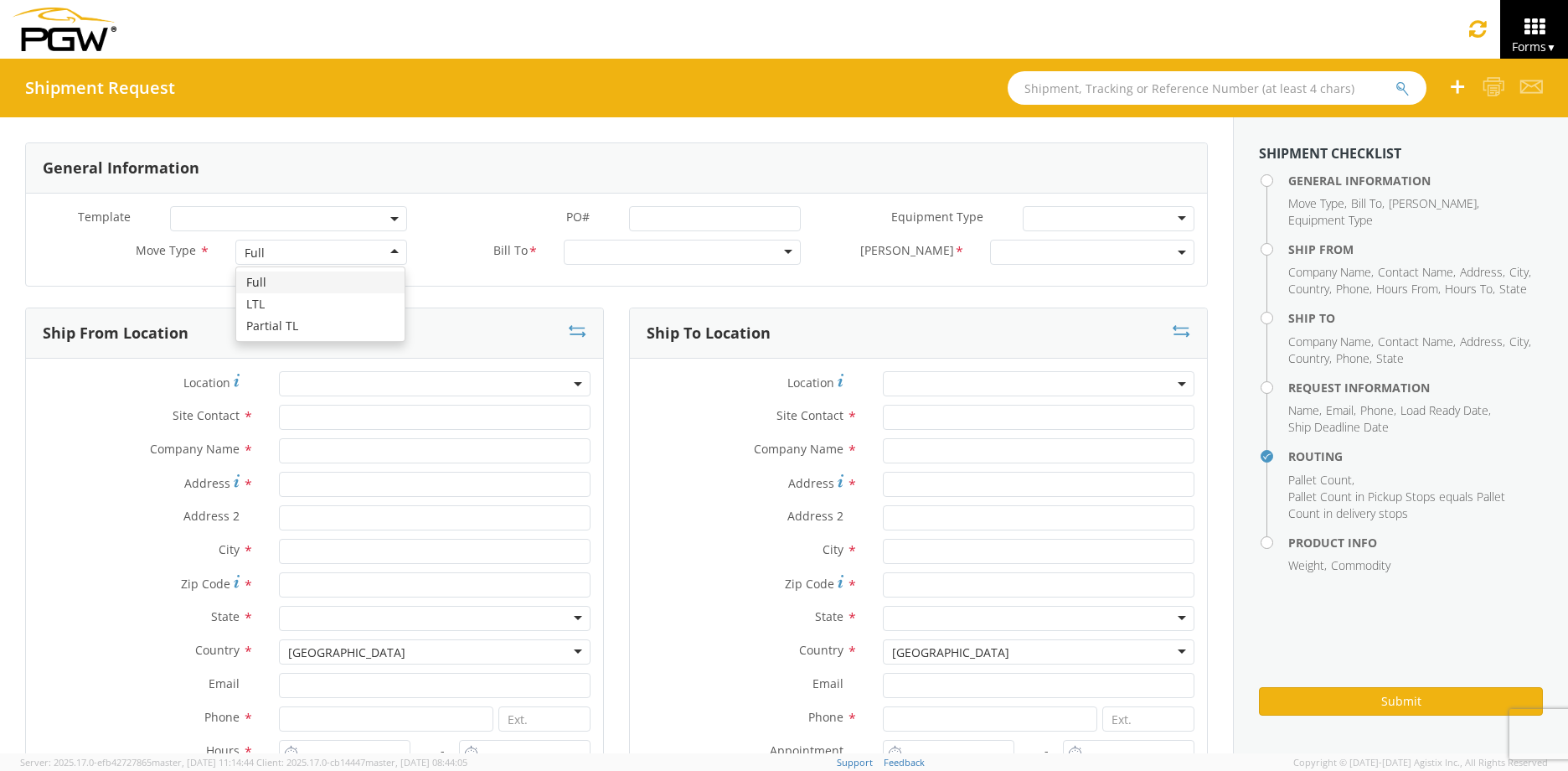
click at [385, 256] on div "Full" at bounding box center [321, 252] width 172 height 25
click at [773, 252] on div at bounding box center [682, 252] width 237 height 25
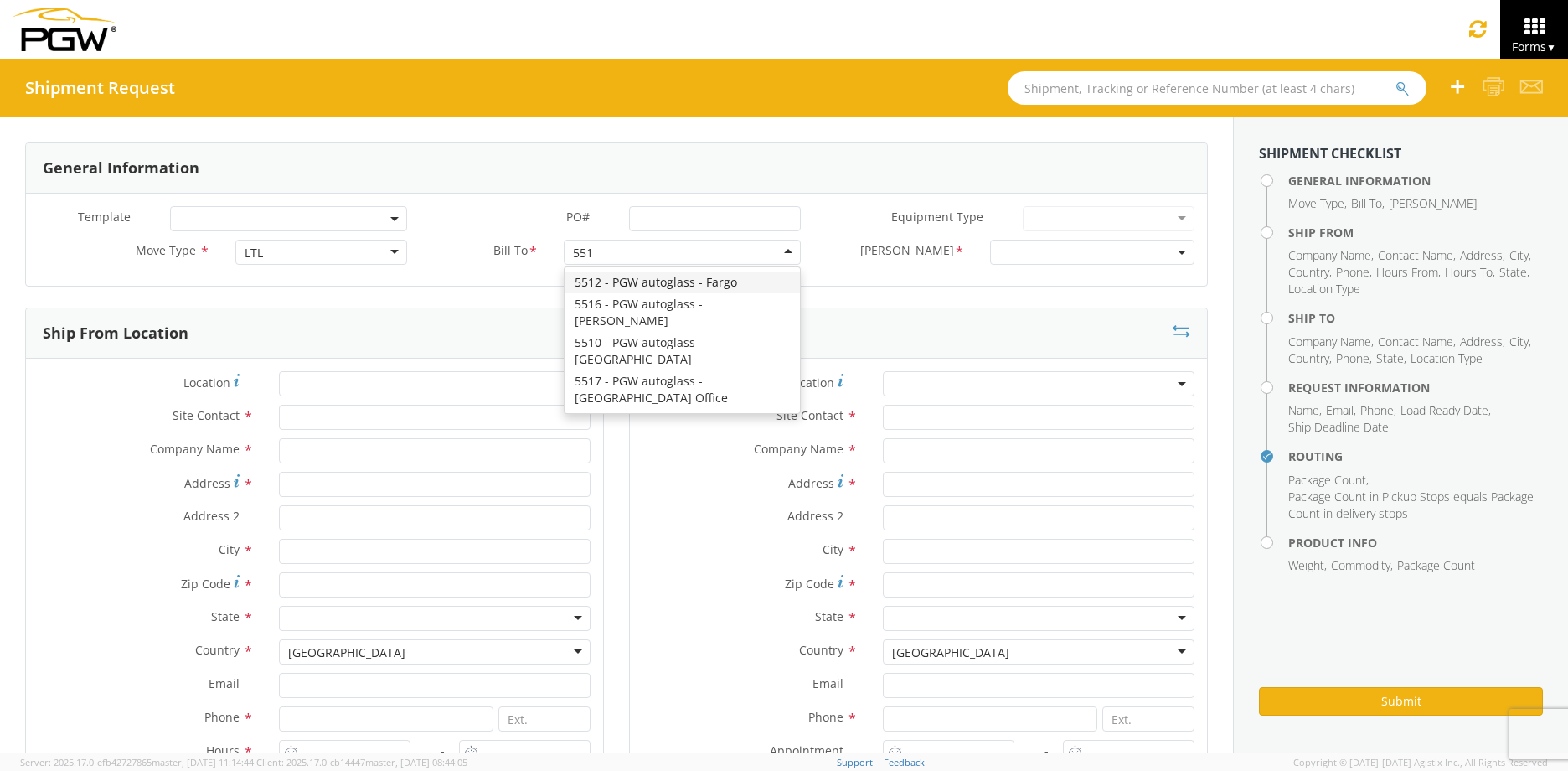
type input "5512"
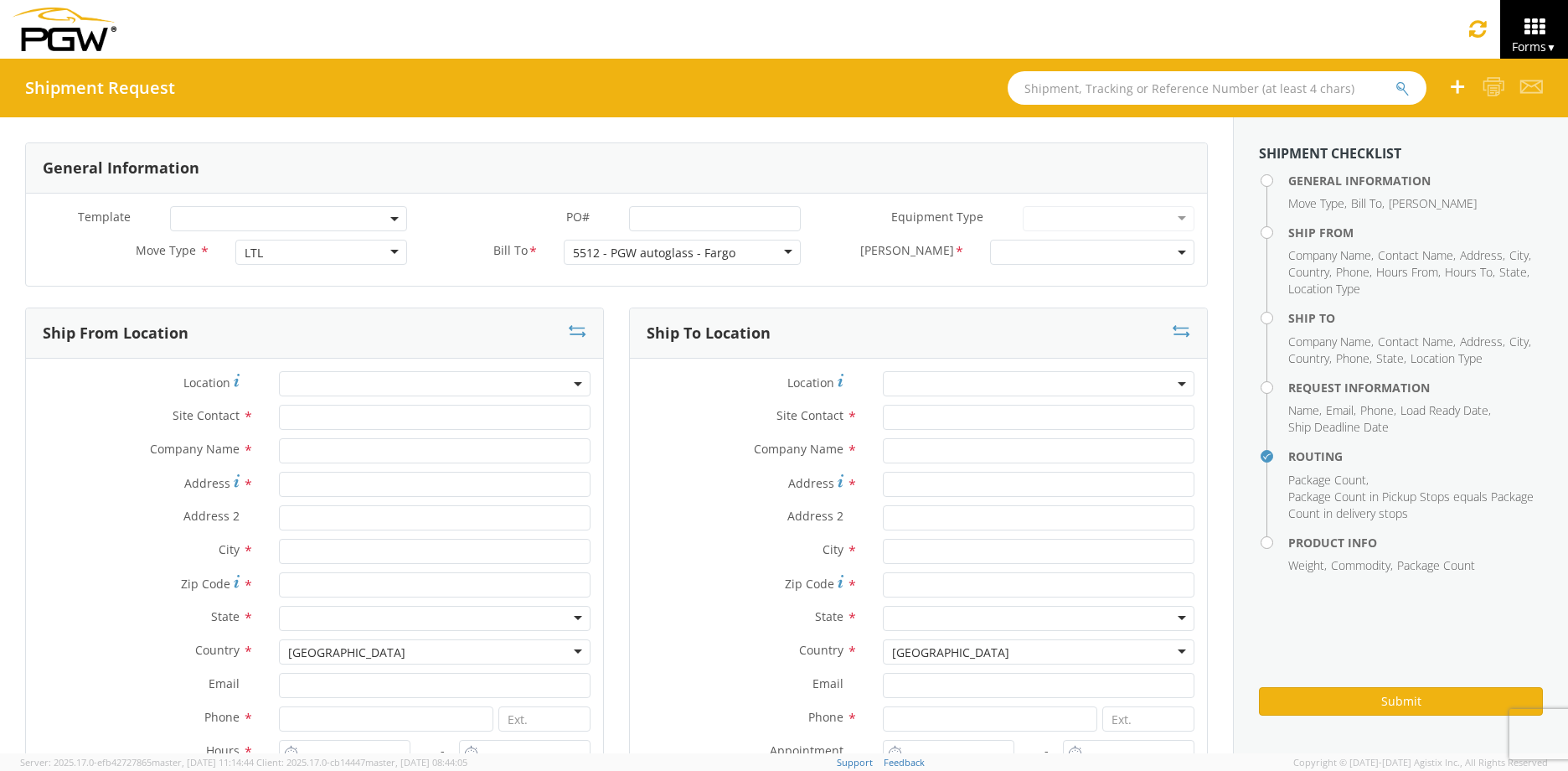
click at [1178, 253] on b at bounding box center [1181, 252] width 8 height 5
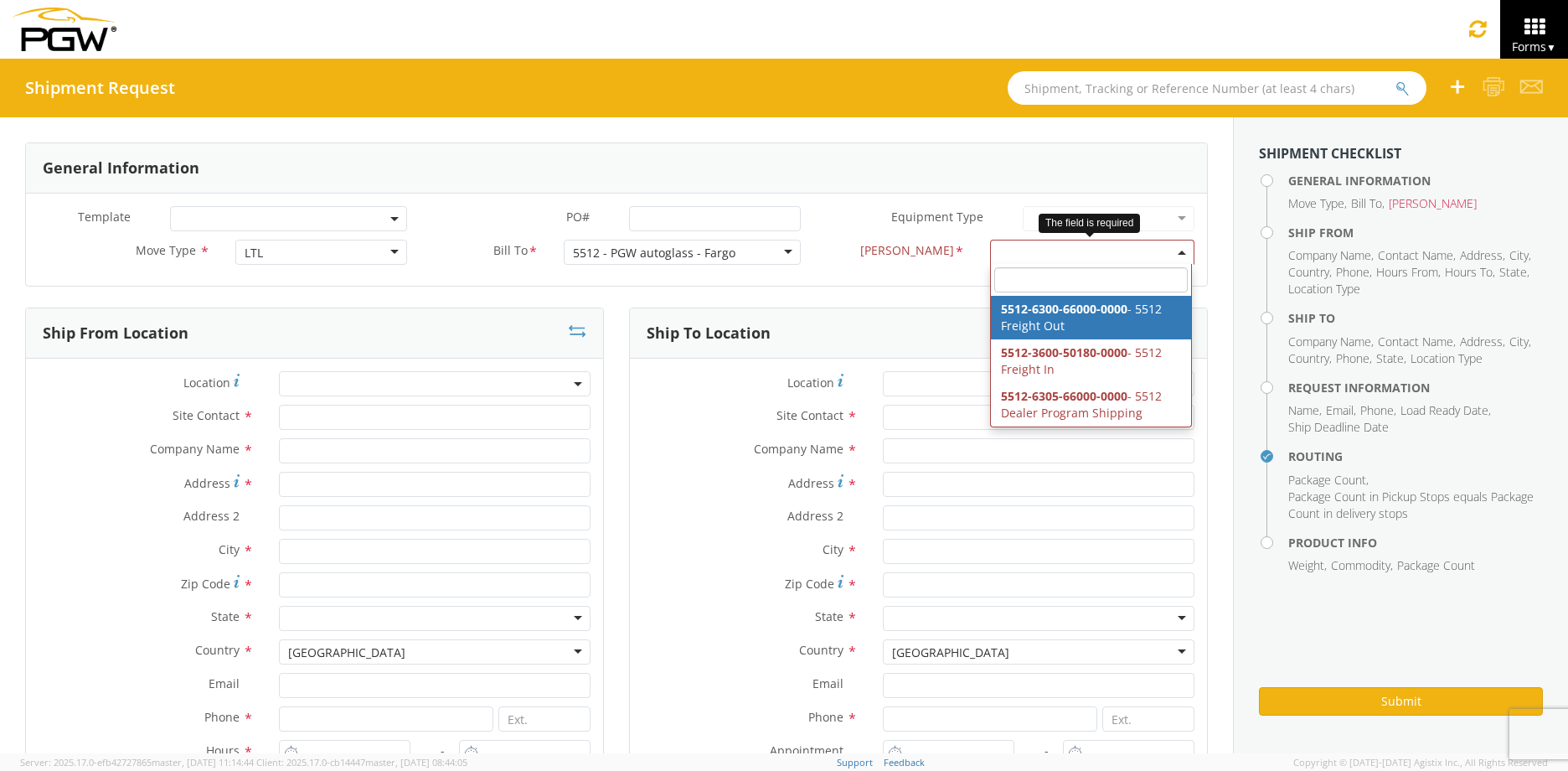
select select "5512-6300-66000-0000"
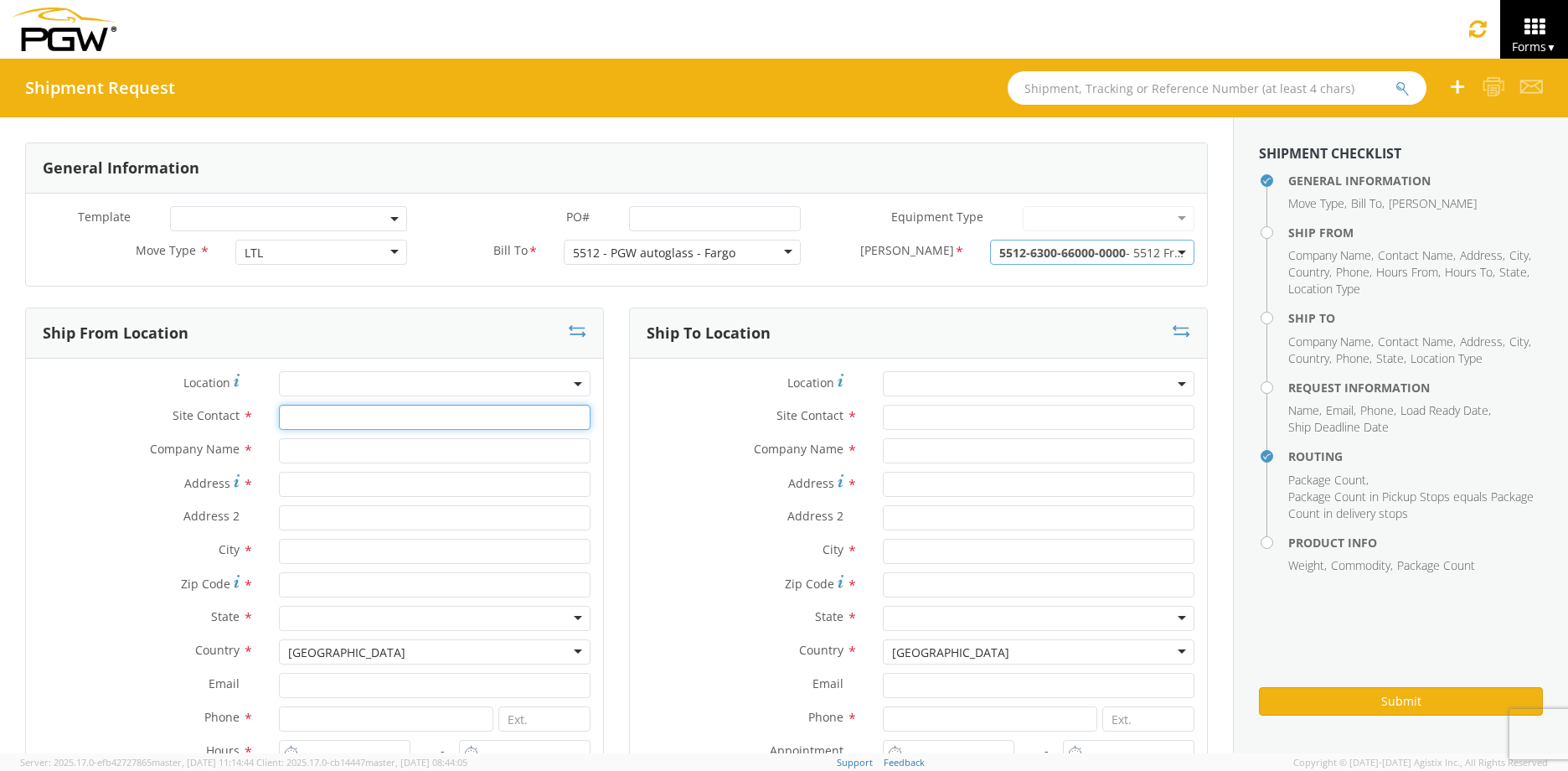
click at [348, 421] on input "text" at bounding box center [435, 416] width 312 height 25
click at [330, 445] on input "text" at bounding box center [435, 451] width 312 height 25
type input "PGW Auto Glass"
type input "[PERSON_NAME]"
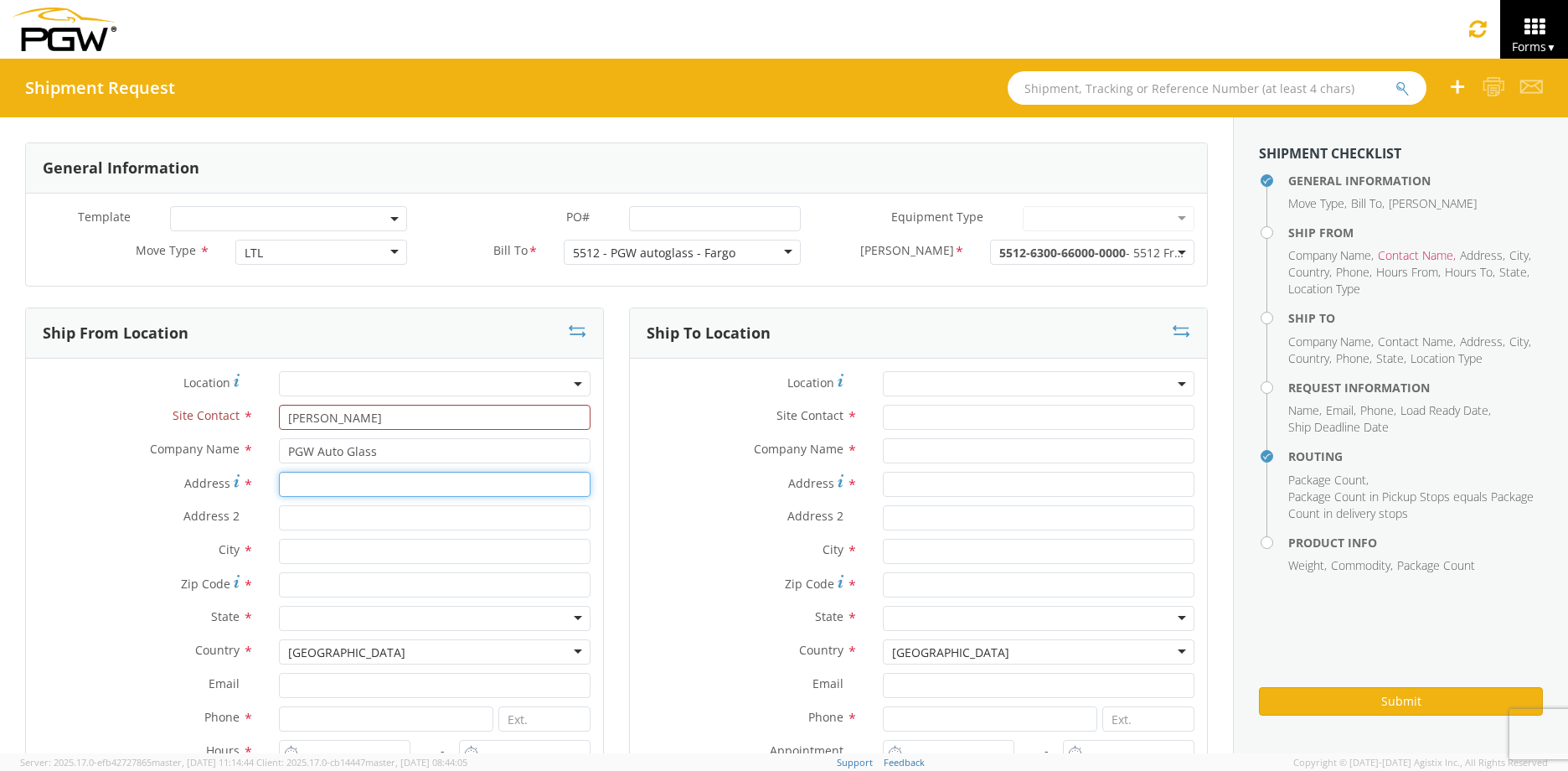
type input "[STREET_ADDRESS]"
type input "Unit A"
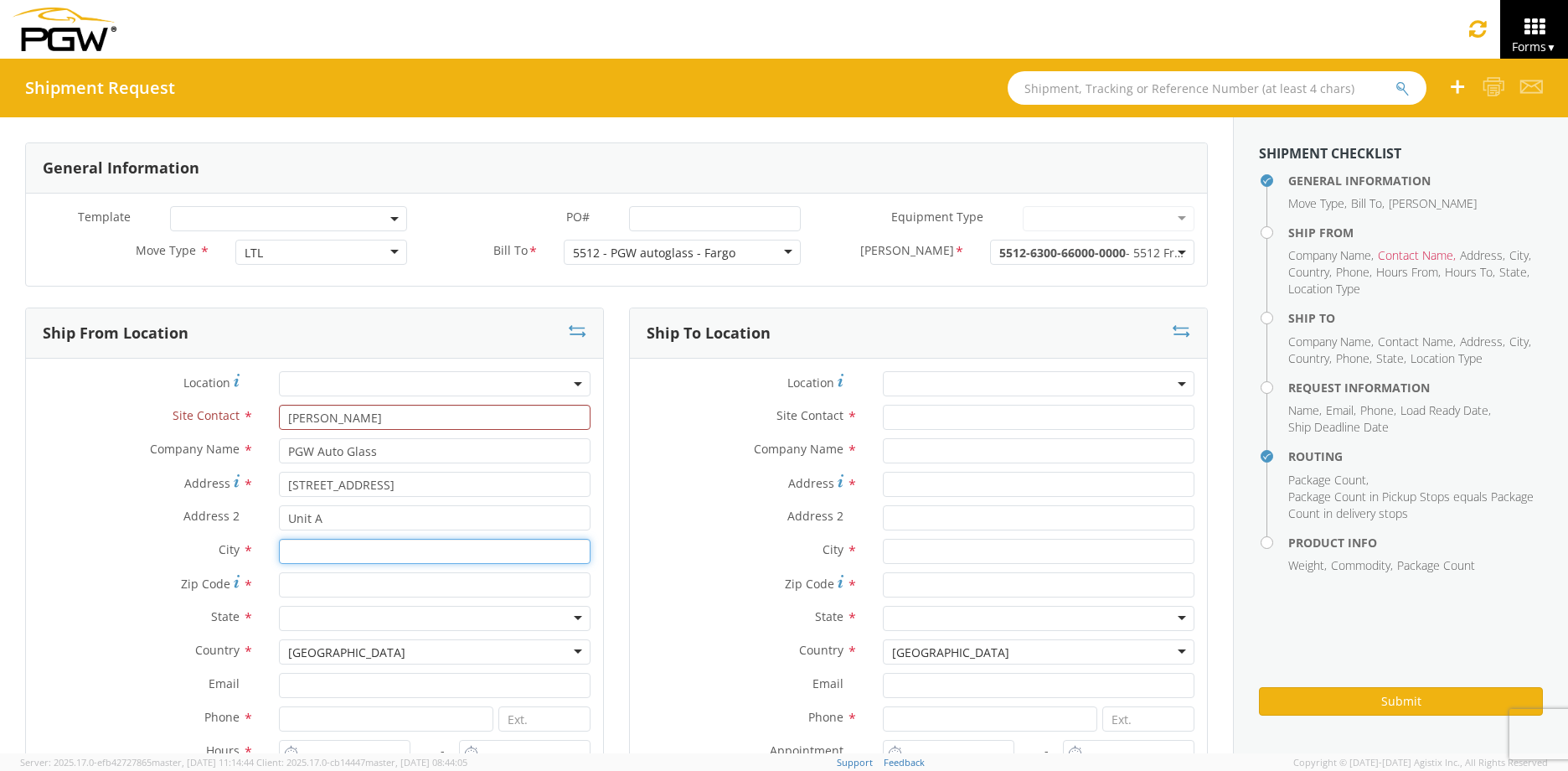
type input "West Fargo"
type input "58078"
type input "[EMAIL_ADDRESS][DOMAIN_NAME]"
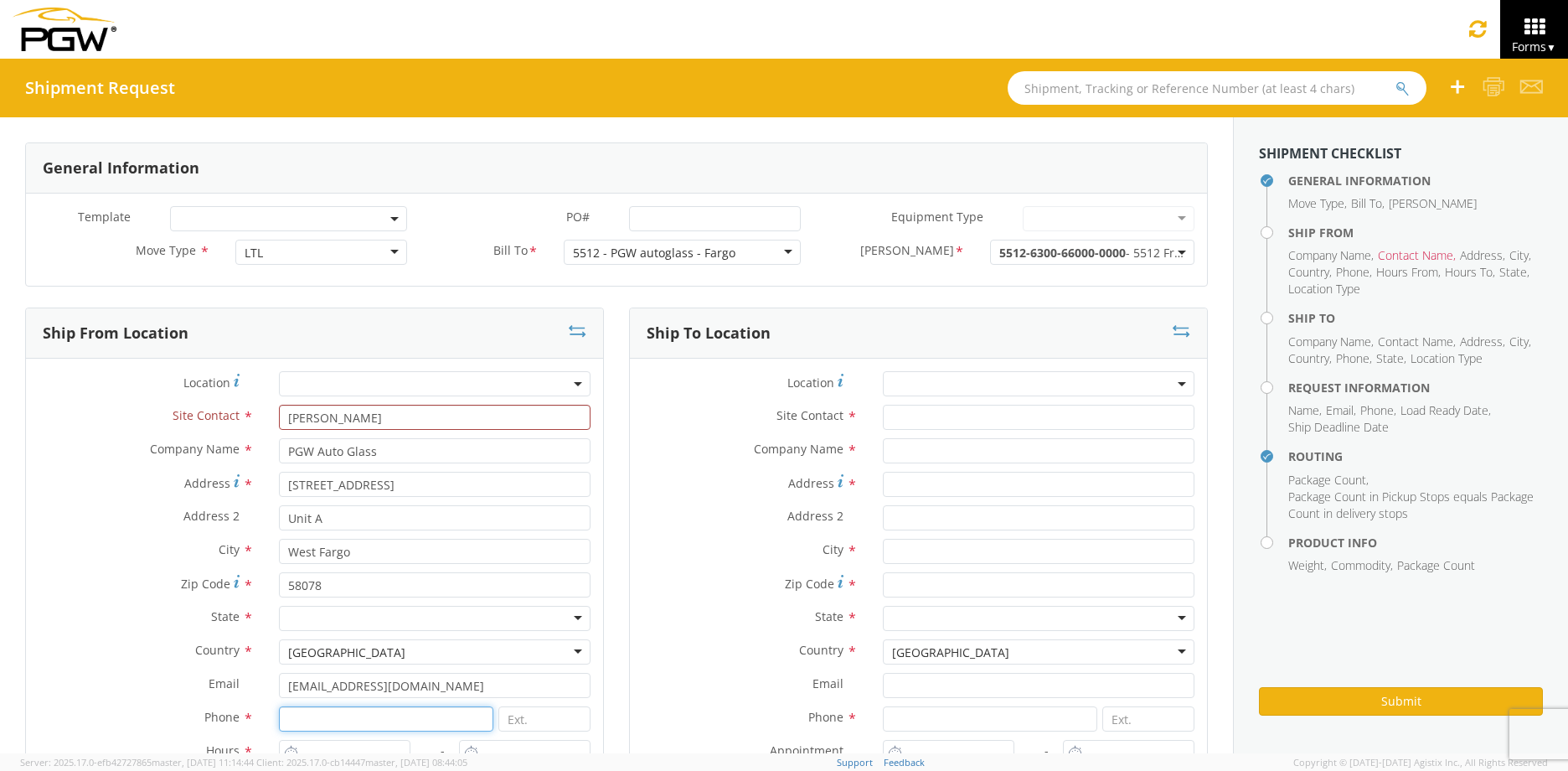
type input "7012191351"
type input "[PERSON_NAME]"
type input "Glass Doctor"
type input "[STREET_ADDRESS]"
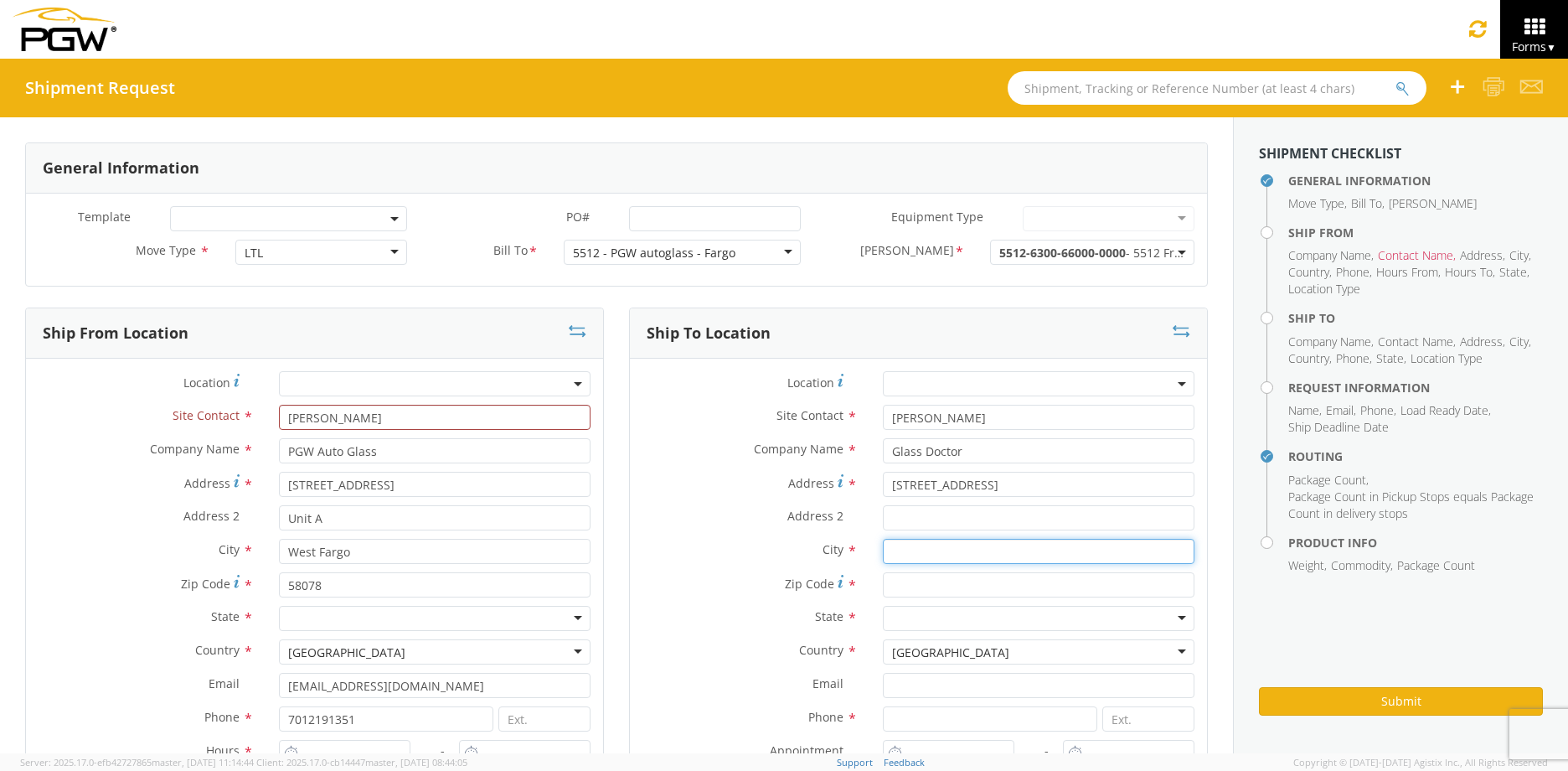
type input "Minot"
type input "58801"
type input "7012191351"
type input "[PERSON_NAME]"
type input "[EMAIL_ADDRESS][DOMAIN_NAME]"
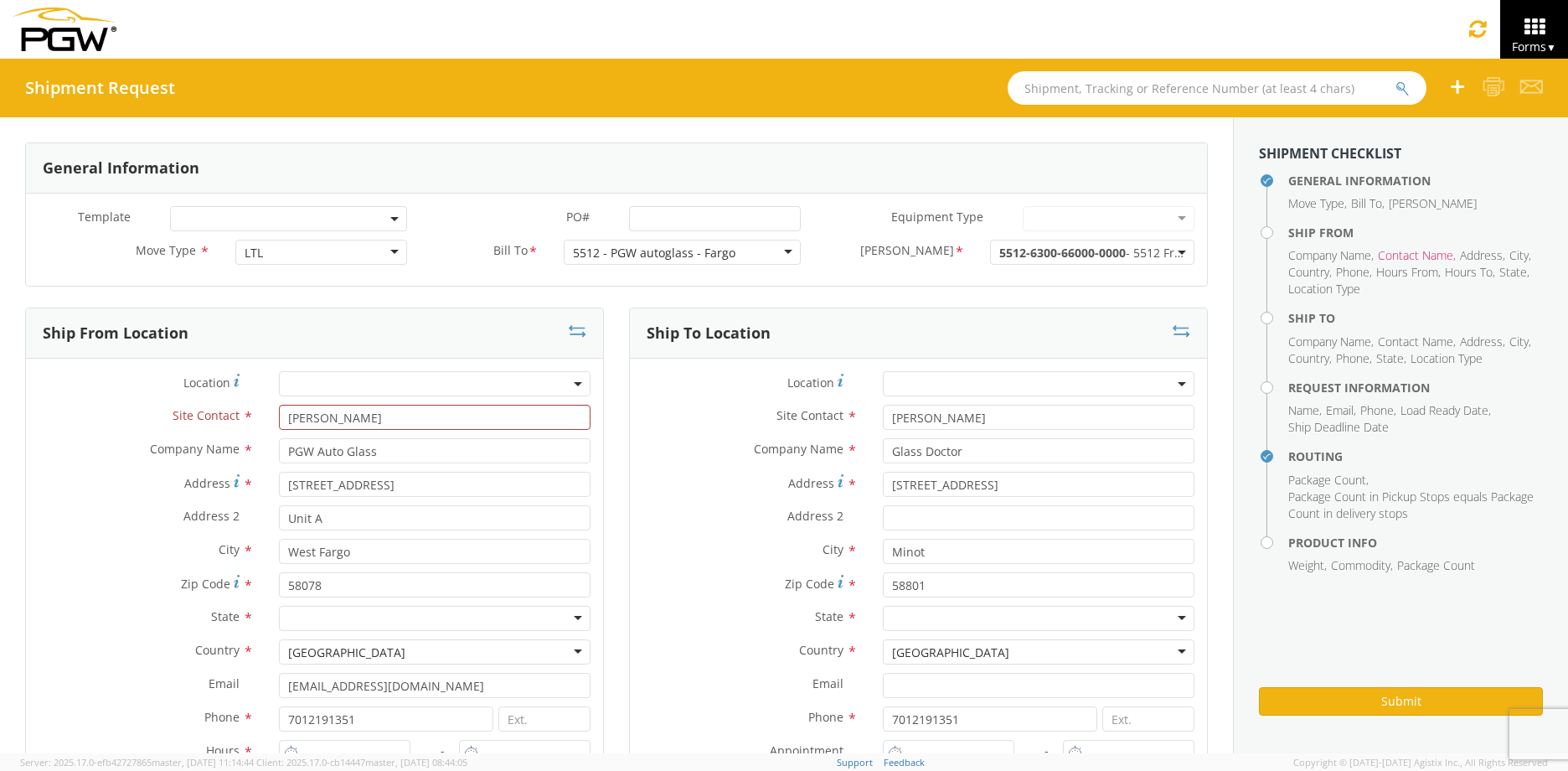
type input "7012191351"
type input "325"
type input "6"
type input "8:00 AM"
type input "9:00 AM"
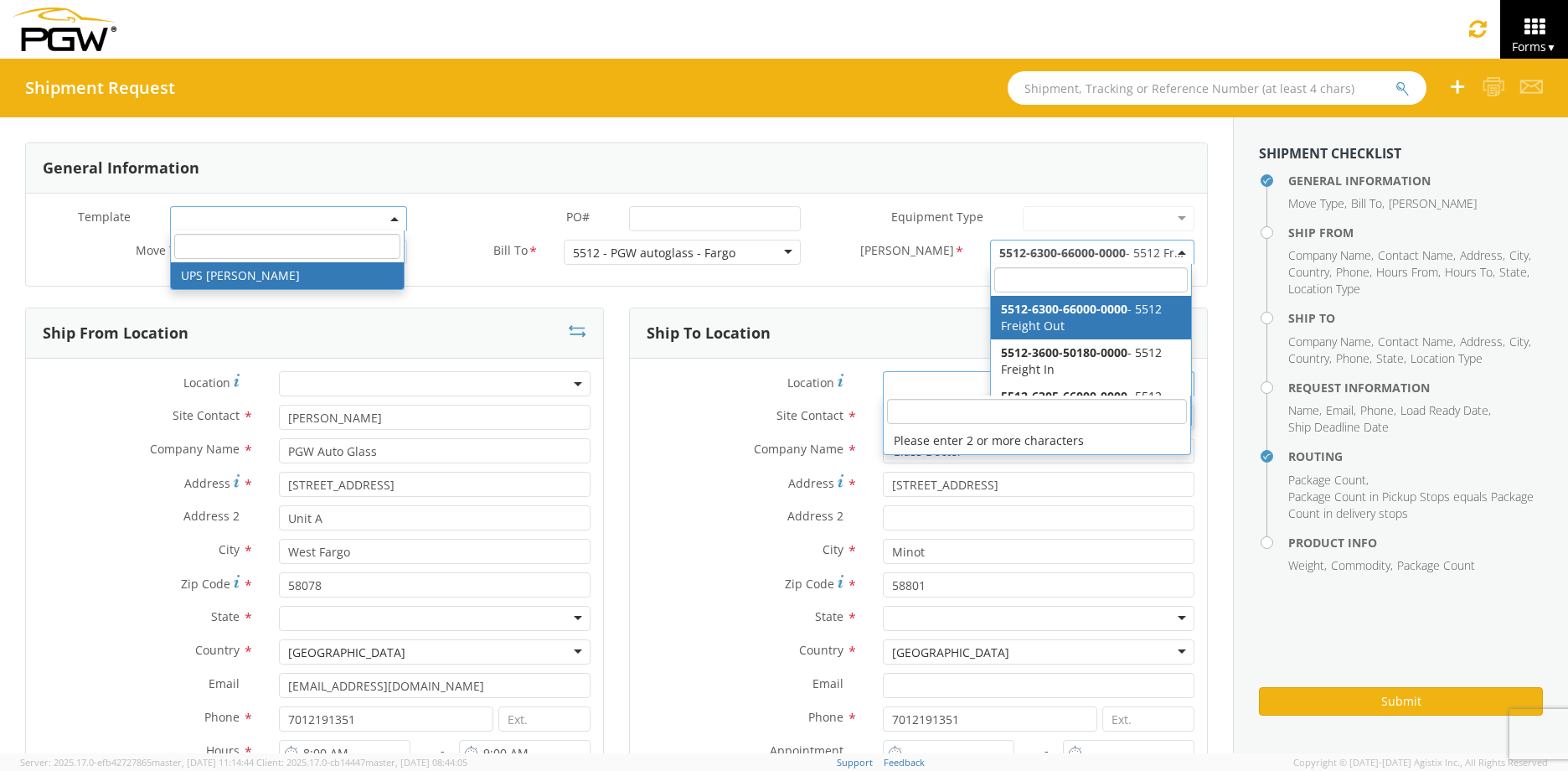
click at [745, 459] on label "Company Name *" at bounding box center [749, 450] width 240 height 22
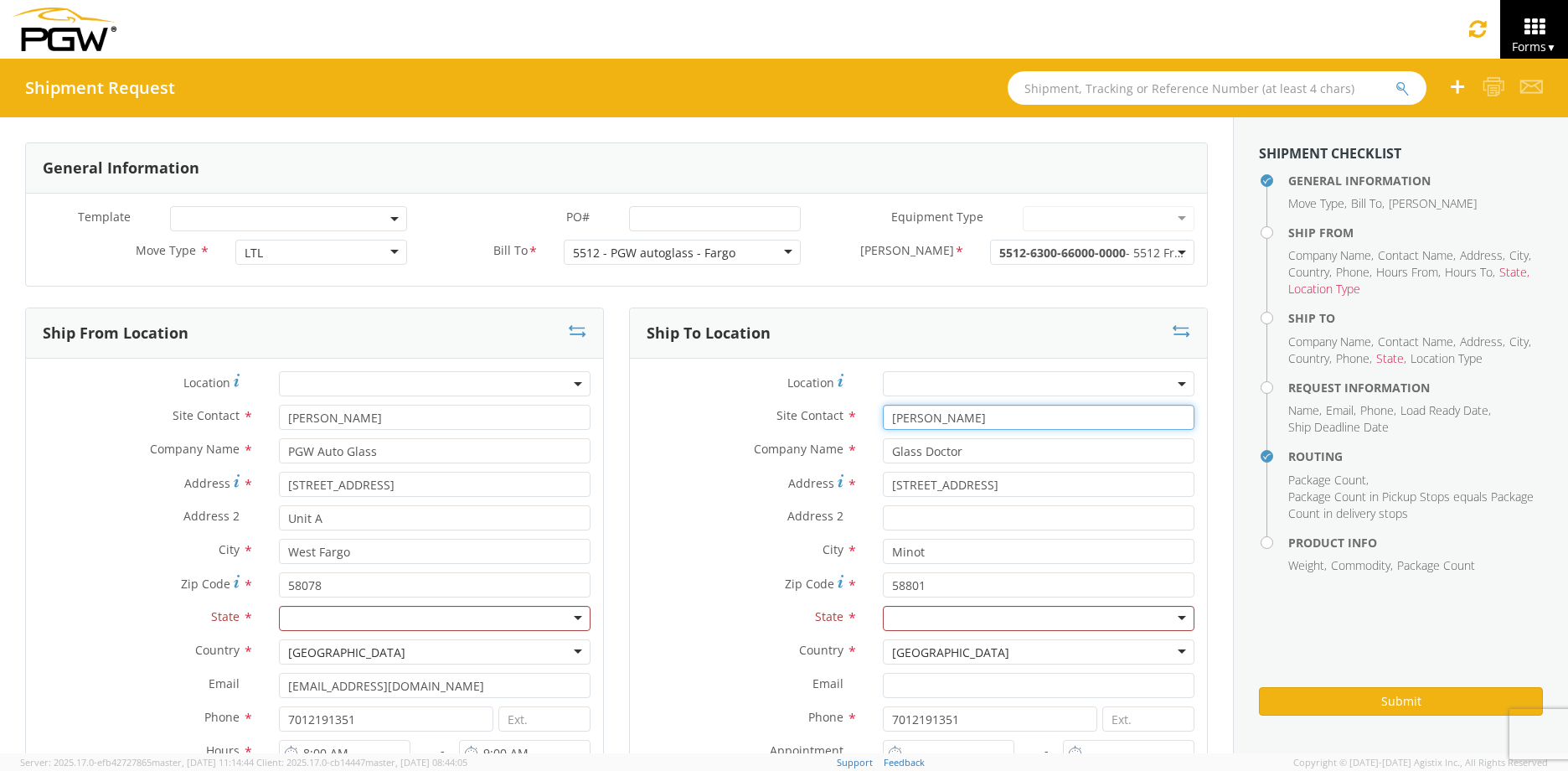
drag, startPoint x: 942, startPoint y: 426, endPoint x: 710, endPoint y: 417, distance: 232.2
click at [710, 417] on div "Site Contact * [PERSON_NAME] searching..." at bounding box center [917, 416] width 577 height 25
type input "[PERSON_NAME]"
click at [737, 419] on label "Site Contact *" at bounding box center [749, 416] width 240 height 22
drag, startPoint x: 976, startPoint y: 451, endPoint x: 725, endPoint y: 455, distance: 251.0
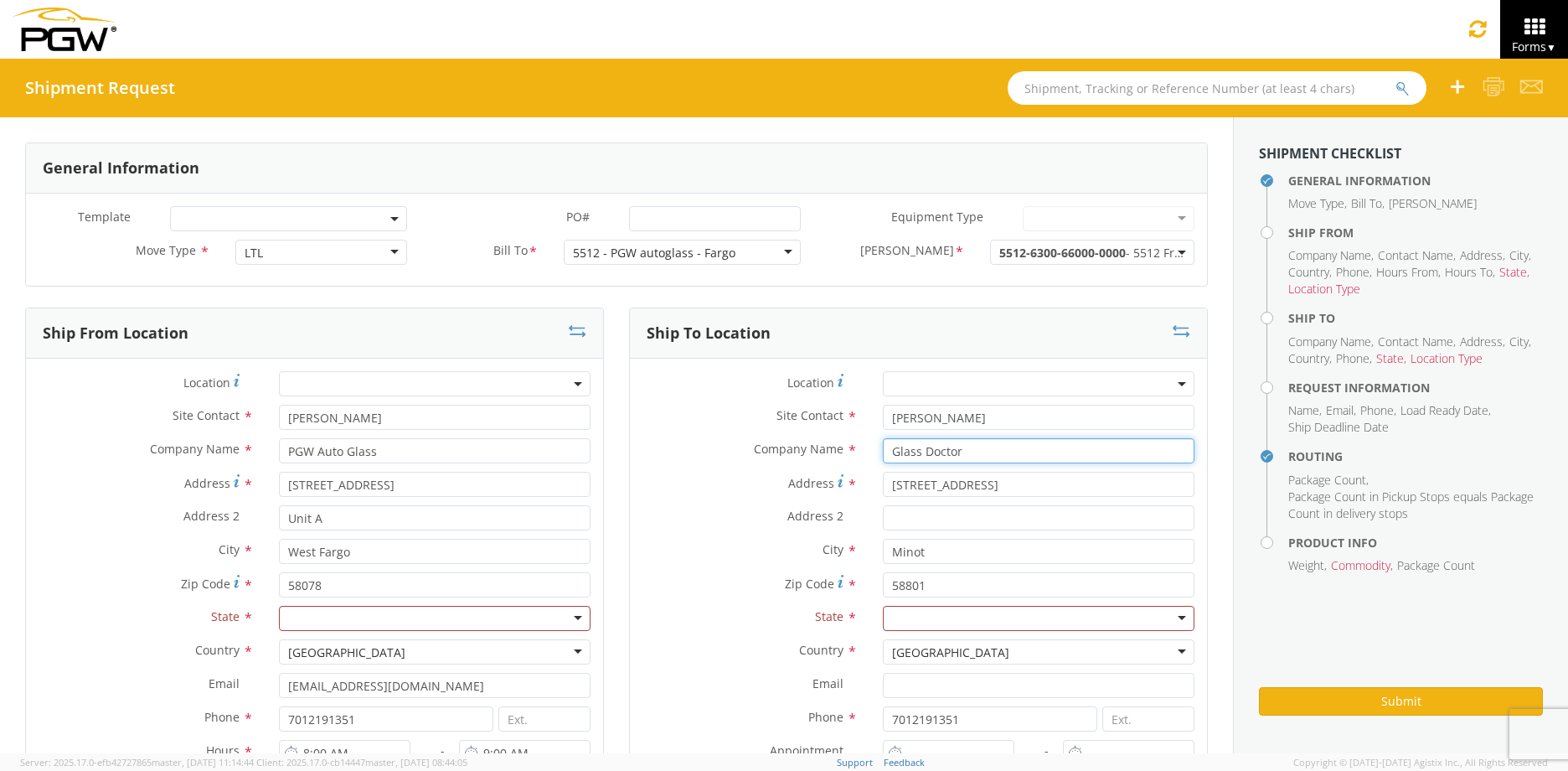
click at [726, 455] on div "Company Name * Glass Doctor searching..." at bounding box center [917, 451] width 577 height 25
type input "Mars of [GEOGRAPHIC_DATA]"
type input "[STREET_ADDRESS]"
click at [766, 483] on label "Address *" at bounding box center [749, 483] width 240 height 23
click at [882, 483] on input "[STREET_ADDRESS]" at bounding box center [1038, 484] width 312 height 25
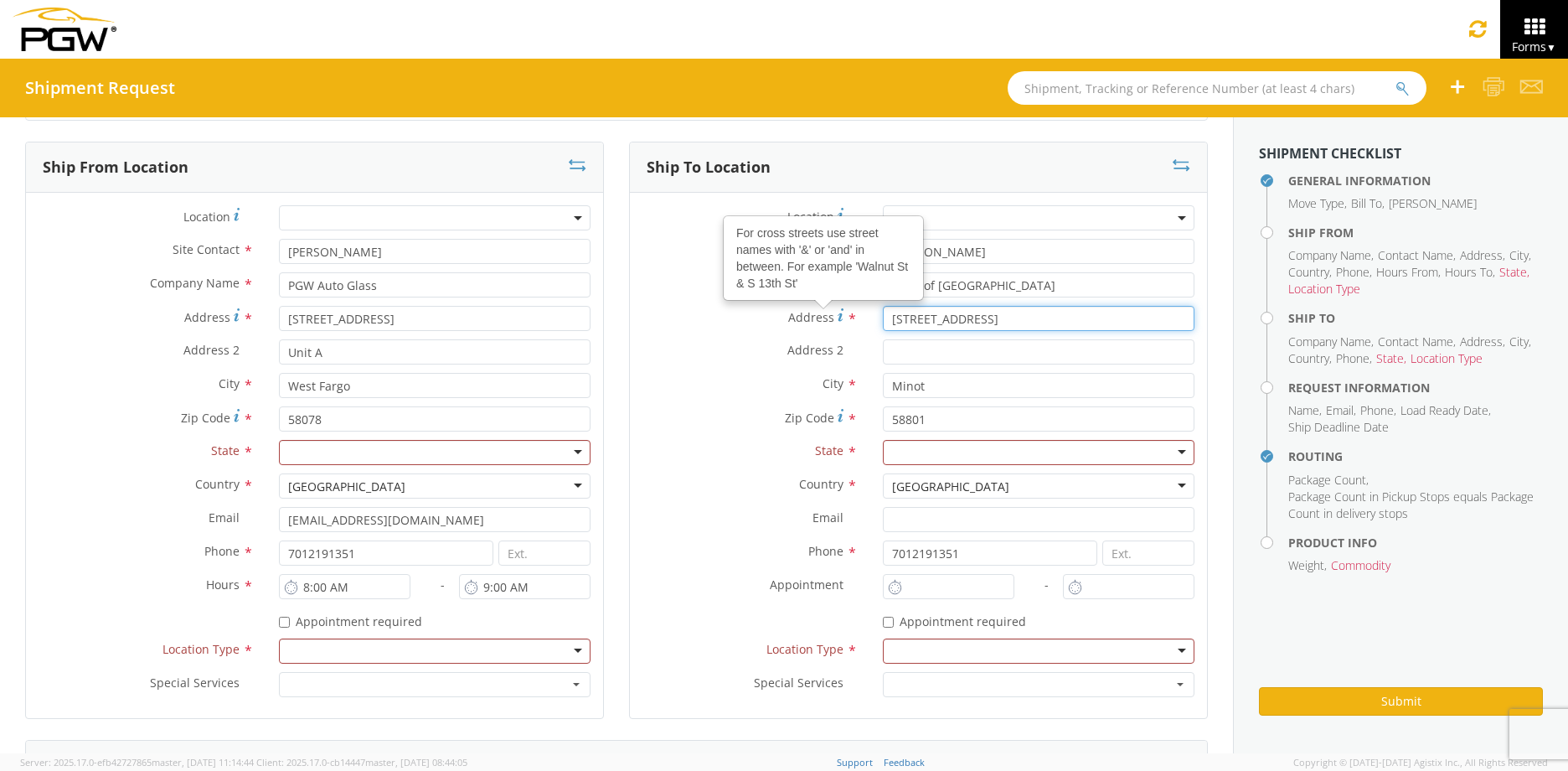
scroll to position [167, 0]
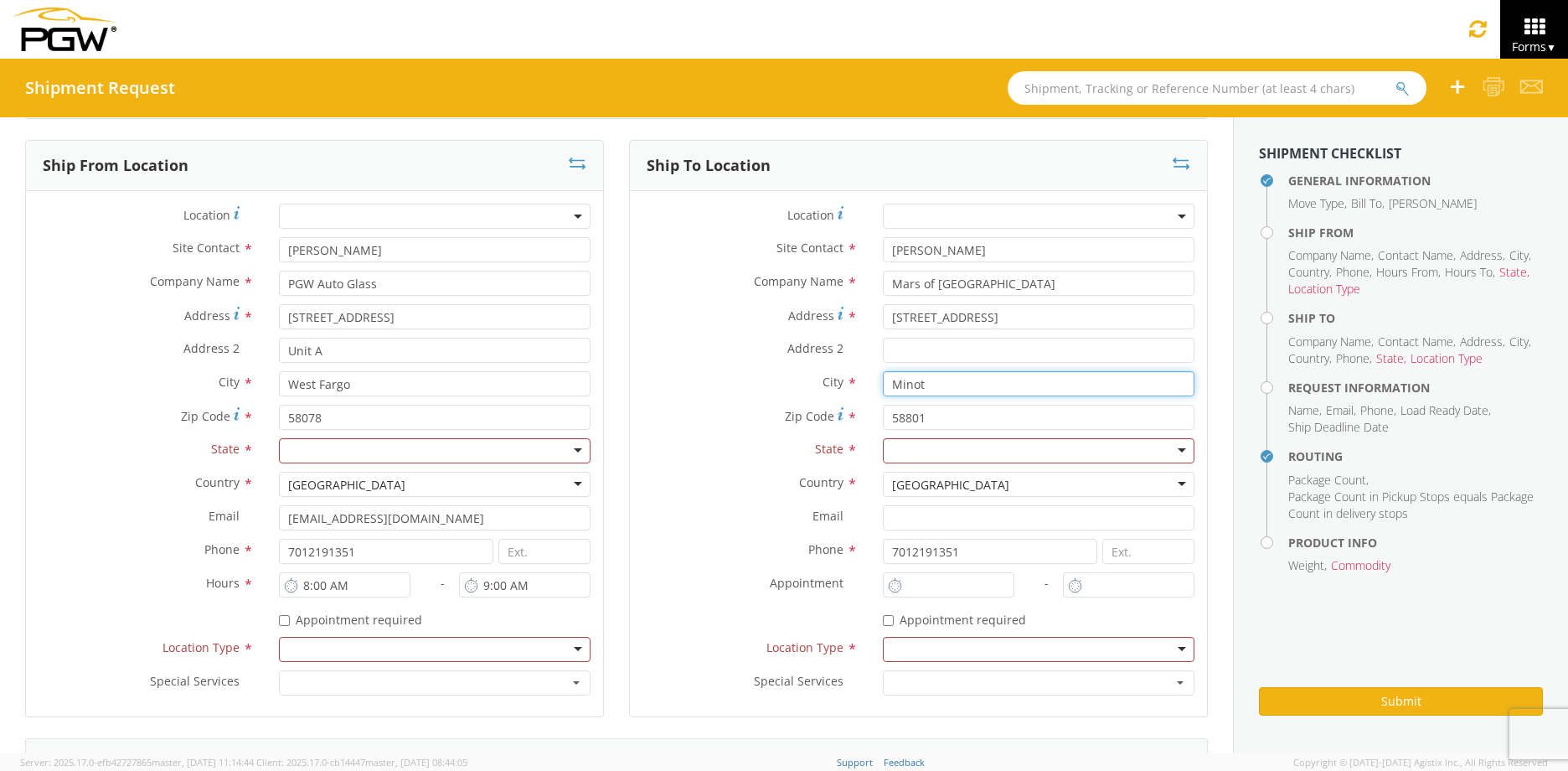
drag, startPoint x: 928, startPoint y: 388, endPoint x: 800, endPoint y: 403, distance: 128.9
click at [800, 403] on div "City * Minot" at bounding box center [917, 388] width 577 height 33
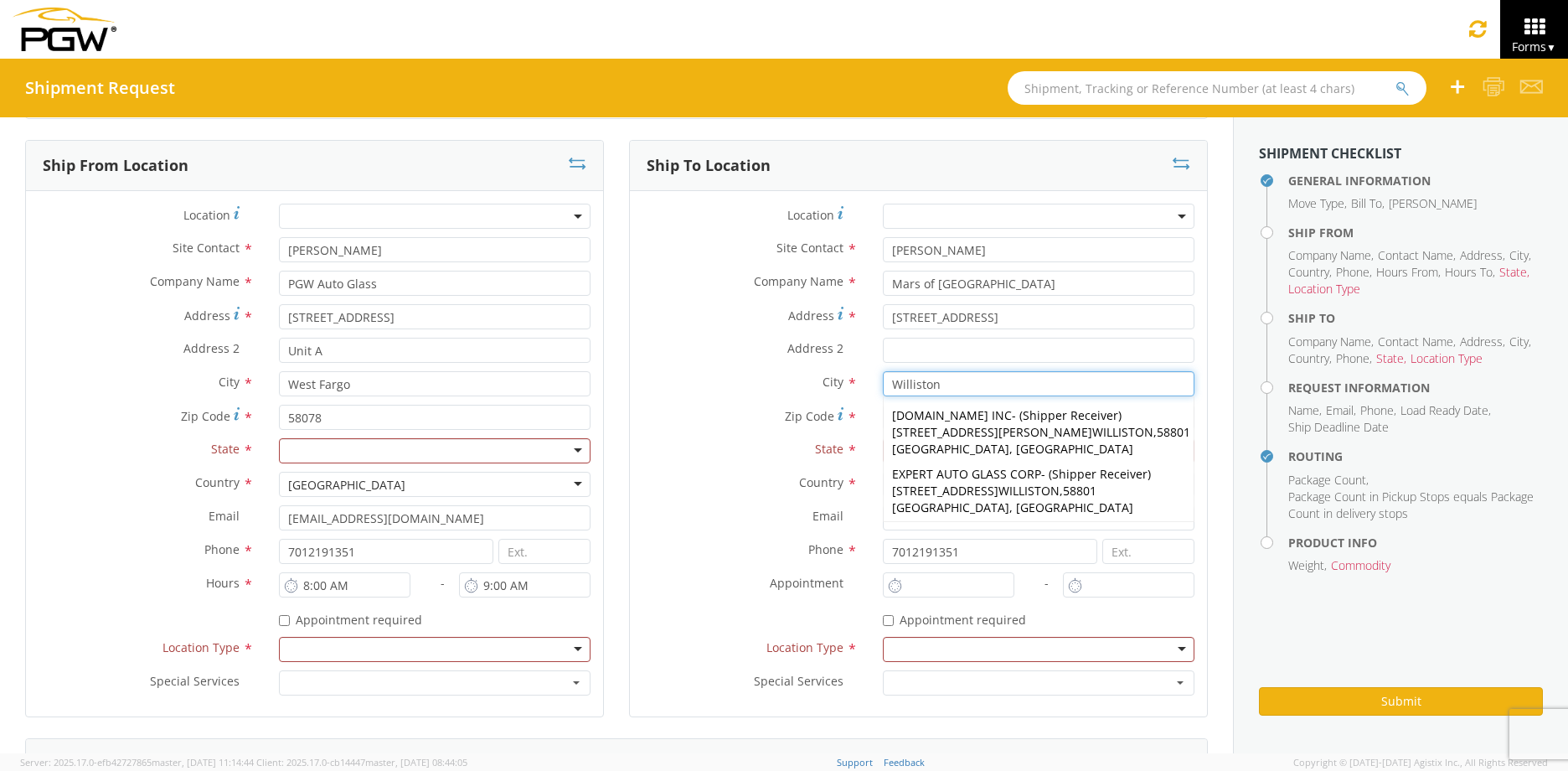
type input "Williston"
click at [718, 354] on label "Address 2 *" at bounding box center [749, 349] width 240 height 22
click at [882, 354] on input "Address 2 *" at bounding box center [1038, 350] width 312 height 25
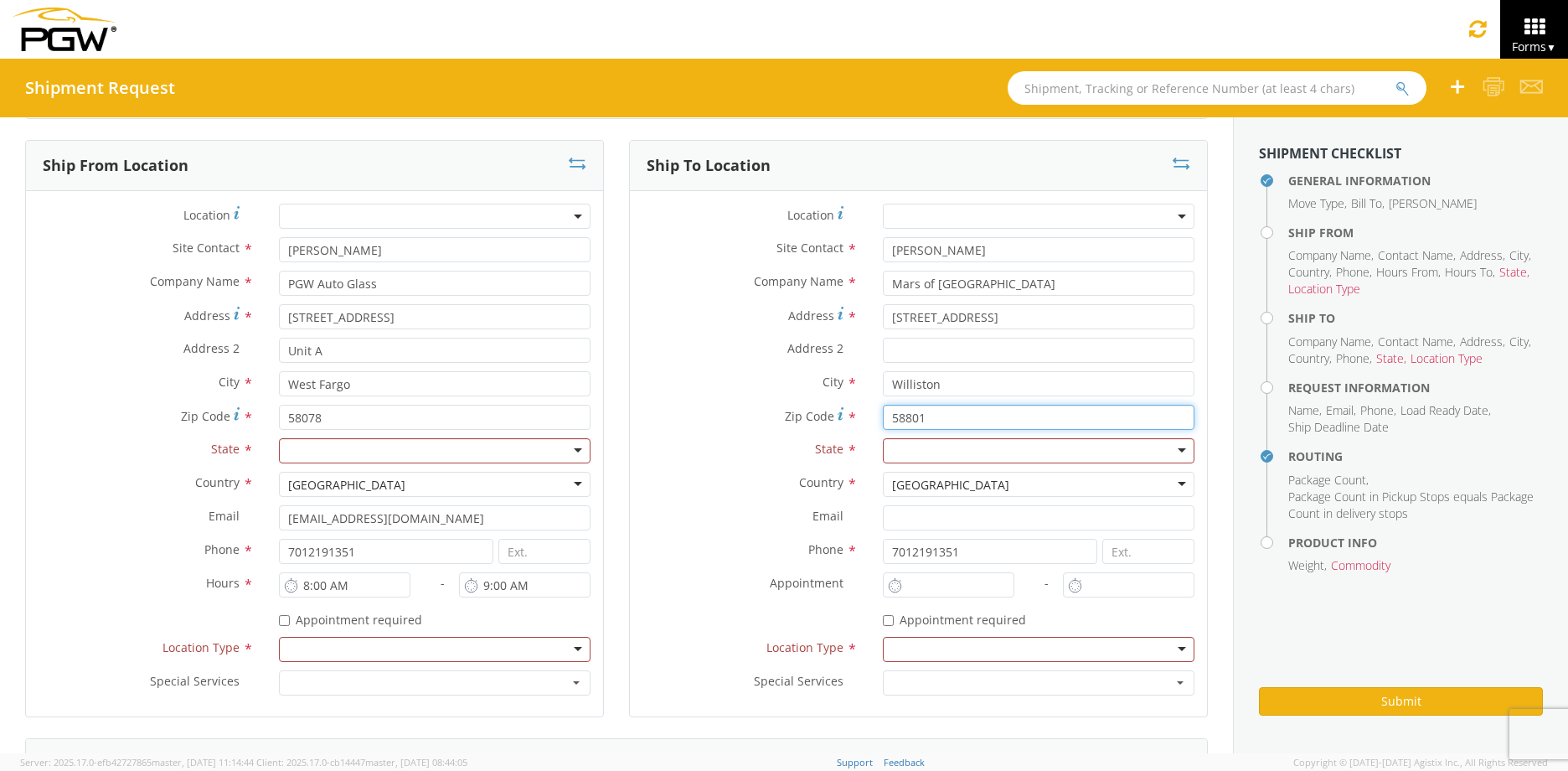
drag, startPoint x: 960, startPoint y: 416, endPoint x: 749, endPoint y: 409, distance: 211.1
click at [749, 409] on div "Zip Code * 58801" at bounding box center [917, 416] width 577 height 25
type input "58801"
click at [749, 408] on label "Zip Code *" at bounding box center [749, 416] width 240 height 23
click at [882, 408] on input "58801" at bounding box center [1038, 416] width 312 height 25
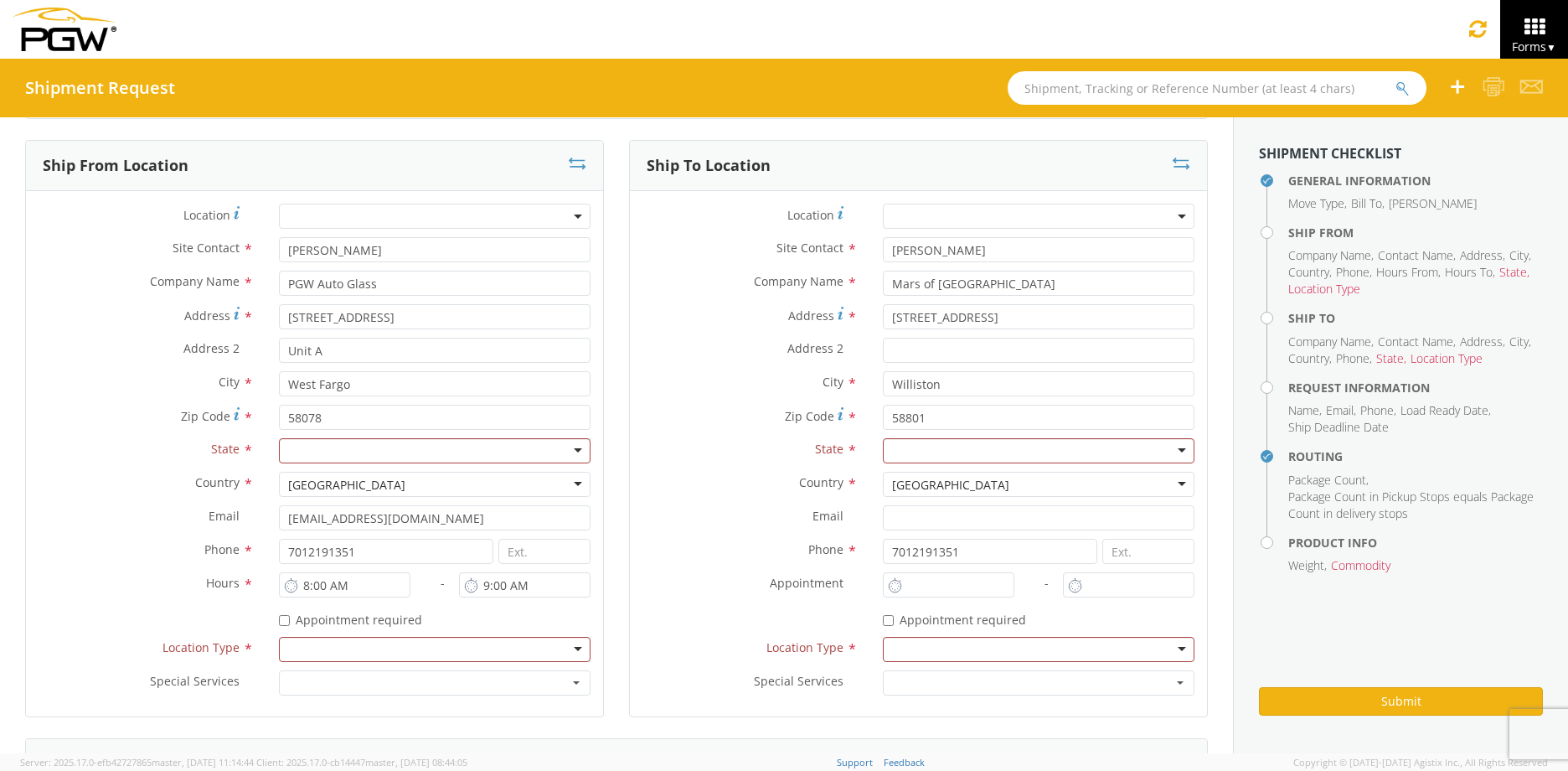
click at [958, 450] on div at bounding box center [1038, 451] width 312 height 25
type input "n"
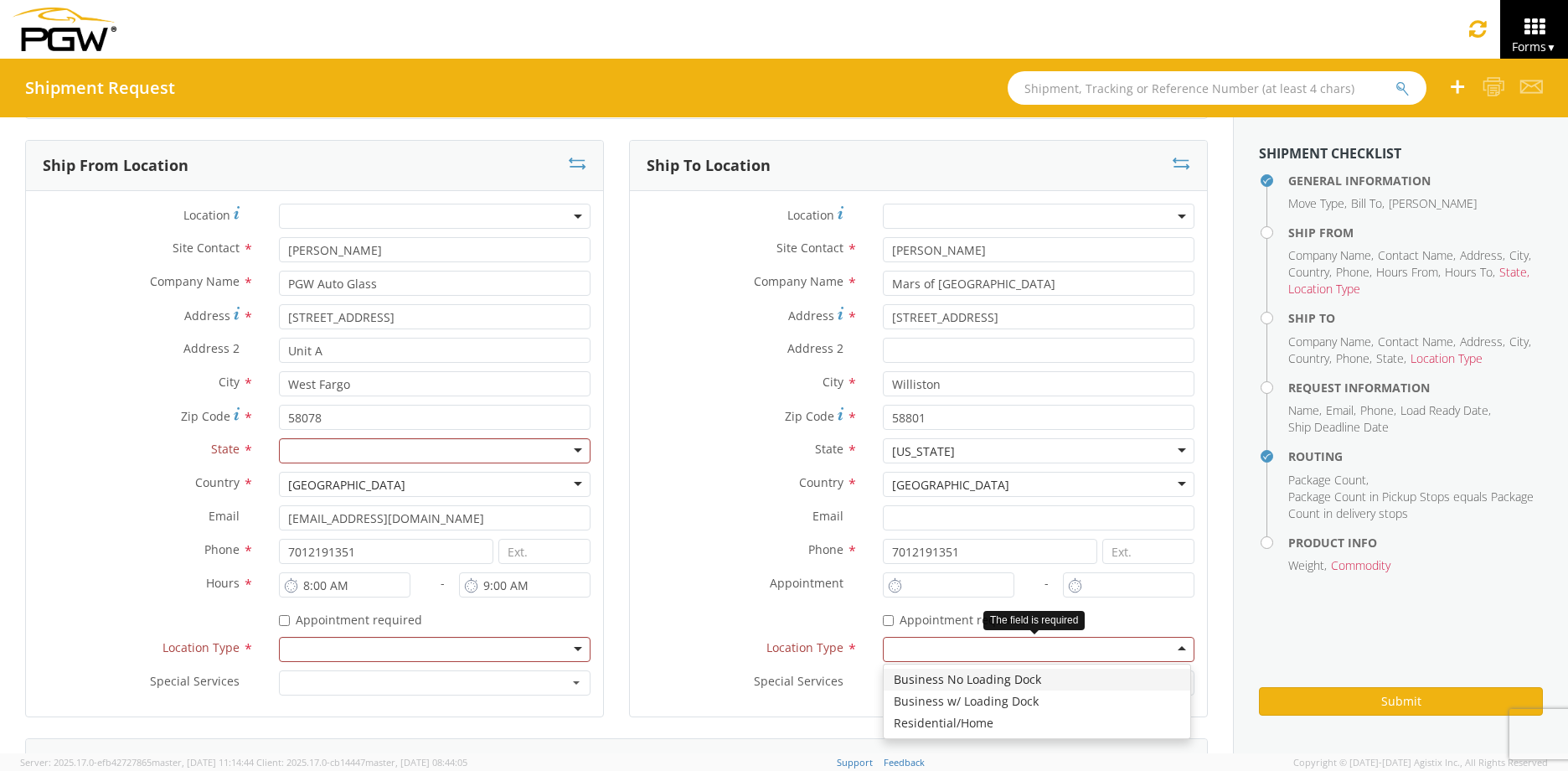
click at [923, 638] on div at bounding box center [1038, 649] width 312 height 25
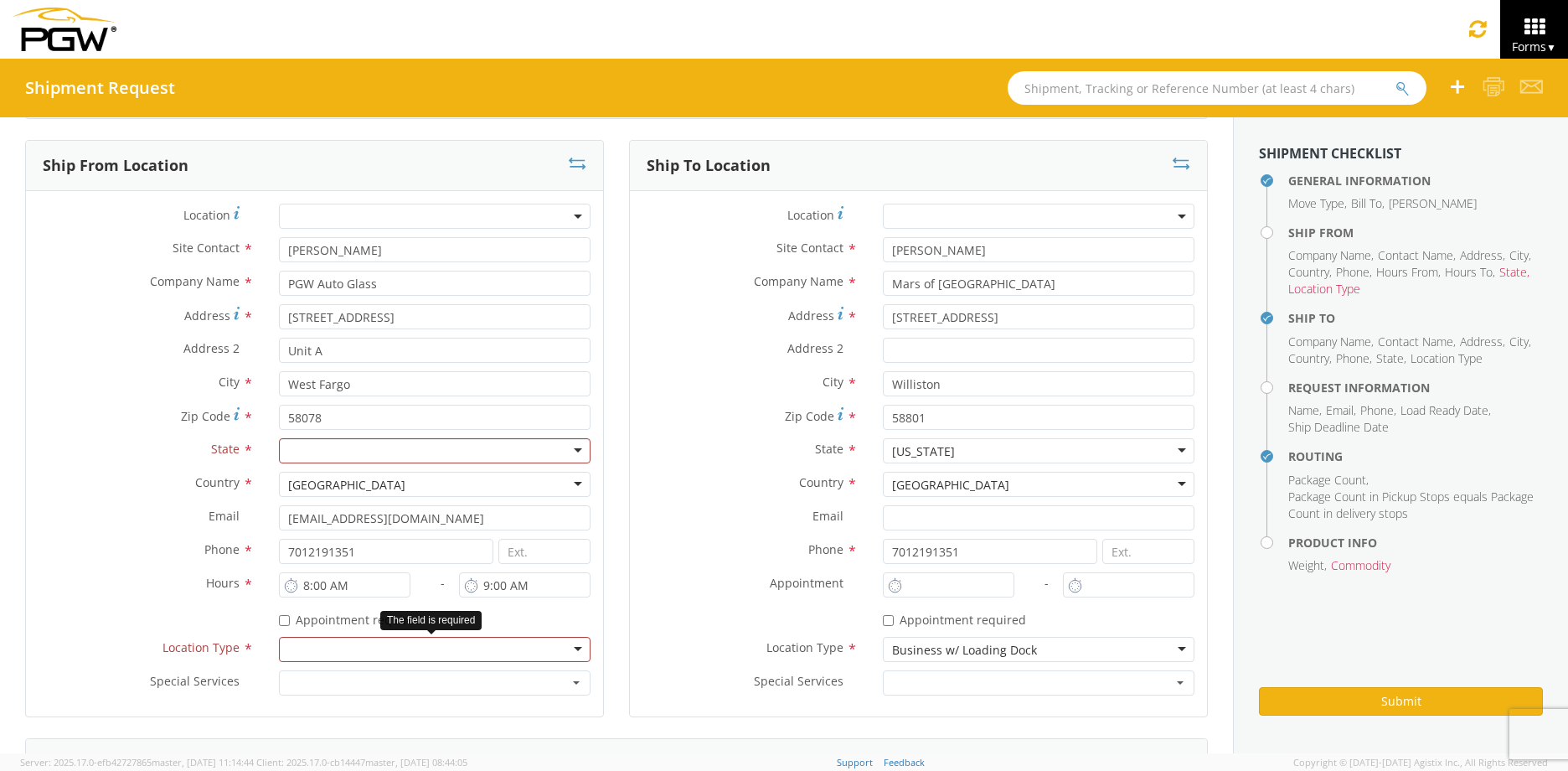
click at [497, 642] on div at bounding box center [435, 649] width 312 height 25
click at [500, 454] on div at bounding box center [435, 451] width 312 height 25
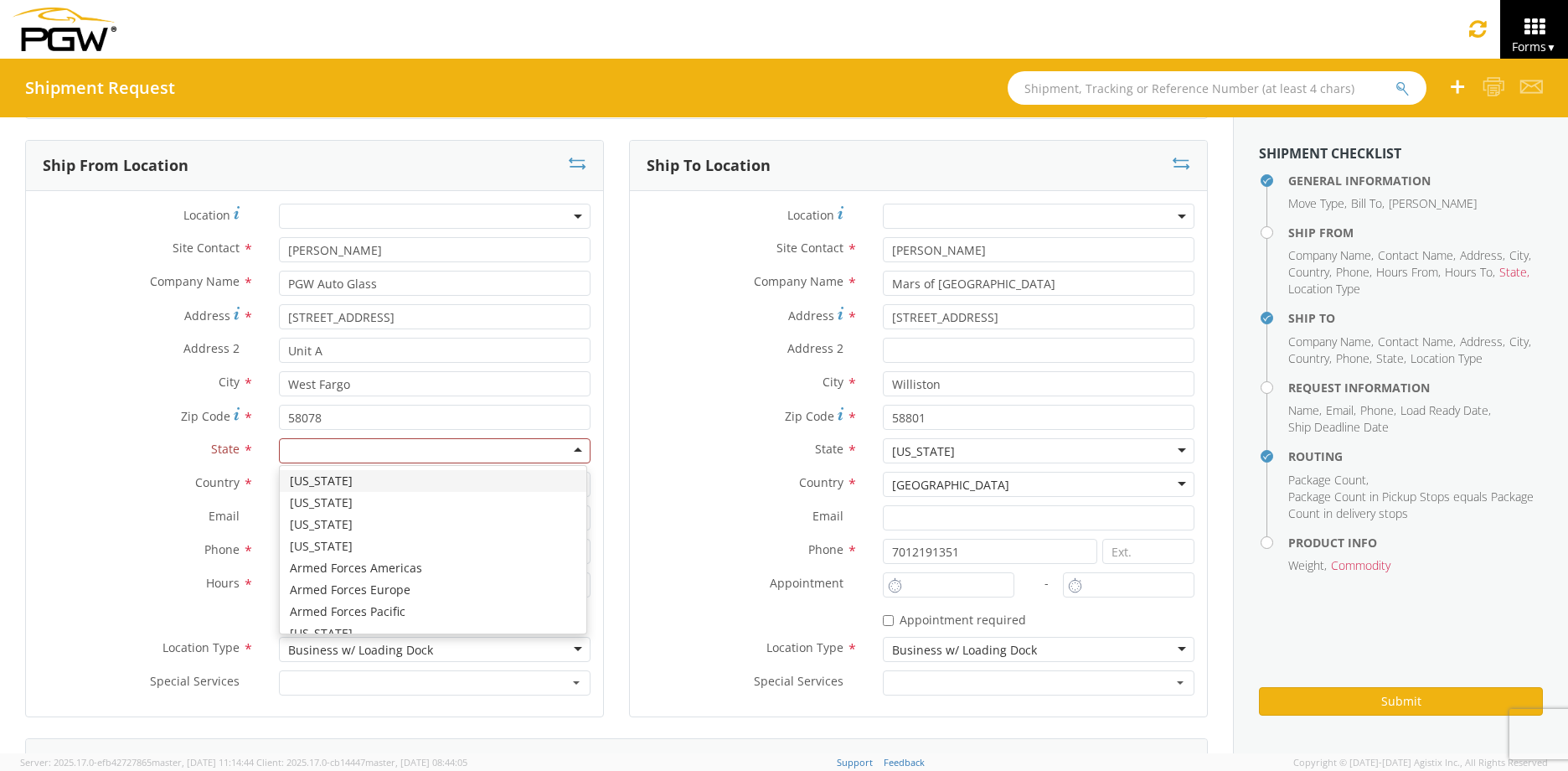
type input "n"
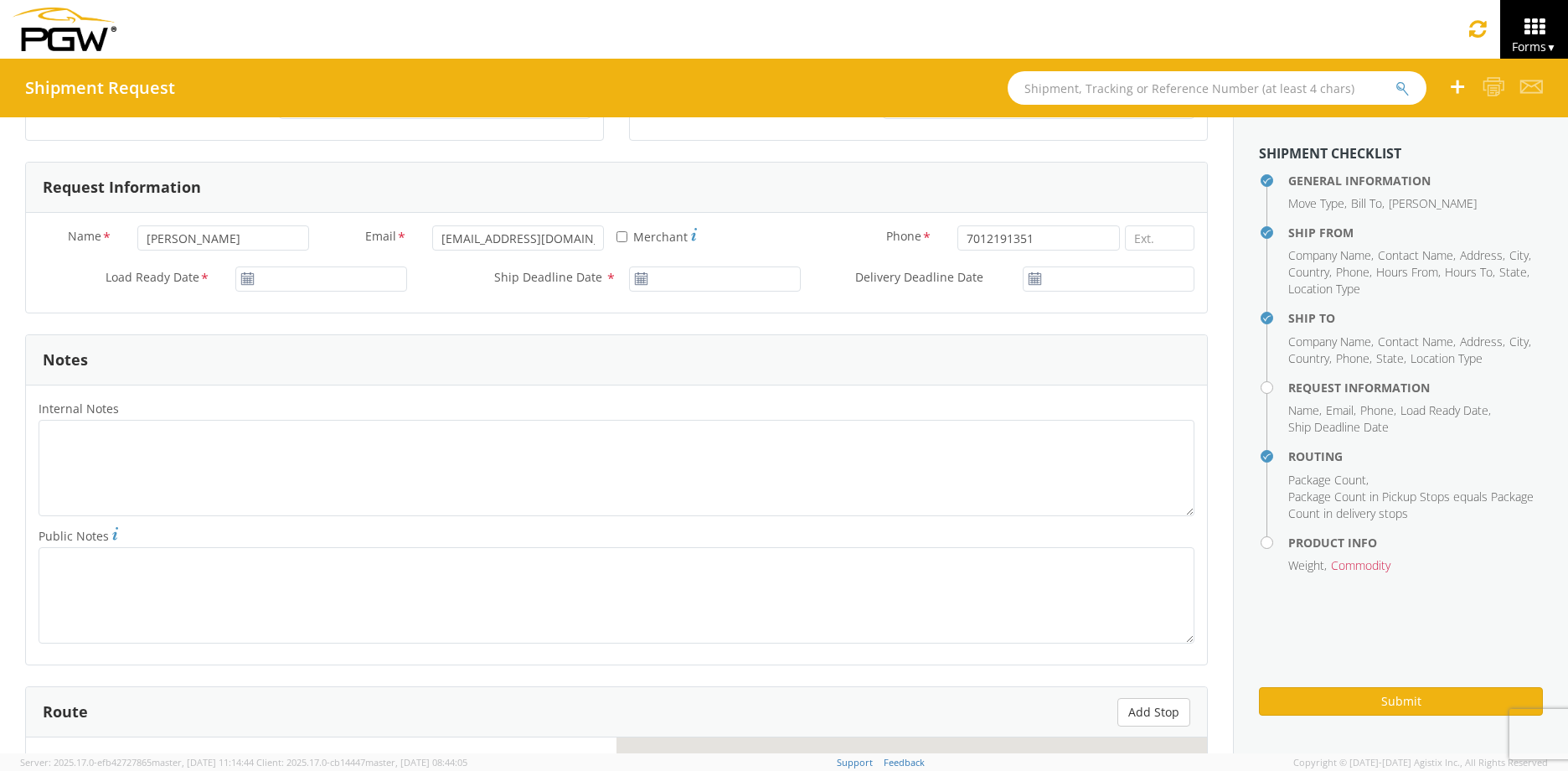
scroll to position [754, 0]
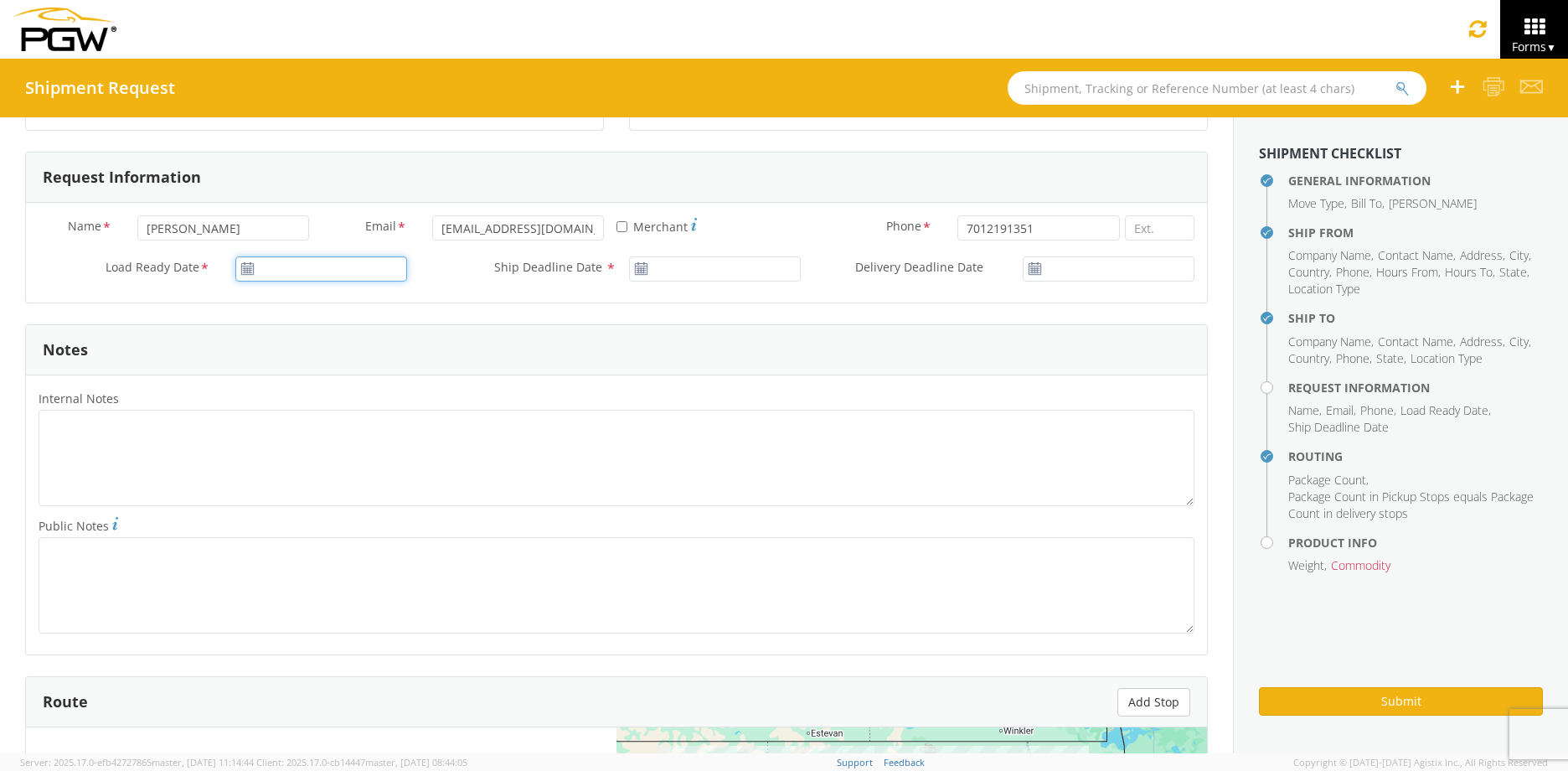
type input "[DATE]"
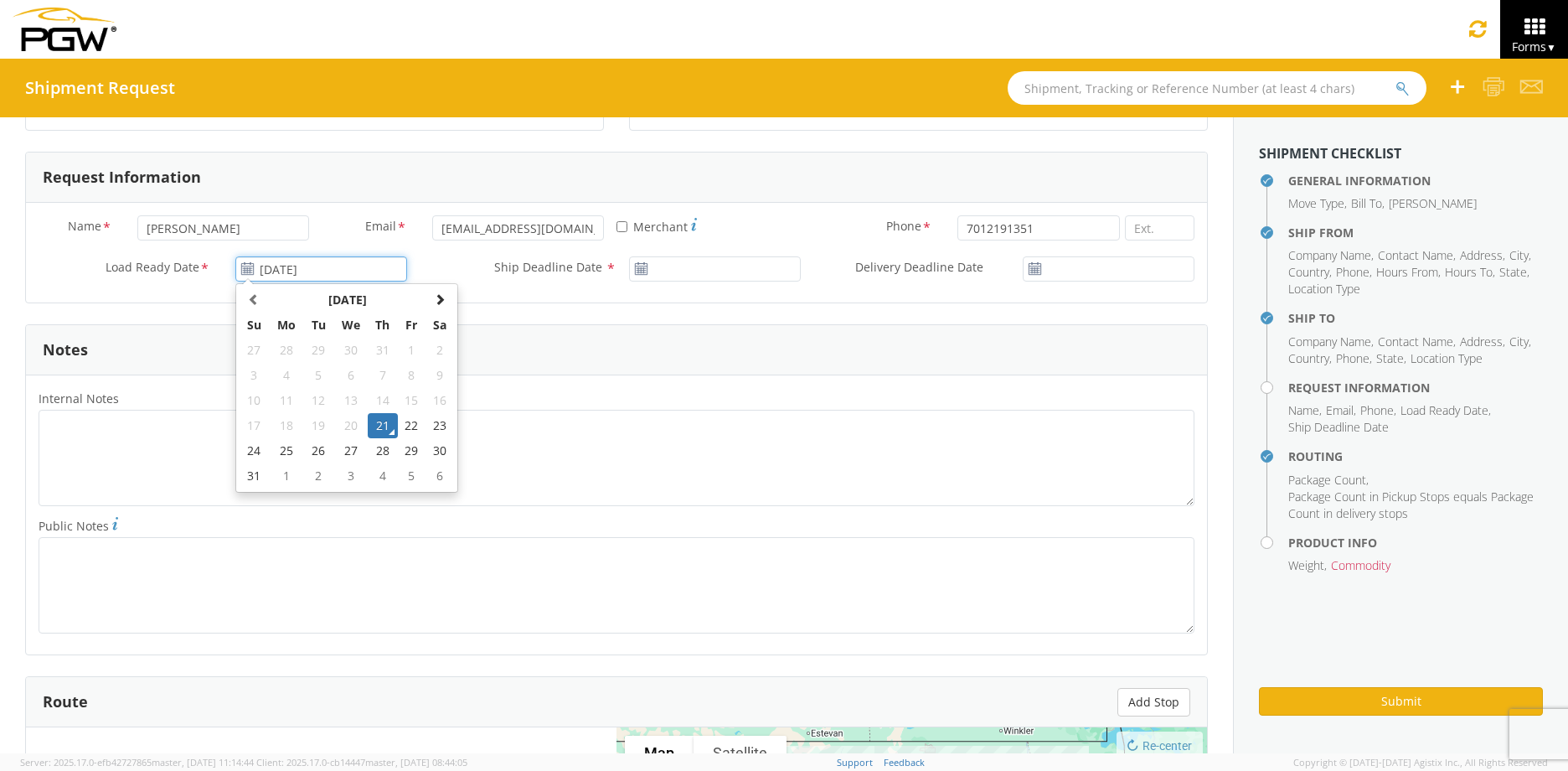
click at [317, 267] on input "[DATE]" at bounding box center [321, 269] width 172 height 25
click at [378, 424] on td "21" at bounding box center [382, 425] width 30 height 25
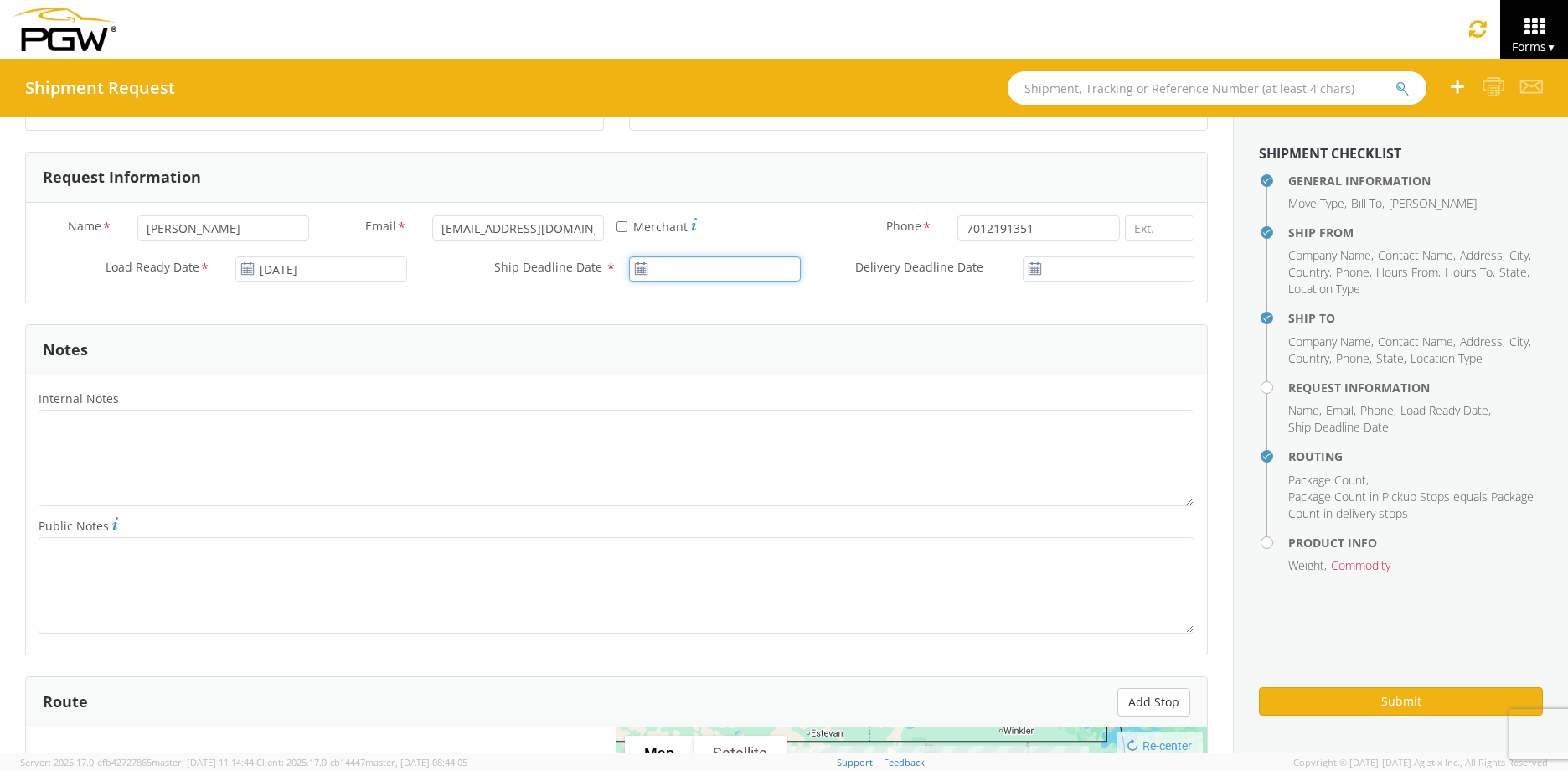
type input "[DATE]"
click at [679, 271] on input "[DATE]" at bounding box center [714, 269] width 172 height 25
click at [772, 425] on td "21" at bounding box center [776, 425] width 30 height 25
click at [414, 462] on textarea "Internal Notes *" at bounding box center [616, 458] width 1155 height 96
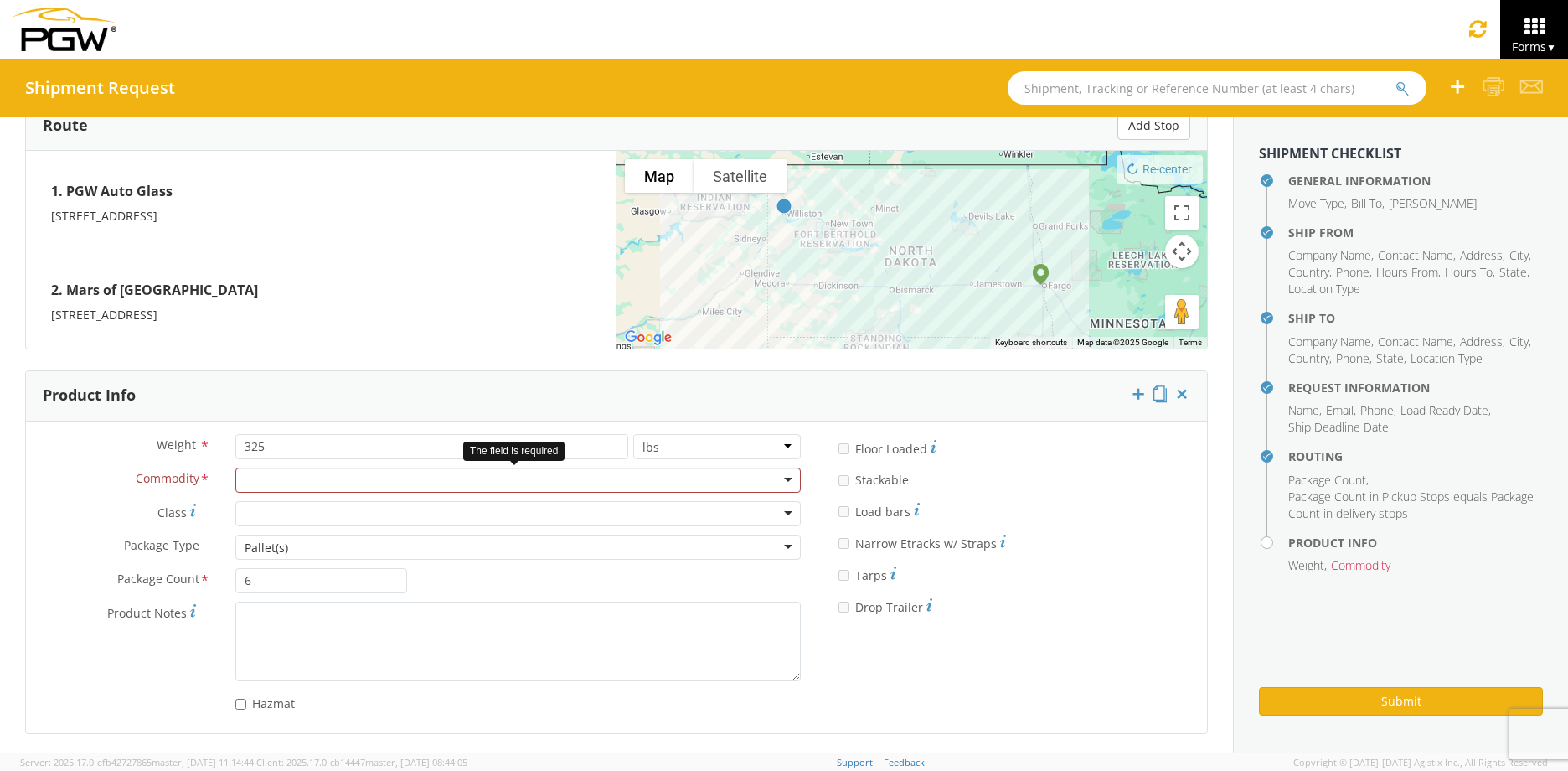
scroll to position [1332, 0]
type textarea "PRO# 839656714930"
drag, startPoint x: 318, startPoint y: 452, endPoint x: 209, endPoint y: 450, distance: 109.0
click at [209, 450] on div "Weight * 325 lbs kgs" at bounding box center [419, 444] width 787 height 25
type input "35"
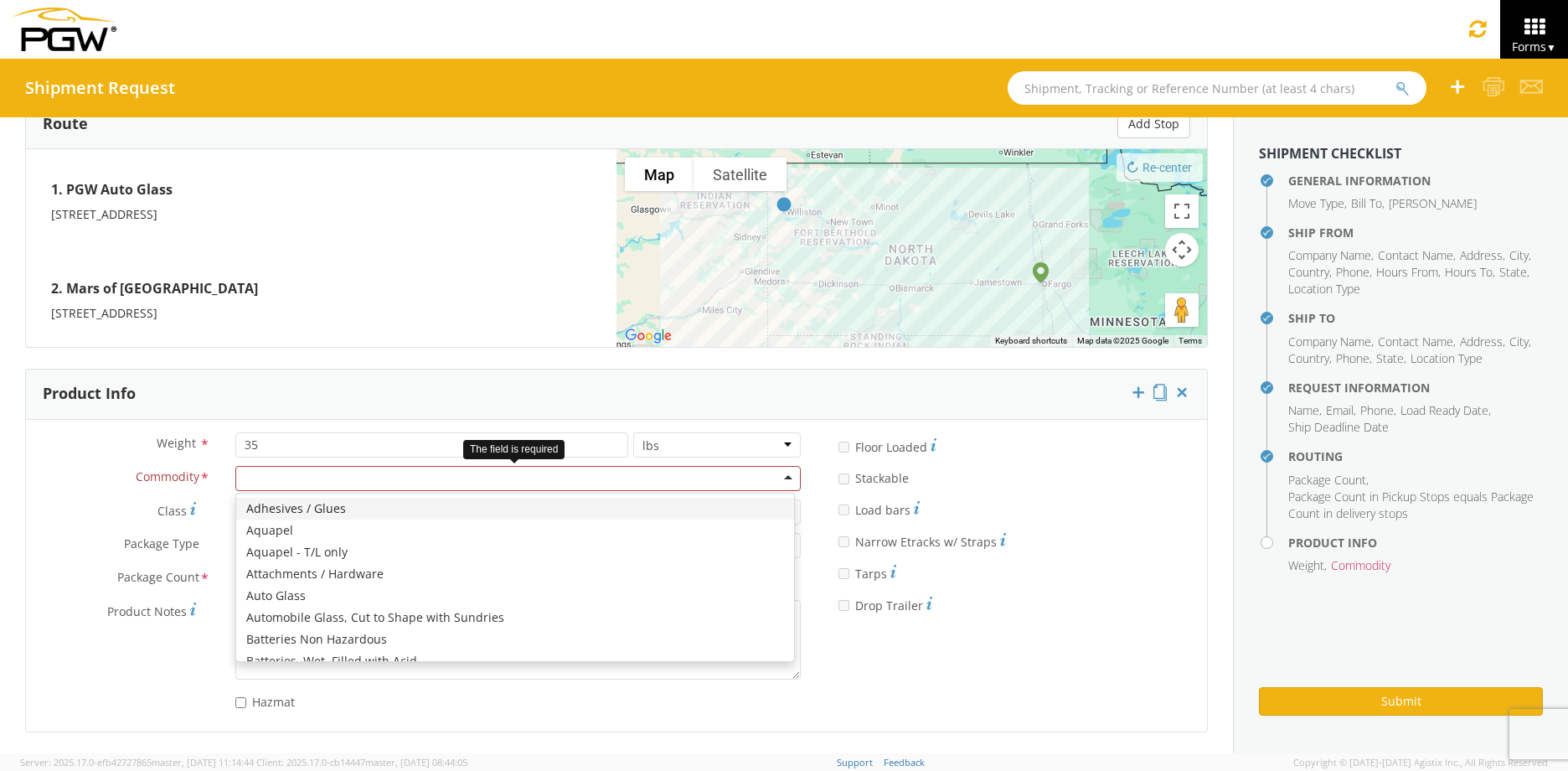
click at [719, 469] on div at bounding box center [518, 478] width 566 height 25
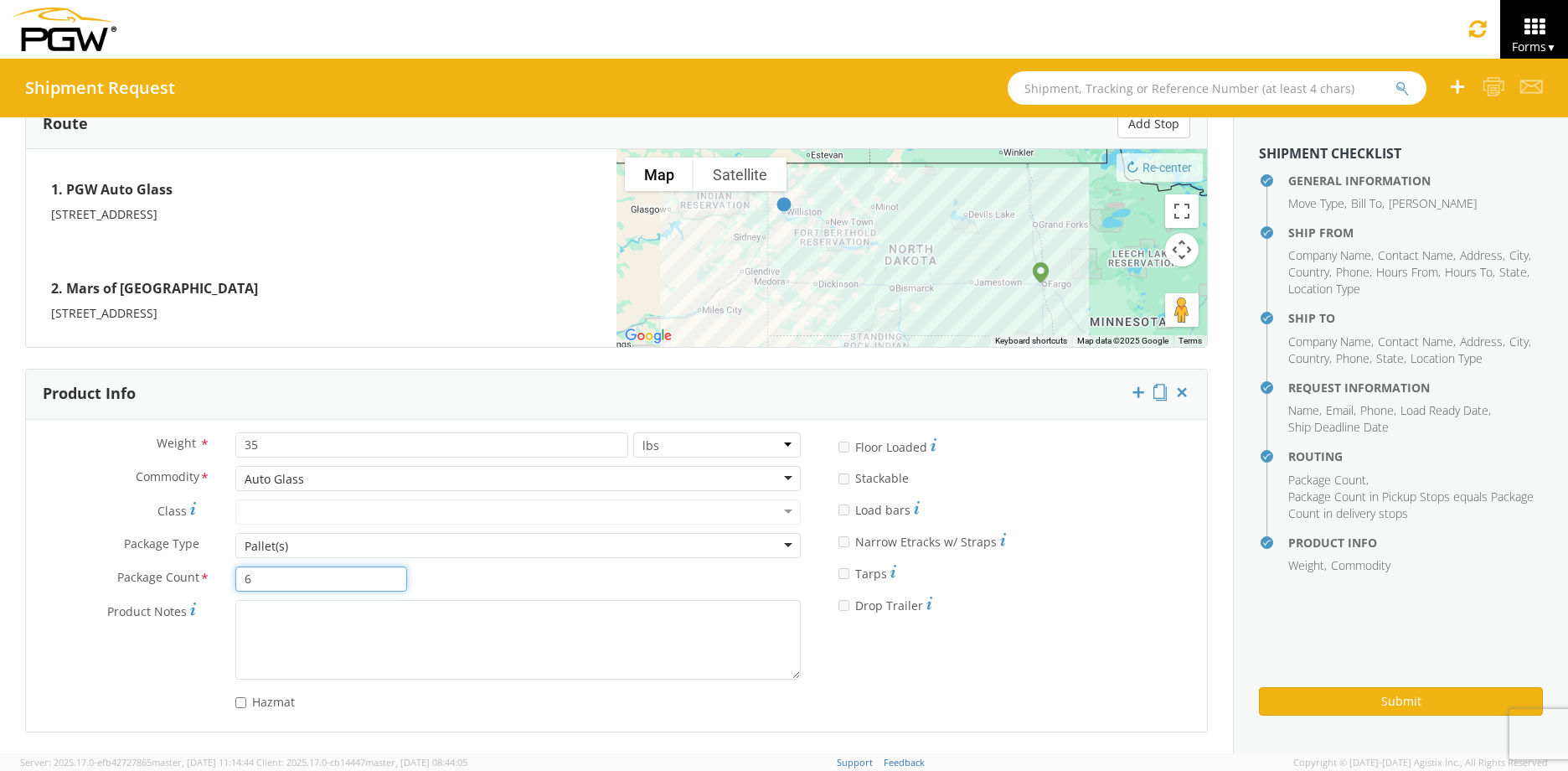
drag, startPoint x: 355, startPoint y: 570, endPoint x: 198, endPoint y: 567, distance: 157.0
click at [194, 568] on div "Package Count * 6" at bounding box center [222, 578] width 393 height 25
click at [340, 547] on div "Pallet(s)" at bounding box center [518, 545] width 566 height 25
click at [287, 579] on input "6" at bounding box center [321, 578] width 172 height 25
type input "1"
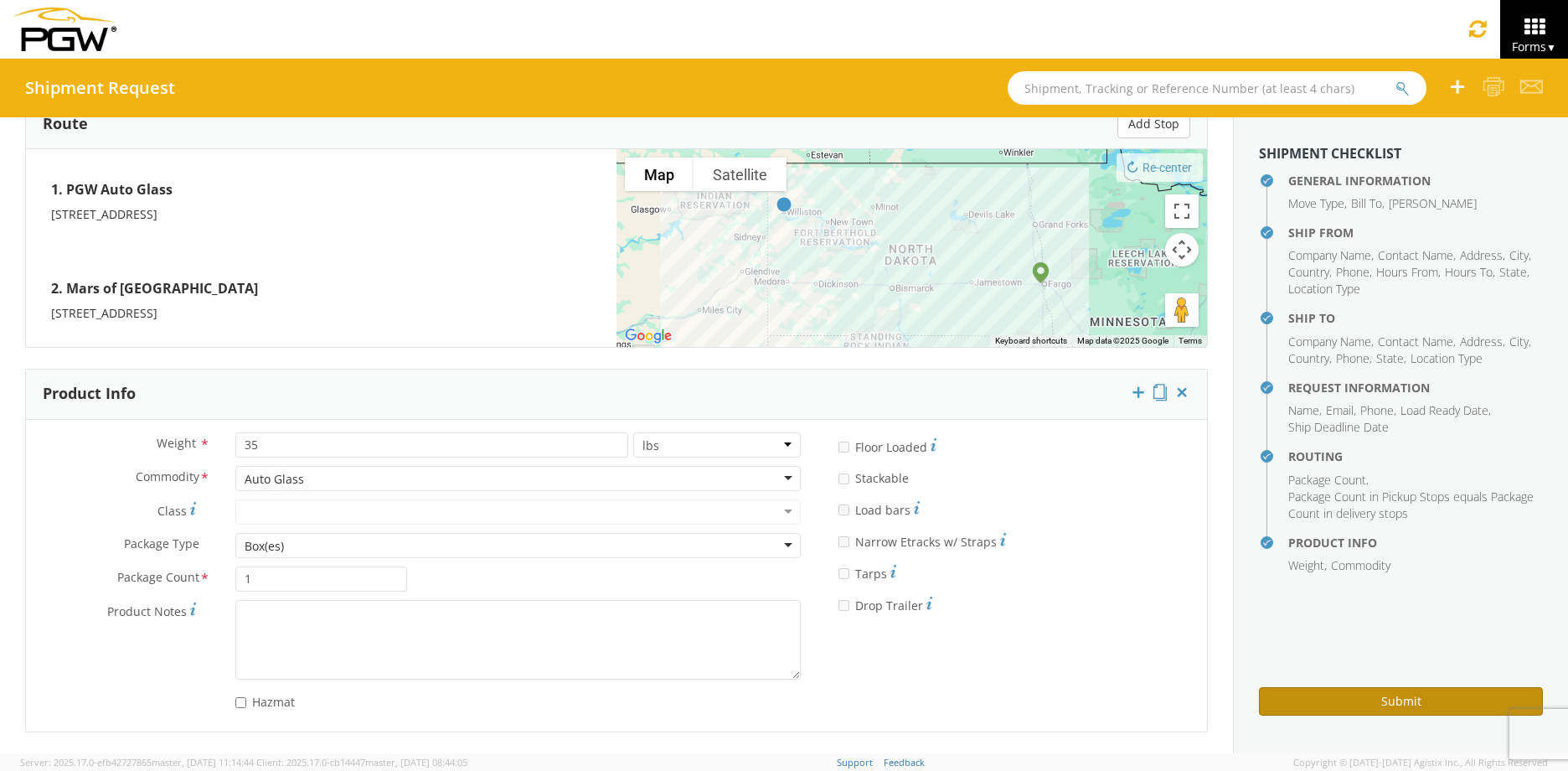
click at [1333, 702] on button "Submit" at bounding box center [1401, 701] width 284 height 29
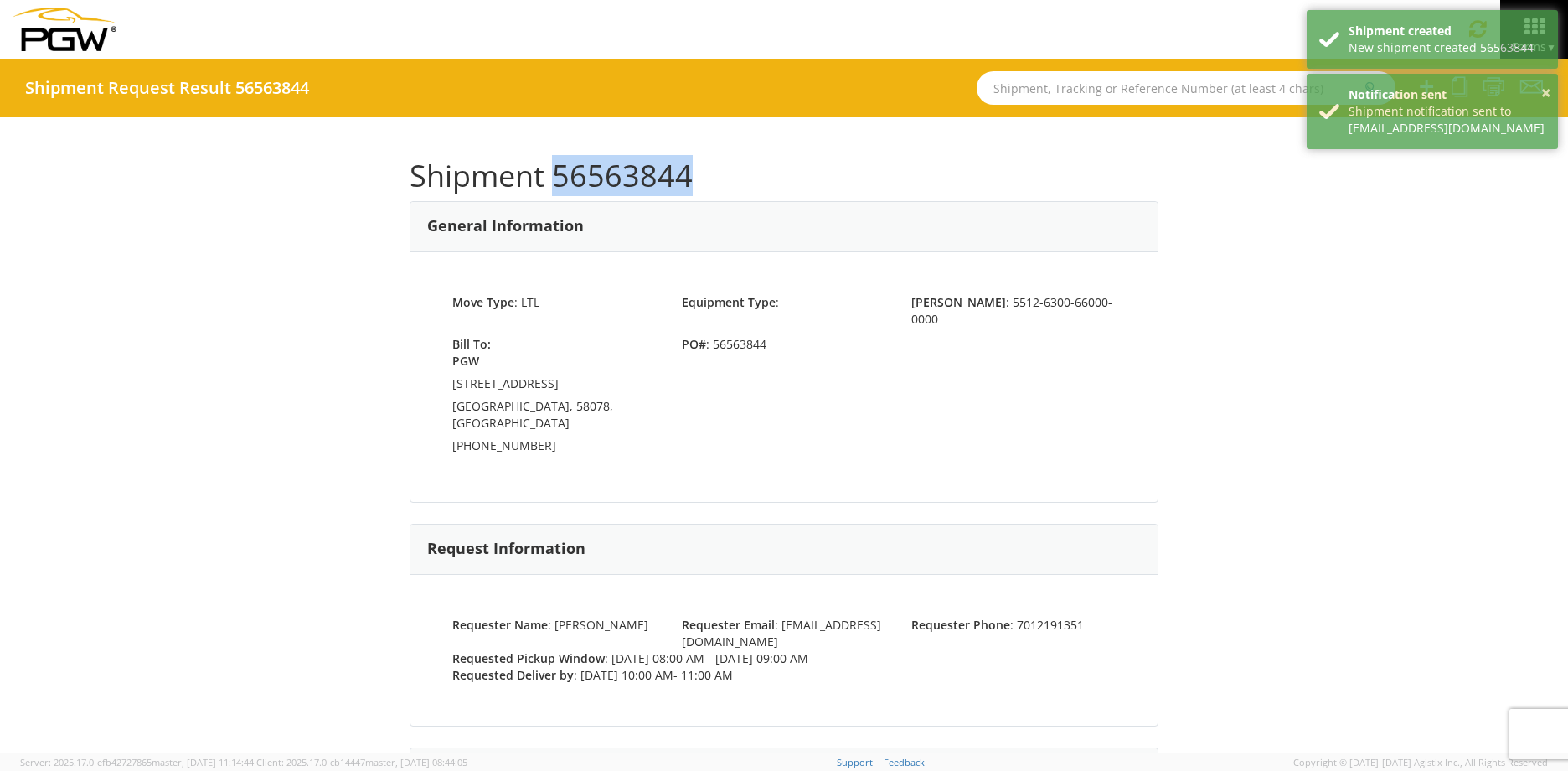
drag, startPoint x: 692, startPoint y: 187, endPoint x: 547, endPoint y: 191, distance: 145.1
click at [547, 191] on h1 "Shipment 56563844" at bounding box center [784, 175] width 748 height 33
copy h1 "56563844"
